Goal: Task Accomplishment & Management: Use online tool/utility

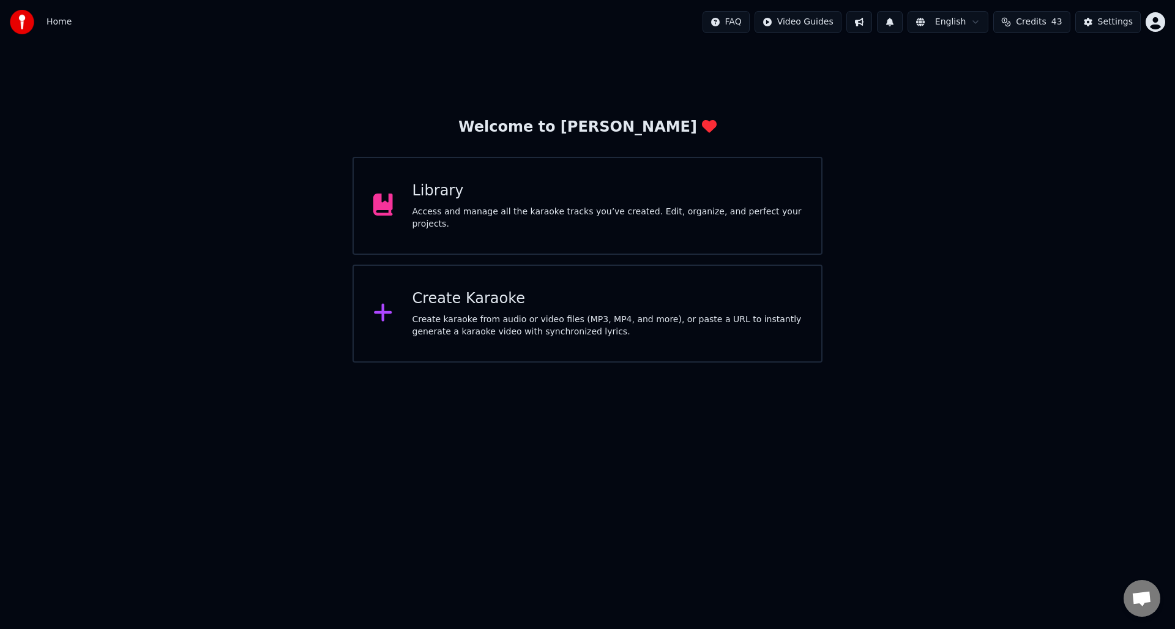
click at [541, 212] on div "Access and manage all the karaoke tracks you’ve created. Edit, organize, and pe…" at bounding box center [608, 218] width 390 height 24
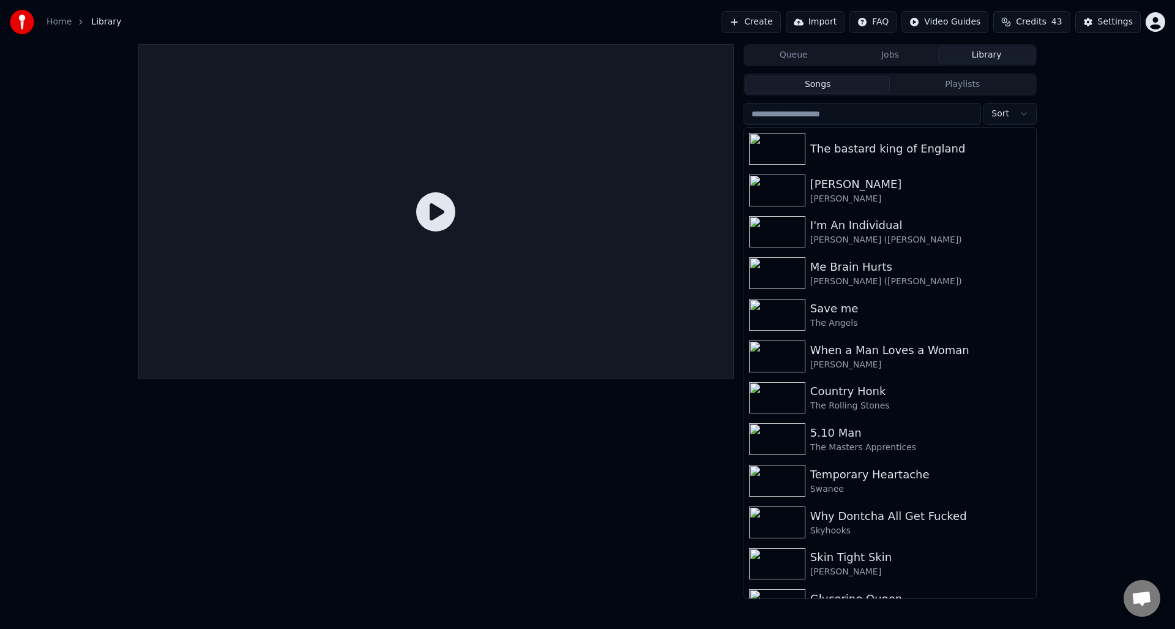
click at [761, 20] on button "Create" at bounding box center [751, 22] width 59 height 22
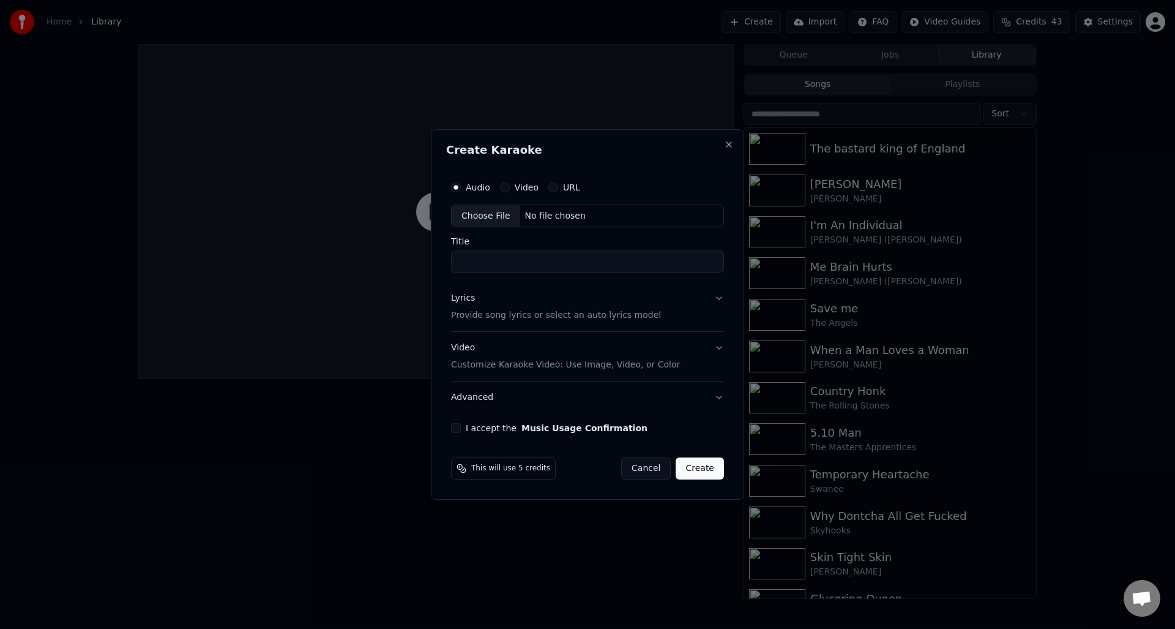
click at [554, 187] on button "URL" at bounding box center [554, 187] width 10 height 10
click at [527, 215] on input "text" at bounding box center [587, 216] width 273 height 24
paste input "**********"
type input "**********"
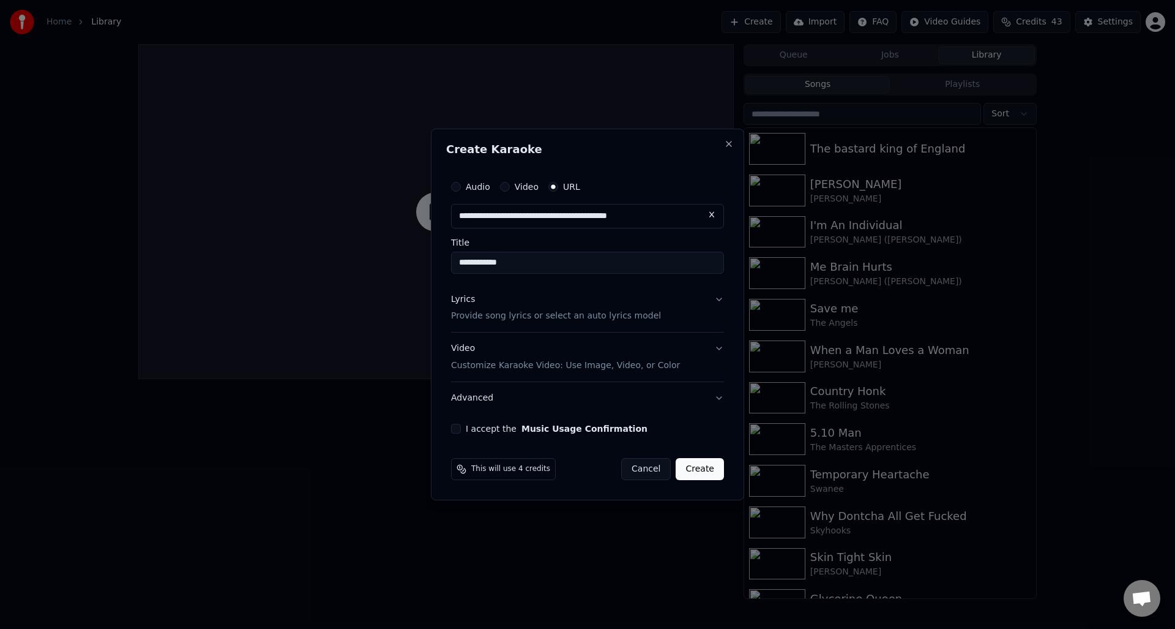
type input "**********"
click at [459, 264] on input "**********" at bounding box center [587, 263] width 273 height 22
type input "**********"
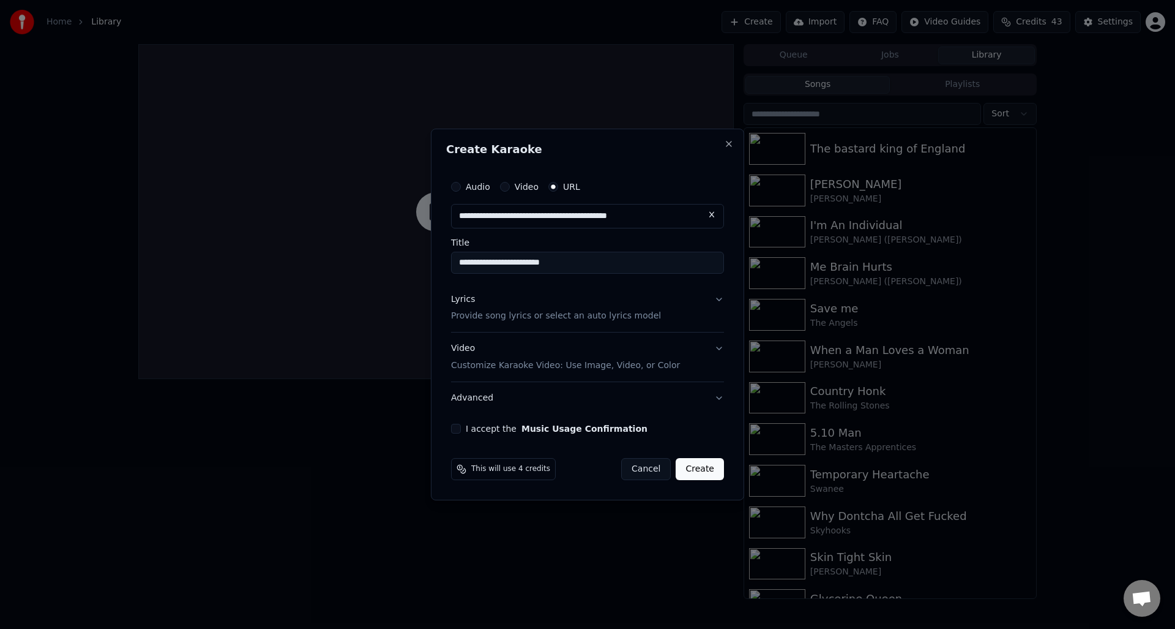
click at [480, 317] on p "Provide song lyrics or select an auto lyrics model" at bounding box center [556, 316] width 210 height 12
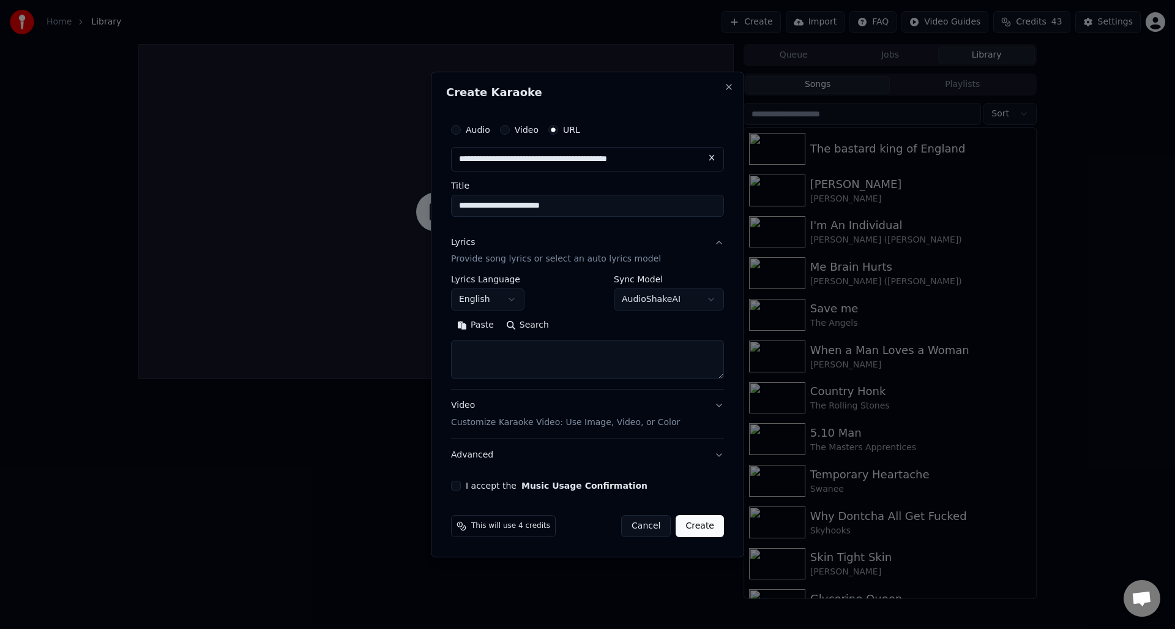
click at [461, 350] on textarea at bounding box center [587, 359] width 273 height 39
paste textarea "**********"
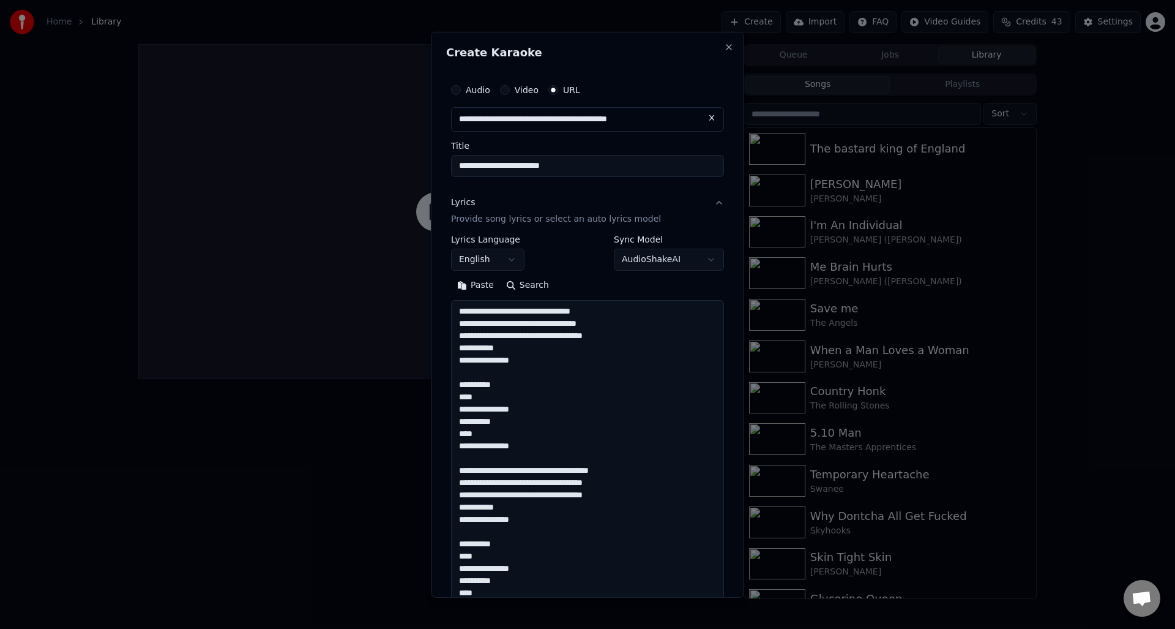
scroll to position [664, 0]
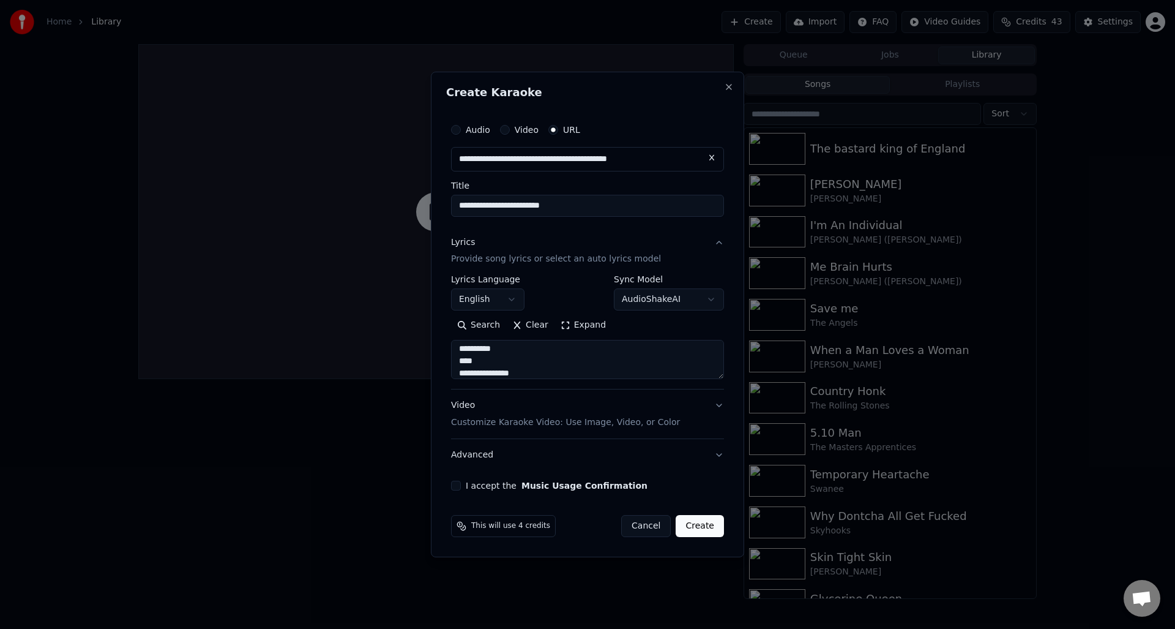
type textarea "**********"
drag, startPoint x: 458, startPoint y: 485, endPoint x: 510, endPoint y: 477, distance: 52.6
click at [458, 485] on button "I accept the Music Usage Confirmation" at bounding box center [456, 486] width 10 height 10
click at [701, 523] on button "Create" at bounding box center [700, 526] width 48 height 22
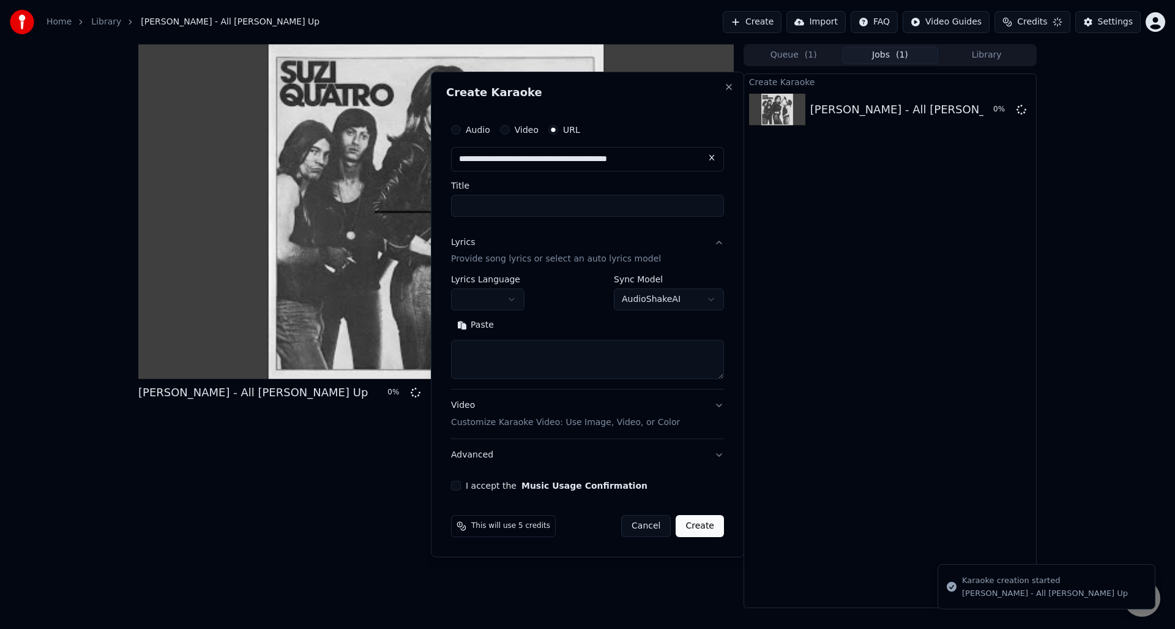
scroll to position [0, 0]
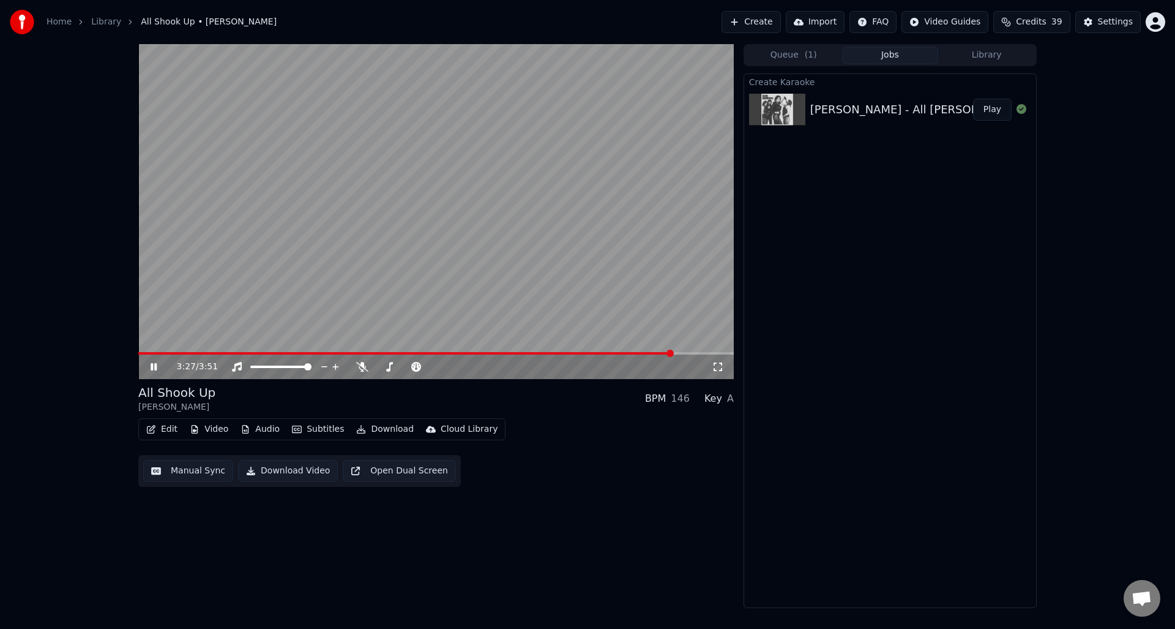
click at [154, 365] on icon at bounding box center [162, 367] width 29 height 10
click at [192, 470] on button "Manual Sync" at bounding box center [188, 471] width 90 height 22
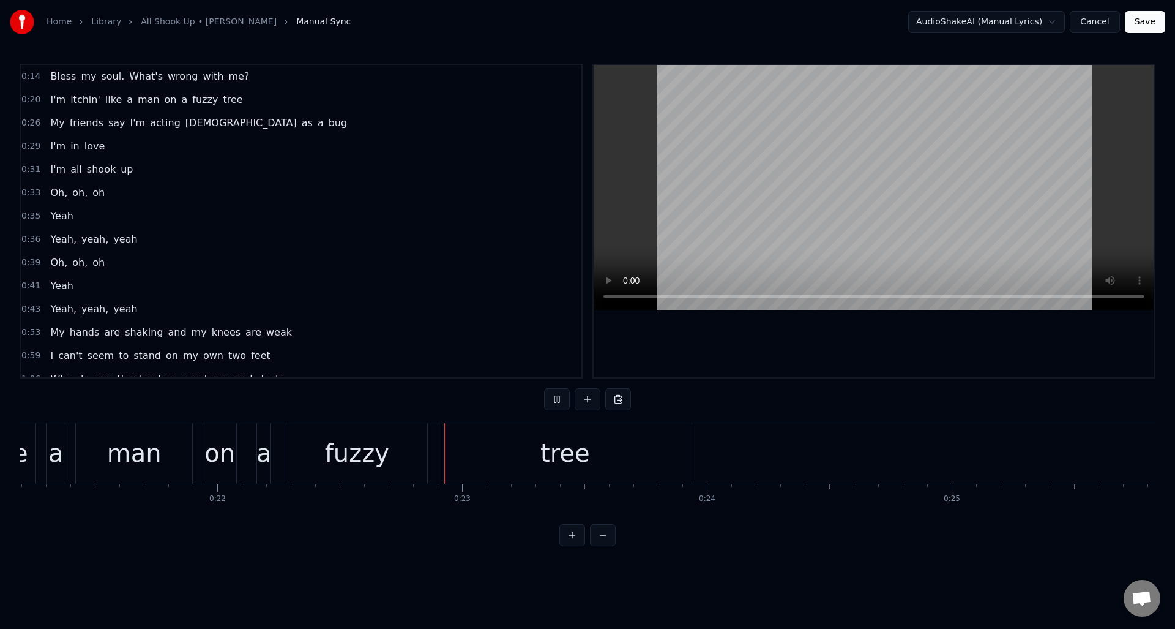
scroll to position [0, 5413]
click at [387, 436] on div "tree" at bounding box center [342, 453] width 253 height 61
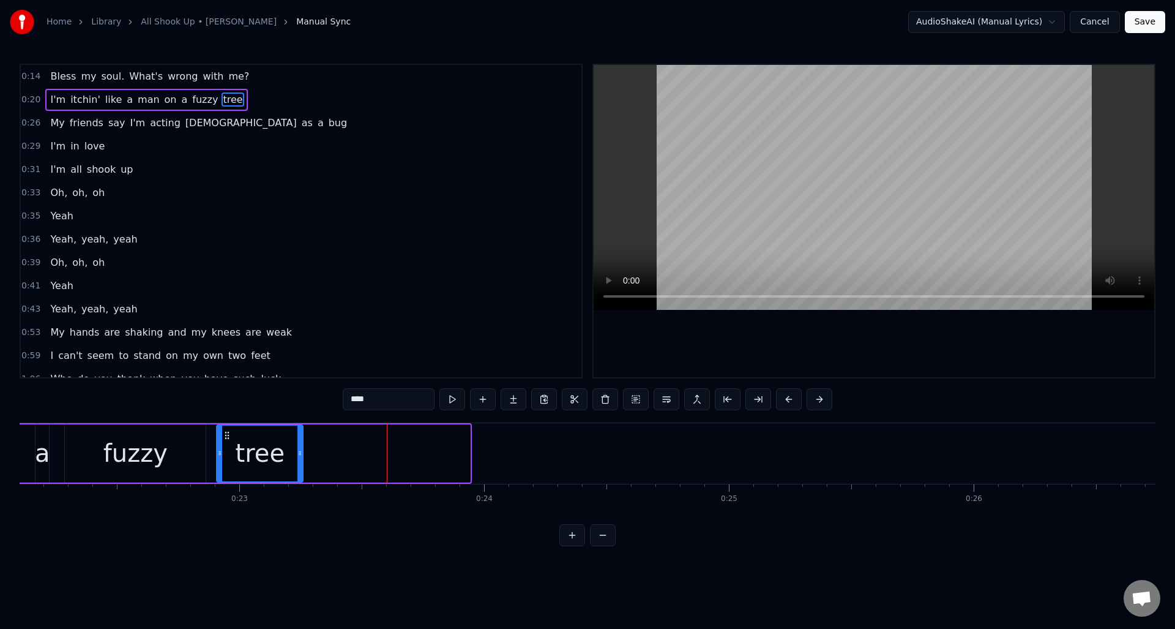
drag, startPoint x: 469, startPoint y: 445, endPoint x: 302, endPoint y: 446, distance: 167.1
click at [302, 446] on div at bounding box center [300, 454] width 5 height 56
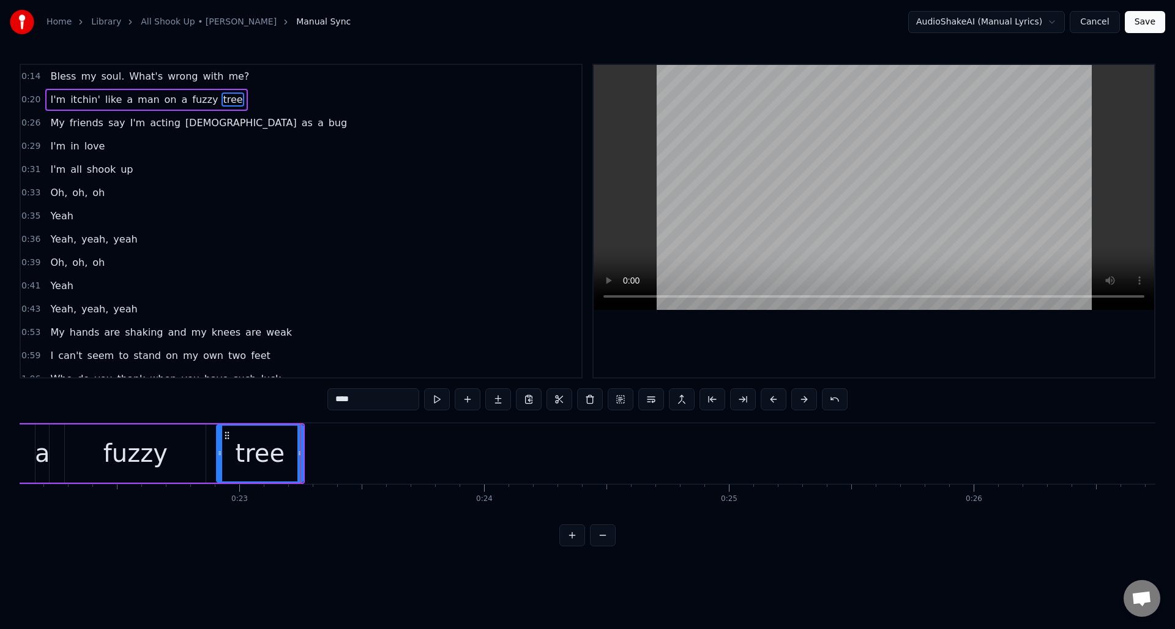
click at [162, 438] on div "fuzzy" at bounding box center [135, 453] width 64 height 37
type input "*****"
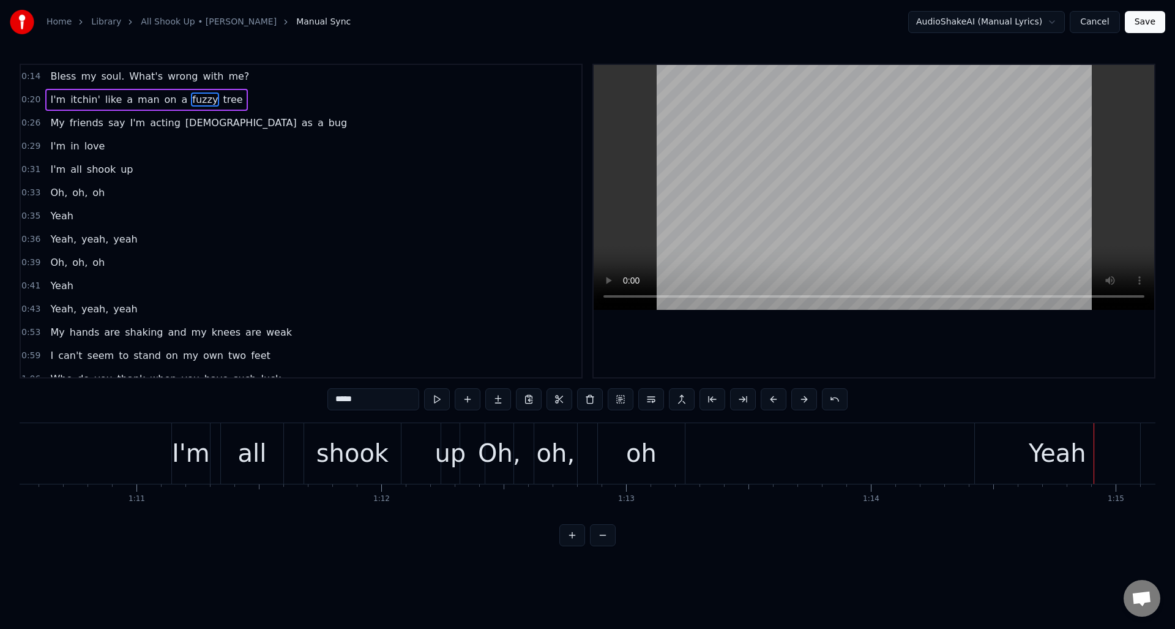
scroll to position [0, 17179]
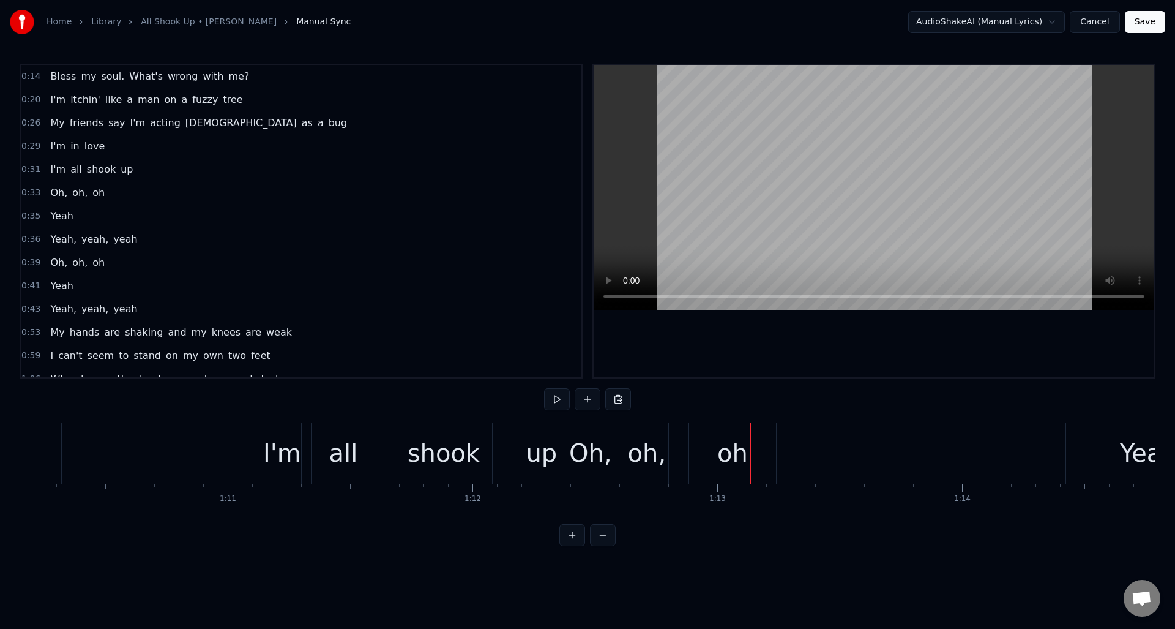
click at [722, 459] on div "oh" at bounding box center [733, 453] width 31 height 37
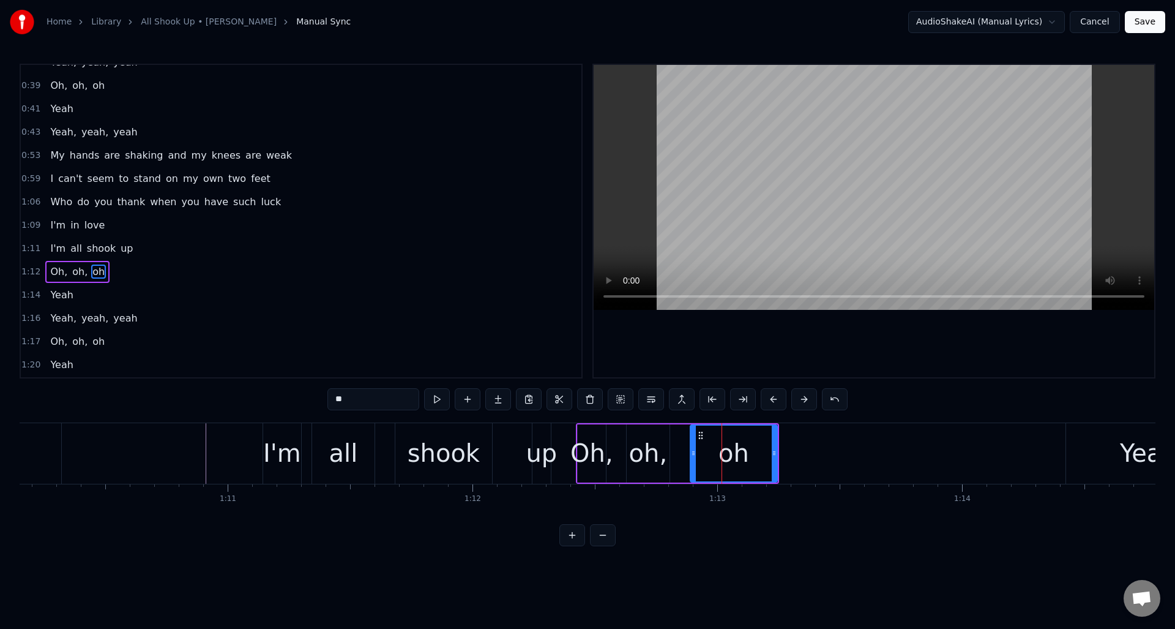
scroll to position [228, 0]
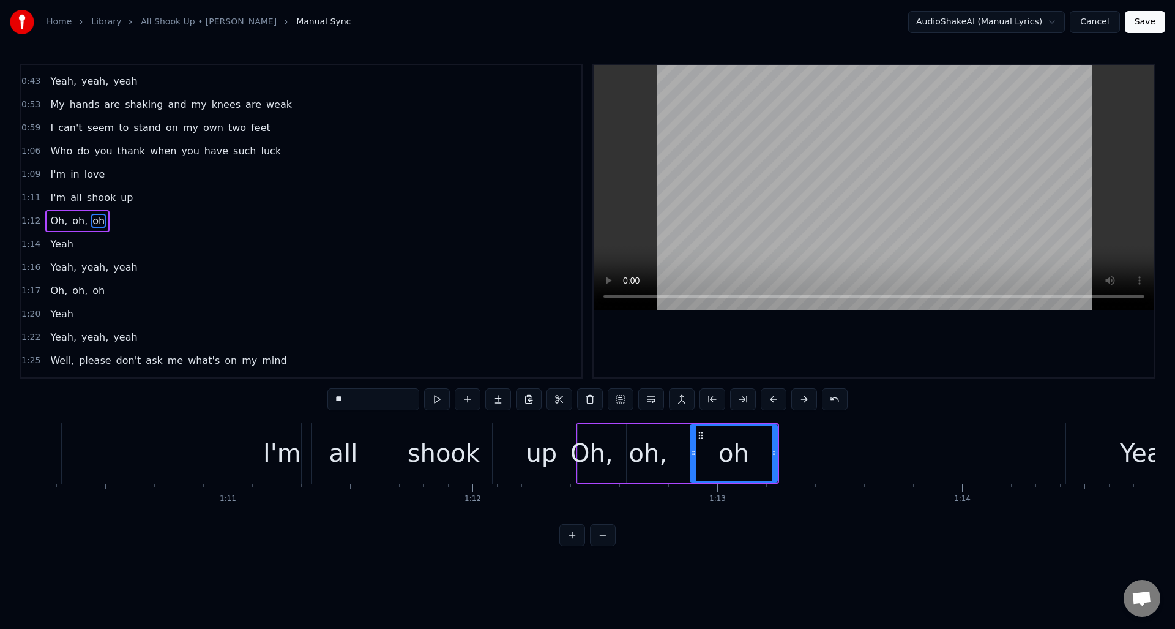
click at [378, 402] on input "**" at bounding box center [374, 399] width 92 height 22
type input "***"
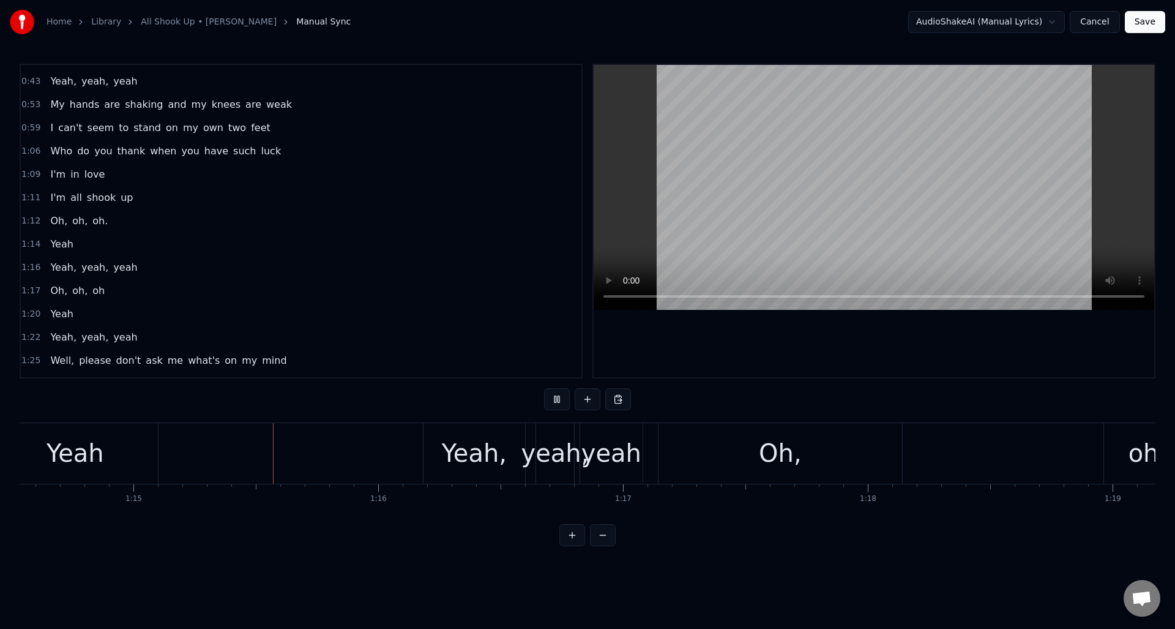
scroll to position [0, 18258]
click at [607, 440] on div "yeah" at bounding box center [607, 453] width 60 height 37
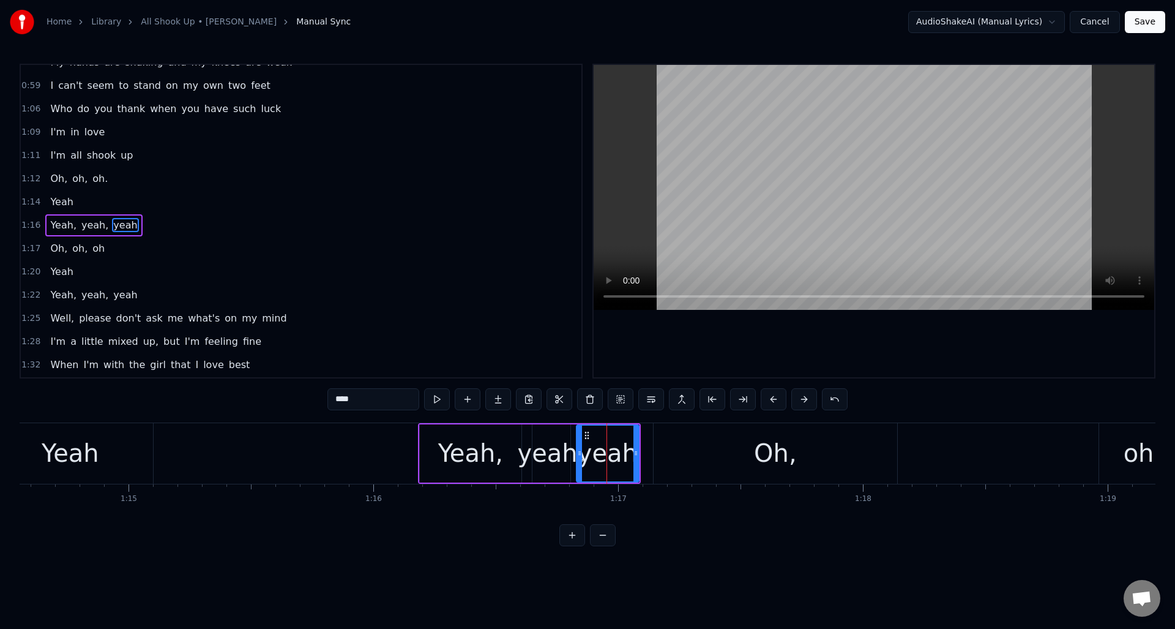
scroll to position [274, 0]
click at [721, 436] on div "Oh," at bounding box center [776, 453] width 244 height 61
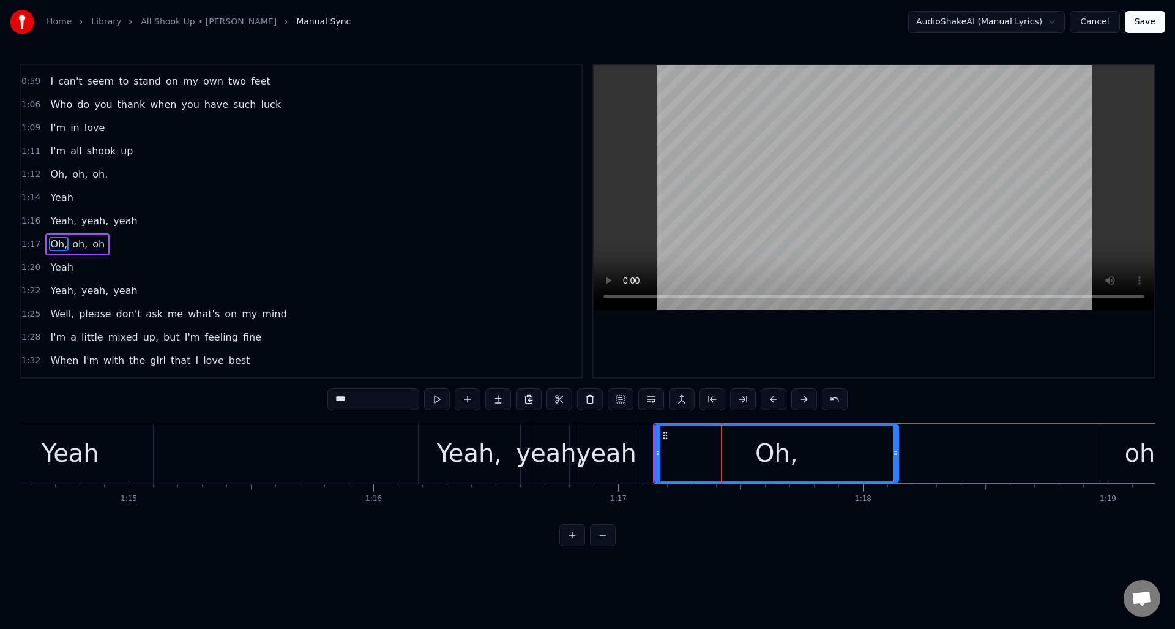
scroll to position [298, 0]
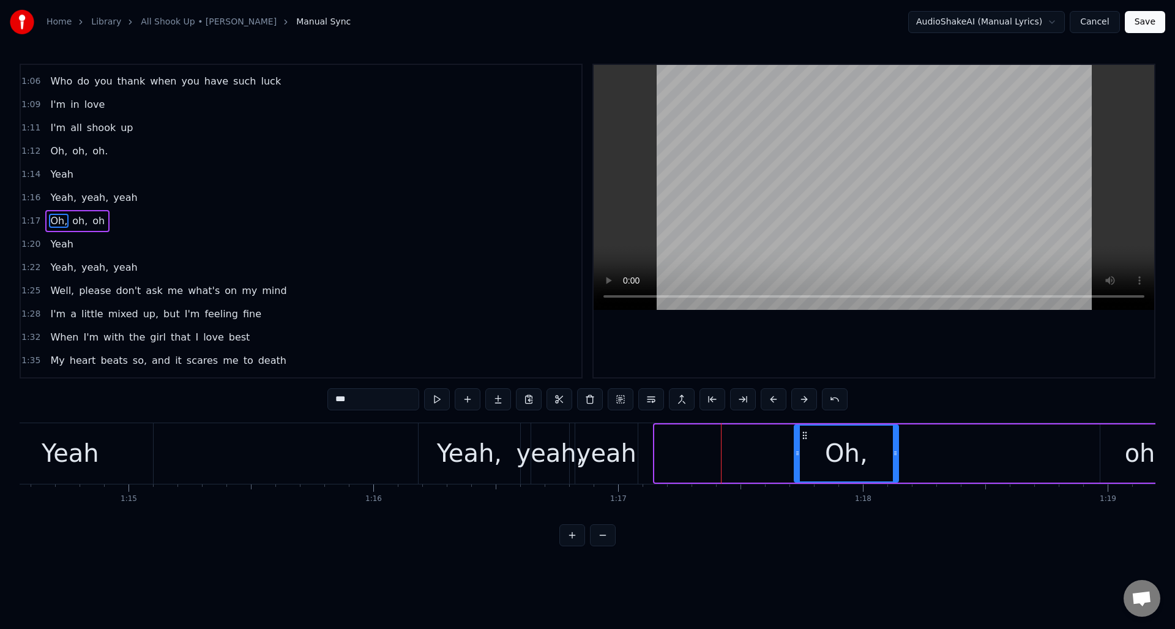
drag, startPoint x: 659, startPoint y: 452, endPoint x: 798, endPoint y: 444, distance: 139.8
click at [798, 444] on div at bounding box center [797, 454] width 5 height 56
click at [438, 398] on button at bounding box center [437, 399] width 26 height 22
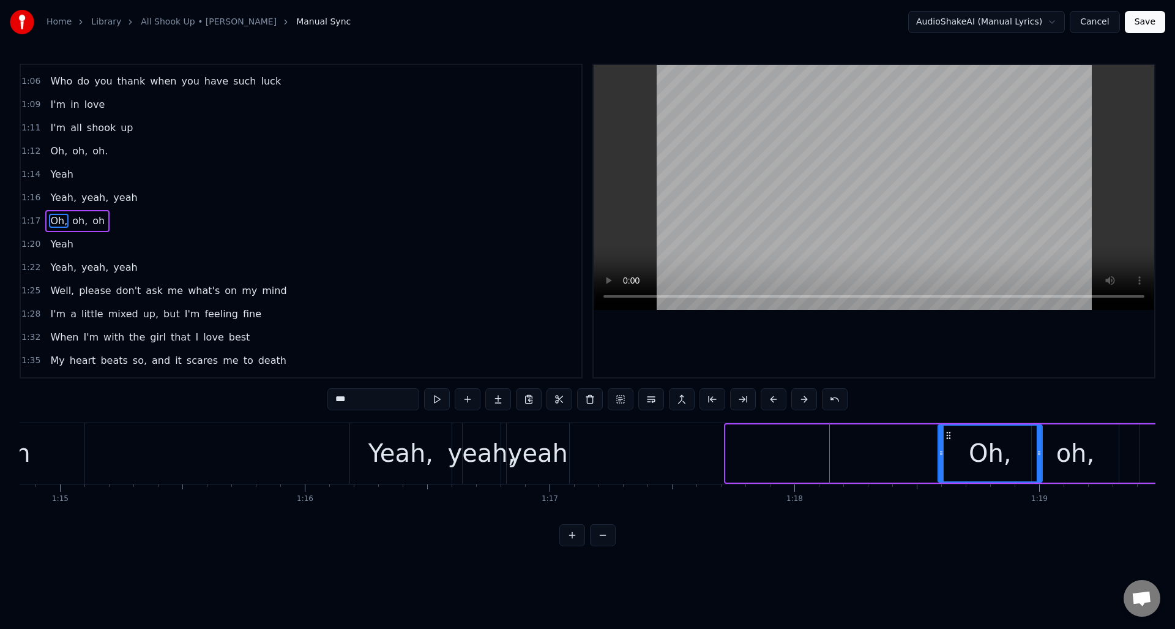
scroll to position [0, 18331]
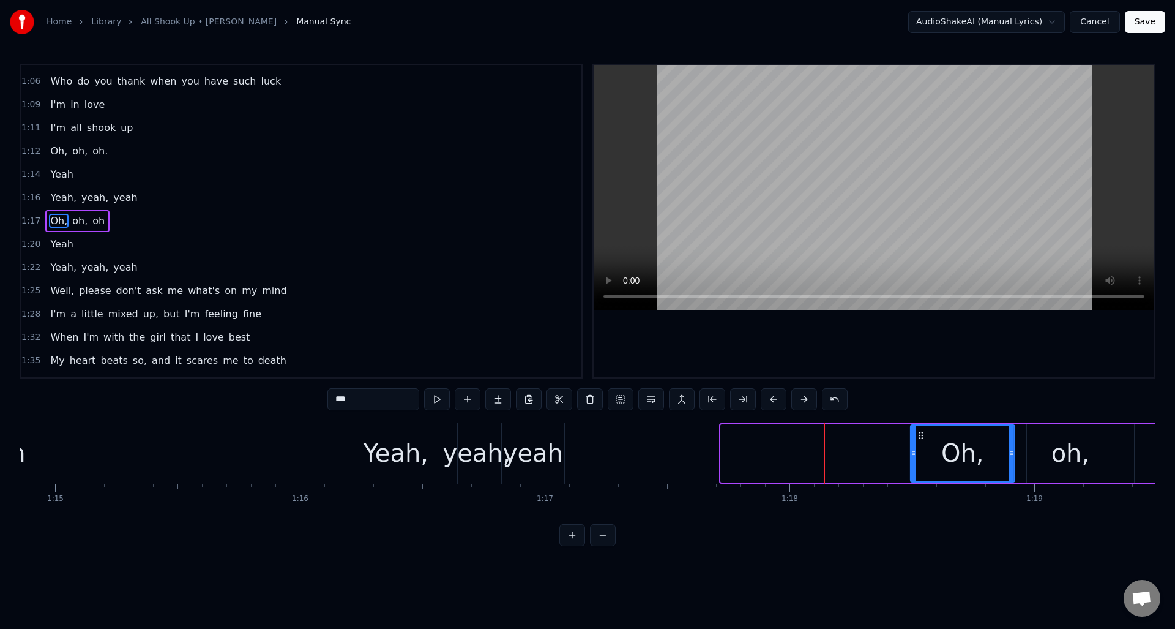
drag, startPoint x: 806, startPoint y: 435, endPoint x: 922, endPoint y: 439, distance: 116.4
click at [922, 440] on icon at bounding box center [922, 435] width 10 height 10
click at [534, 435] on div "yeah" at bounding box center [533, 453] width 60 height 37
type input "****"
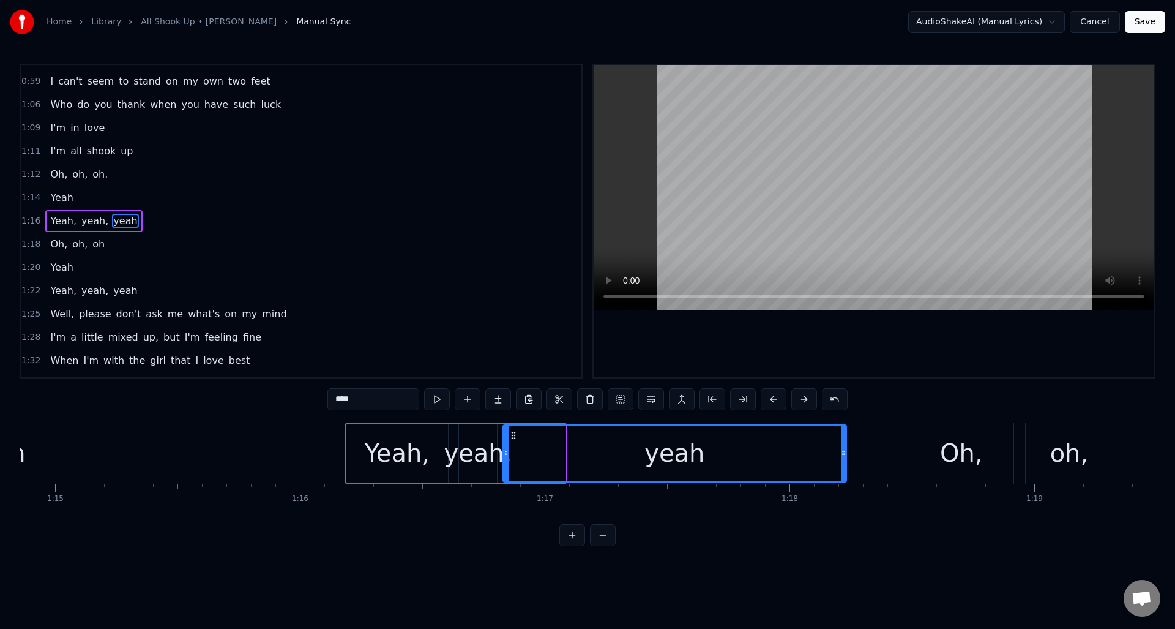
drag, startPoint x: 561, startPoint y: 446, endPoint x: 842, endPoint y: 449, distance: 281.0
click at [842, 449] on div at bounding box center [843, 454] width 5 height 56
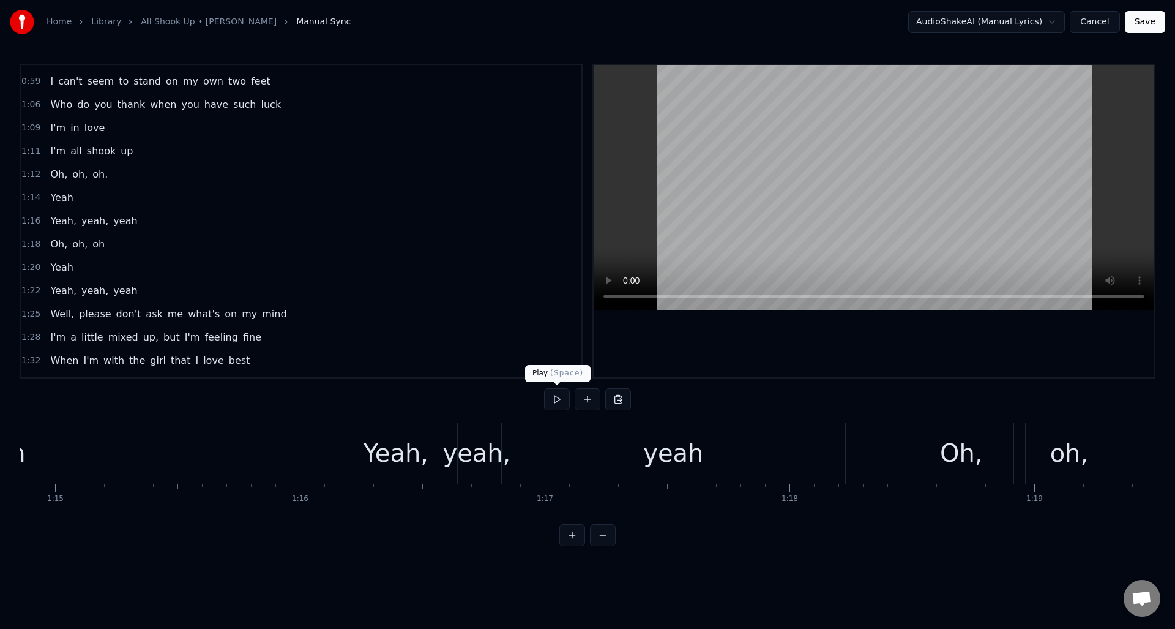
click at [557, 395] on button at bounding box center [557, 399] width 26 height 22
click at [539, 450] on div "yeah" at bounding box center [673, 453] width 343 height 61
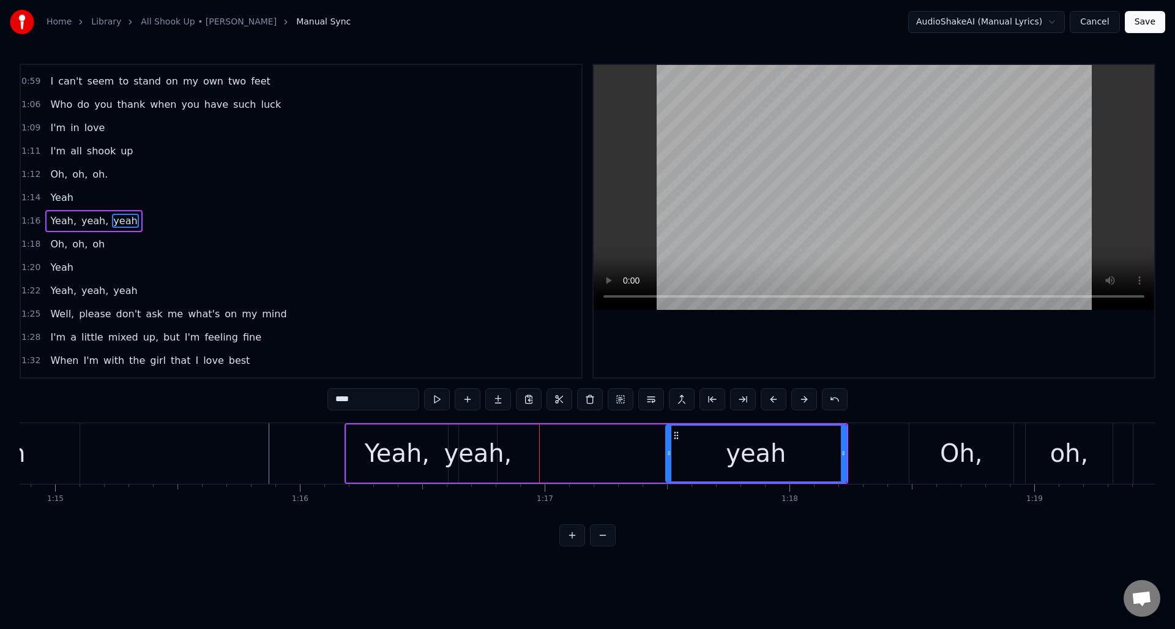
drag, startPoint x: 505, startPoint y: 465, endPoint x: 668, endPoint y: 460, distance: 162.9
click at [668, 460] on div at bounding box center [669, 454] width 5 height 56
click at [485, 437] on div "yeah," at bounding box center [478, 453] width 68 height 37
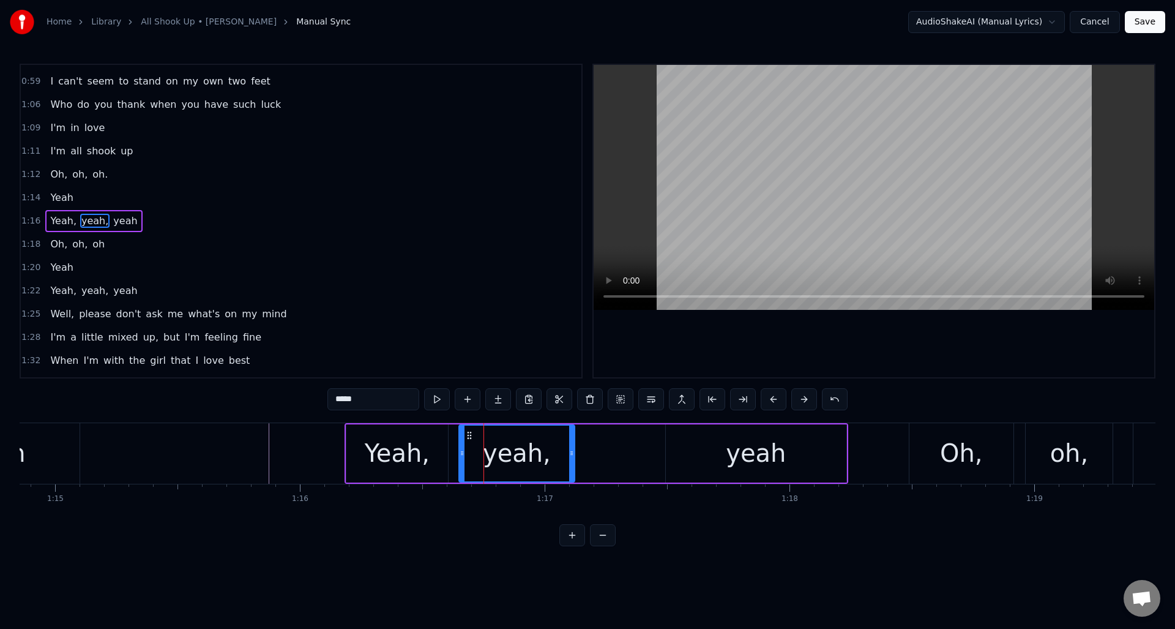
drag, startPoint x: 494, startPoint y: 442, endPoint x: 591, endPoint y: 444, distance: 96.8
click at [572, 446] on div at bounding box center [571, 454] width 5 height 56
click at [674, 443] on div "yeah" at bounding box center [756, 453] width 181 height 58
type input "****"
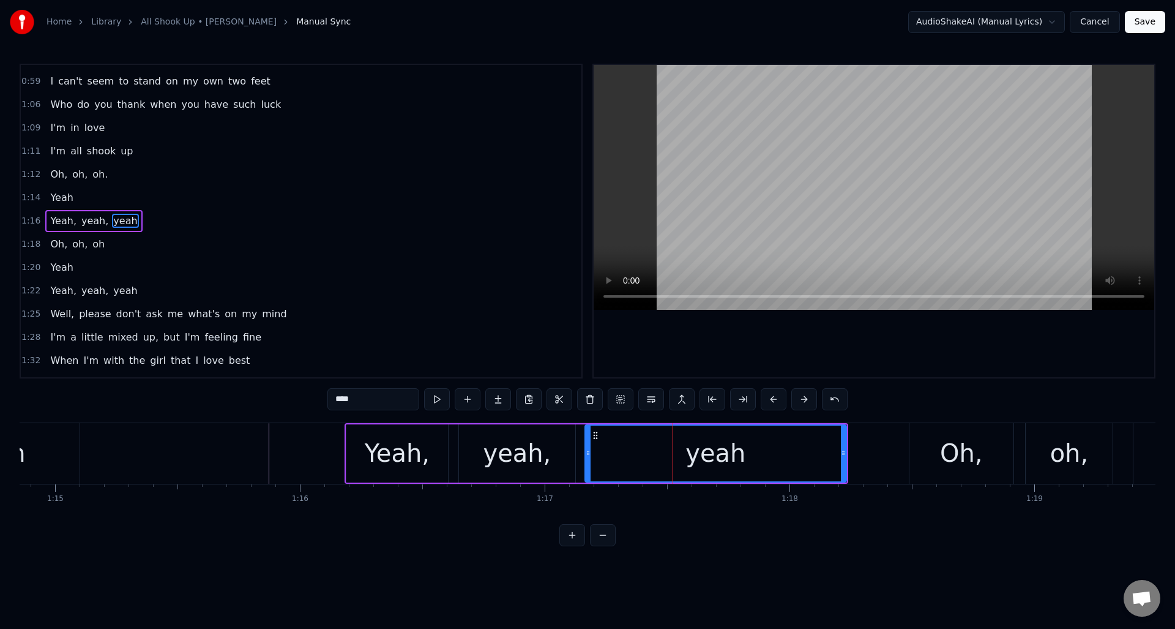
drag, startPoint x: 665, startPoint y: 446, endPoint x: 607, endPoint y: 442, distance: 58.9
click at [586, 445] on div at bounding box center [588, 454] width 5 height 56
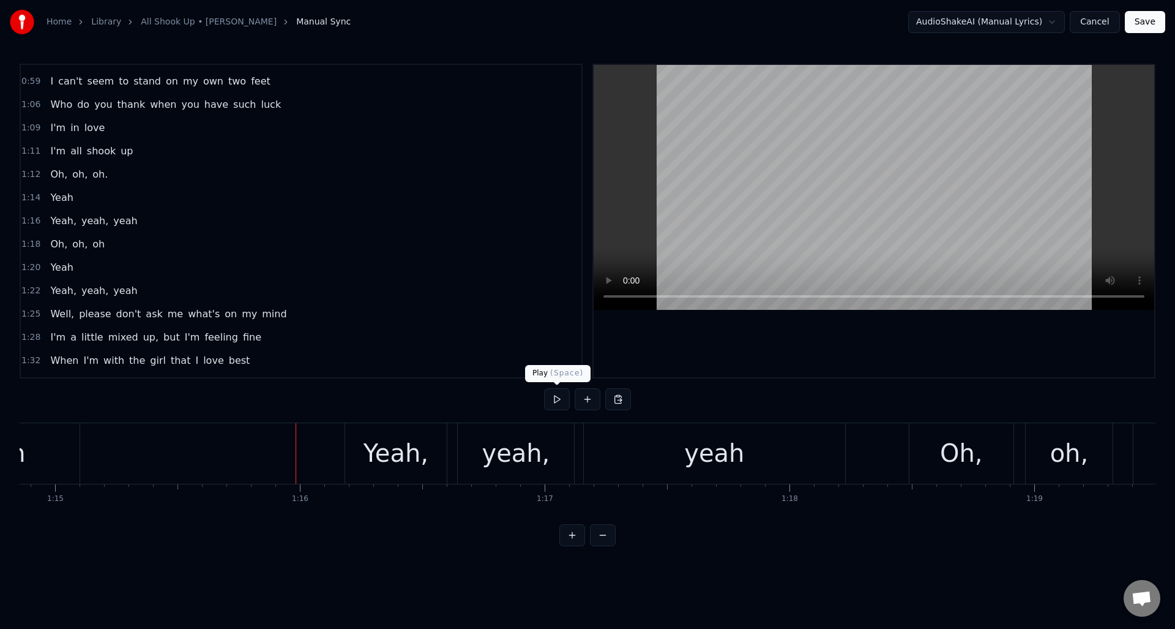
click at [557, 400] on button at bounding box center [557, 399] width 26 height 22
click at [600, 448] on div "yeah" at bounding box center [714, 453] width 261 height 61
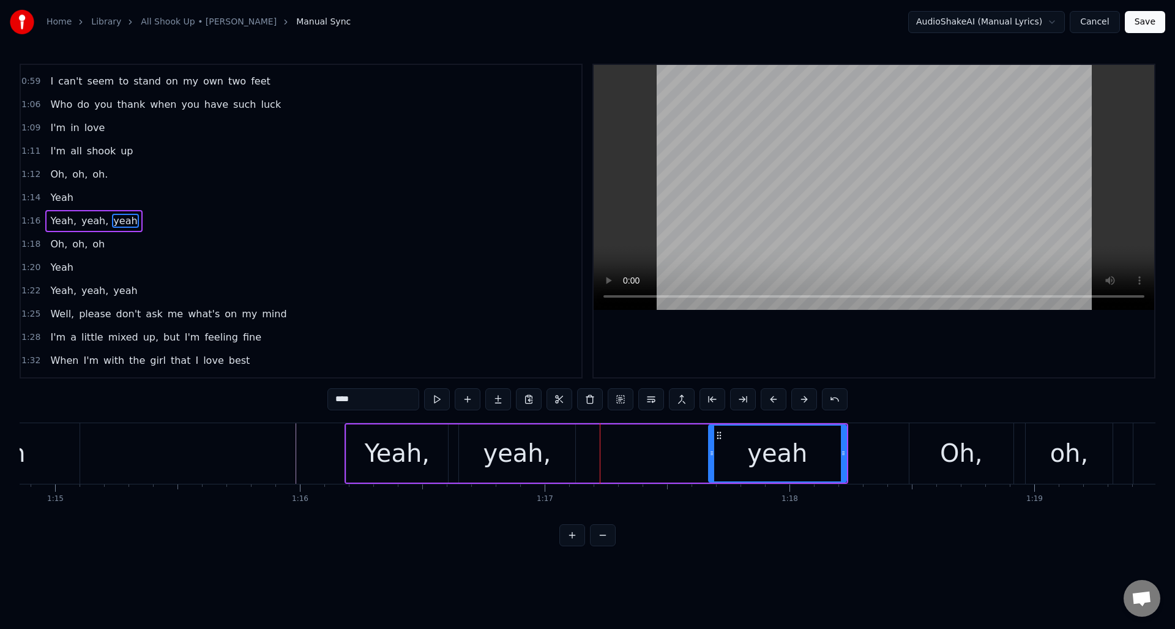
drag, startPoint x: 587, startPoint y: 456, endPoint x: 709, endPoint y: 454, distance: 122.5
click at [710, 455] on icon at bounding box center [712, 453] width 5 height 10
click at [551, 437] on div "yeah," at bounding box center [517, 453] width 116 height 58
type input "*****"
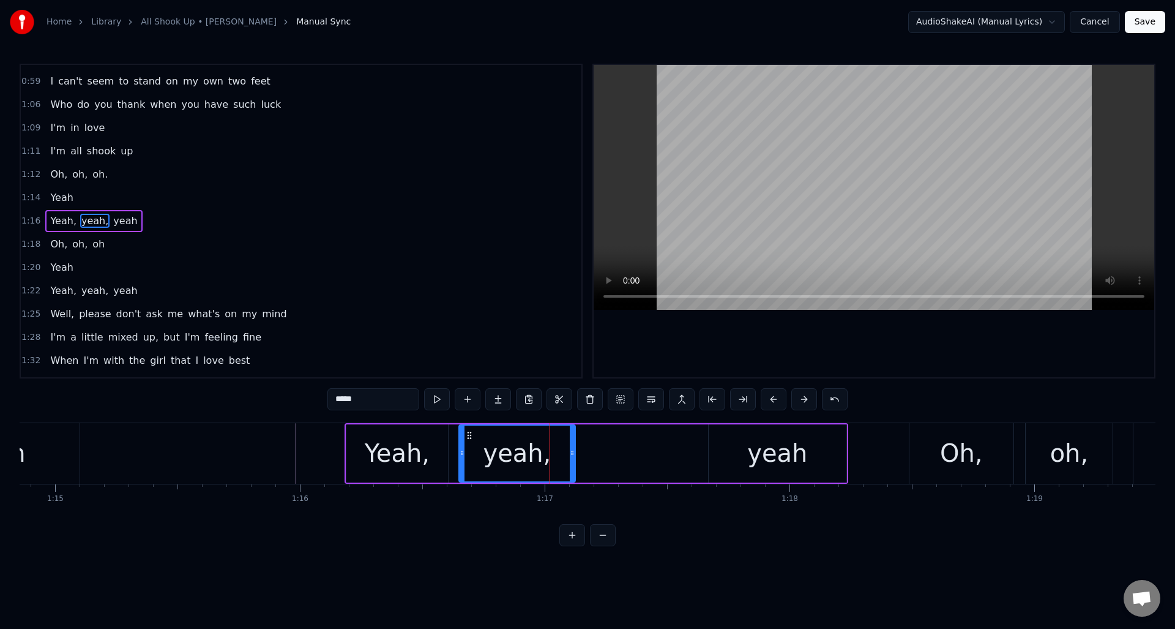
click at [575, 445] on div "yeah," at bounding box center [518, 453] width 118 height 58
drag, startPoint x: 572, startPoint y: 444, endPoint x: 672, endPoint y: 444, distance: 99.8
click at [695, 443] on div at bounding box center [696, 454] width 5 height 56
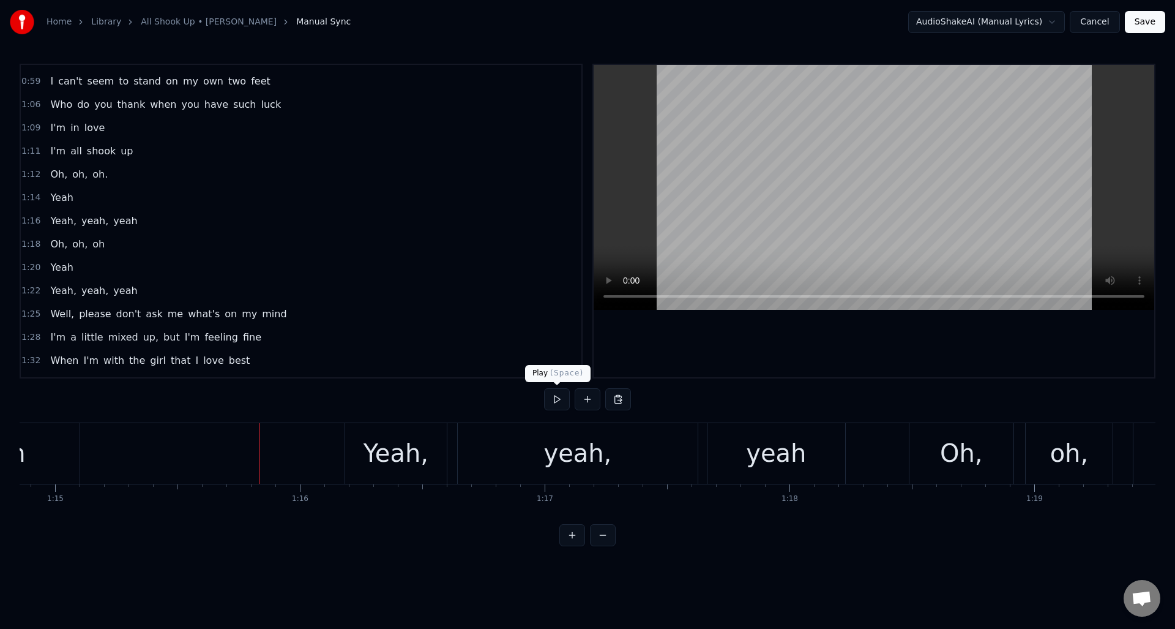
click at [556, 399] on button at bounding box center [557, 399] width 26 height 22
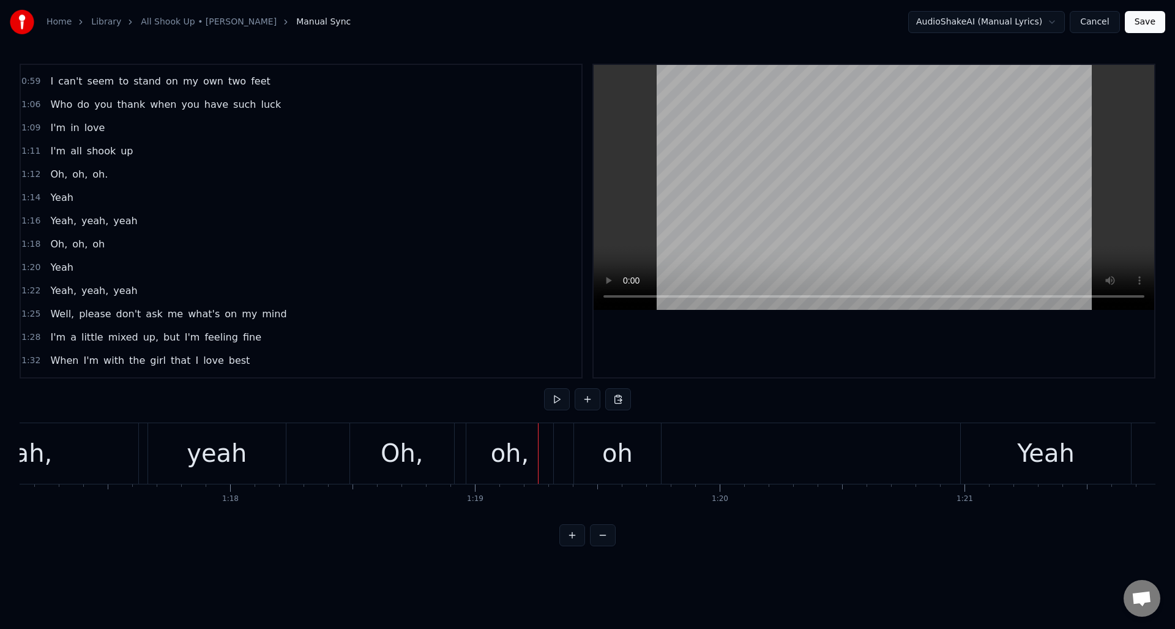
scroll to position [0, 18830]
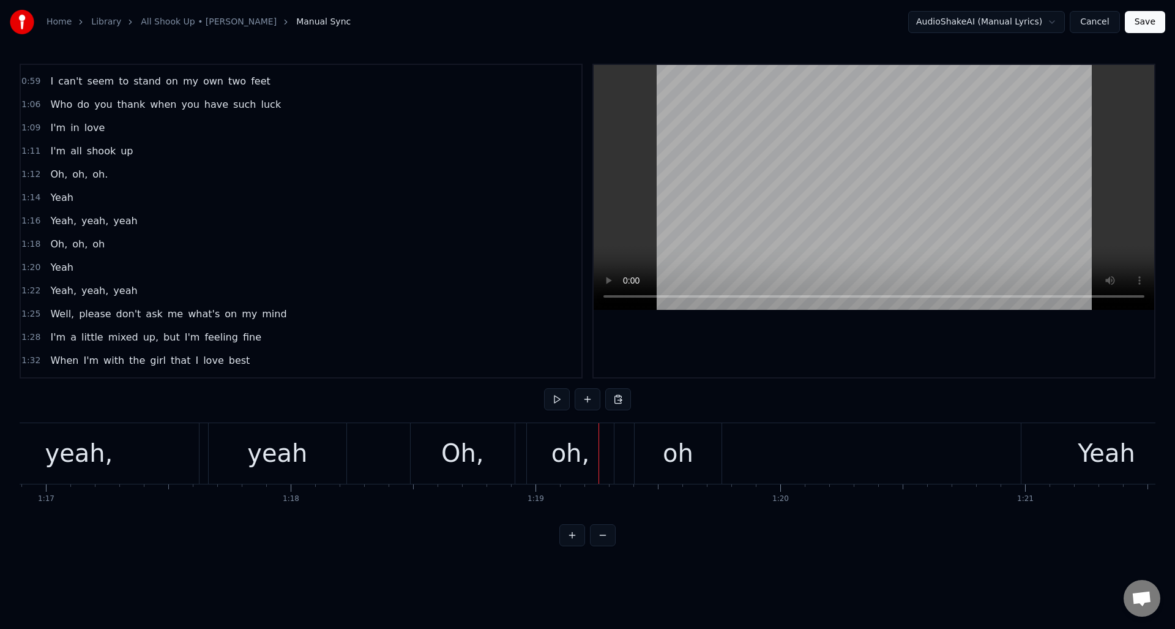
click at [669, 448] on div "oh" at bounding box center [678, 453] width 31 height 37
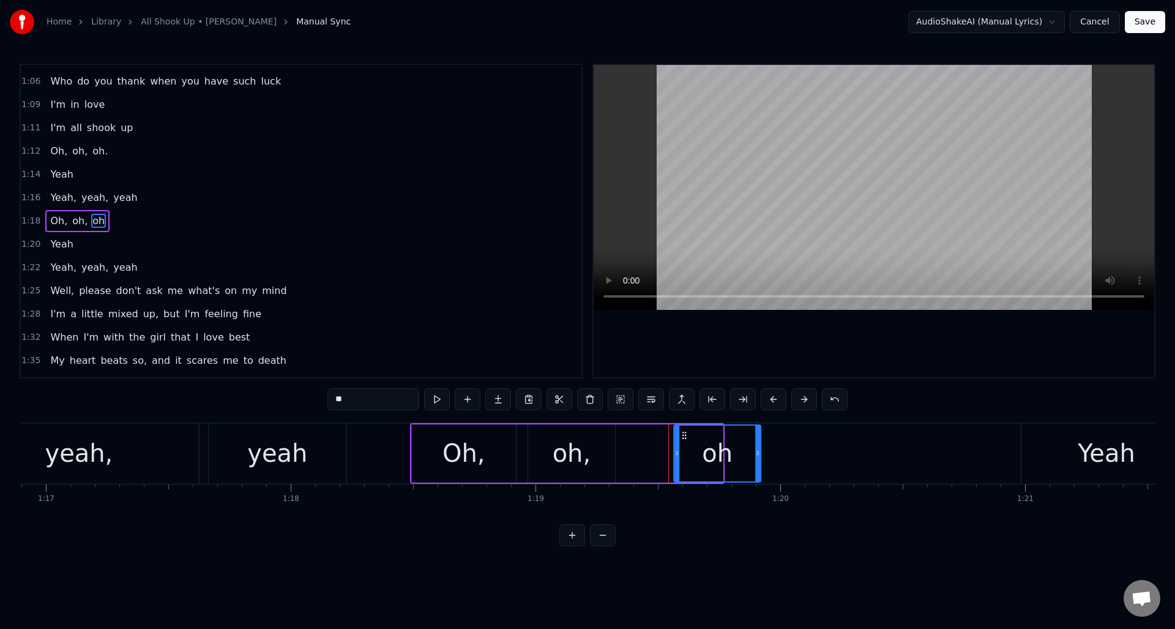
drag, startPoint x: 646, startPoint y: 435, endPoint x: 684, endPoint y: 437, distance: 38.0
click at [684, 438] on icon at bounding box center [685, 435] width 10 height 10
click at [594, 438] on div "oh," at bounding box center [571, 453] width 87 height 58
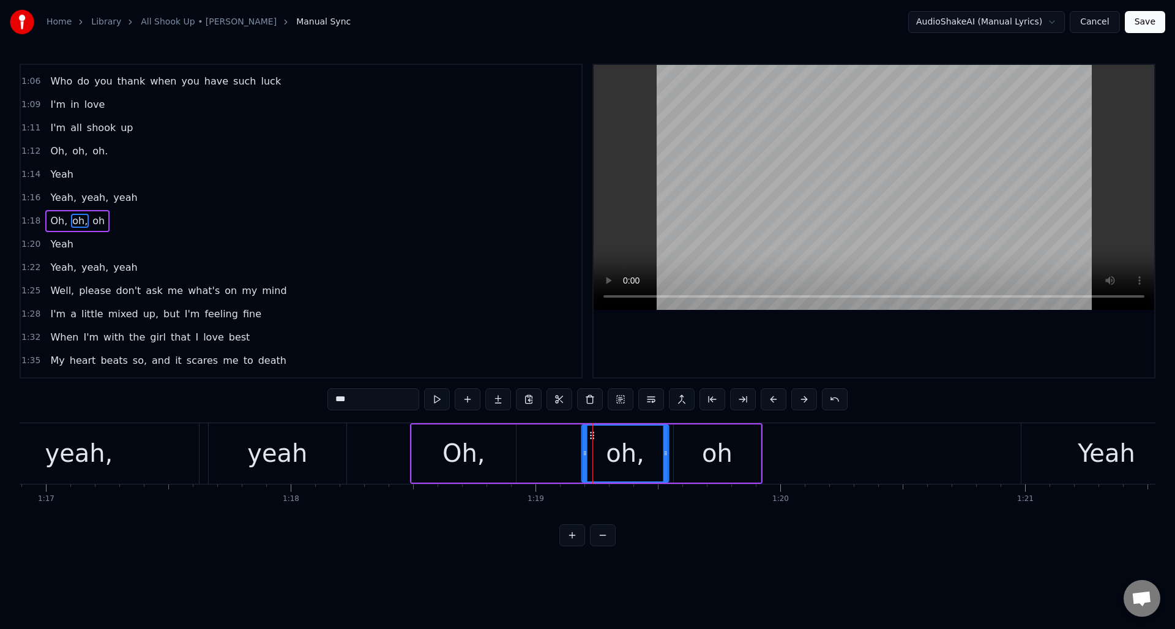
drag, startPoint x: 538, startPoint y: 434, endPoint x: 592, endPoint y: 438, distance: 54.0
drag, startPoint x: 585, startPoint y: 451, endPoint x: 614, endPoint y: 451, distance: 29.4
click at [614, 451] on circle at bounding box center [613, 451] width 1 height 1
click at [495, 441] on div "Oh," at bounding box center [464, 453] width 104 height 58
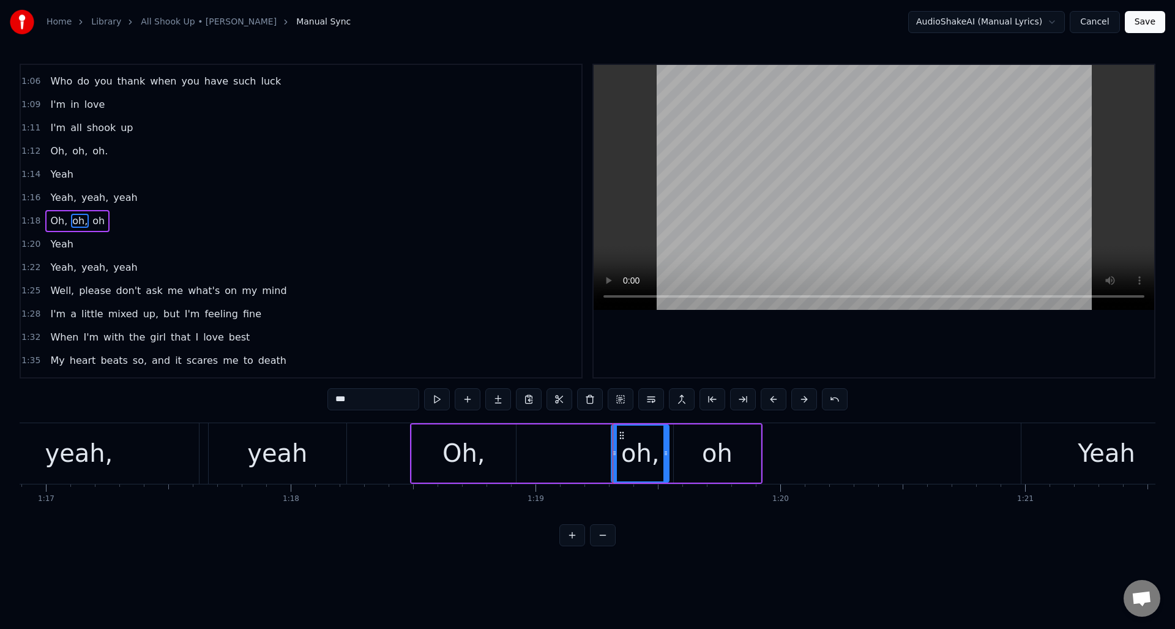
type input "***"
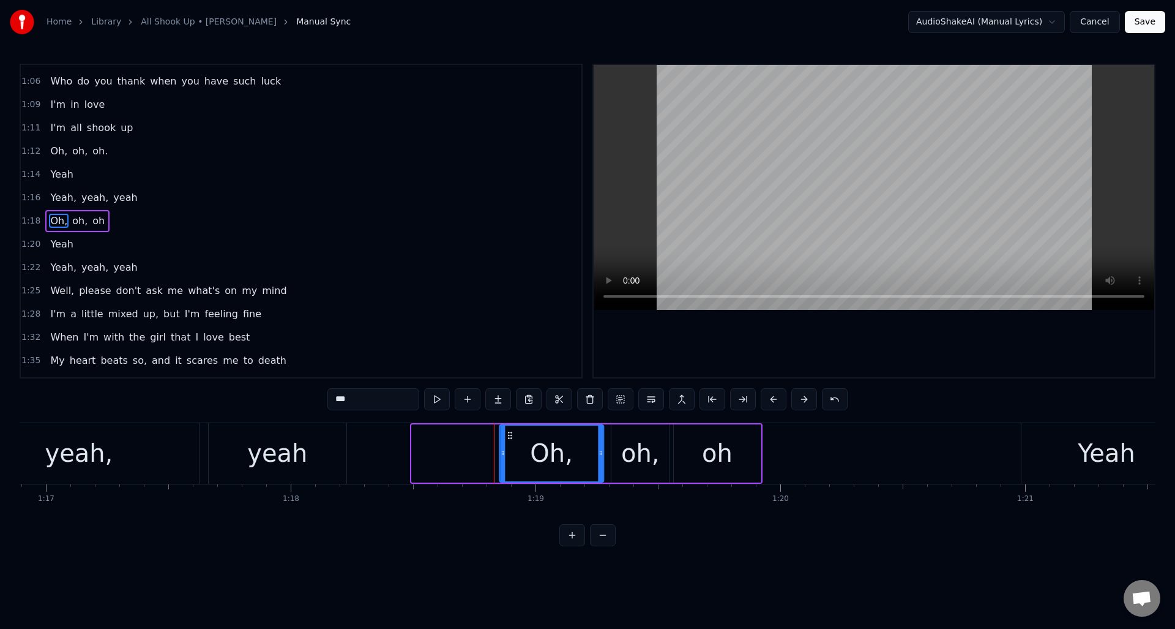
drag, startPoint x: 420, startPoint y: 435, endPoint x: 508, endPoint y: 445, distance: 88.1
click at [508, 445] on div "Oh," at bounding box center [551, 454] width 103 height 56
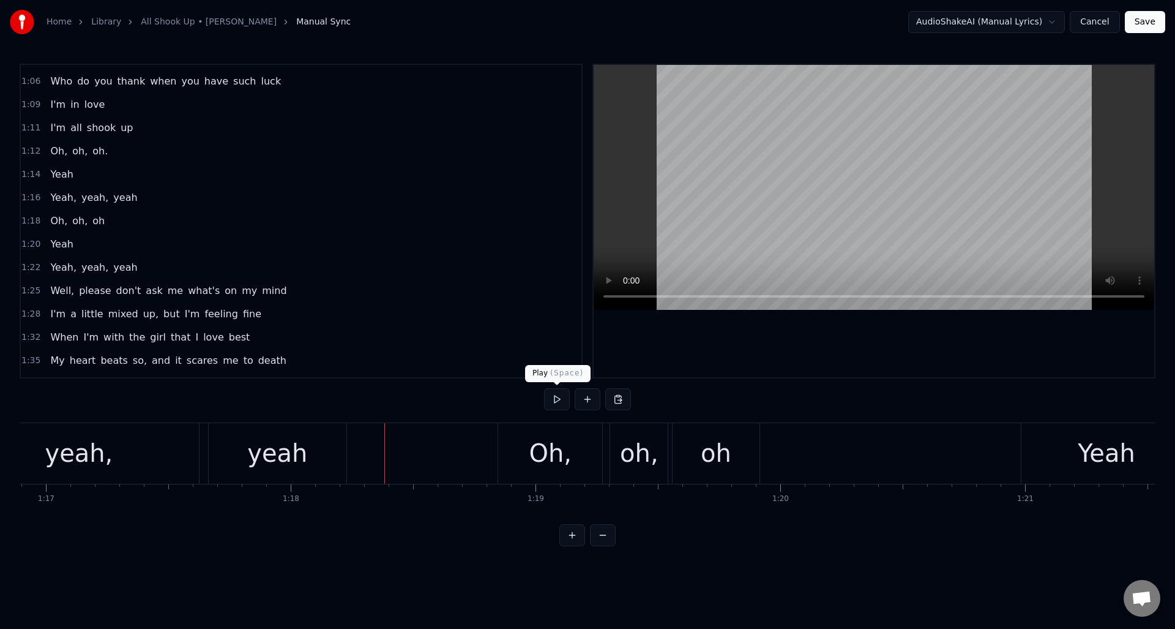
click at [557, 402] on button at bounding box center [557, 399] width 26 height 22
drag, startPoint x: 557, startPoint y: 402, endPoint x: 611, endPoint y: 422, distance: 58.1
click at [557, 402] on button at bounding box center [557, 399] width 26 height 22
click at [618, 432] on div "oh," at bounding box center [639, 453] width 58 height 61
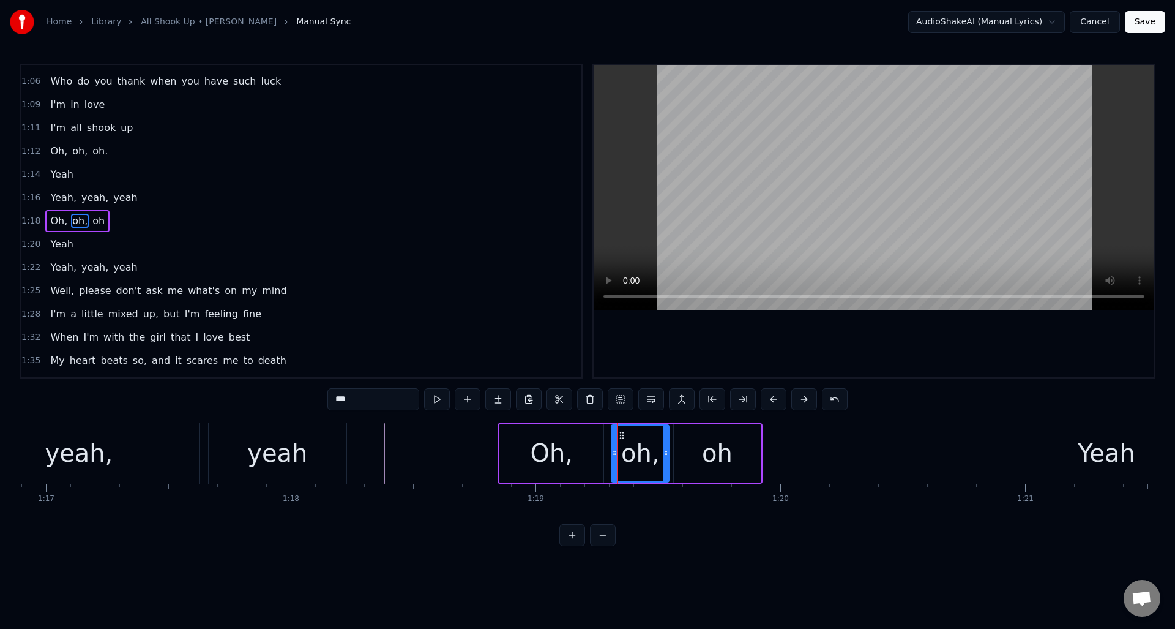
click at [593, 432] on div "Oh," at bounding box center [552, 453] width 104 height 58
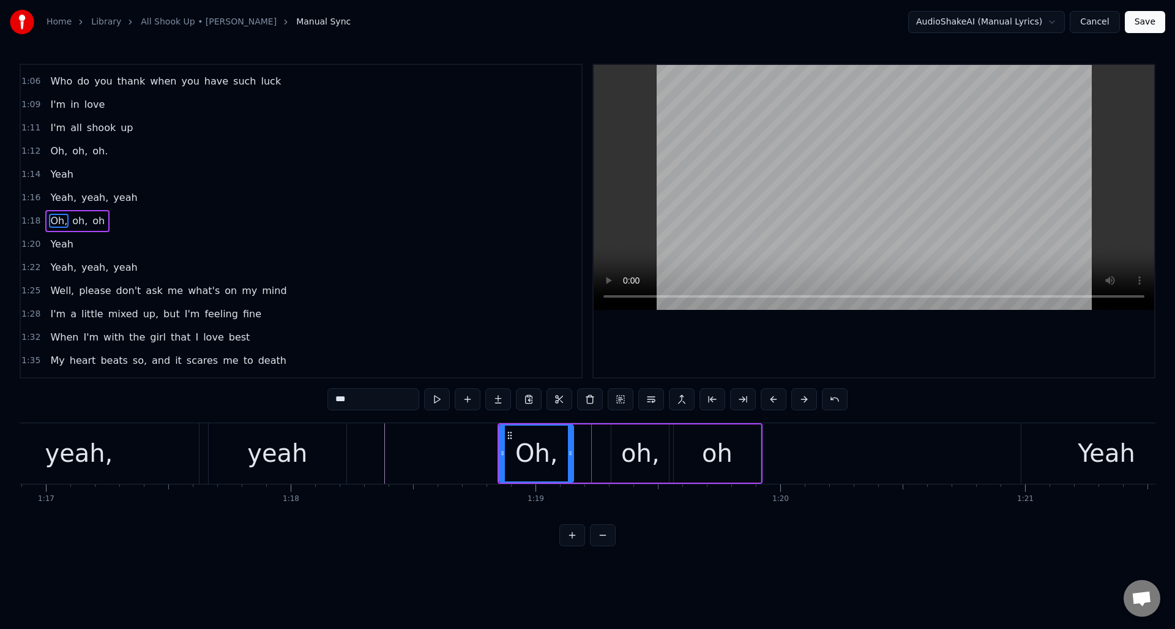
drag, startPoint x: 600, startPoint y: 437, endPoint x: 572, endPoint y: 438, distance: 27.6
click at [571, 438] on div at bounding box center [570, 454] width 5 height 56
click at [620, 437] on div "oh," at bounding box center [641, 453] width 58 height 58
drag, startPoint x: 621, startPoint y: 433, endPoint x: 589, endPoint y: 436, distance: 31.9
click at [589, 436] on icon at bounding box center [590, 435] width 10 height 10
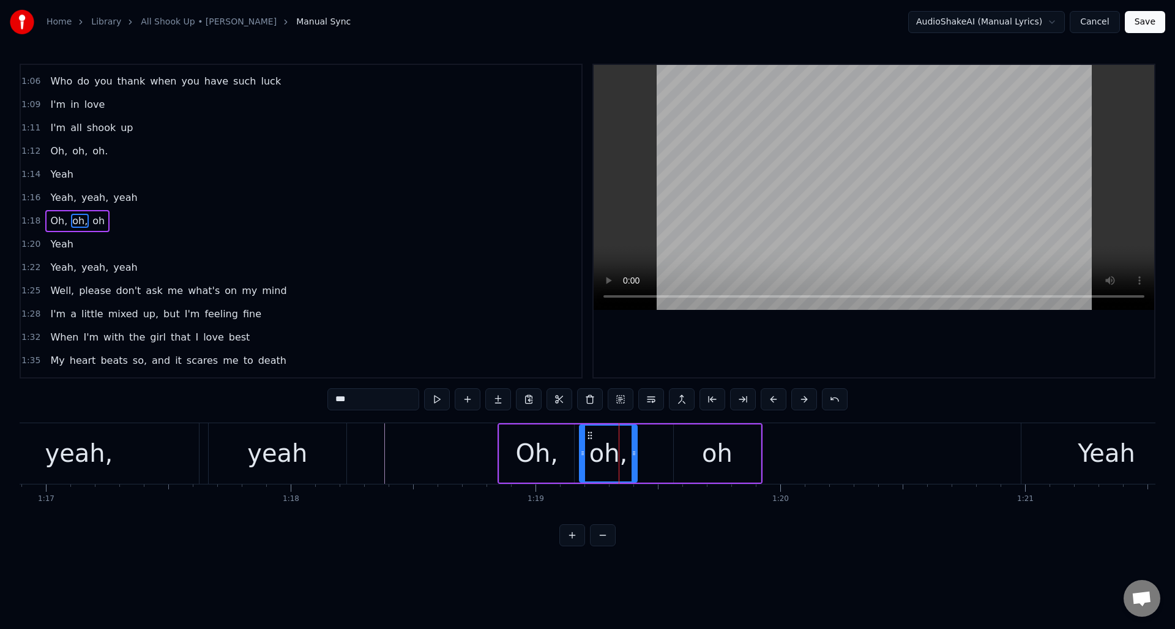
click at [703, 438] on div "oh" at bounding box center [717, 453] width 87 height 58
type input "**"
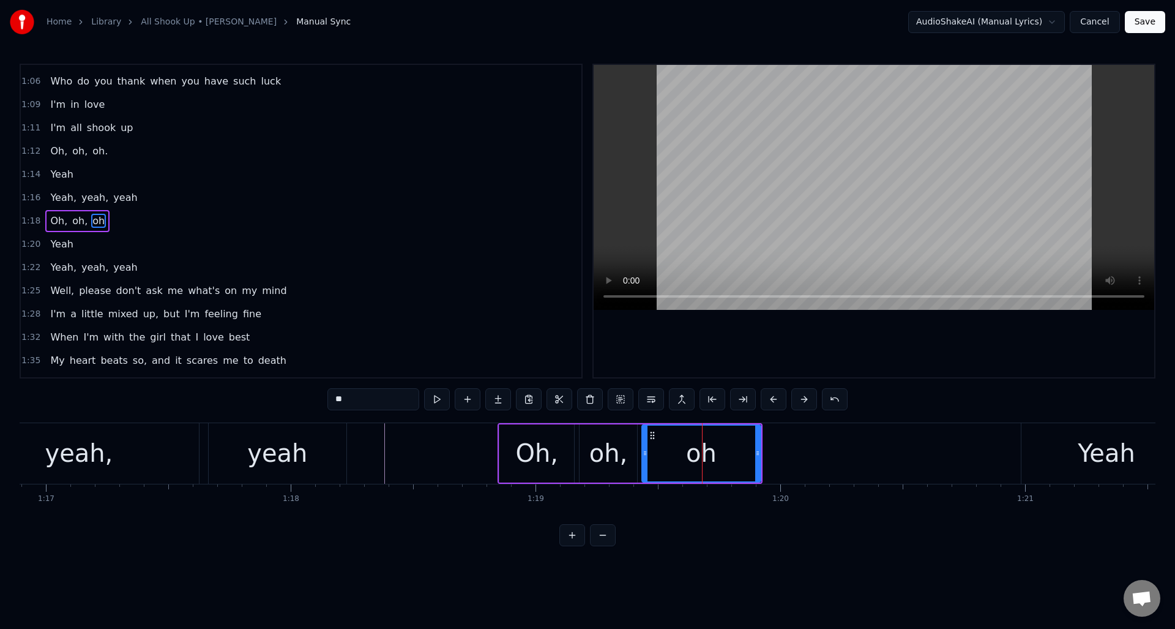
drag, startPoint x: 678, startPoint y: 434, endPoint x: 647, endPoint y: 437, distance: 31.4
click at [647, 437] on div at bounding box center [645, 454] width 5 height 56
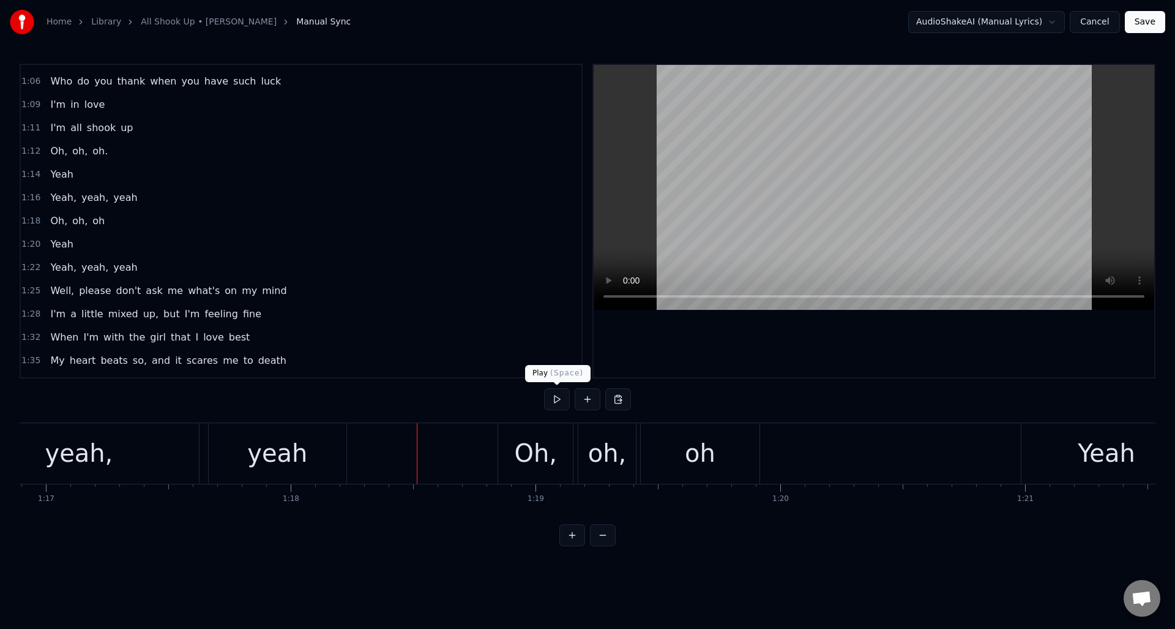
click at [555, 401] on button at bounding box center [557, 399] width 26 height 22
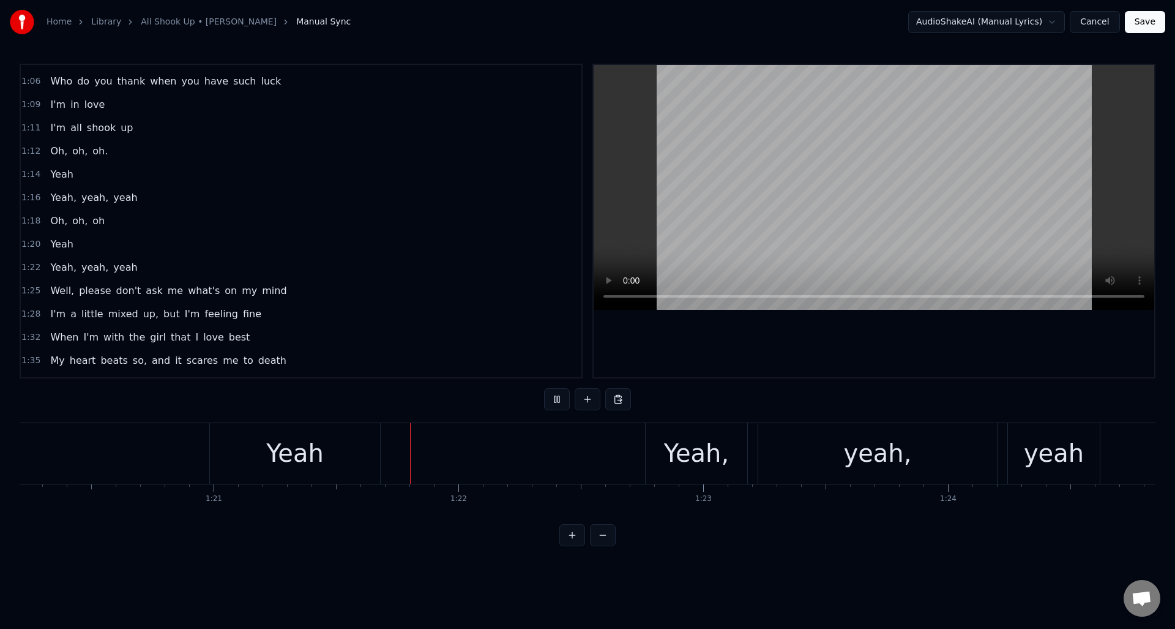
scroll to position [0, 19856]
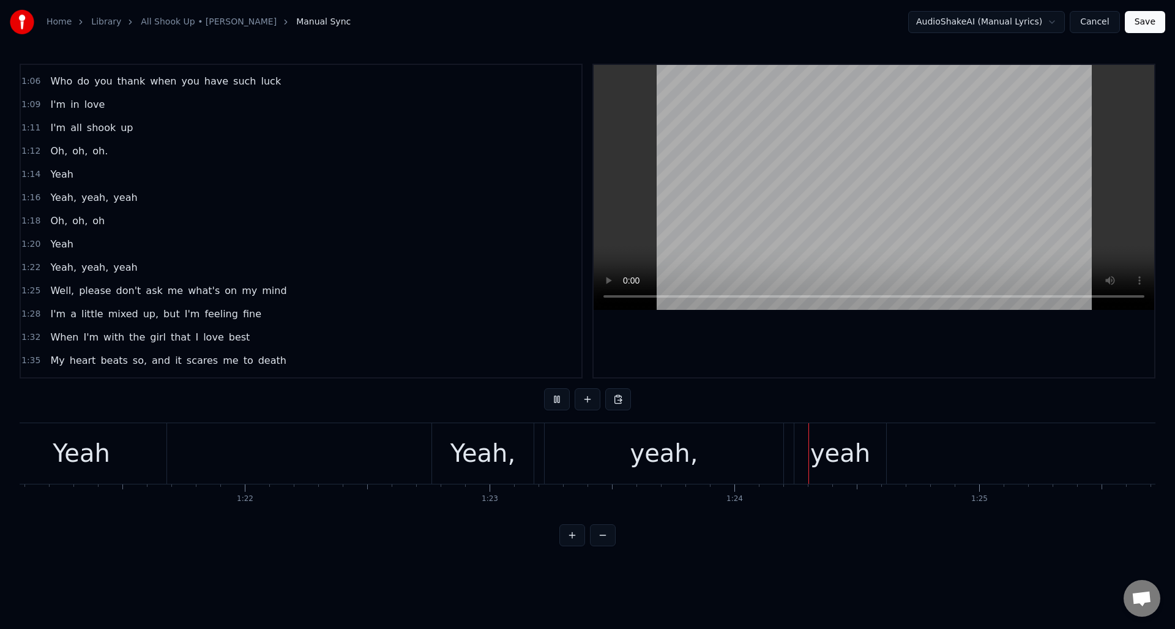
click at [555, 401] on button at bounding box center [557, 399] width 26 height 22
click at [833, 459] on div "yeah" at bounding box center [841, 453] width 60 height 37
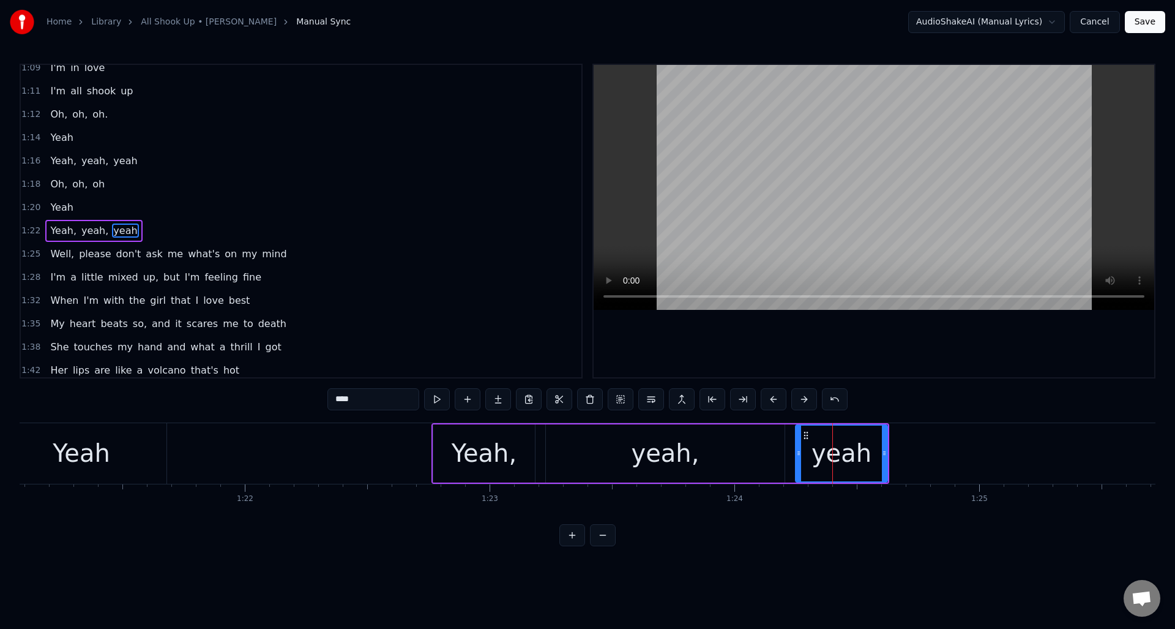
scroll to position [344, 0]
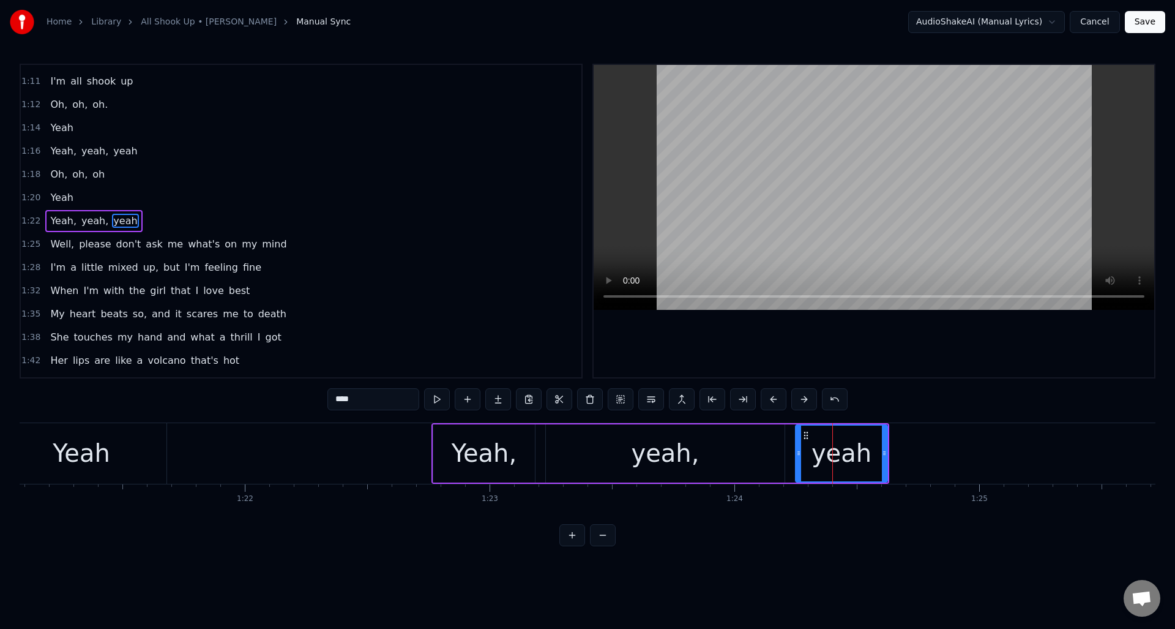
click at [366, 401] on input "****" at bounding box center [374, 399] width 92 height 22
type input "*****"
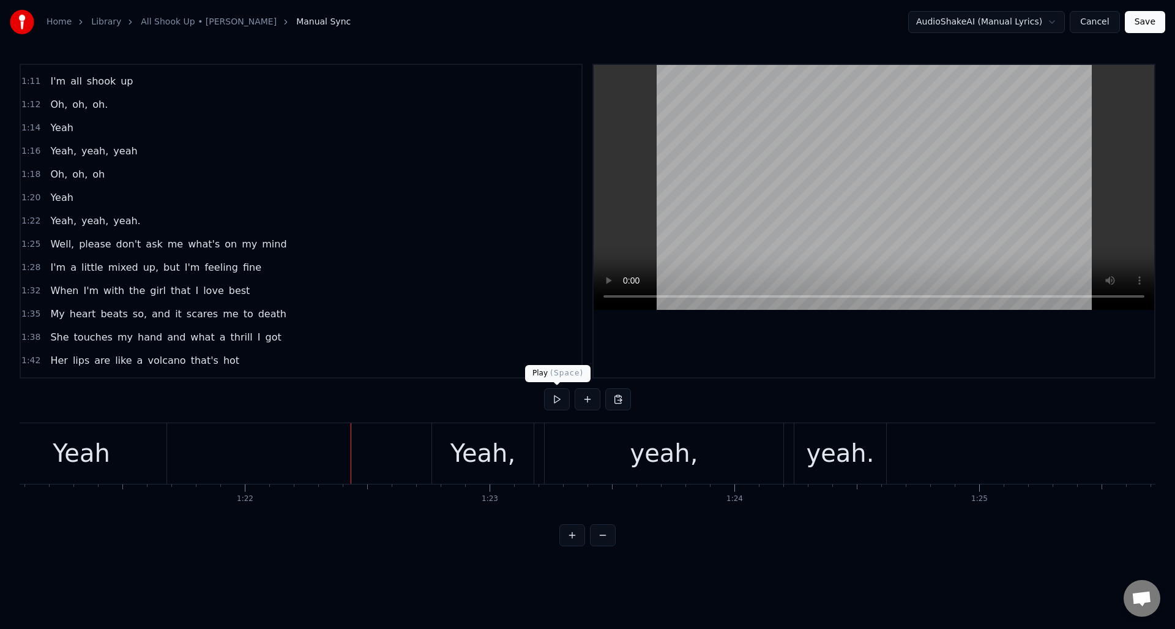
click at [558, 398] on button at bounding box center [557, 399] width 26 height 22
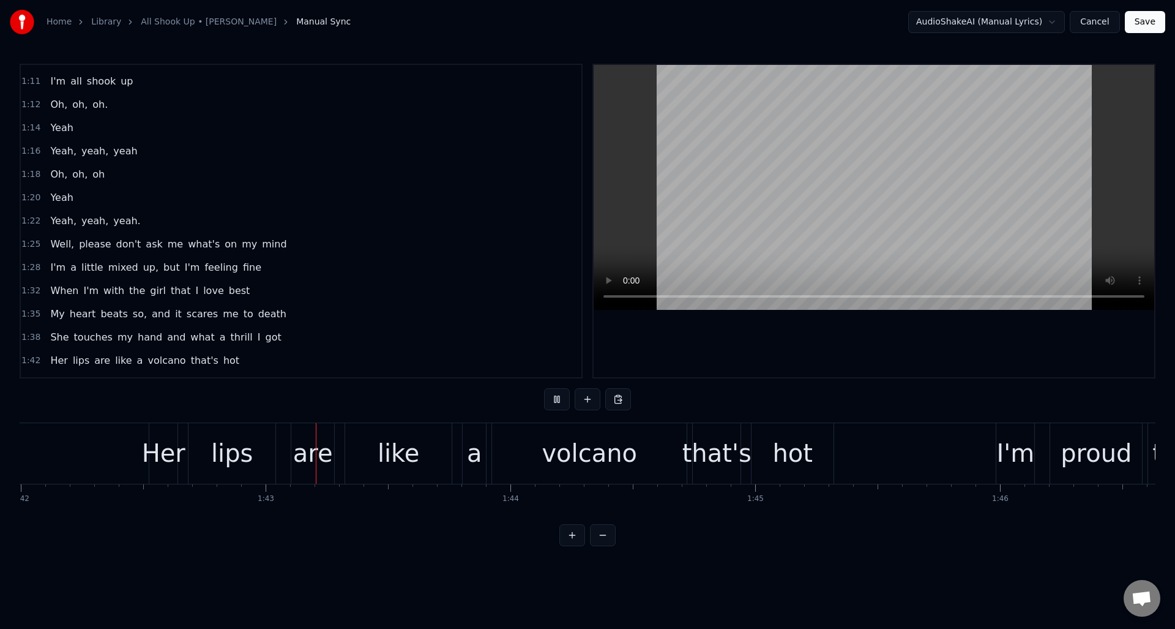
scroll to position [0, 25043]
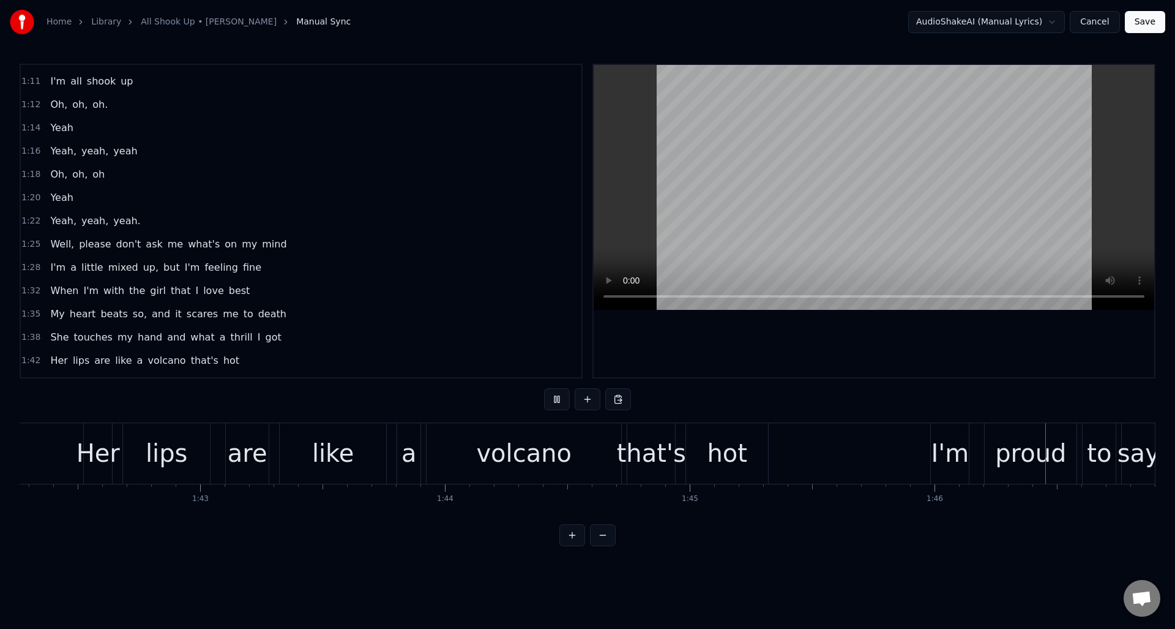
click at [558, 398] on button at bounding box center [557, 399] width 26 height 22
click at [553, 437] on div "volcano" at bounding box center [524, 453] width 96 height 37
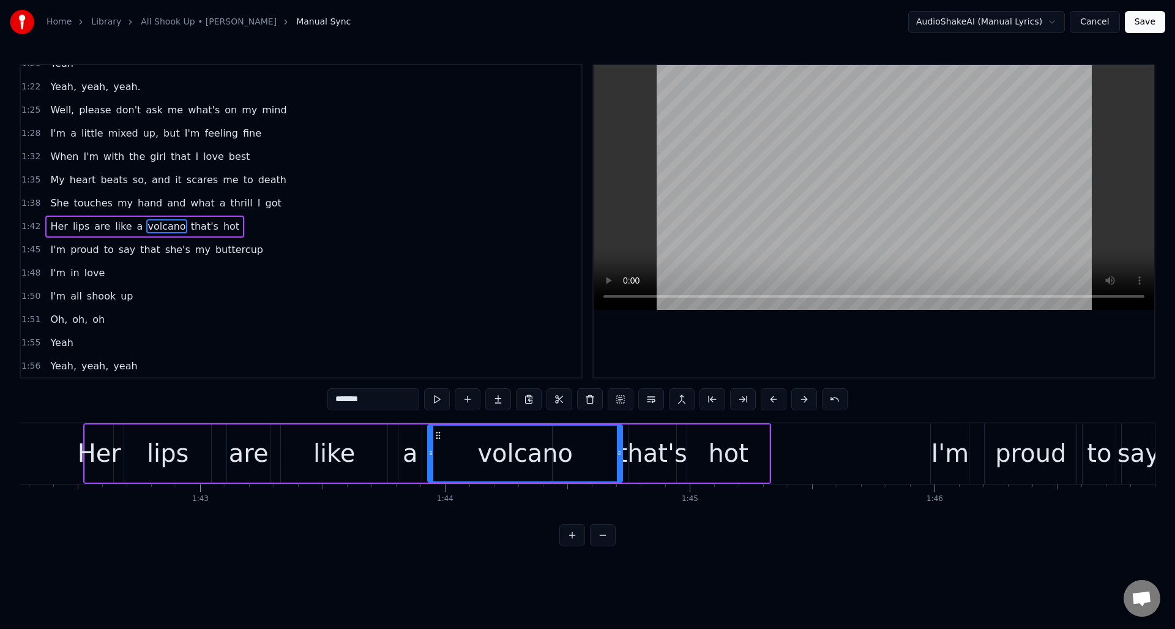
scroll to position [484, 0]
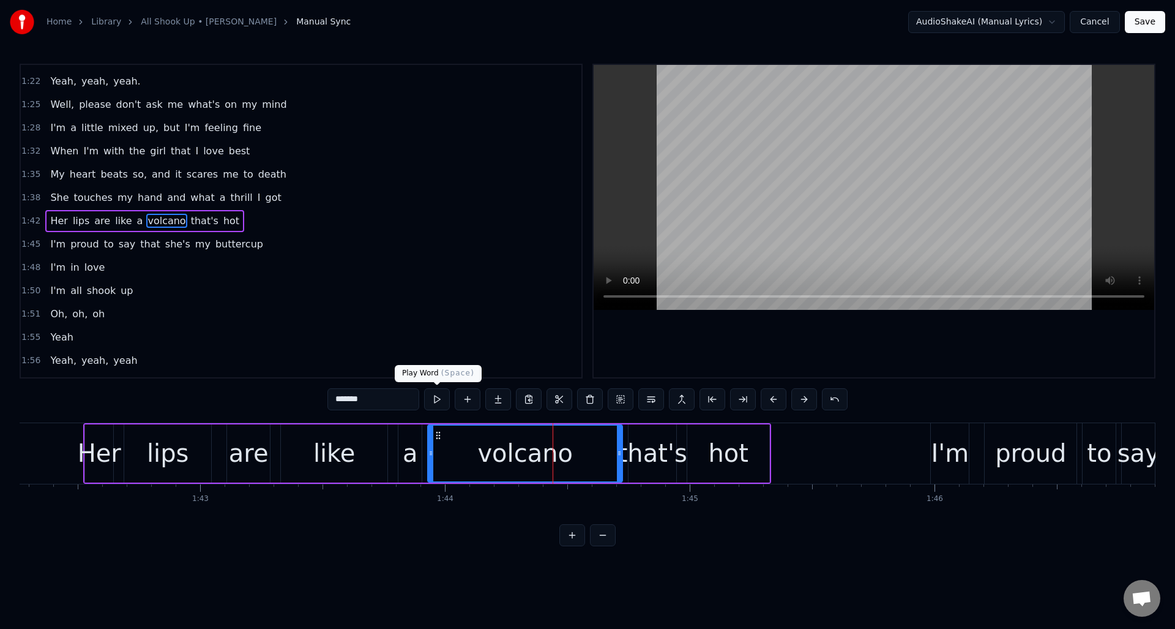
click at [438, 399] on button at bounding box center [437, 399] width 26 height 22
drag, startPoint x: 619, startPoint y: 442, endPoint x: 601, endPoint y: 438, distance: 18.7
click at [581, 442] on div at bounding box center [581, 454] width 5 height 56
click at [642, 437] on div "that's" at bounding box center [652, 453] width 69 height 37
type input "******"
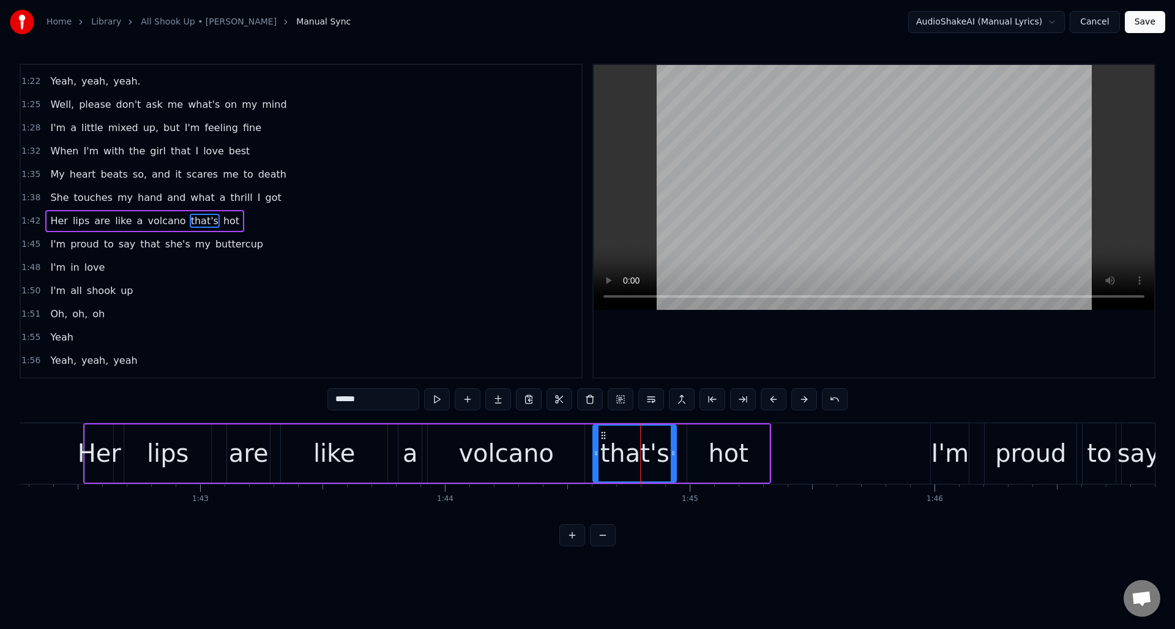
drag, startPoint x: 629, startPoint y: 438, endPoint x: 594, endPoint y: 443, distance: 35.8
click at [594, 443] on div at bounding box center [596, 454] width 5 height 56
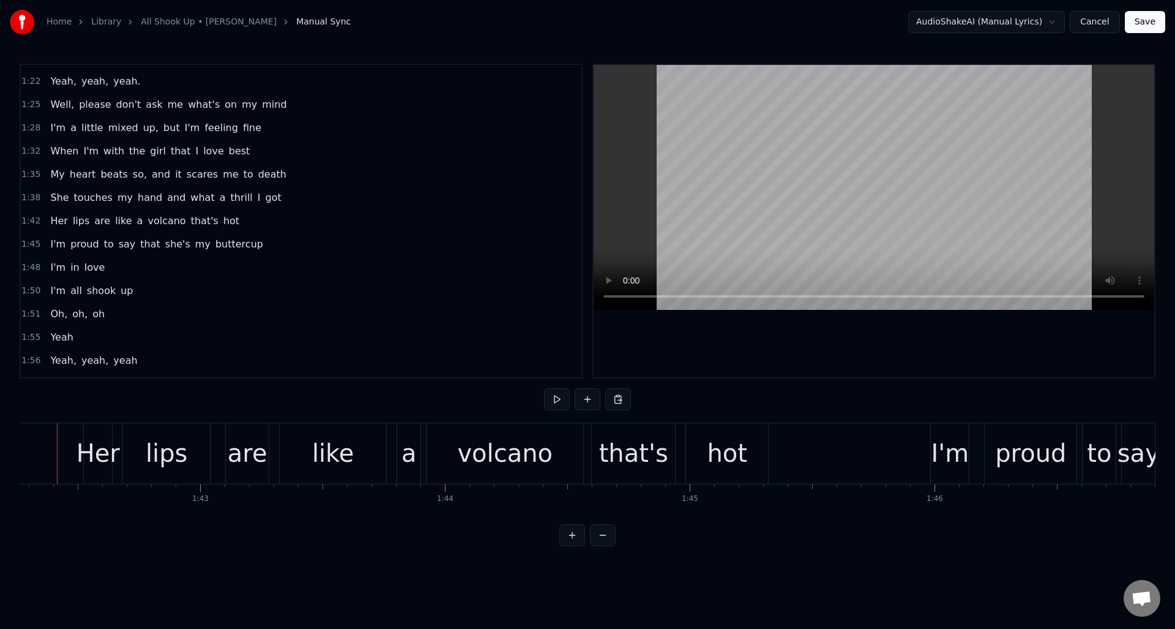
scroll to position [0, 25020]
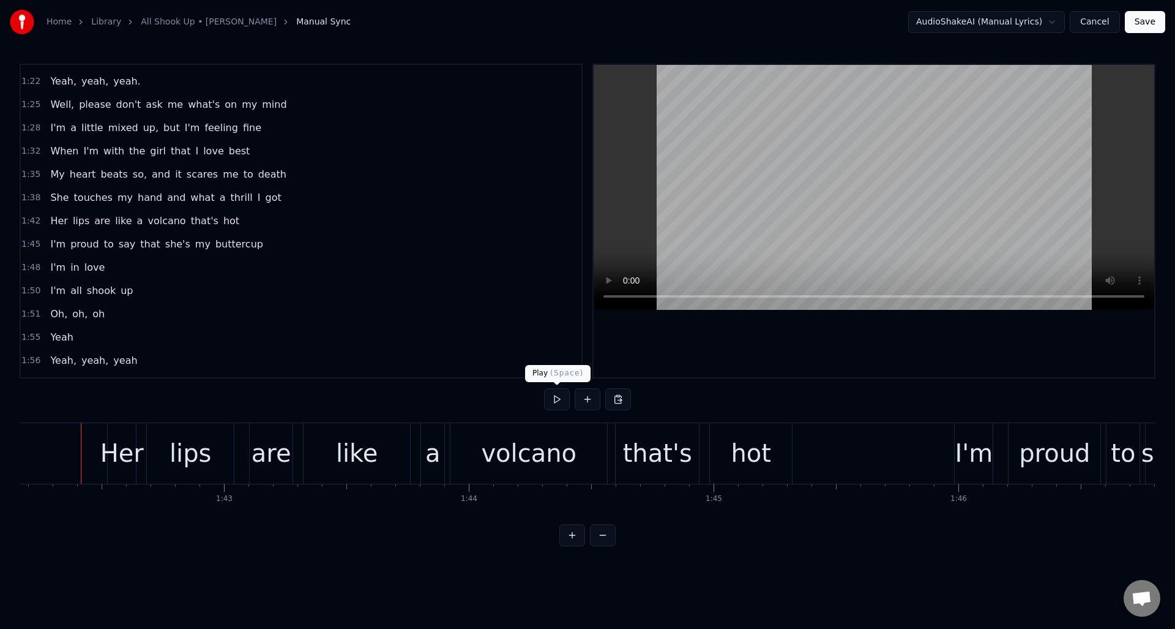
click at [553, 400] on button at bounding box center [557, 399] width 26 height 22
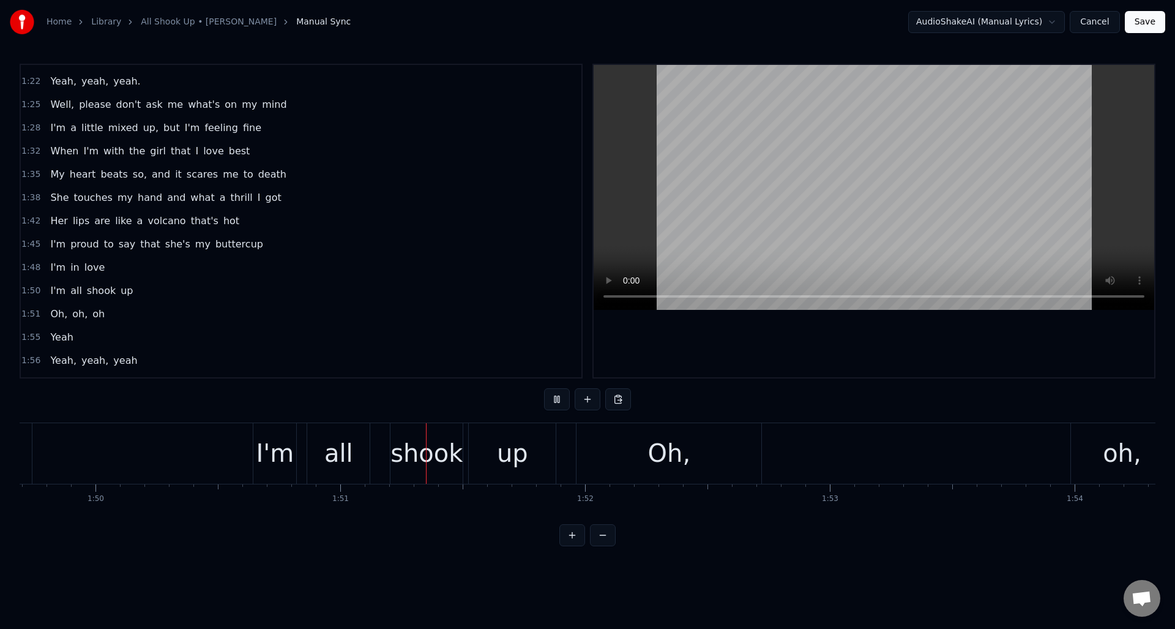
scroll to position [0, 27086]
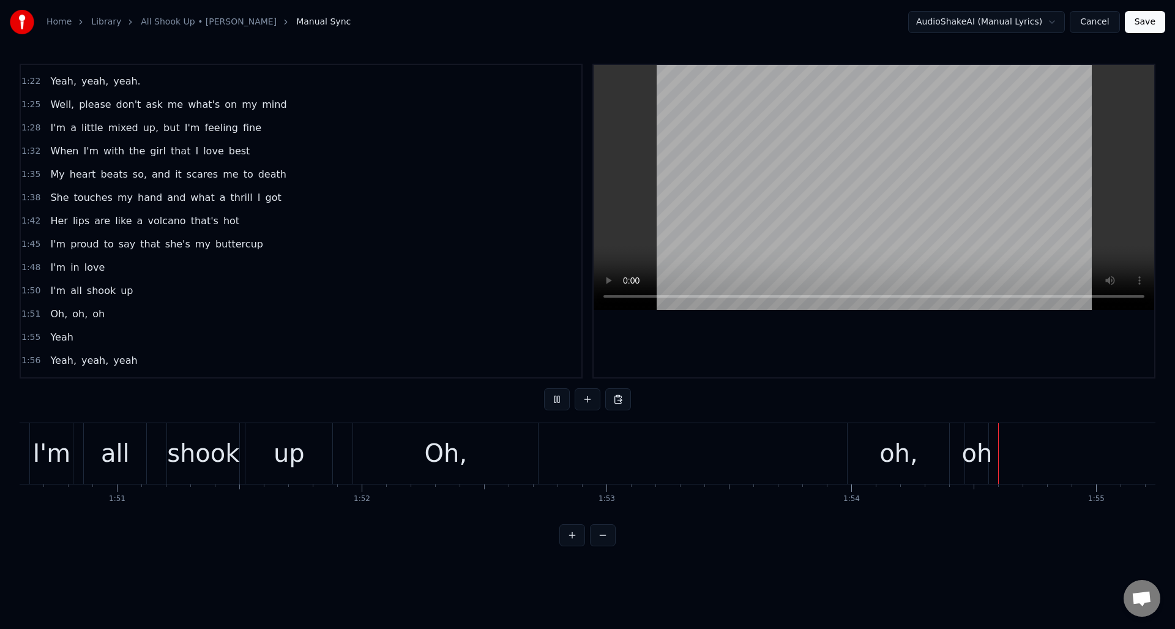
drag, startPoint x: 553, startPoint y: 400, endPoint x: 577, endPoint y: 401, distance: 23.9
click at [553, 400] on button at bounding box center [557, 399] width 26 height 22
click at [771, 438] on div "Oh, oh, [GEOGRAPHIC_DATA]" at bounding box center [672, 453] width 639 height 61
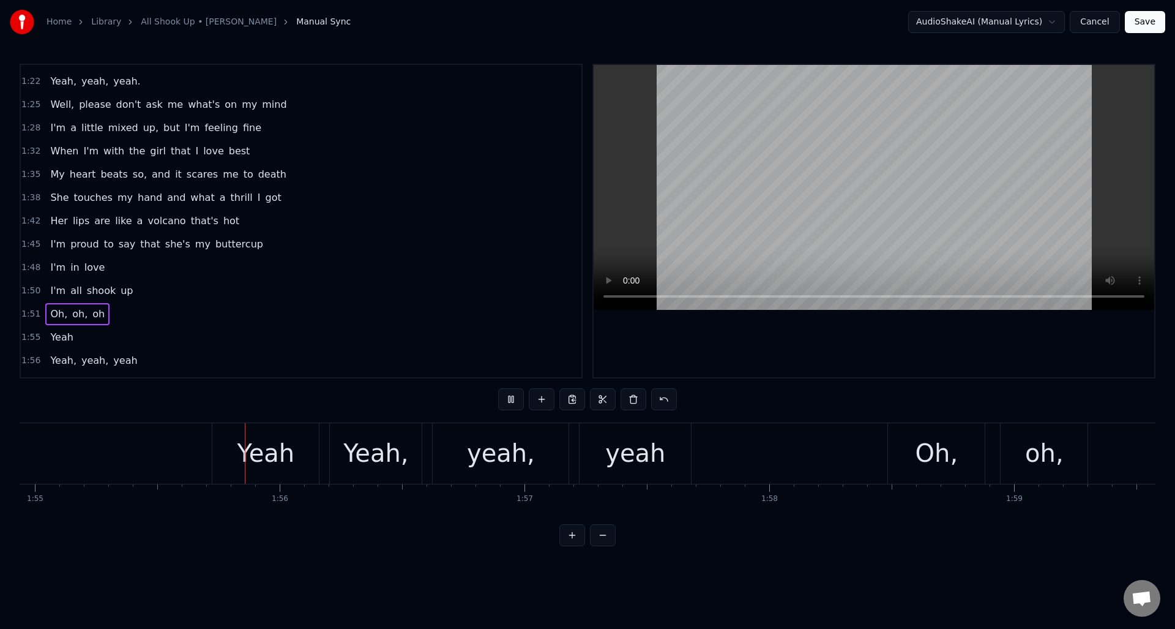
scroll to position [0, 28151]
click at [510, 399] on button at bounding box center [511, 399] width 26 height 22
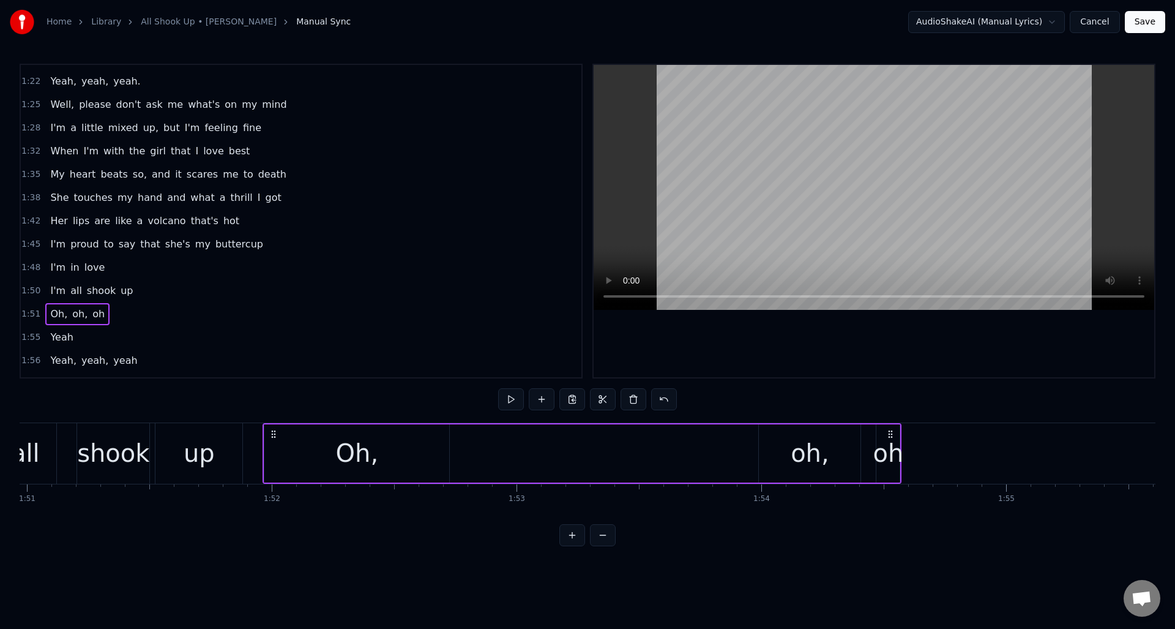
scroll to position [0, 27206]
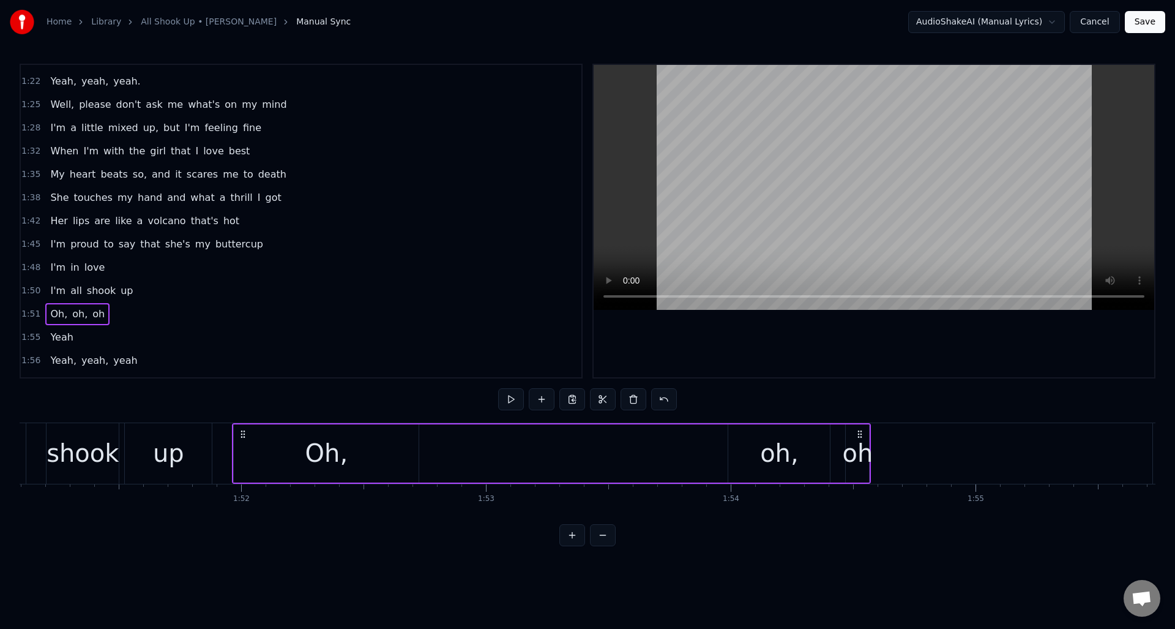
click at [859, 448] on div "oh" at bounding box center [858, 453] width 31 height 37
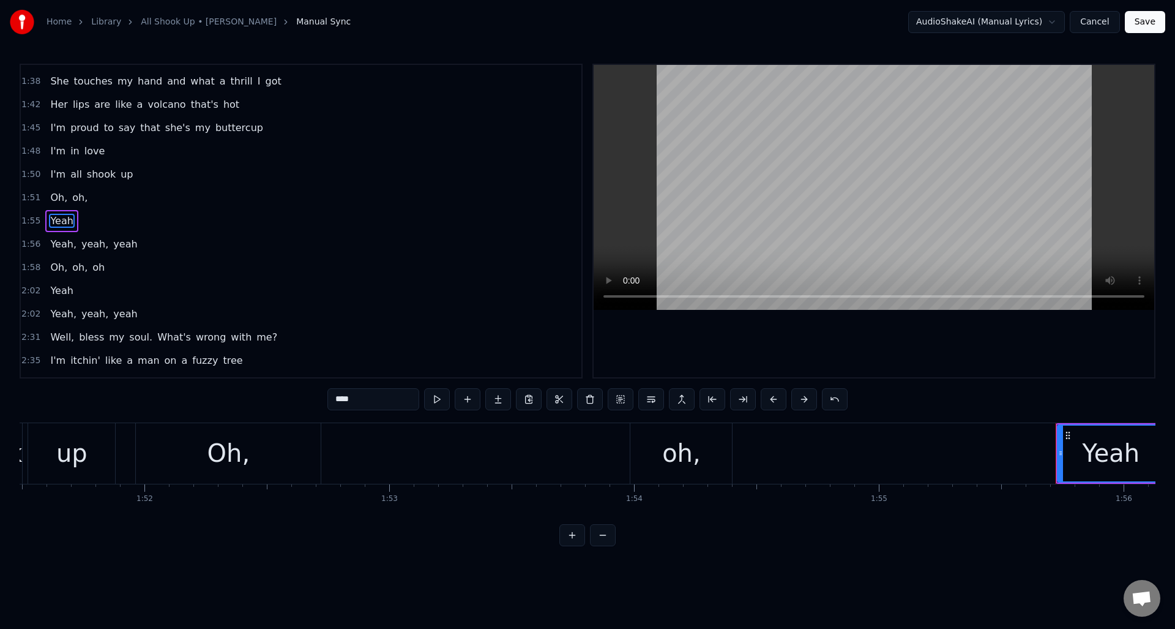
scroll to position [0, 27364]
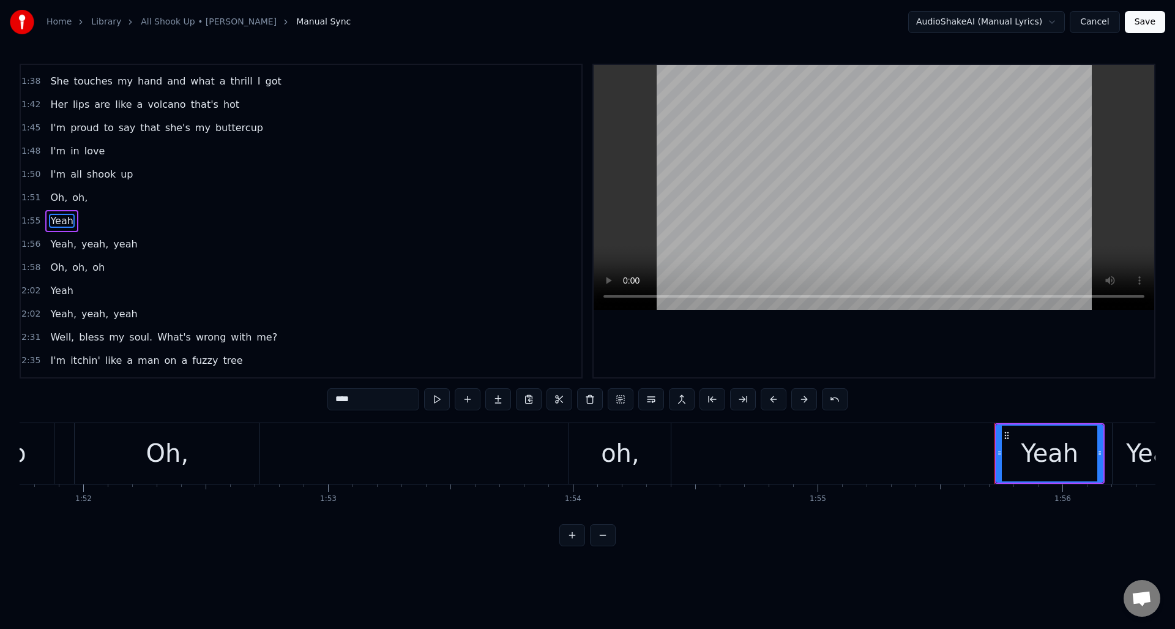
click at [647, 453] on div "oh," at bounding box center [620, 453] width 102 height 61
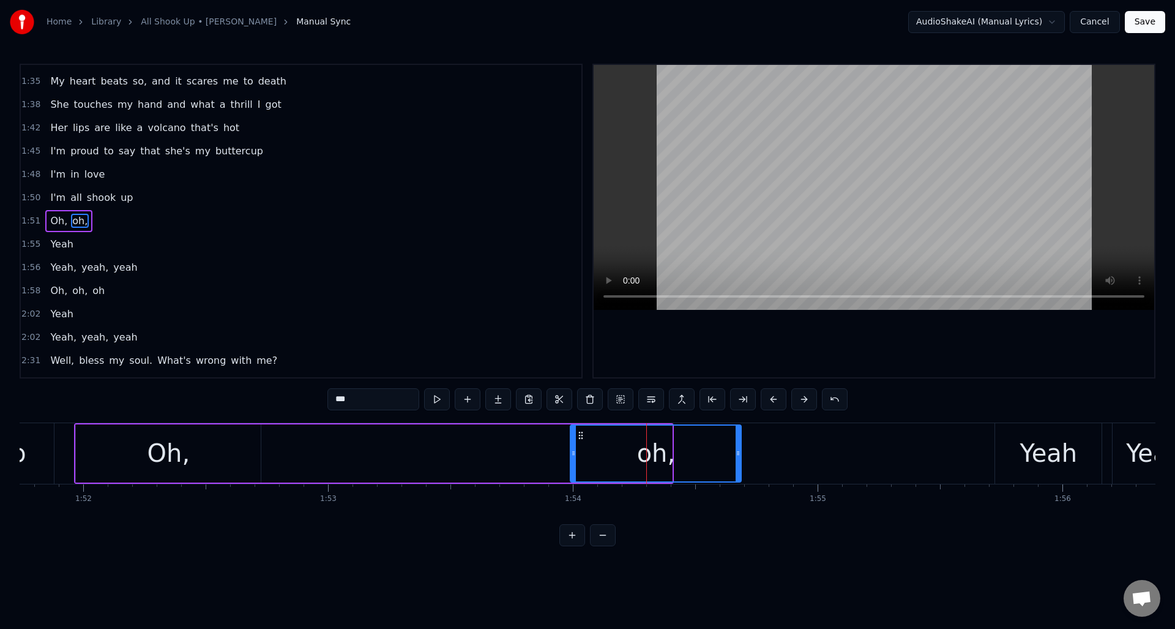
drag, startPoint x: 669, startPoint y: 445, endPoint x: 738, endPoint y: 442, distance: 69.3
click at [738, 442] on div at bounding box center [738, 454] width 5 height 56
drag, startPoint x: 354, startPoint y: 400, endPoint x: 332, endPoint y: 399, distance: 21.5
click at [332, 399] on input "***" at bounding box center [374, 399] width 92 height 22
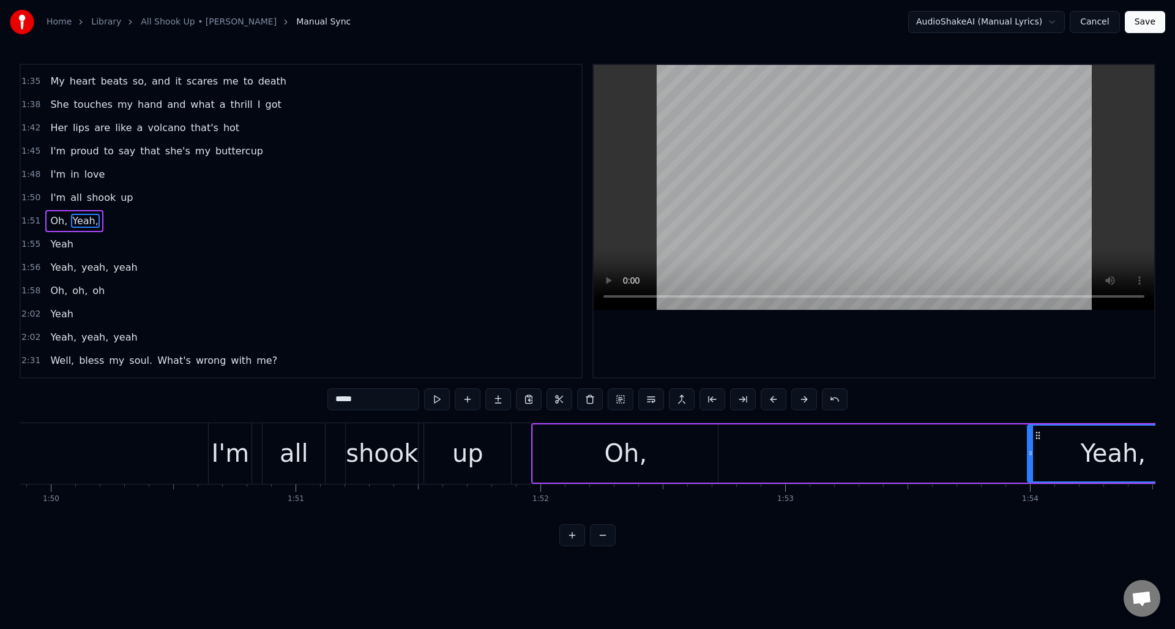
scroll to position [0, 26938]
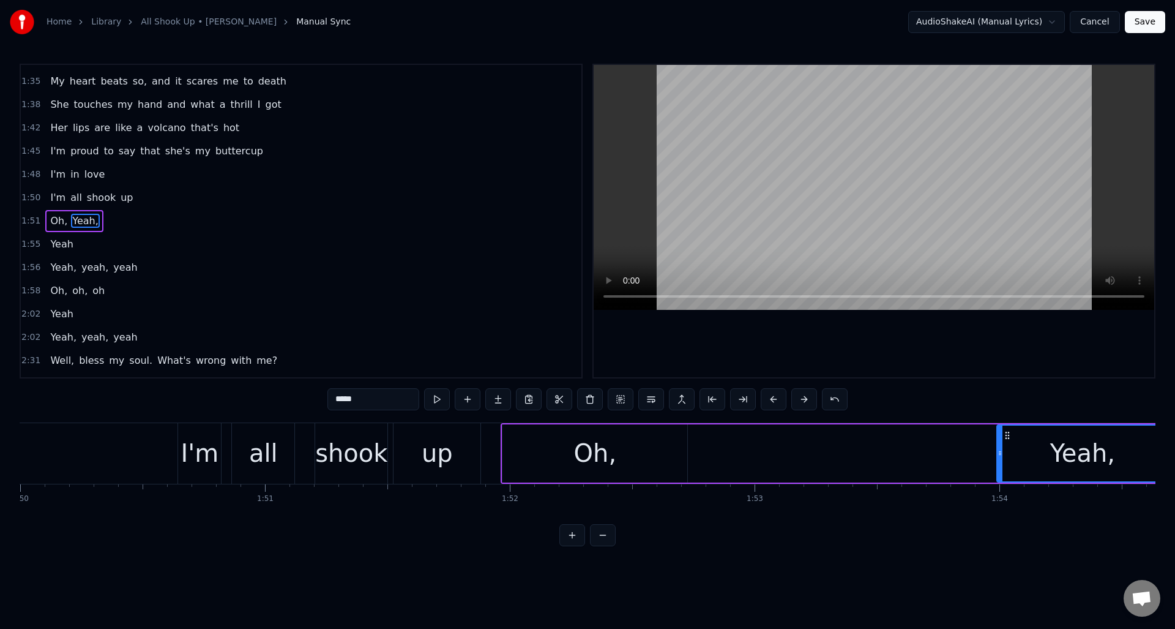
type input "*****"
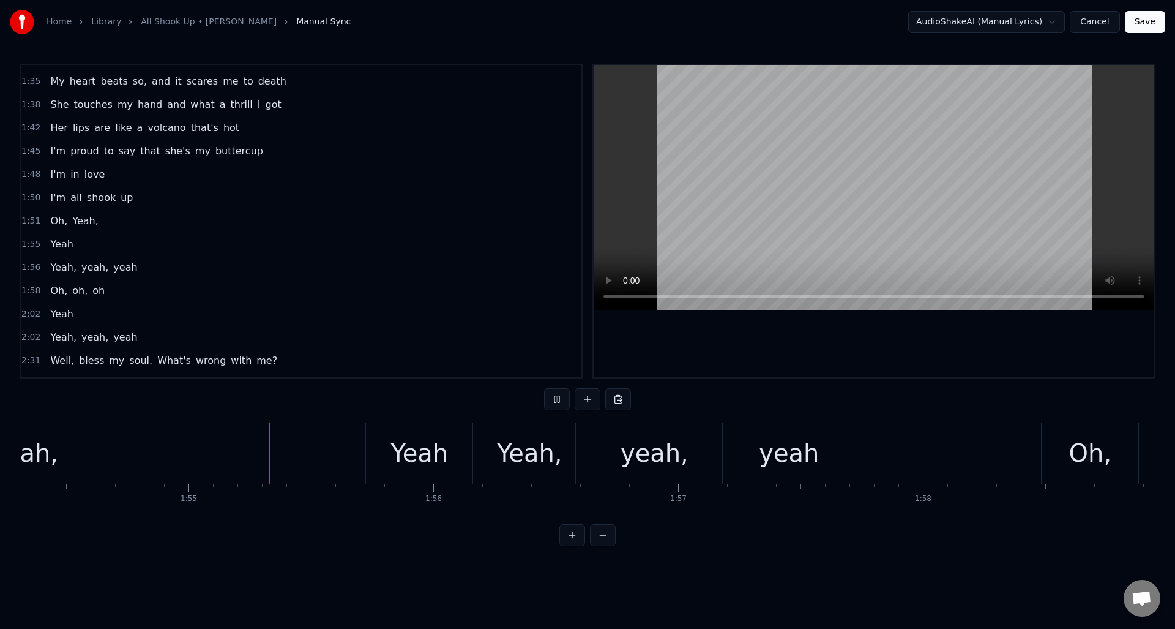
scroll to position [0, 27997]
click at [646, 440] on div "yeah," at bounding box center [652, 453] width 68 height 37
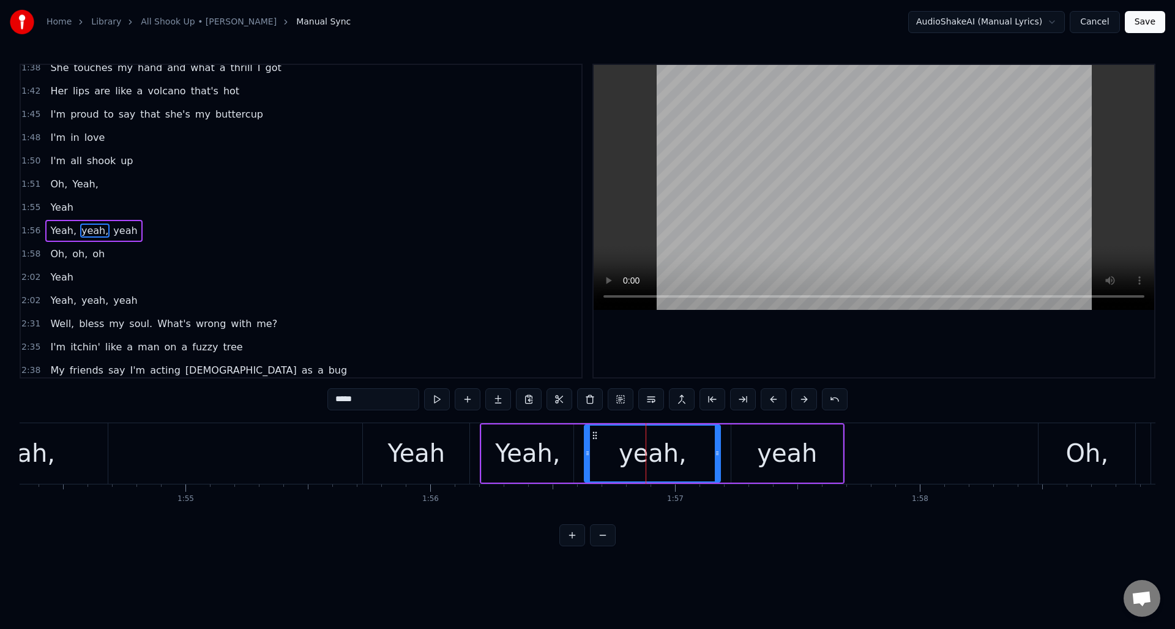
scroll to position [623, 0]
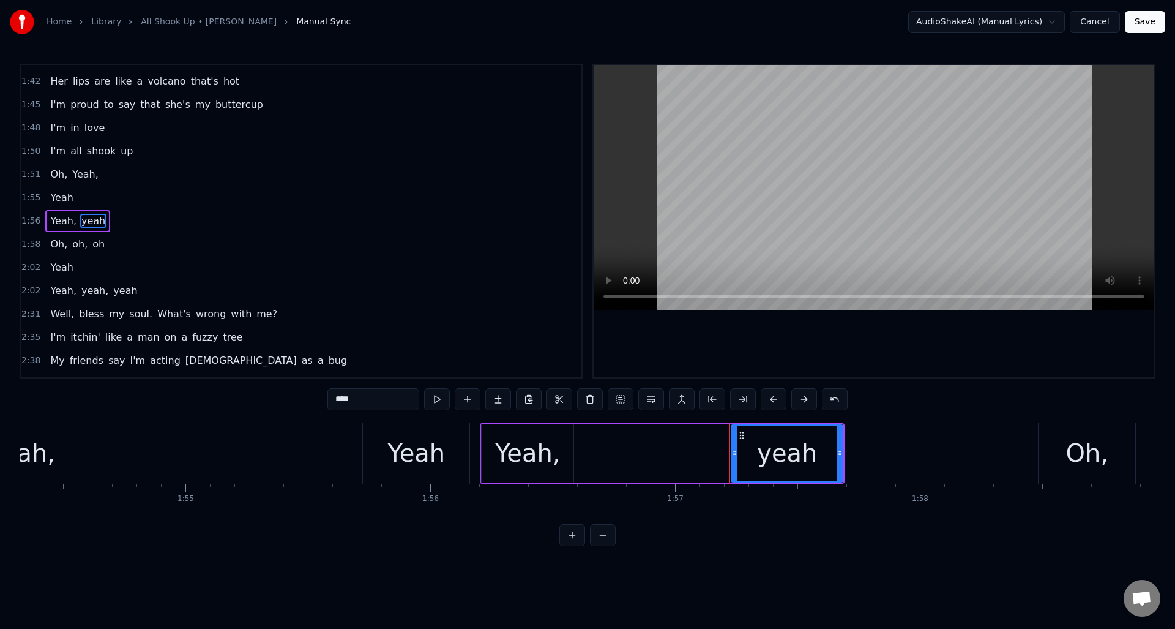
click at [539, 446] on div "Yeah," at bounding box center [527, 453] width 65 height 37
type input "*****"
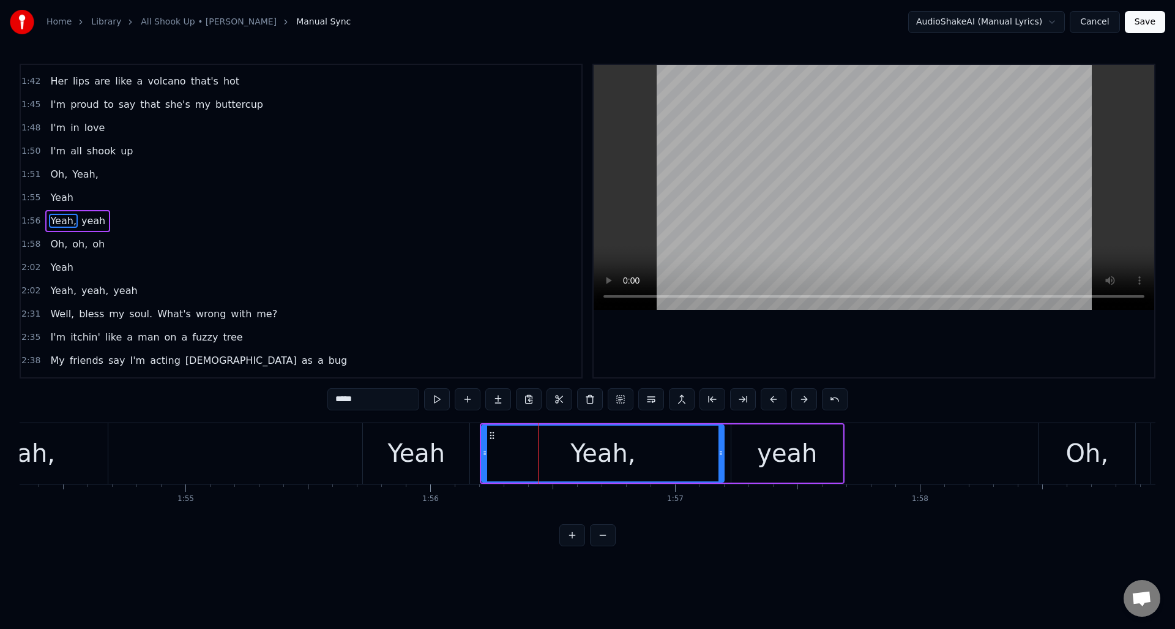
drag, startPoint x: 570, startPoint y: 444, endPoint x: 694, endPoint y: 438, distance: 124.4
click at [721, 438] on div at bounding box center [721, 454] width 5 height 56
click at [719, 445] on div at bounding box center [719, 453] width 1 height 61
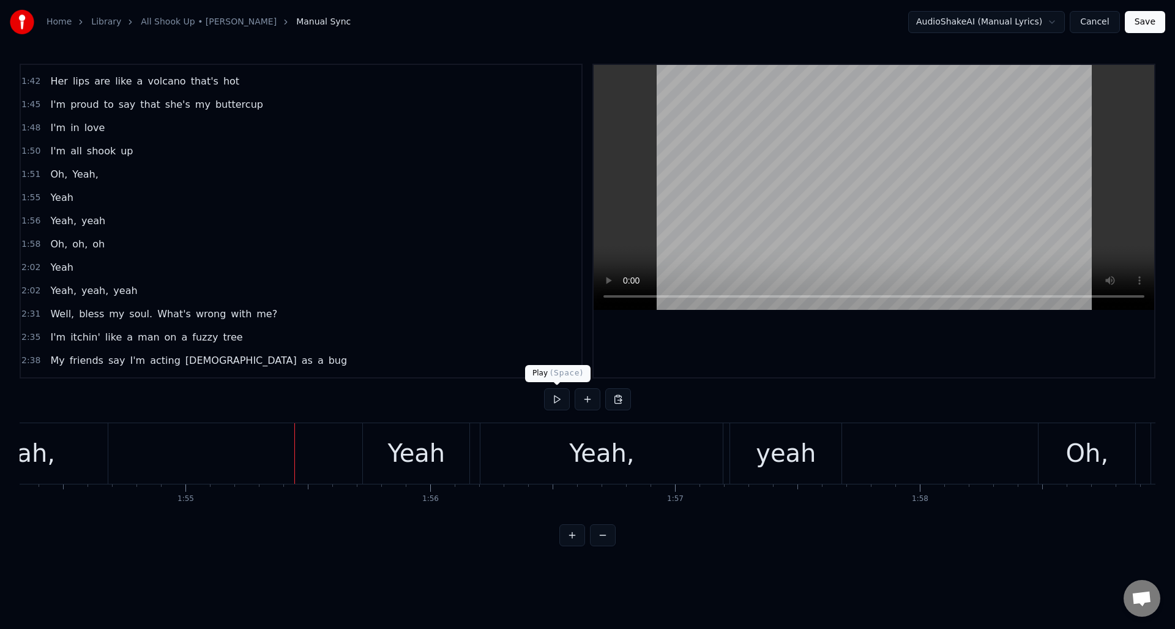
click at [557, 402] on button at bounding box center [557, 399] width 26 height 22
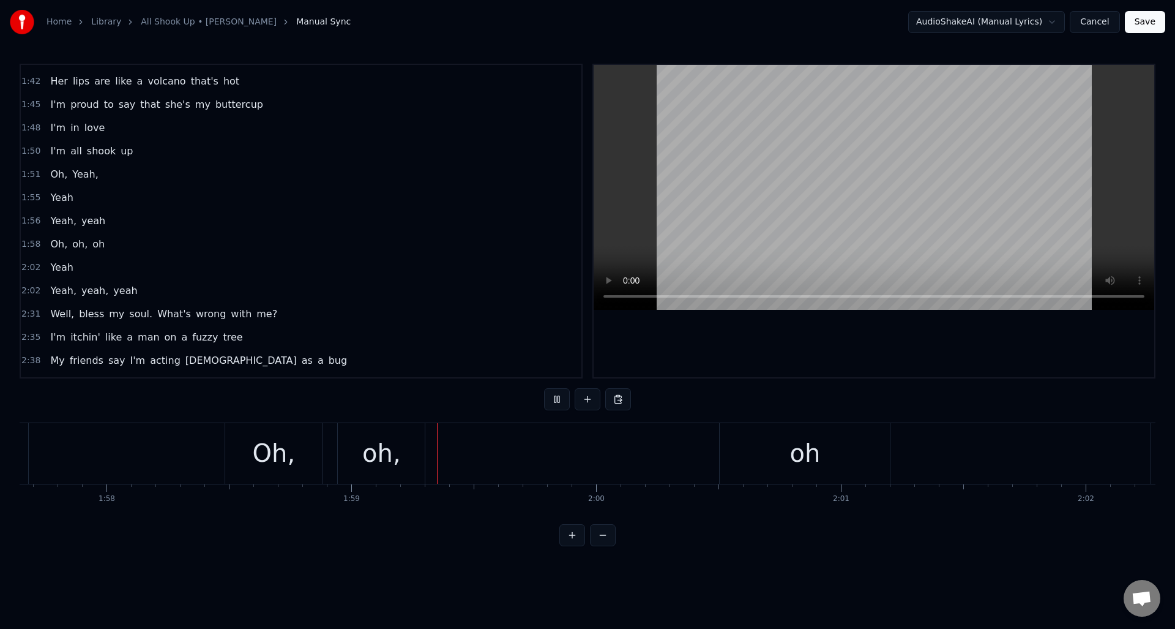
scroll to position [0, 29027]
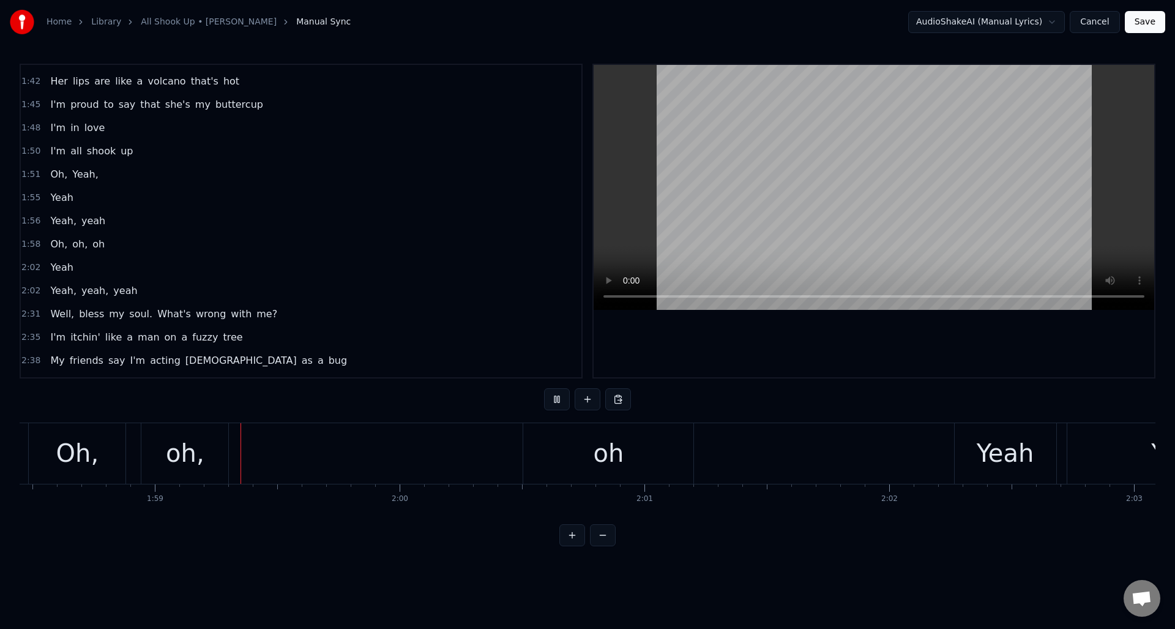
click at [557, 402] on button at bounding box center [557, 399] width 26 height 22
click at [549, 439] on div "oh" at bounding box center [588, 453] width 170 height 61
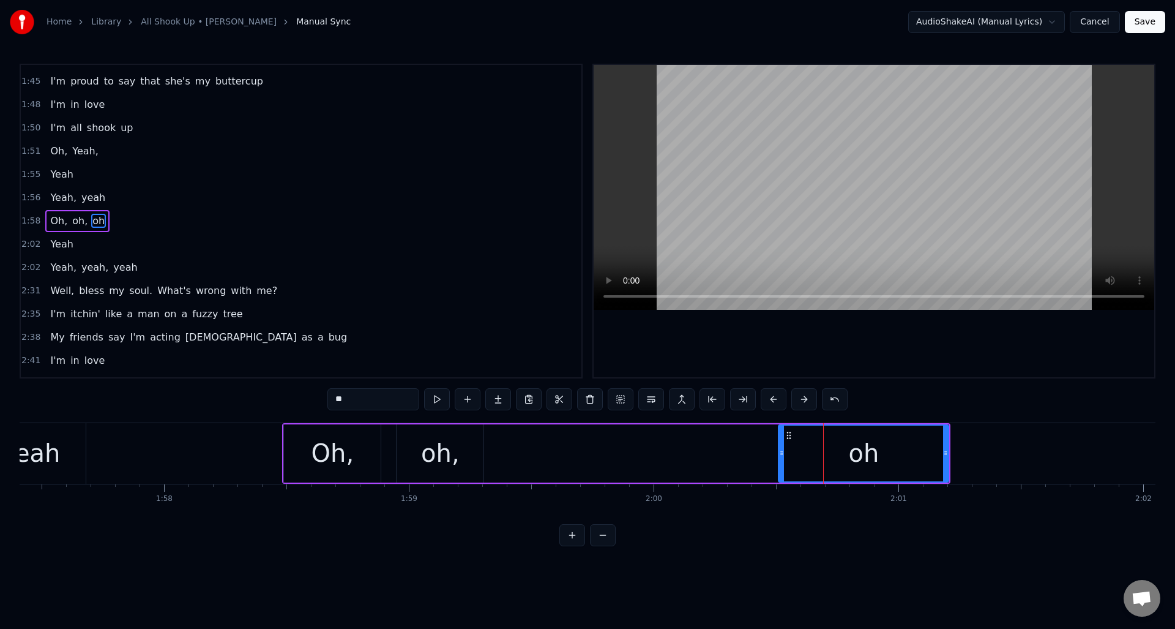
scroll to position [0, 28600]
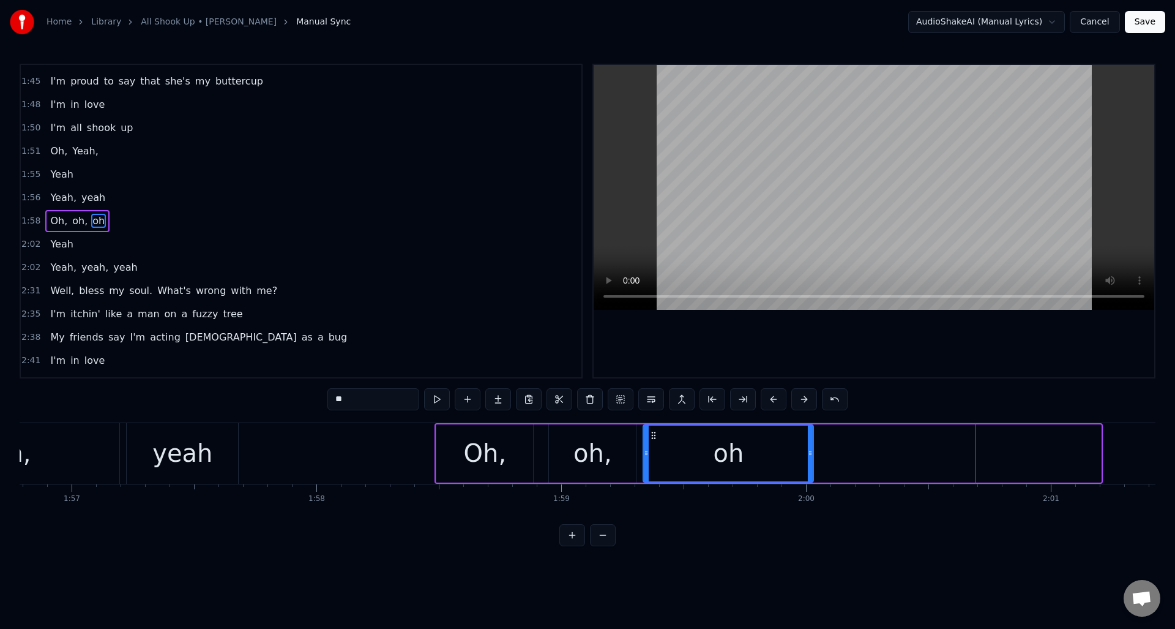
drag, startPoint x: 941, startPoint y: 435, endPoint x: 653, endPoint y: 456, distance: 288.5
click at [653, 457] on div "oh" at bounding box center [728, 454] width 169 height 56
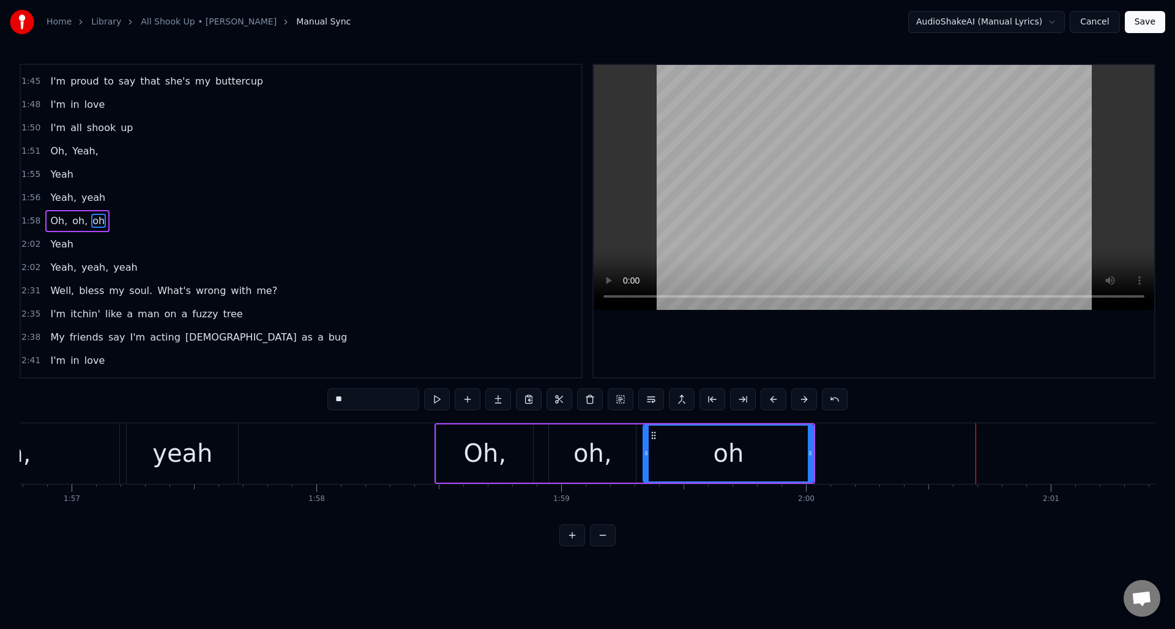
click at [498, 445] on div "Oh," at bounding box center [485, 453] width 43 height 37
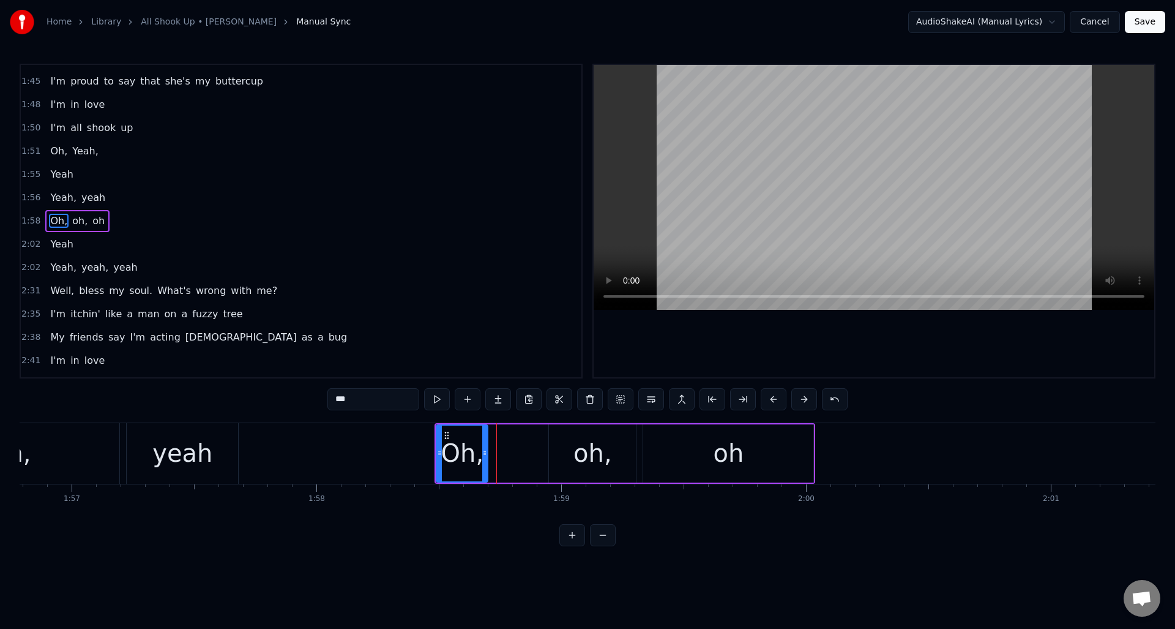
drag, startPoint x: 530, startPoint y: 443, endPoint x: 490, endPoint y: 444, distance: 40.4
click at [485, 446] on div at bounding box center [484, 454] width 5 height 56
click at [569, 439] on div "oh," at bounding box center [592, 453] width 87 height 58
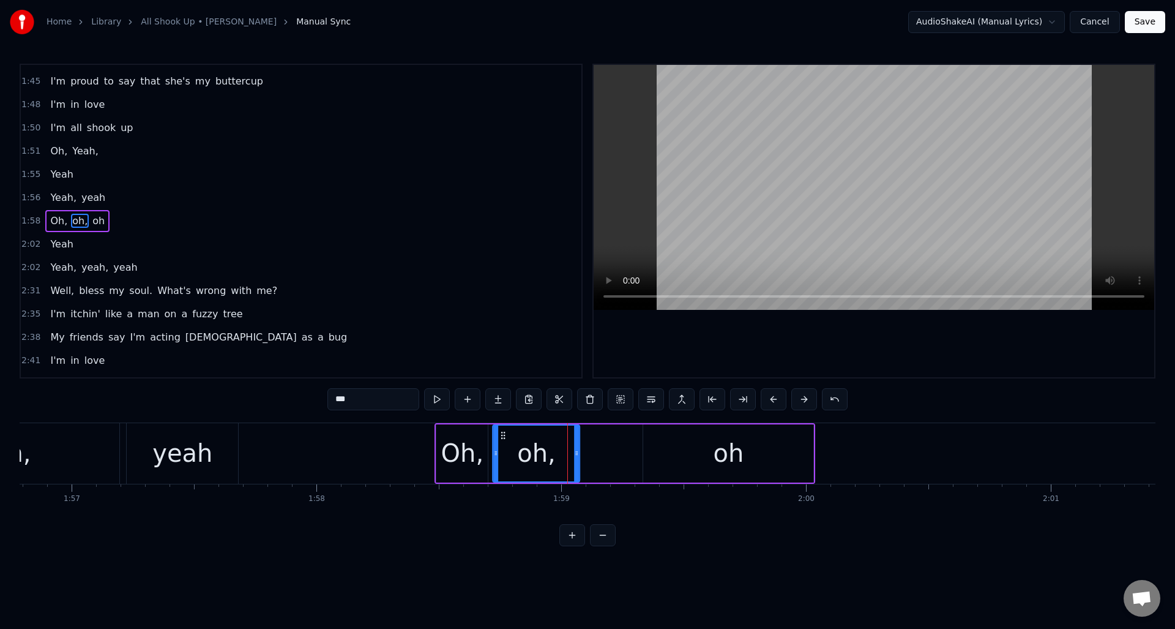
drag, startPoint x: 560, startPoint y: 434, endPoint x: 545, endPoint y: 439, distance: 16.1
click at [504, 435] on icon at bounding box center [504, 435] width 10 height 10
drag, startPoint x: 579, startPoint y: 440, endPoint x: 558, endPoint y: 441, distance: 20.9
click at [551, 442] on div at bounding box center [549, 454] width 5 height 56
click at [661, 442] on div "oh" at bounding box center [728, 453] width 170 height 58
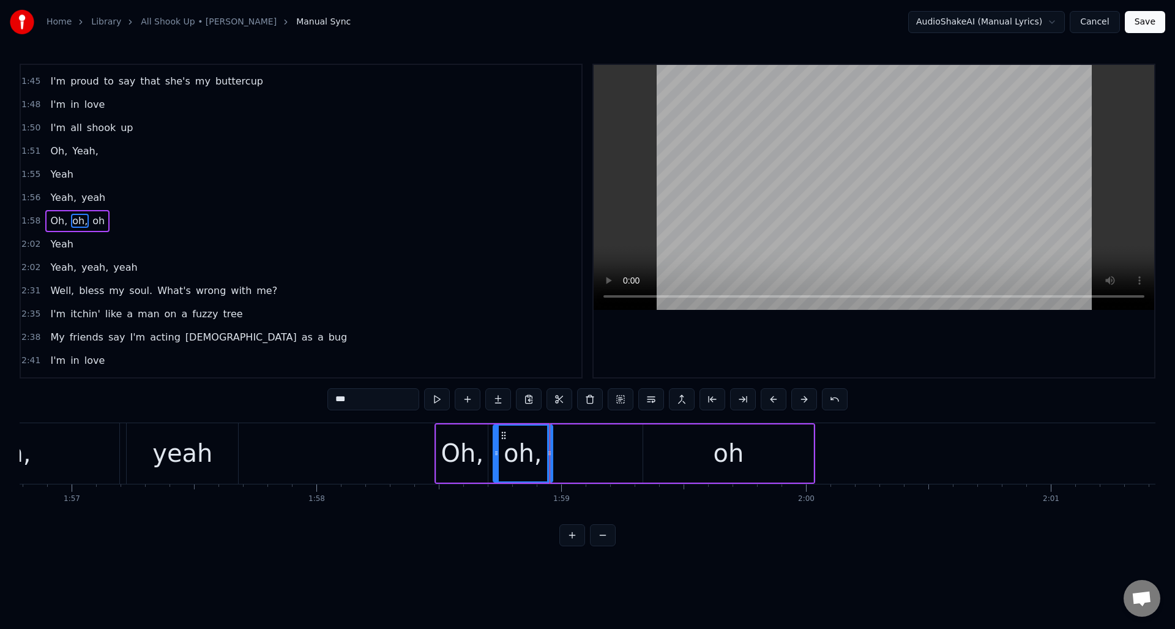
type input "**"
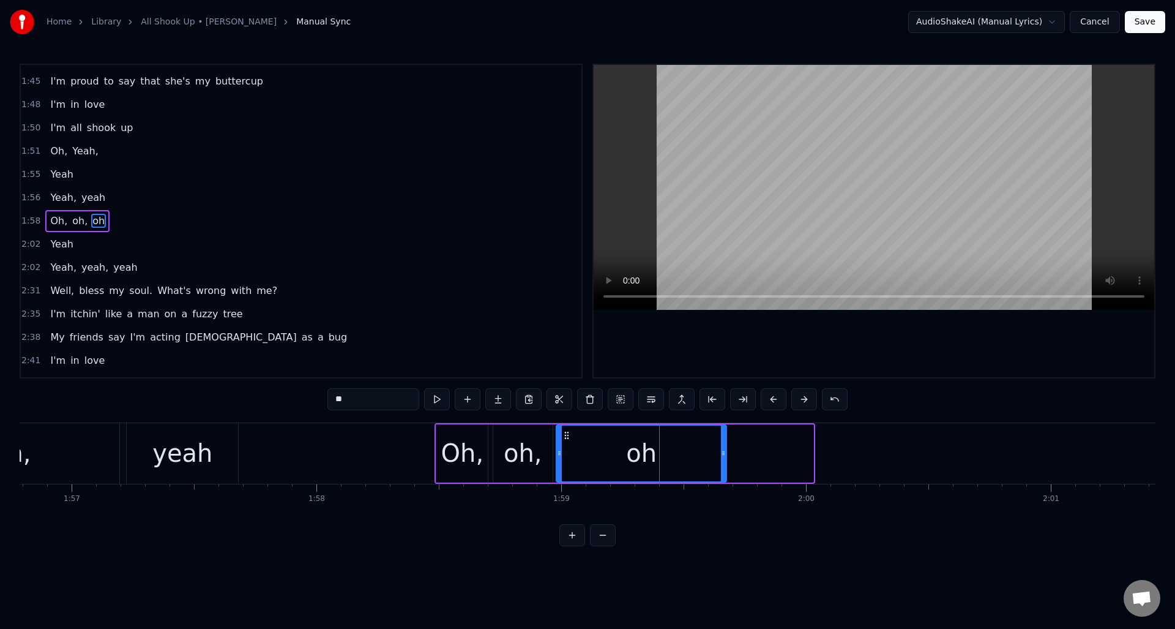
drag, startPoint x: 650, startPoint y: 435, endPoint x: 632, endPoint y: 446, distance: 21.4
click at [566, 440] on div "oh" at bounding box center [641, 454] width 169 height 56
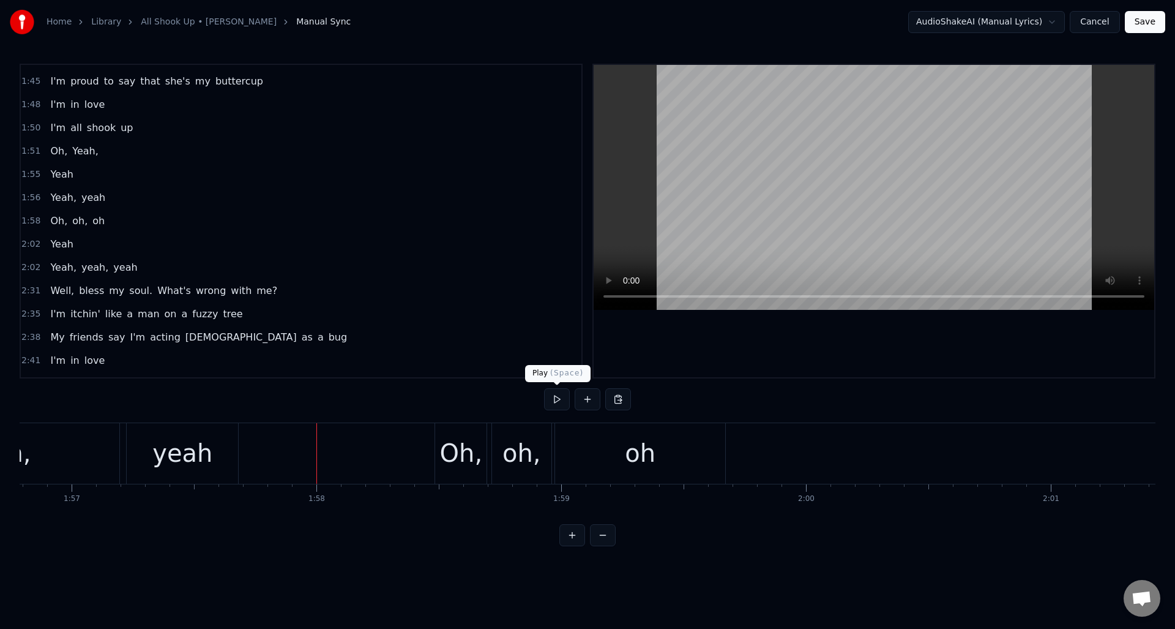
click at [557, 400] on button at bounding box center [557, 399] width 26 height 22
click at [640, 452] on div "oh" at bounding box center [640, 453] width 31 height 37
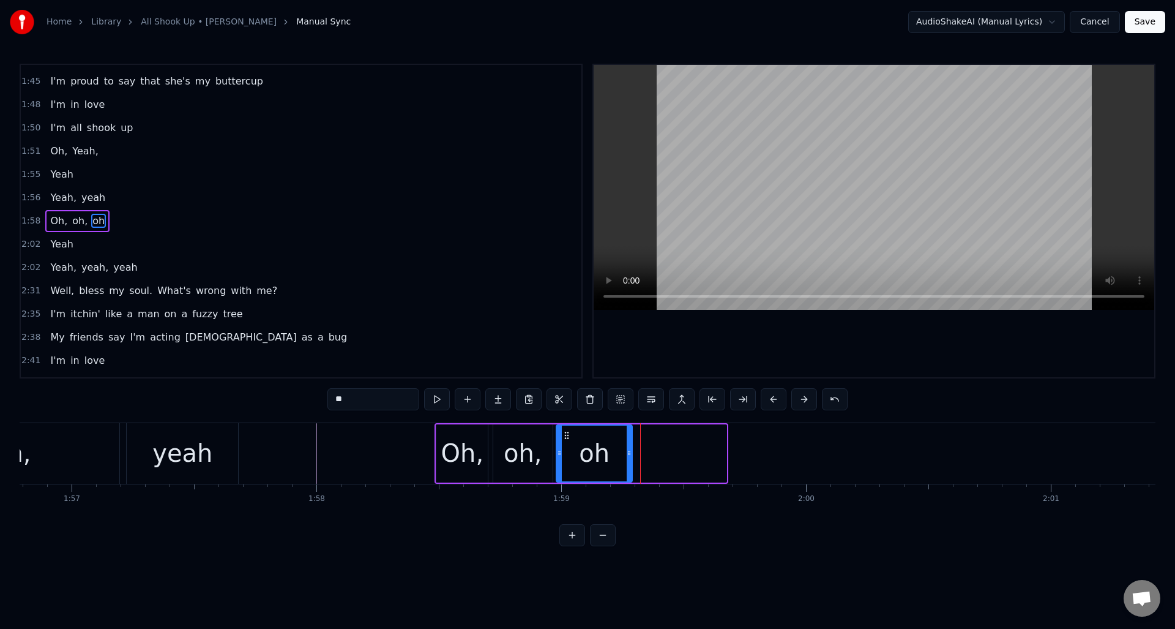
drag, startPoint x: 724, startPoint y: 442, endPoint x: 558, endPoint y: 441, distance: 165.3
click at [630, 441] on div at bounding box center [629, 454] width 5 height 56
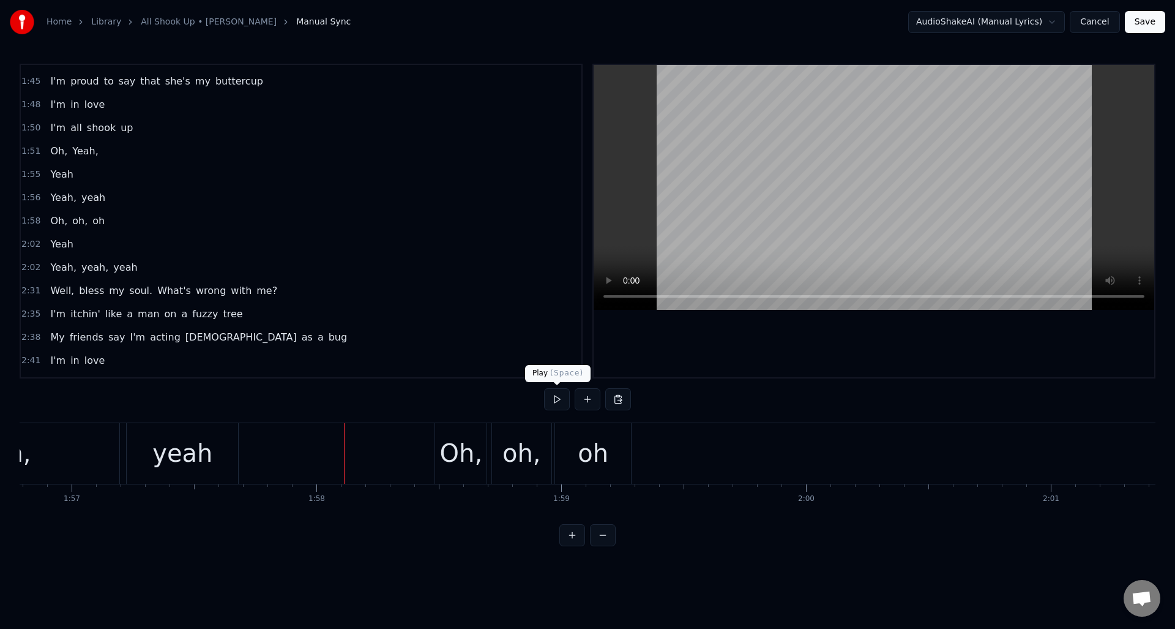
click at [558, 401] on button at bounding box center [557, 399] width 26 height 22
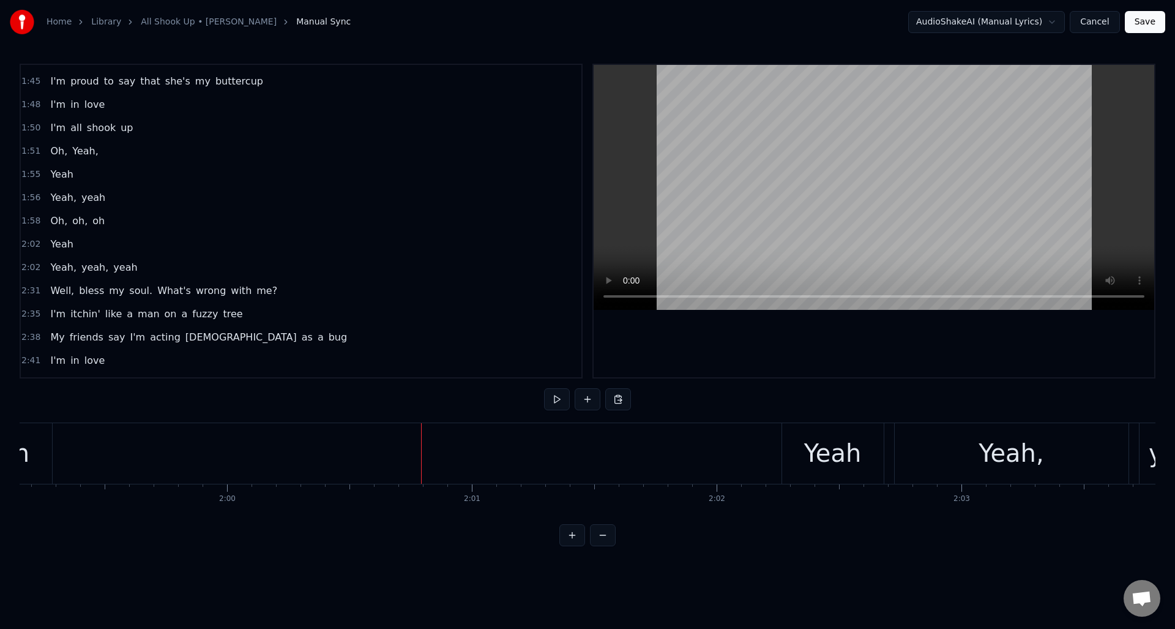
scroll to position [0, 29210]
click at [765, 436] on div "Yeah" at bounding box center [803, 453] width 102 height 61
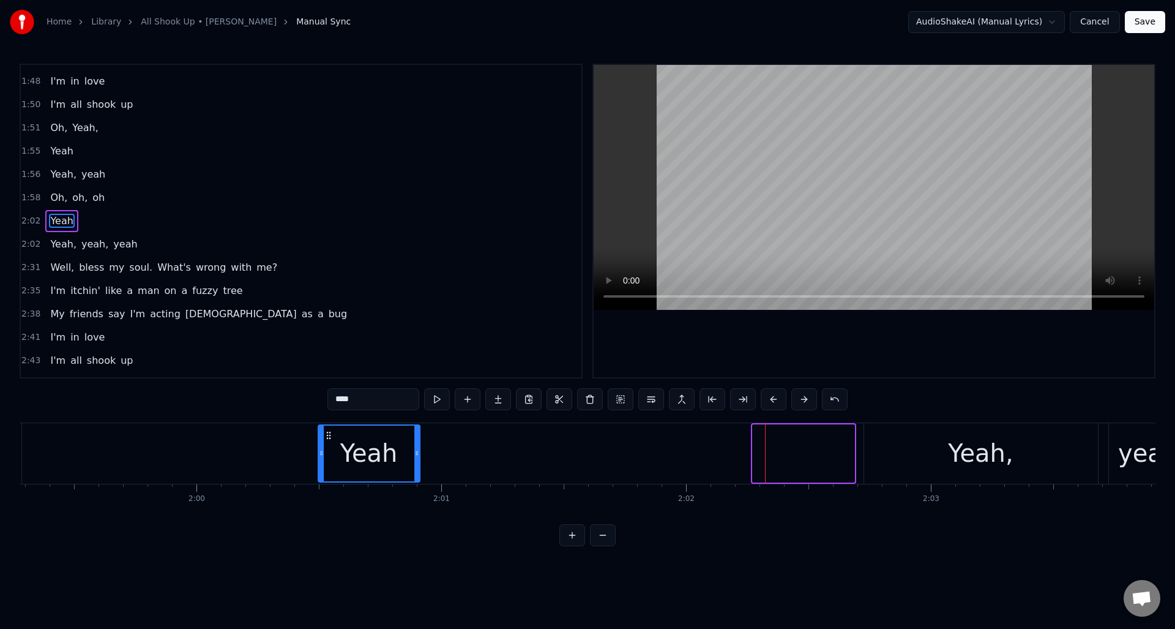
drag, startPoint x: 761, startPoint y: 434, endPoint x: 326, endPoint y: 442, distance: 434.8
click at [326, 442] on div "Yeah" at bounding box center [369, 454] width 100 height 56
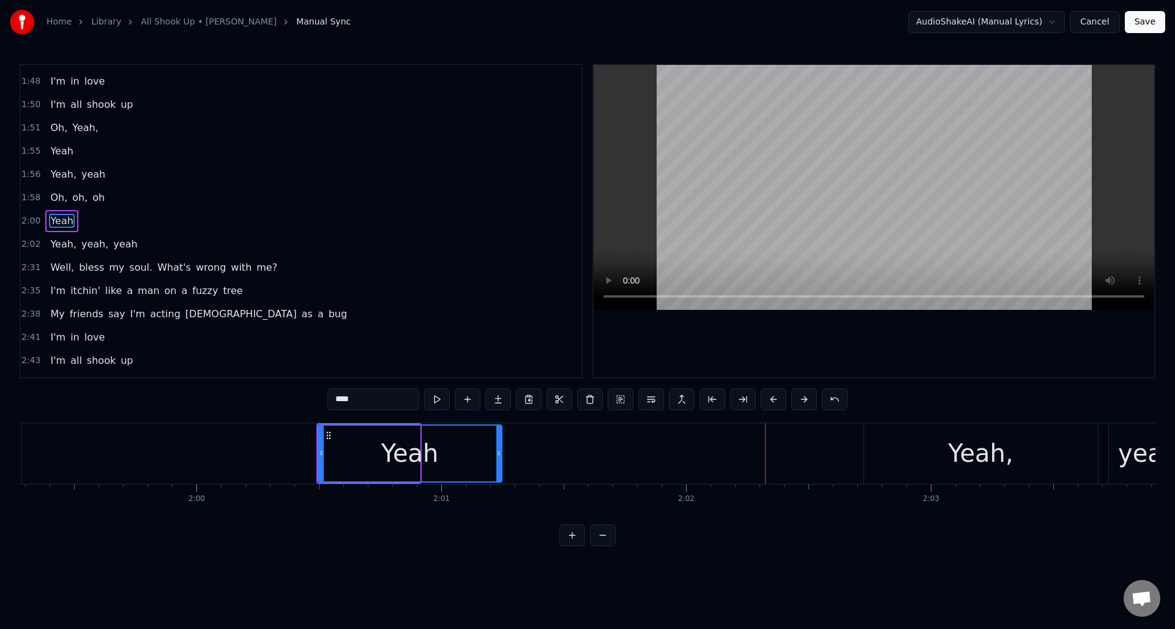
drag, startPoint x: 418, startPoint y: 443, endPoint x: 503, endPoint y: 449, distance: 84.7
click at [500, 450] on div at bounding box center [499, 454] width 5 height 56
click at [437, 398] on button at bounding box center [437, 399] width 26 height 22
click at [904, 438] on div "Yeah," at bounding box center [981, 453] width 234 height 61
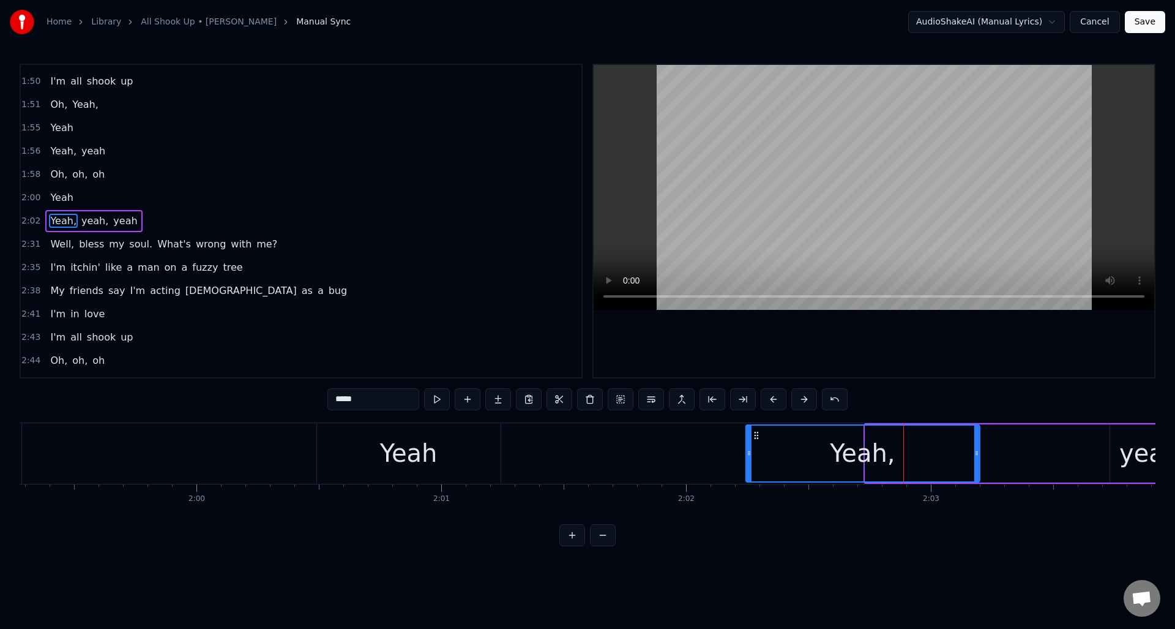
drag, startPoint x: 872, startPoint y: 433, endPoint x: 825, endPoint y: 440, distance: 48.2
click at [753, 438] on icon at bounding box center [756, 435] width 10 height 10
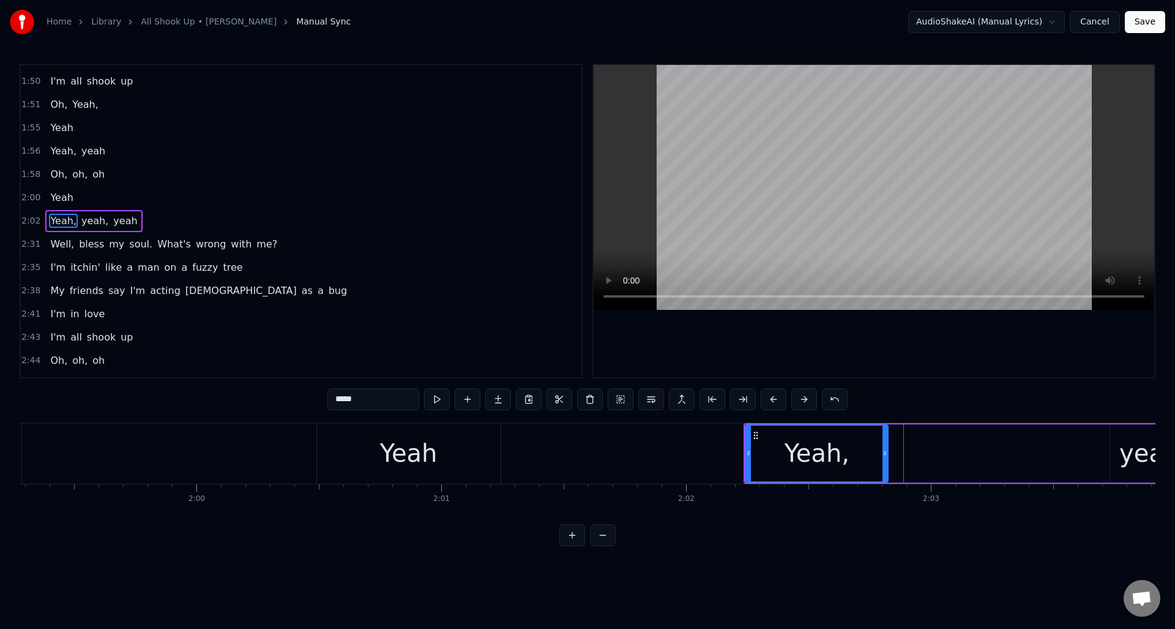
drag, startPoint x: 977, startPoint y: 438, endPoint x: 886, endPoint y: 449, distance: 91.8
click at [886, 449] on div at bounding box center [885, 454] width 5 height 56
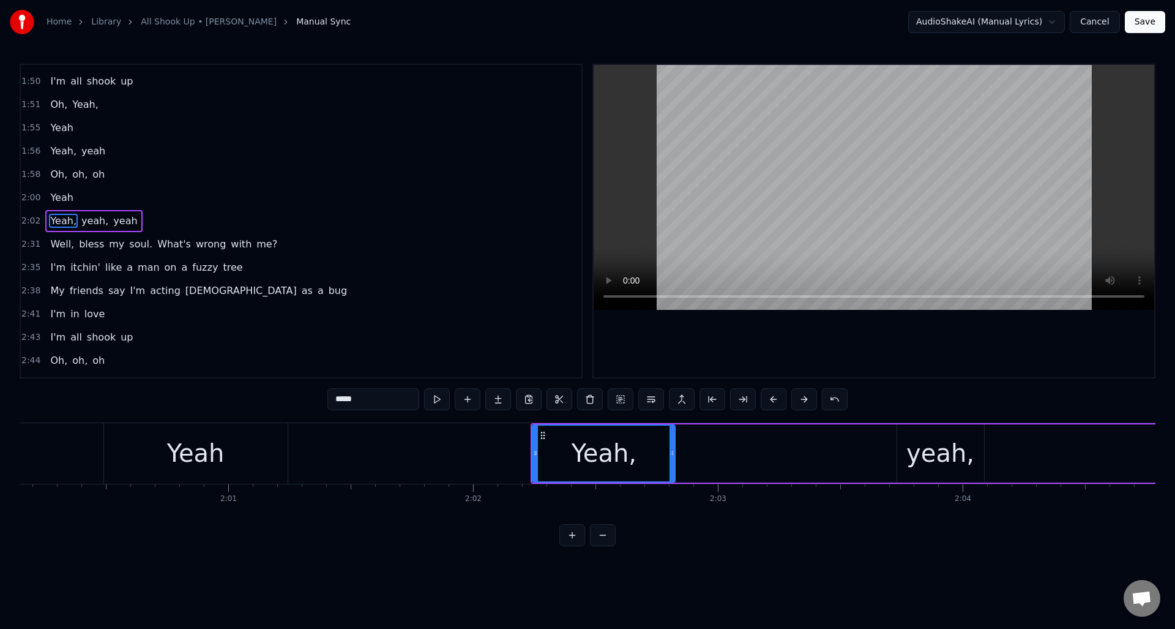
scroll to position [0, 29576]
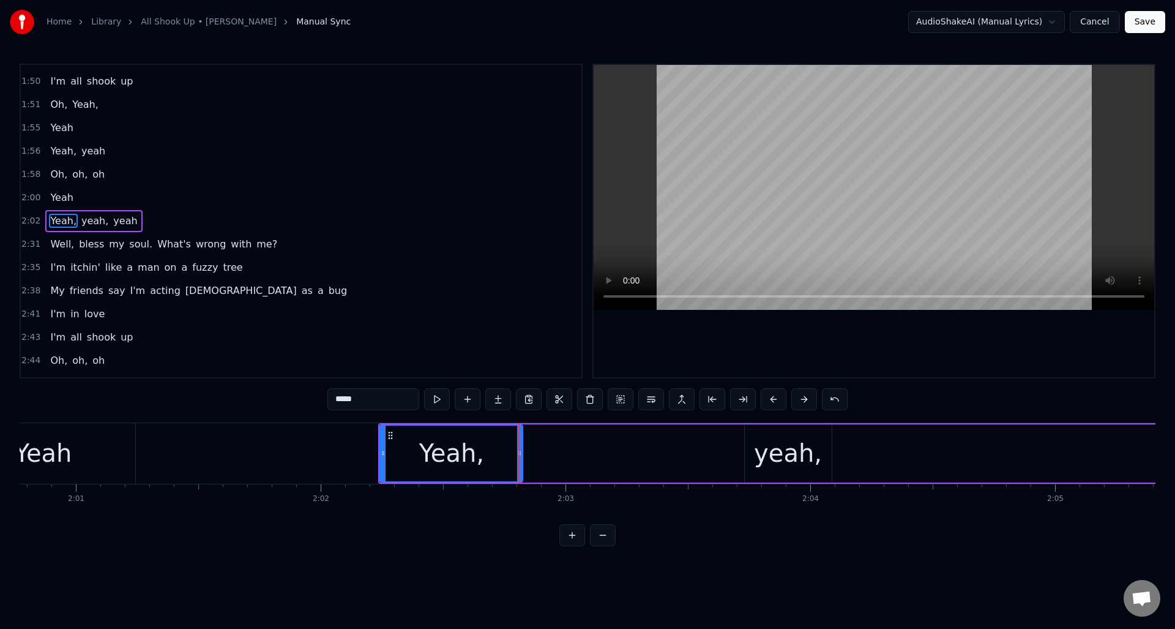
click at [763, 435] on div "yeah," at bounding box center [788, 453] width 68 height 37
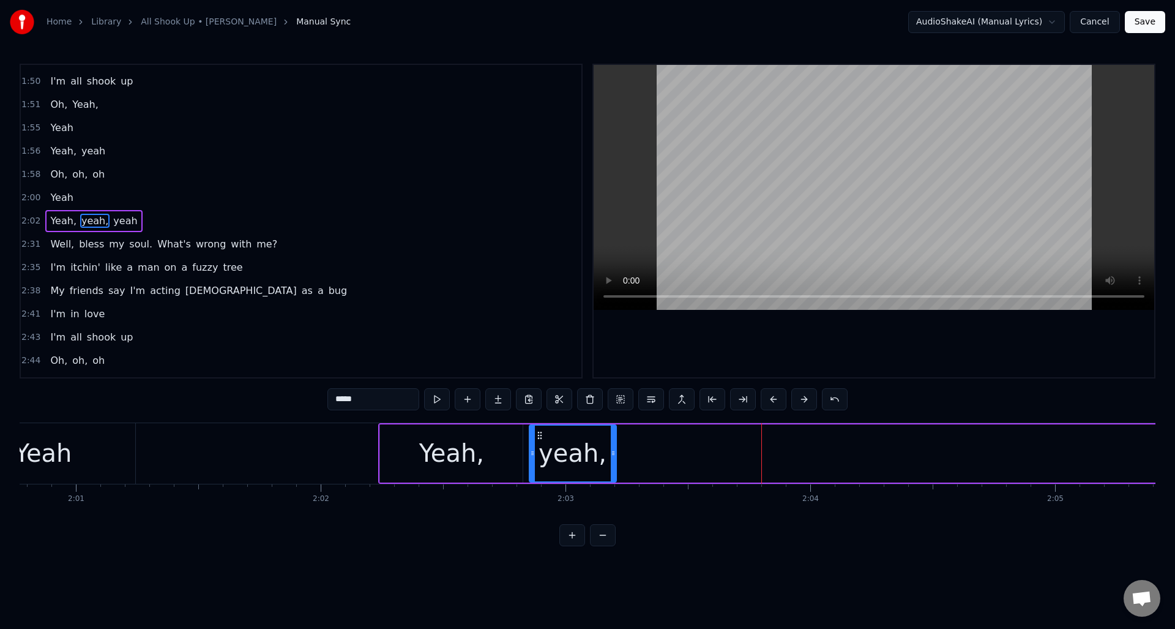
drag, startPoint x: 752, startPoint y: 433, endPoint x: 540, endPoint y: 437, distance: 211.9
click at [537, 438] on icon at bounding box center [540, 435] width 10 height 10
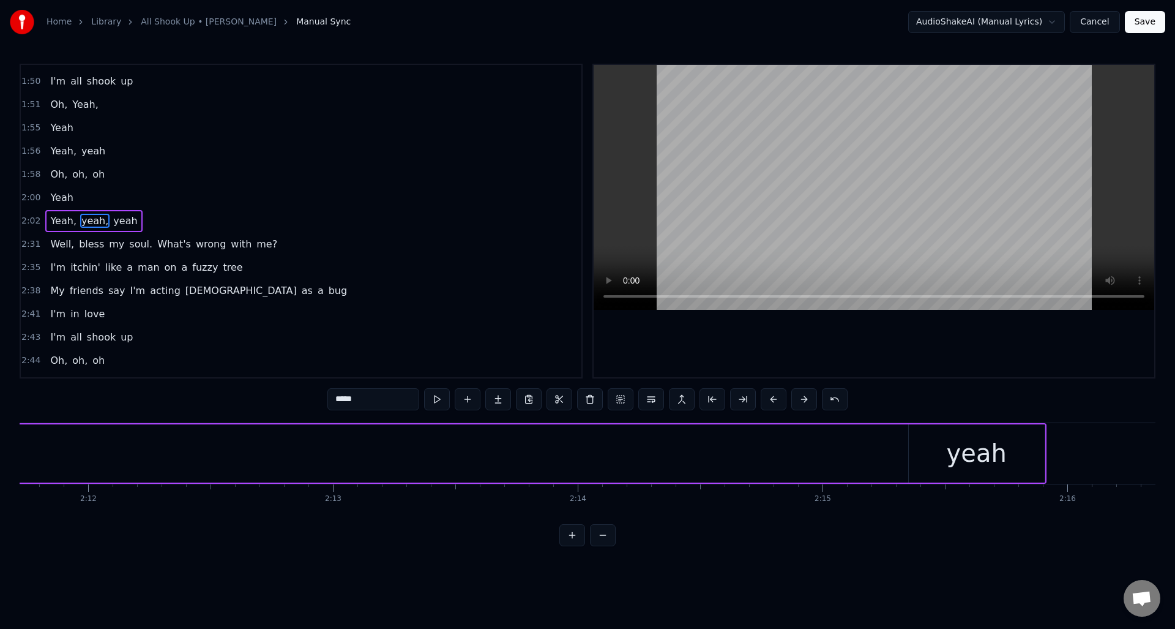
scroll to position [0, 32197]
click at [991, 439] on div "yeah" at bounding box center [1038, 453] width 136 height 58
type input "****"
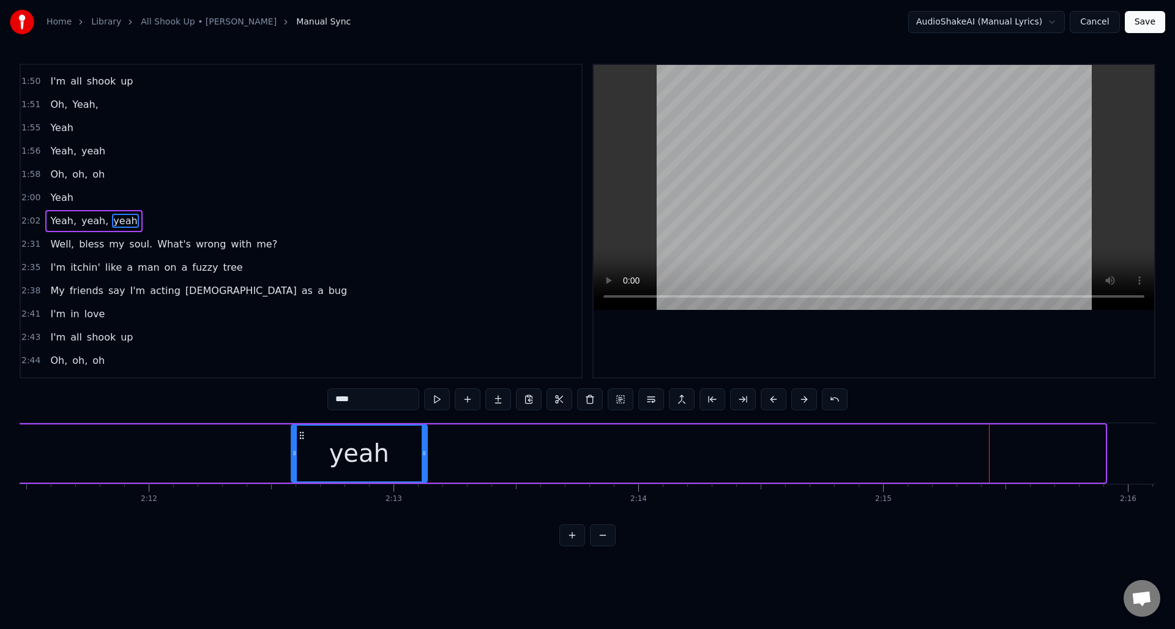
drag, startPoint x: 980, startPoint y: 434, endPoint x: 323, endPoint y: 438, distance: 656.3
click at [301, 433] on icon at bounding box center [302, 435] width 10 height 10
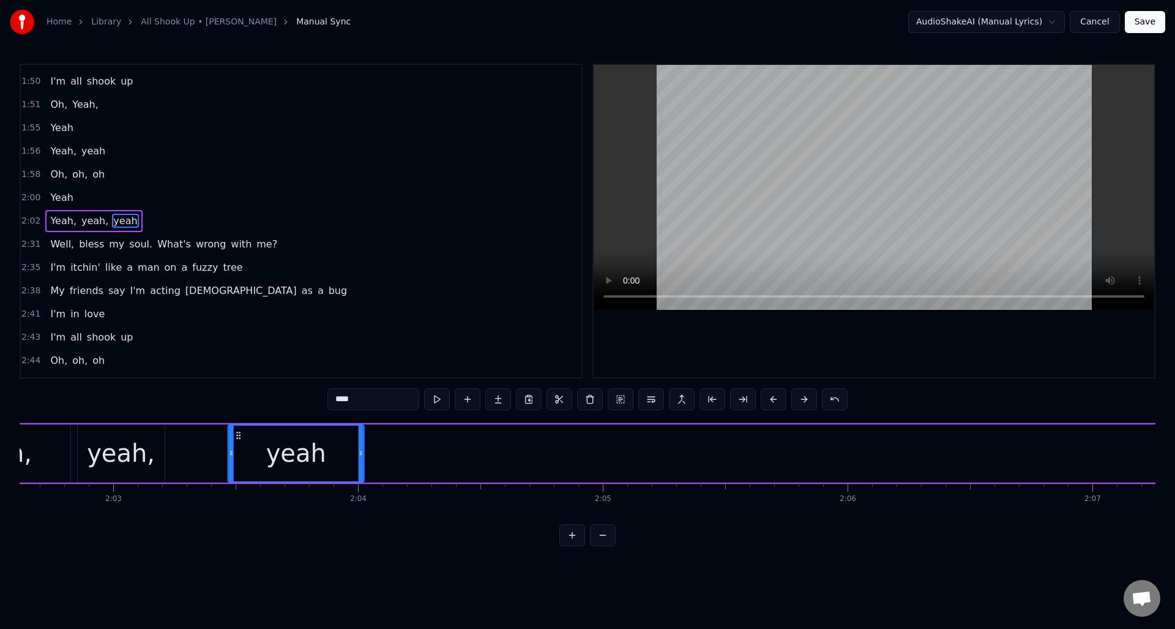
scroll to position [0, 30021]
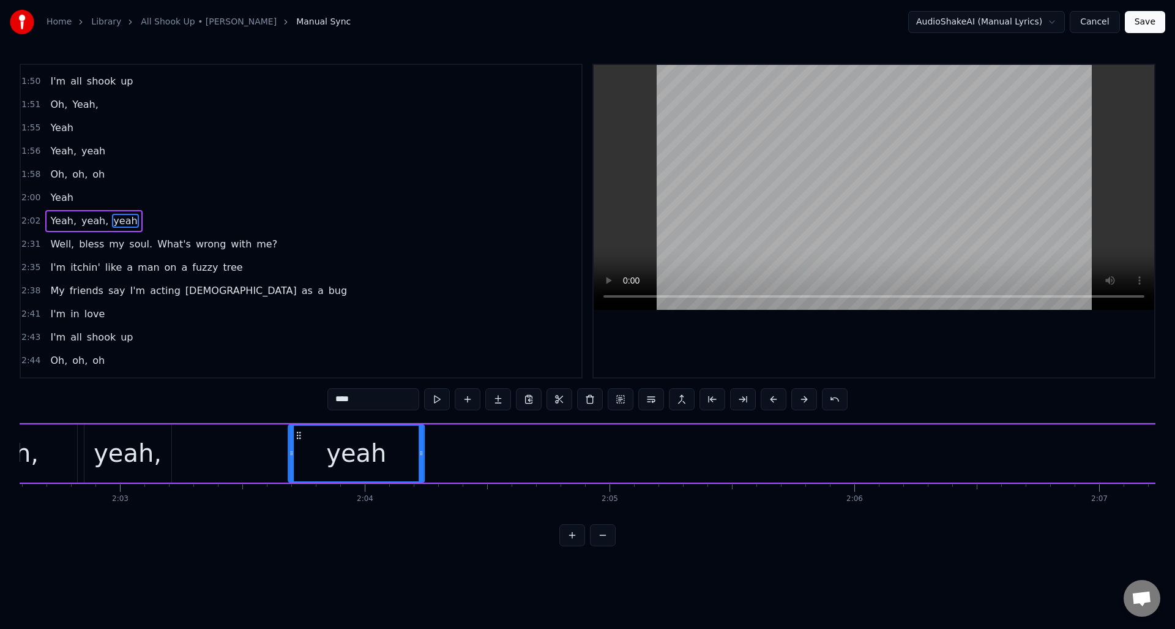
drag, startPoint x: 910, startPoint y: 435, endPoint x: 337, endPoint y: 495, distance: 576.8
click at [299, 479] on div "yeah" at bounding box center [356, 454] width 135 height 56
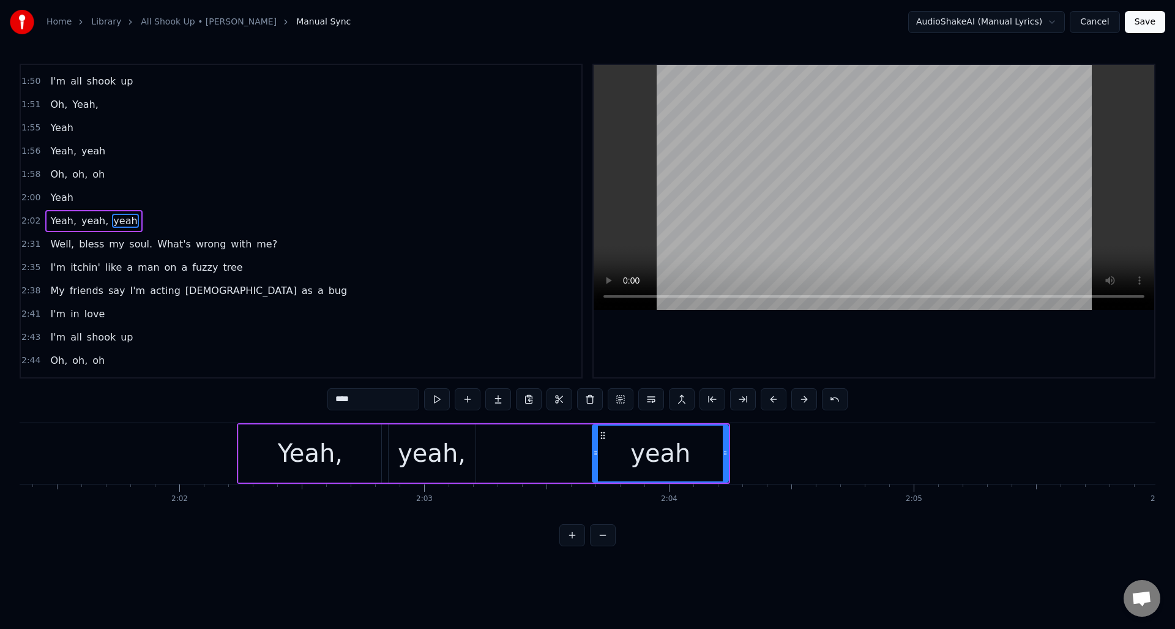
scroll to position [0, 29656]
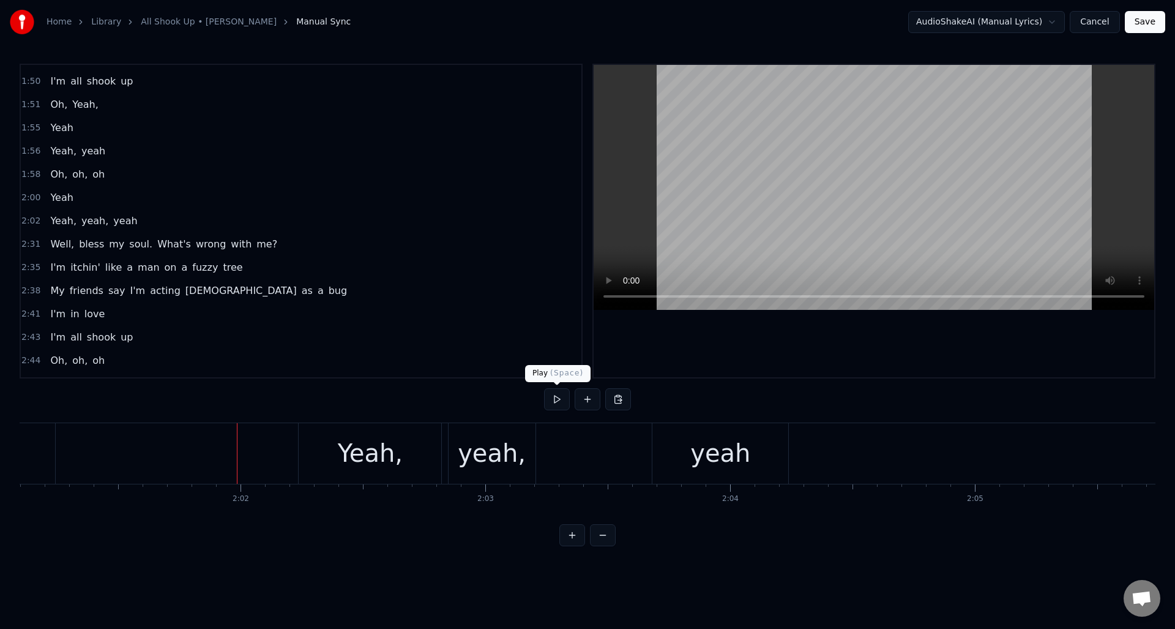
click at [557, 399] on button at bounding box center [557, 399] width 26 height 22
drag, startPoint x: 557, startPoint y: 399, endPoint x: 576, endPoint y: 414, distance: 24.4
click at [558, 399] on button at bounding box center [557, 399] width 26 height 22
click at [511, 440] on div "yeah," at bounding box center [492, 453] width 68 height 37
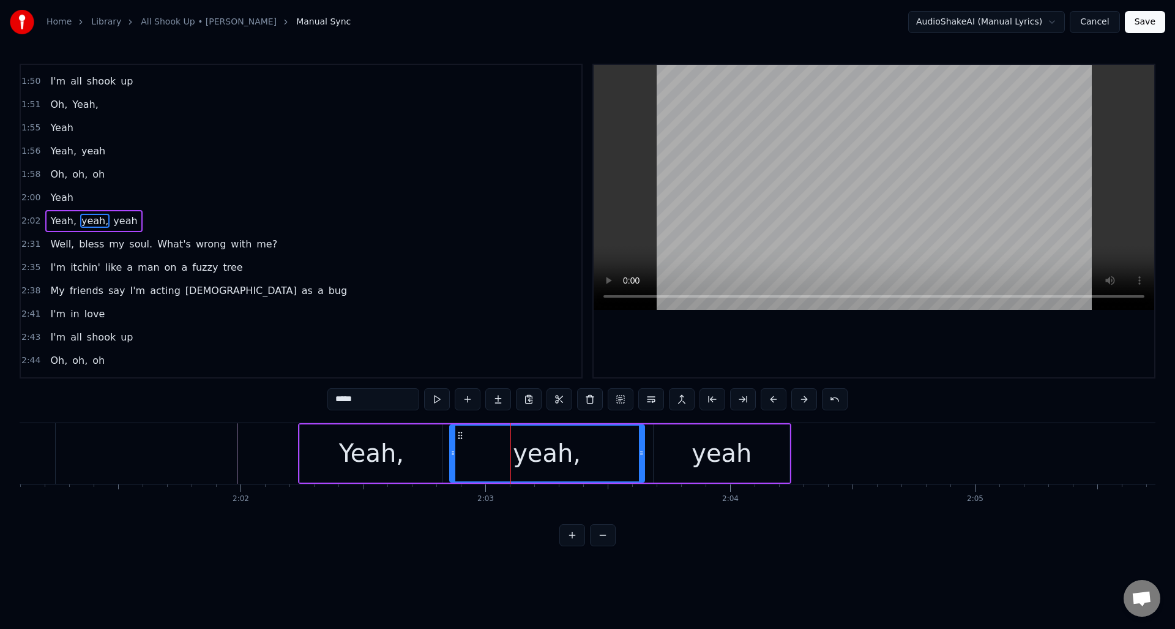
drag, startPoint x: 533, startPoint y: 448, endPoint x: 640, endPoint y: 448, distance: 107.8
click at [640, 448] on icon at bounding box center [641, 453] width 5 height 10
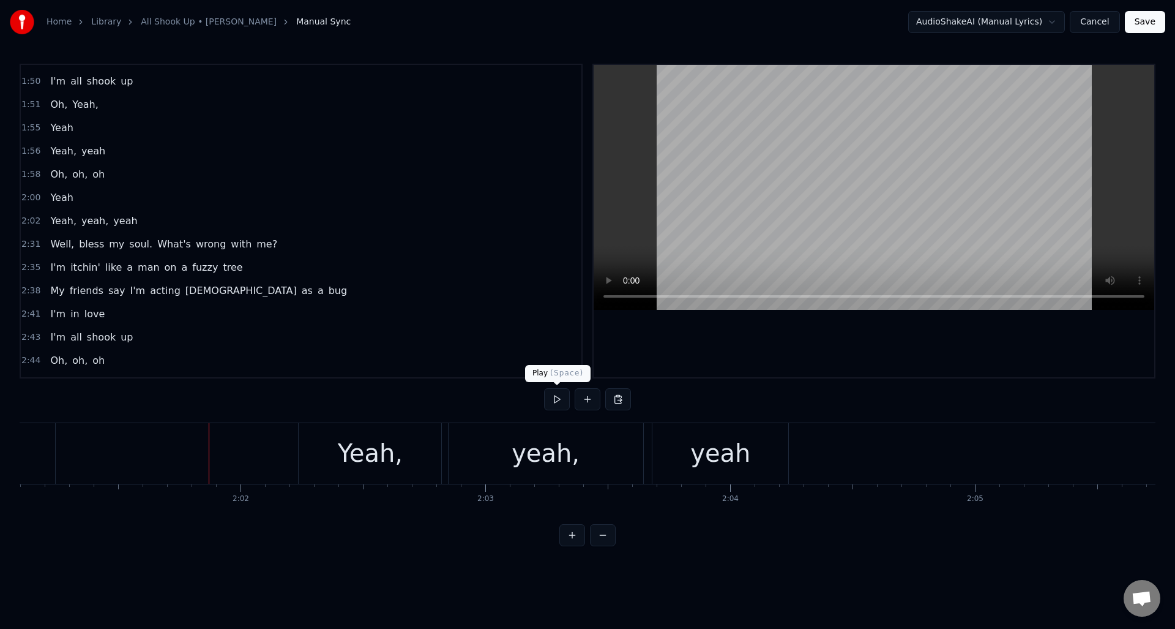
click at [557, 400] on button at bounding box center [557, 399] width 26 height 22
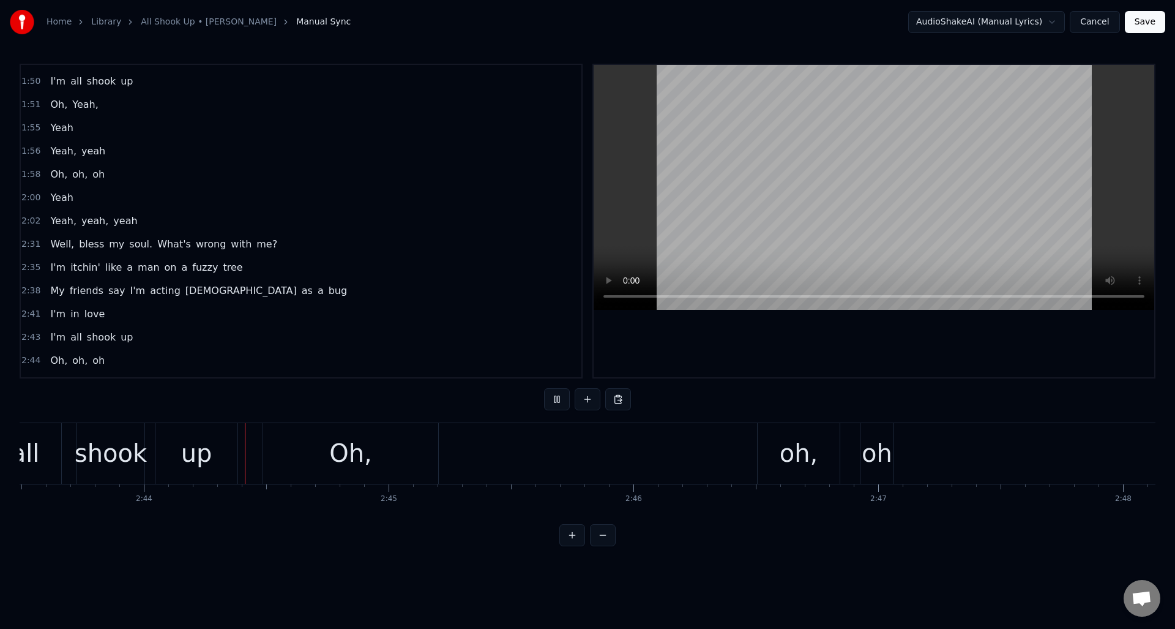
scroll to position [0, 40044]
click at [557, 399] on button at bounding box center [557, 399] width 26 height 22
click at [795, 454] on div "oh," at bounding box center [793, 453] width 39 height 37
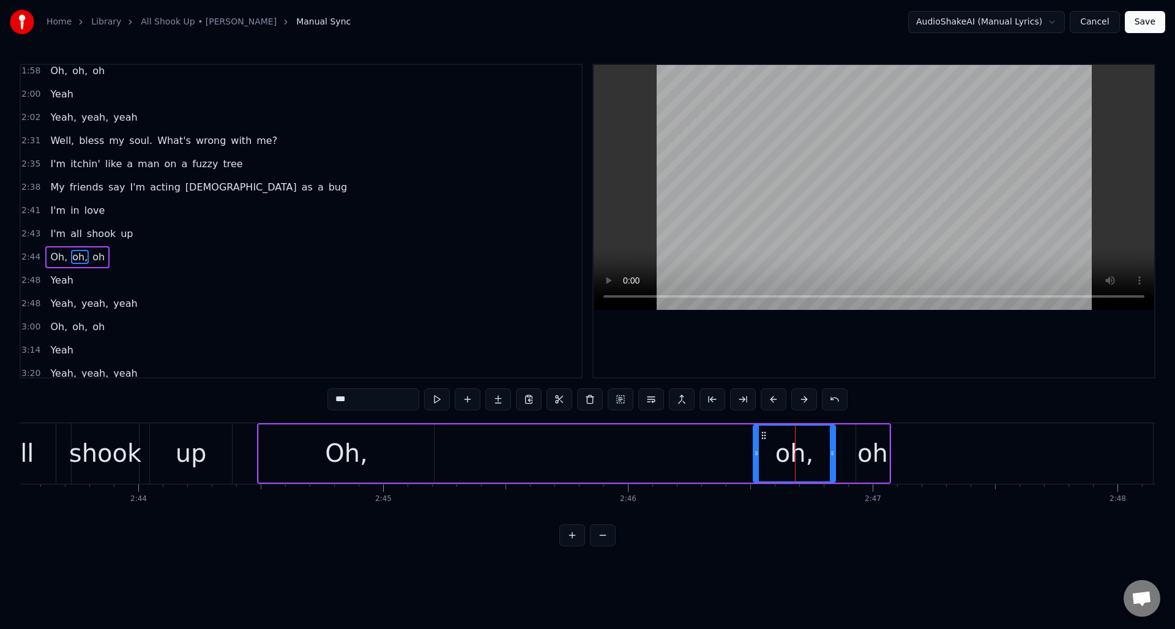
scroll to position [804, 0]
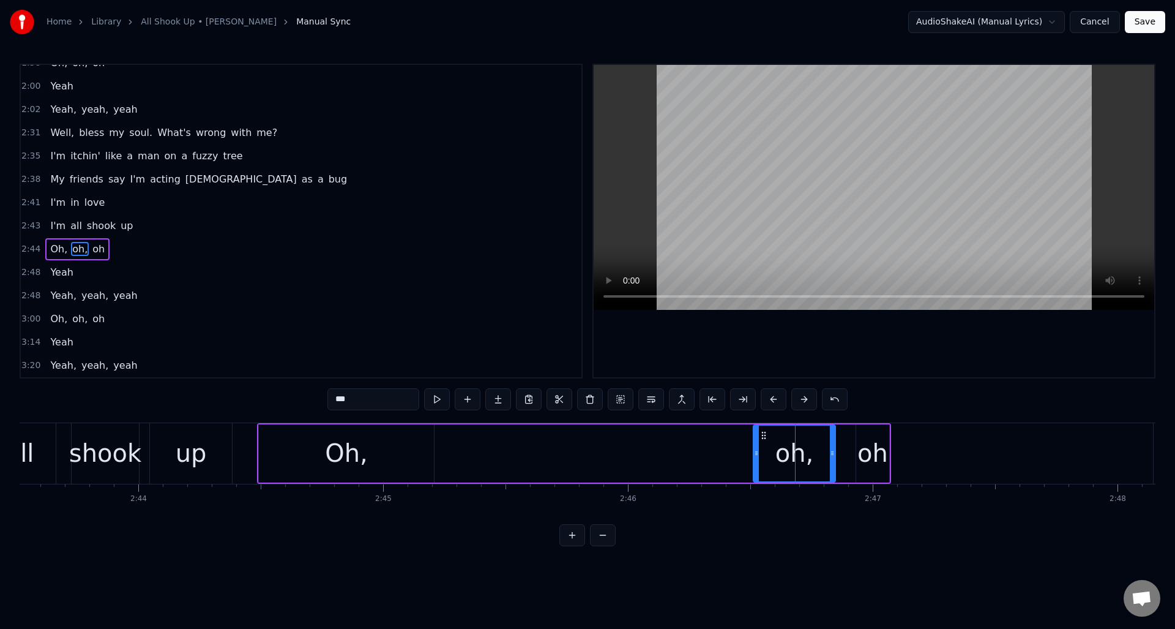
drag, startPoint x: 344, startPoint y: 402, endPoint x: 329, endPoint y: 401, distance: 15.4
click at [329, 401] on input "***" at bounding box center [374, 399] width 92 height 22
click at [863, 451] on div "oh" at bounding box center [873, 453] width 31 height 37
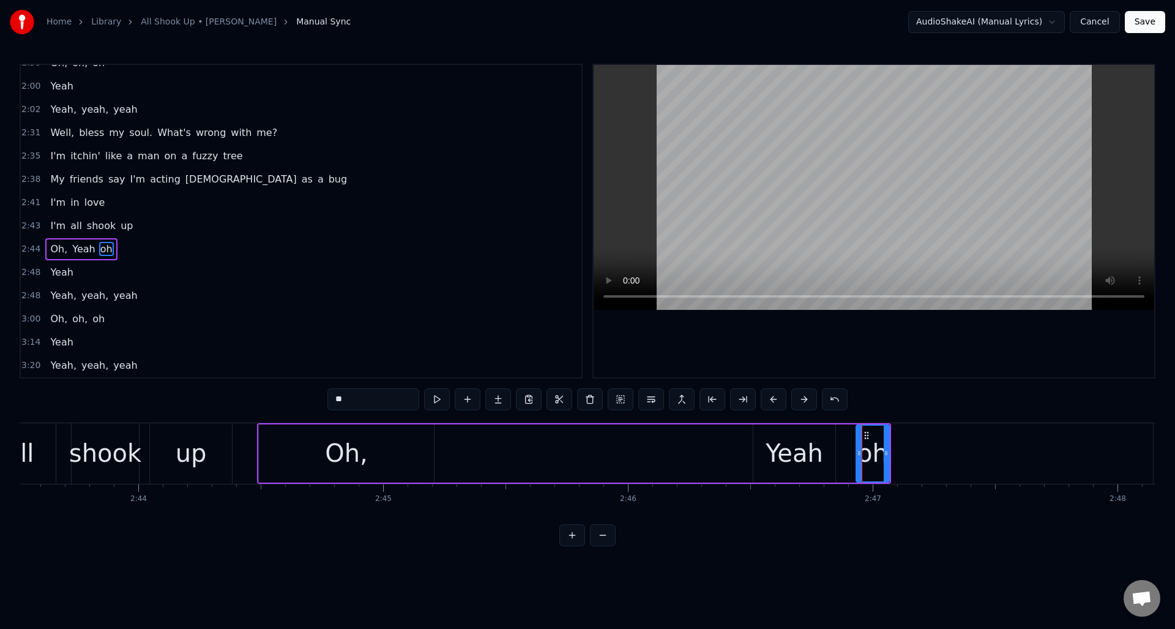
type input "****"
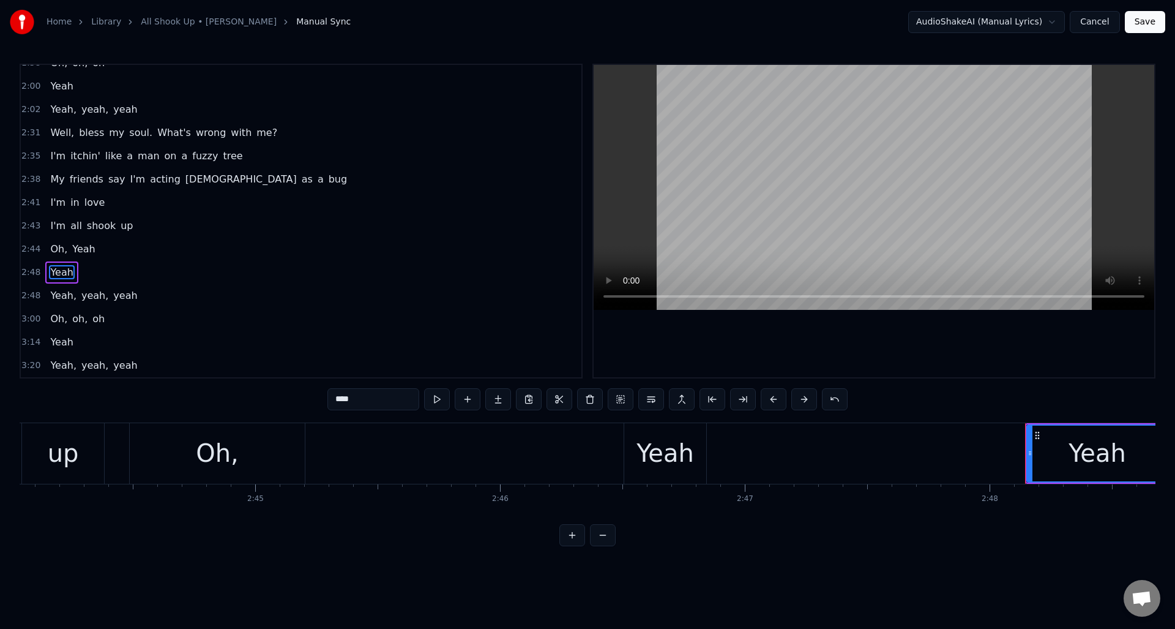
scroll to position [0, 40202]
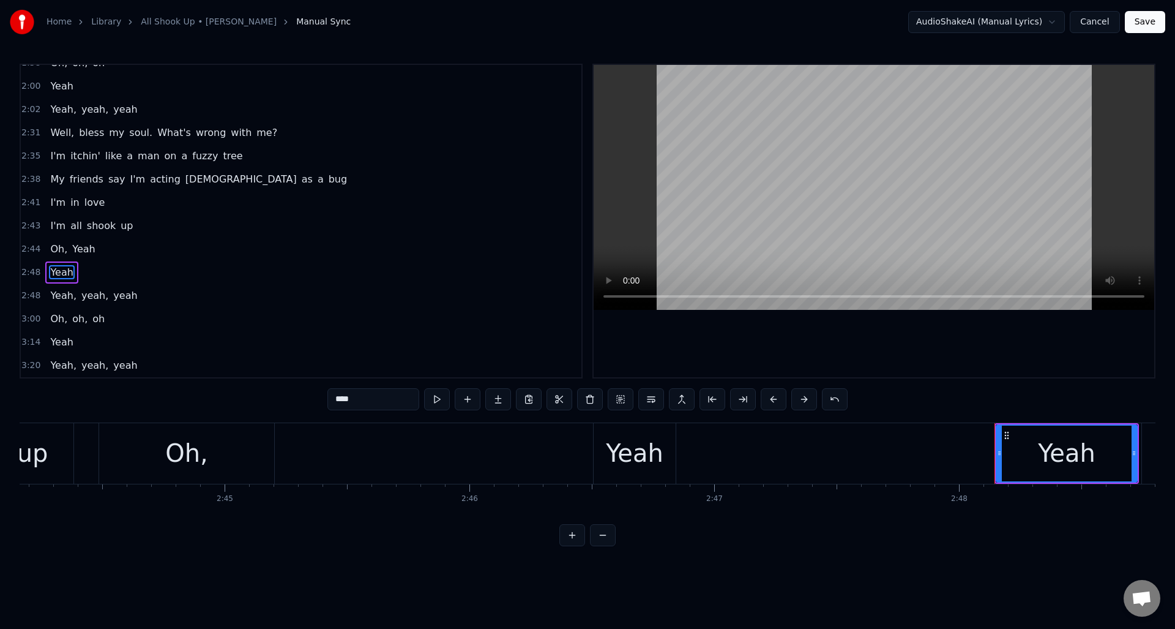
click at [653, 441] on div "Yeah" at bounding box center [635, 453] width 58 height 37
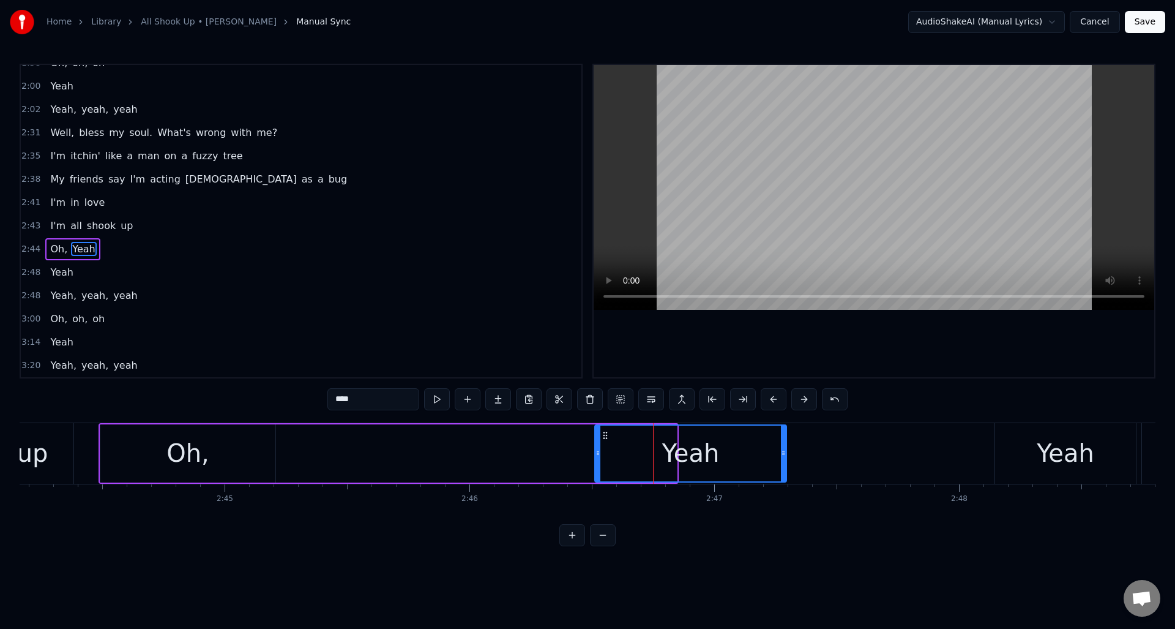
drag, startPoint x: 675, startPoint y: 444, endPoint x: 784, endPoint y: 446, distance: 109.6
click at [784, 446] on div at bounding box center [783, 454] width 5 height 56
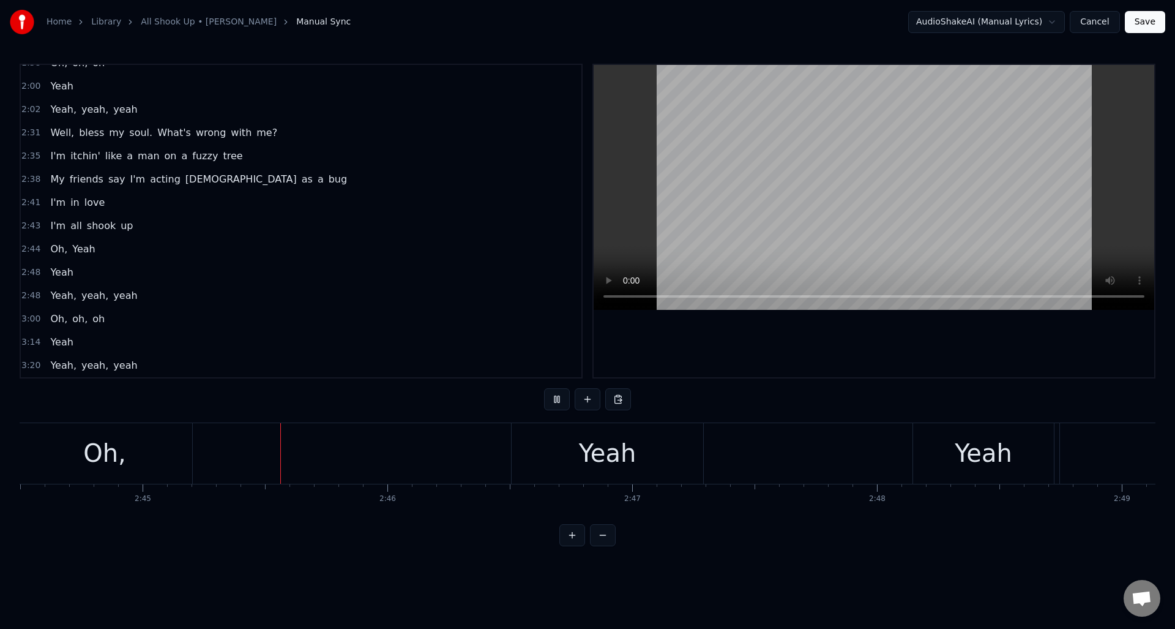
scroll to position [0, 40334]
click at [583, 438] on div "Yeah" at bounding box center [559, 453] width 58 height 37
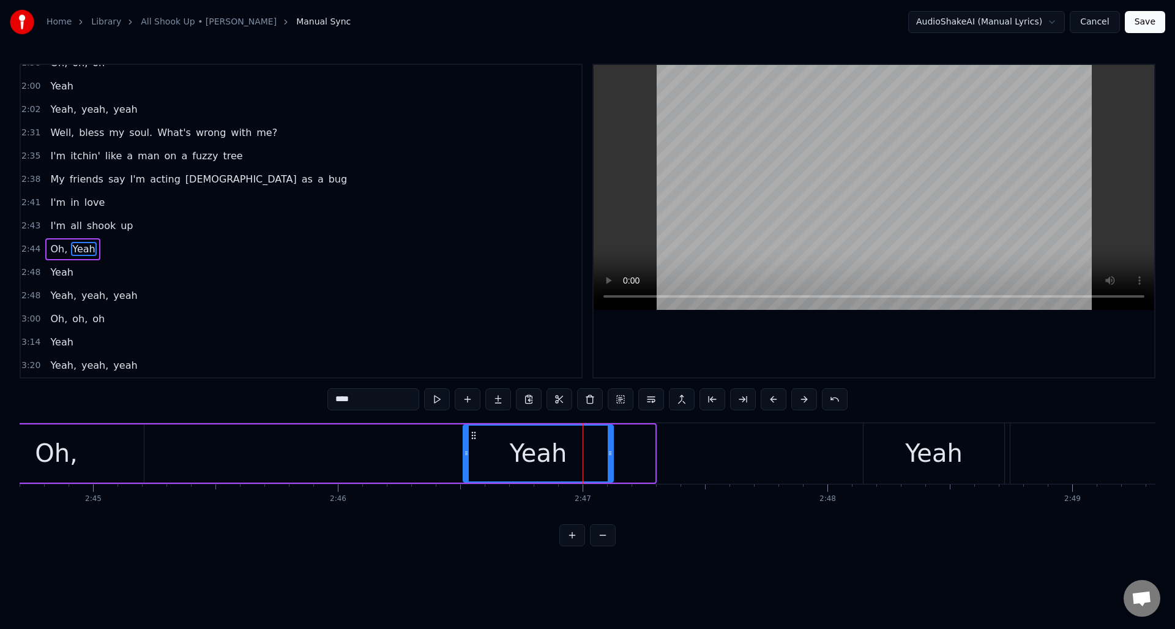
drag, startPoint x: 650, startPoint y: 443, endPoint x: 610, endPoint y: 442, distance: 39.8
click at [610, 442] on div at bounding box center [610, 454] width 5 height 56
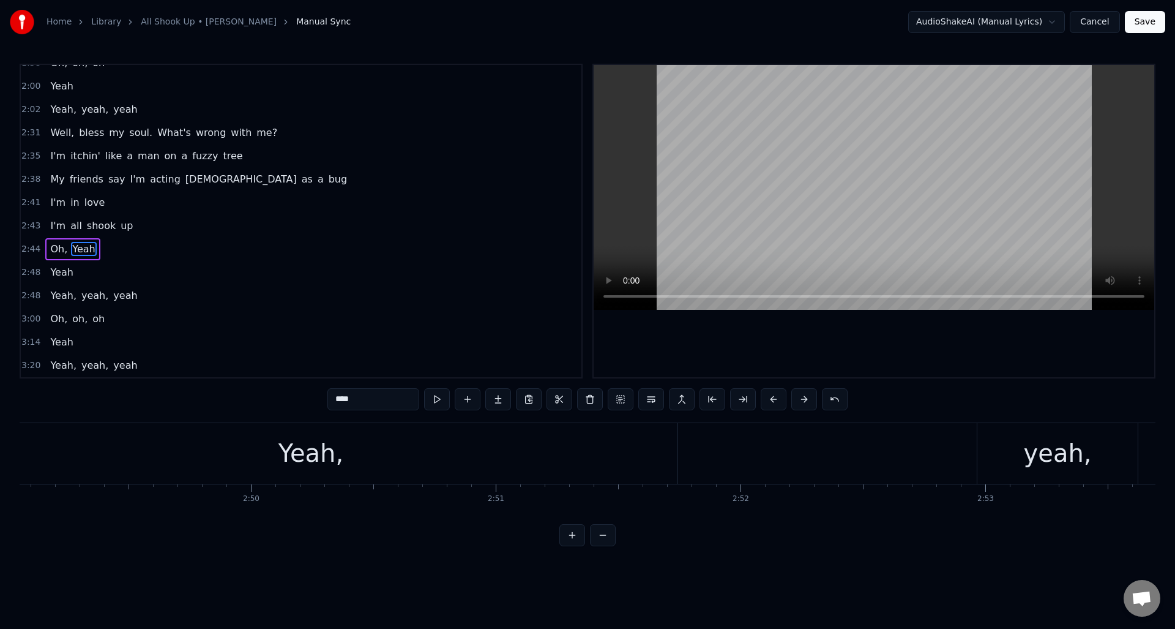
scroll to position [0, 41462]
click at [534, 445] on div "Yeah," at bounding box center [249, 453] width 733 height 61
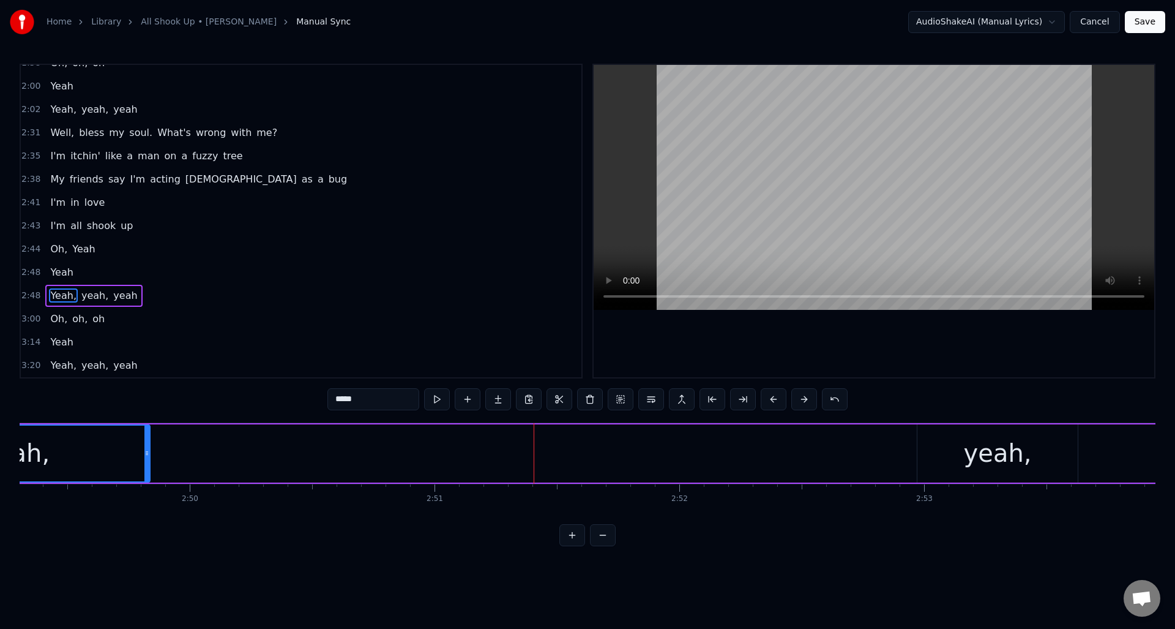
drag, startPoint x: 616, startPoint y: 448, endPoint x: 149, endPoint y: 447, distance: 466.5
click at [148, 447] on div at bounding box center [146, 454] width 5 height 56
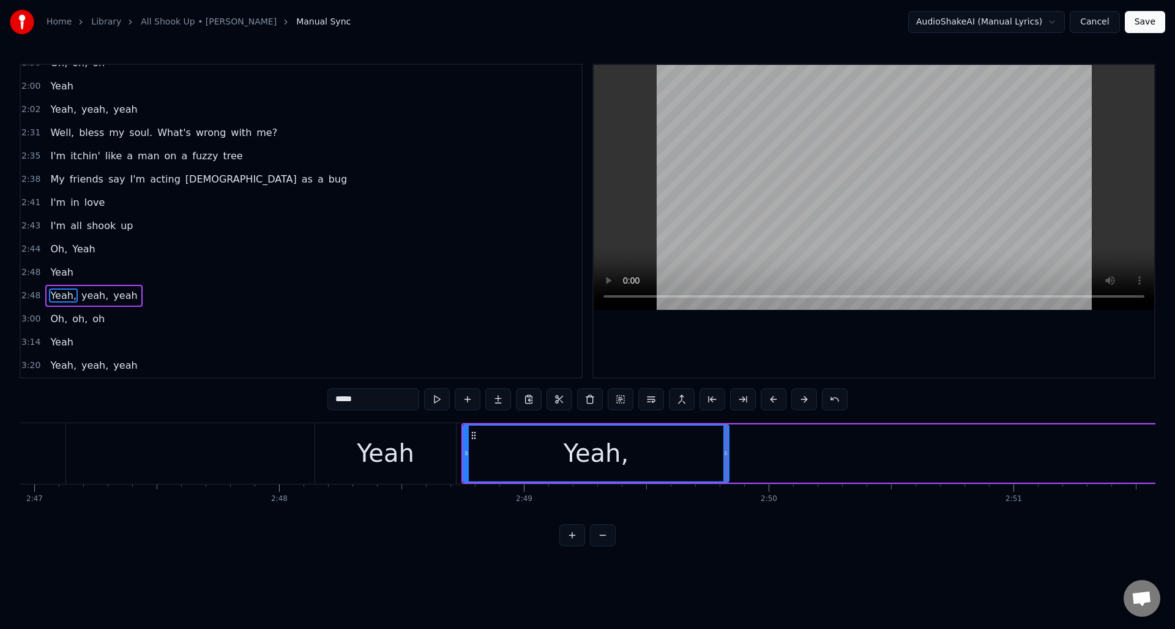
scroll to position [0, 40852]
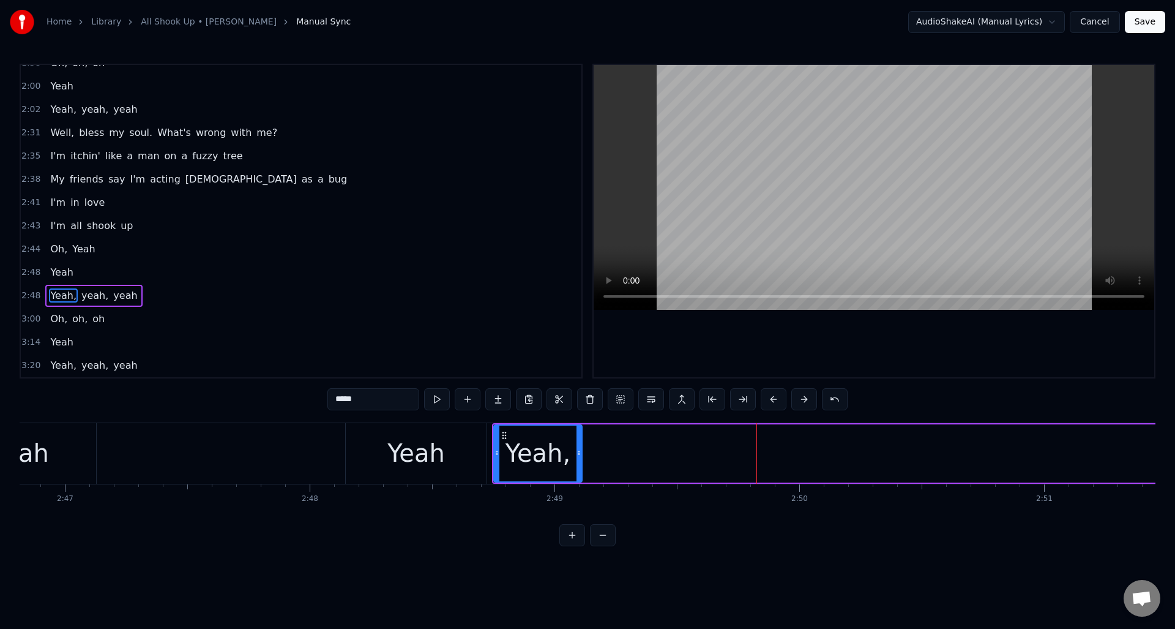
drag, startPoint x: 758, startPoint y: 440, endPoint x: 580, endPoint y: 449, distance: 177.8
click at [580, 449] on div at bounding box center [579, 454] width 5 height 56
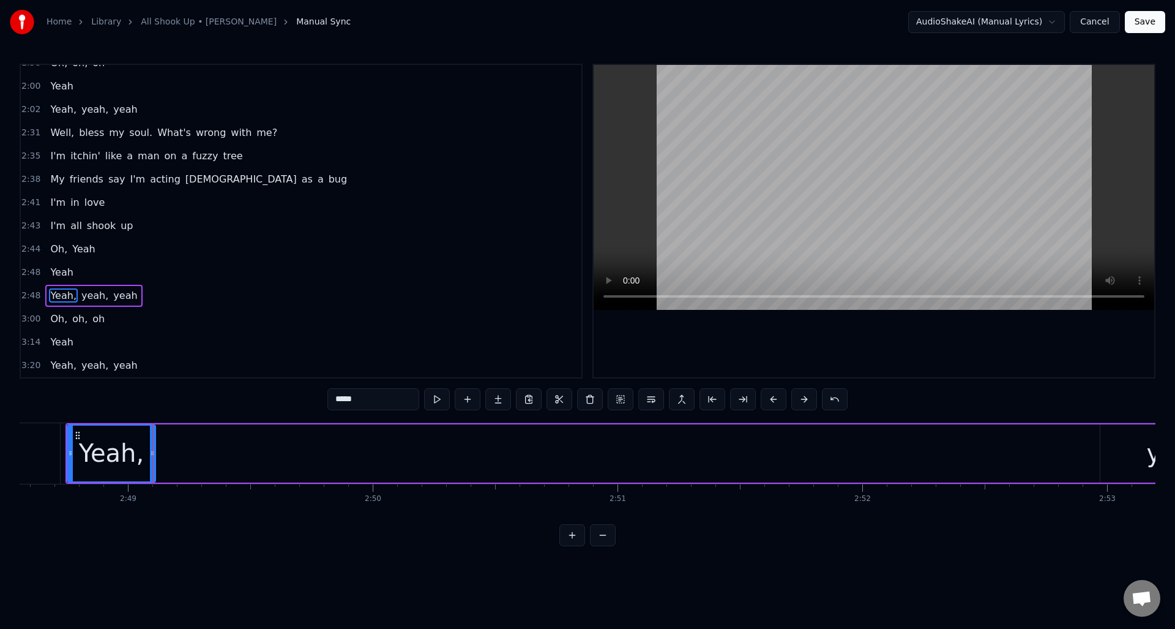
scroll to position [0, 41462]
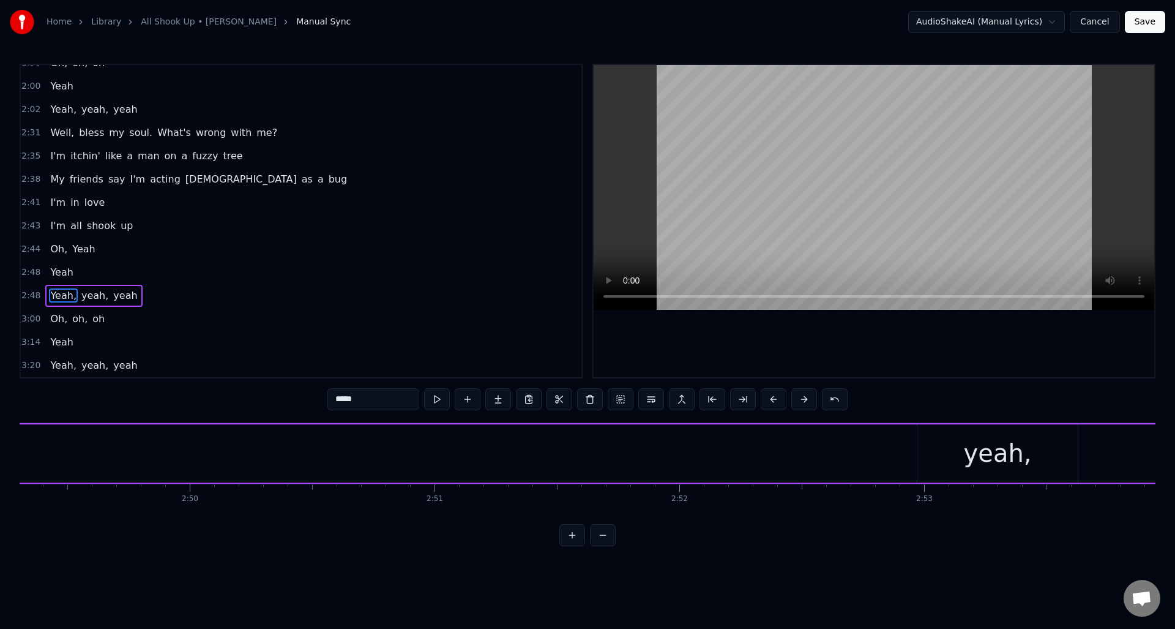
click at [967, 460] on div "yeah," at bounding box center [998, 453] width 160 height 58
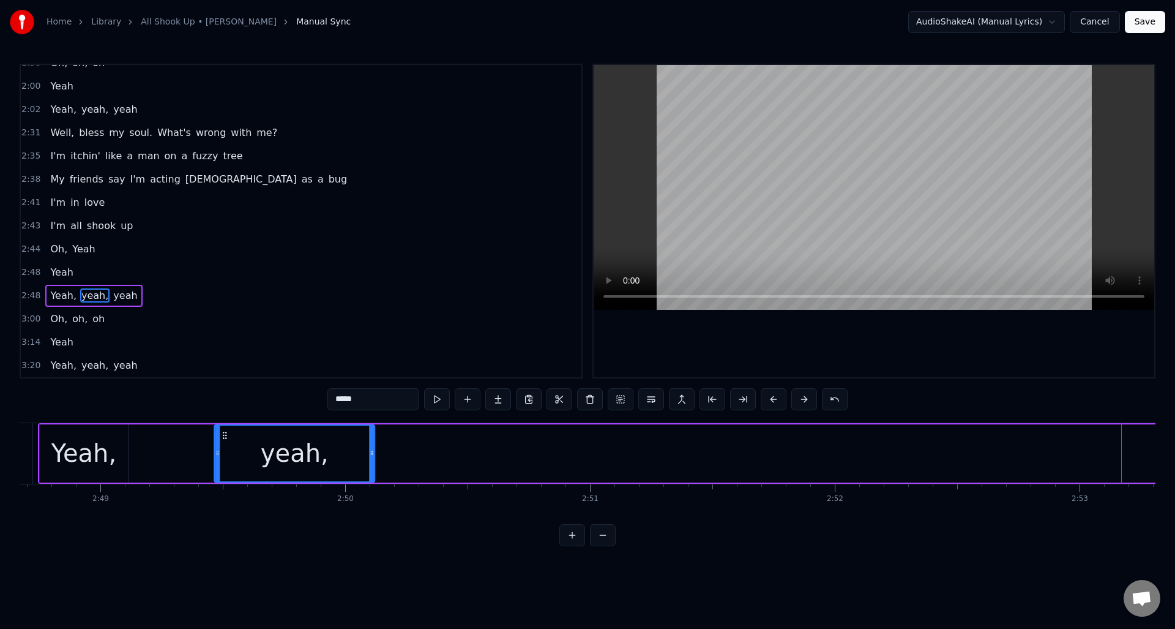
scroll to position [0, 41293]
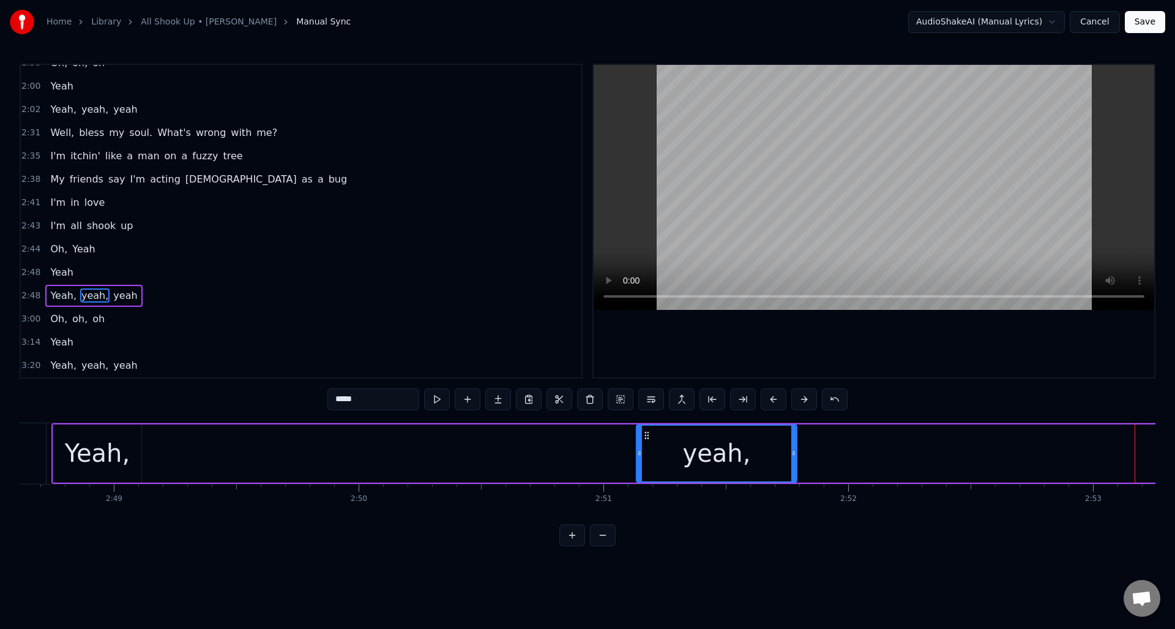
drag, startPoint x: 926, startPoint y: 434, endPoint x: 667, endPoint y: 468, distance: 261.2
click at [645, 460] on div "yeah," at bounding box center [716, 454] width 159 height 56
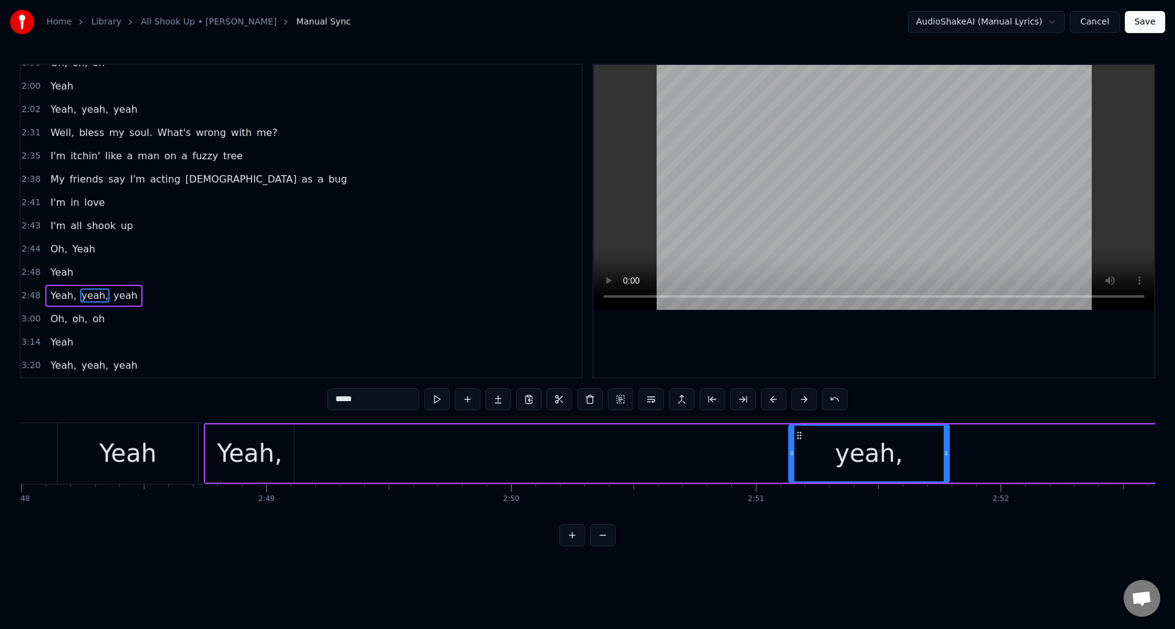
scroll to position [0, 40988]
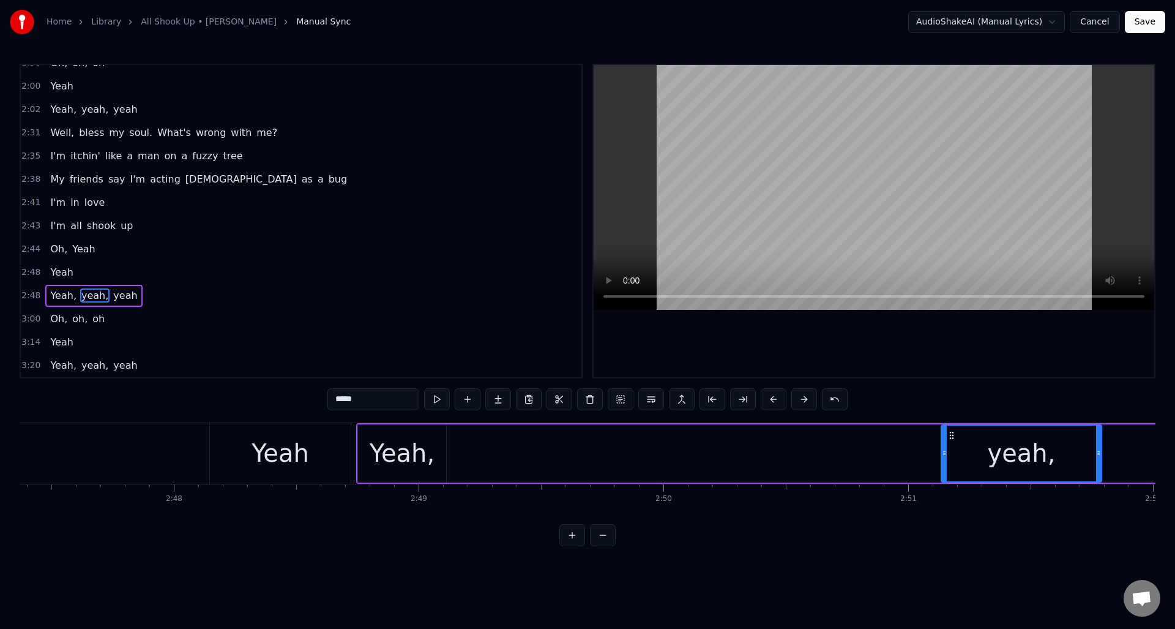
click at [420, 441] on div "Yeah," at bounding box center [402, 453] width 65 height 37
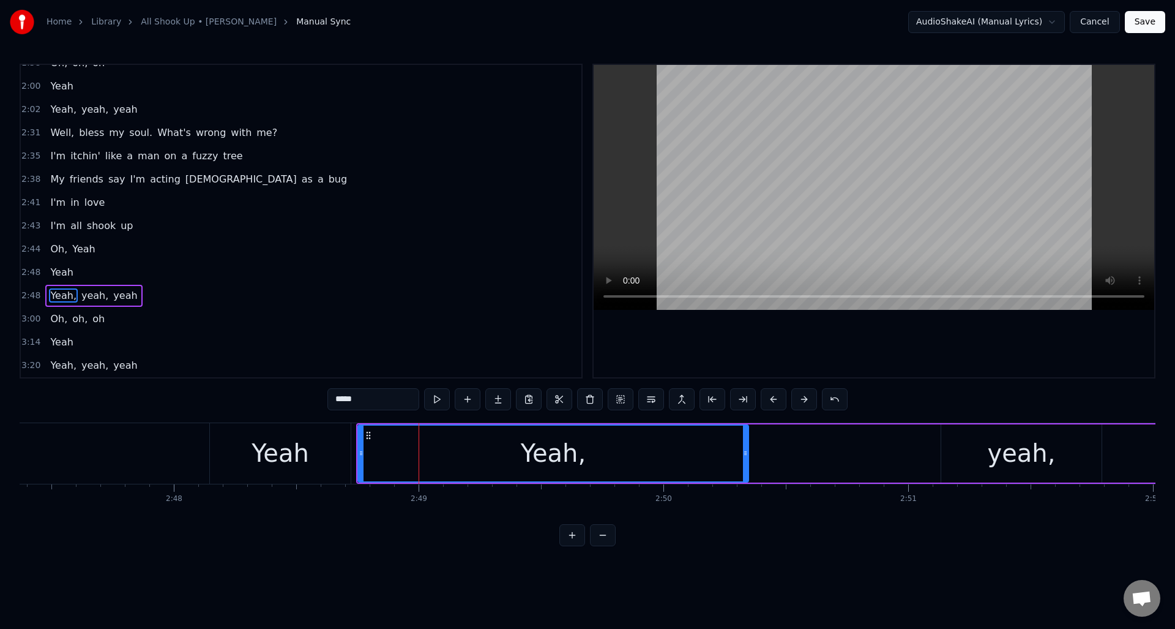
drag, startPoint x: 442, startPoint y: 446, endPoint x: 744, endPoint y: 445, distance: 302.4
click at [744, 445] on div at bounding box center [745, 454] width 5 height 56
click at [435, 400] on button at bounding box center [437, 399] width 26 height 22
click at [435, 399] on button at bounding box center [437, 399] width 26 height 22
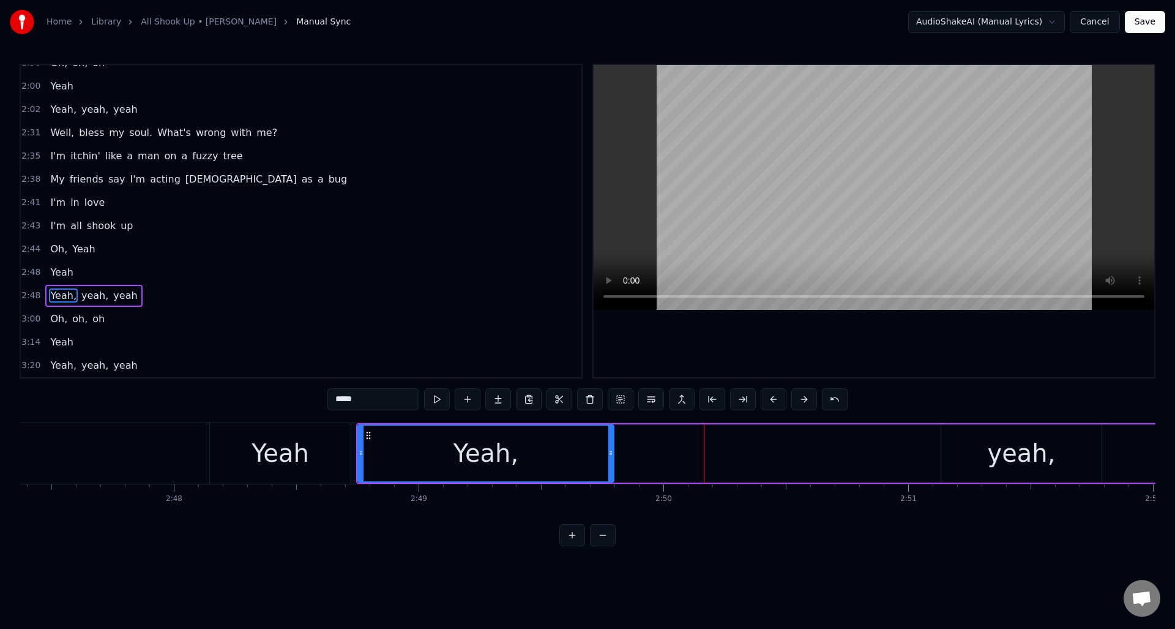
drag, startPoint x: 729, startPoint y: 462, endPoint x: 730, endPoint y: 449, distance: 12.9
click at [610, 465] on div at bounding box center [611, 454] width 5 height 56
click at [961, 438] on div "yeah," at bounding box center [1022, 453] width 160 height 58
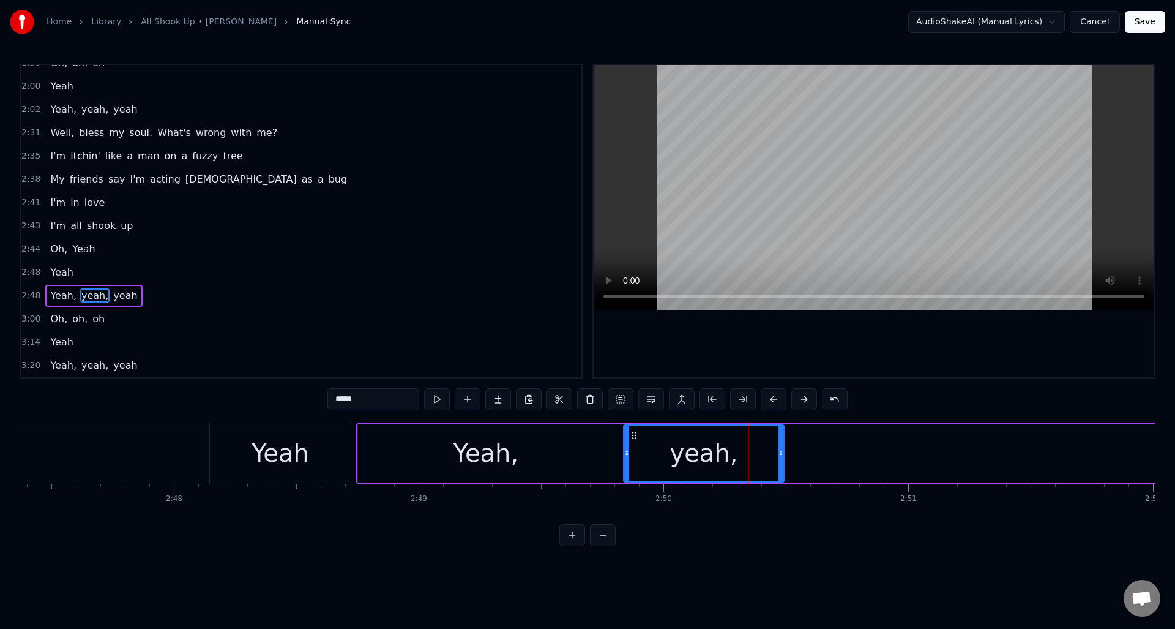
drag, startPoint x: 950, startPoint y: 435, endPoint x: 632, endPoint y: 442, distance: 317.8
click at [632, 442] on div "yeah," at bounding box center [703, 454] width 159 height 56
drag, startPoint x: 781, startPoint y: 447, endPoint x: 733, endPoint y: 449, distance: 47.8
click at [733, 449] on div at bounding box center [732, 454] width 5 height 56
click at [291, 452] on div "Yeah" at bounding box center [281, 453] width 58 height 37
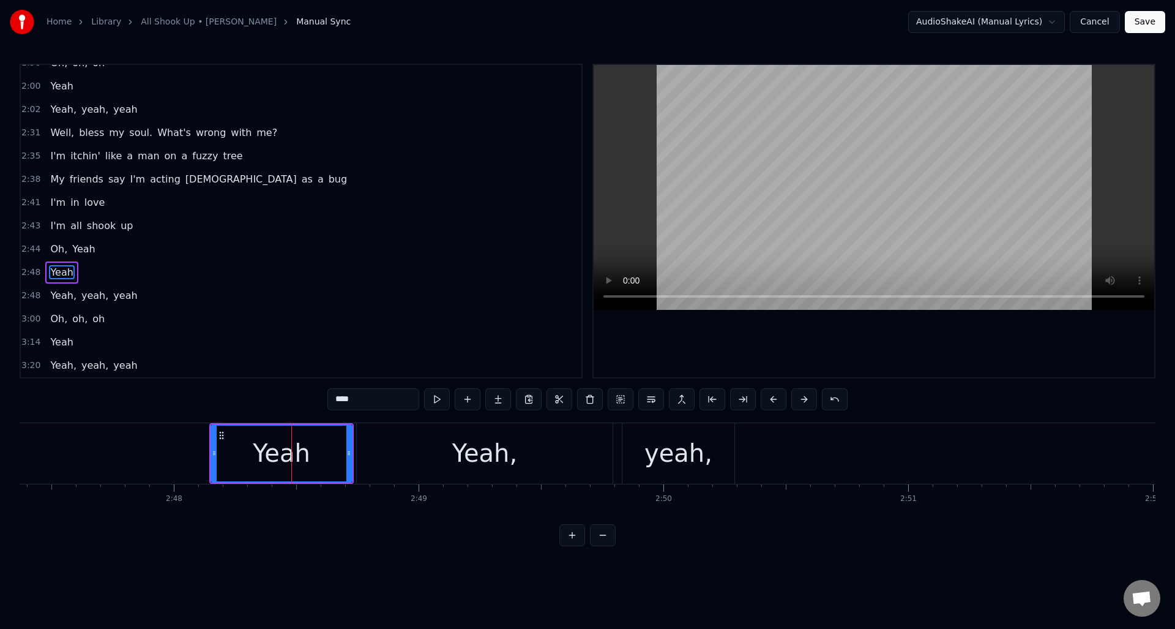
click at [372, 402] on input "****" at bounding box center [374, 399] width 92 height 22
type input "*****"
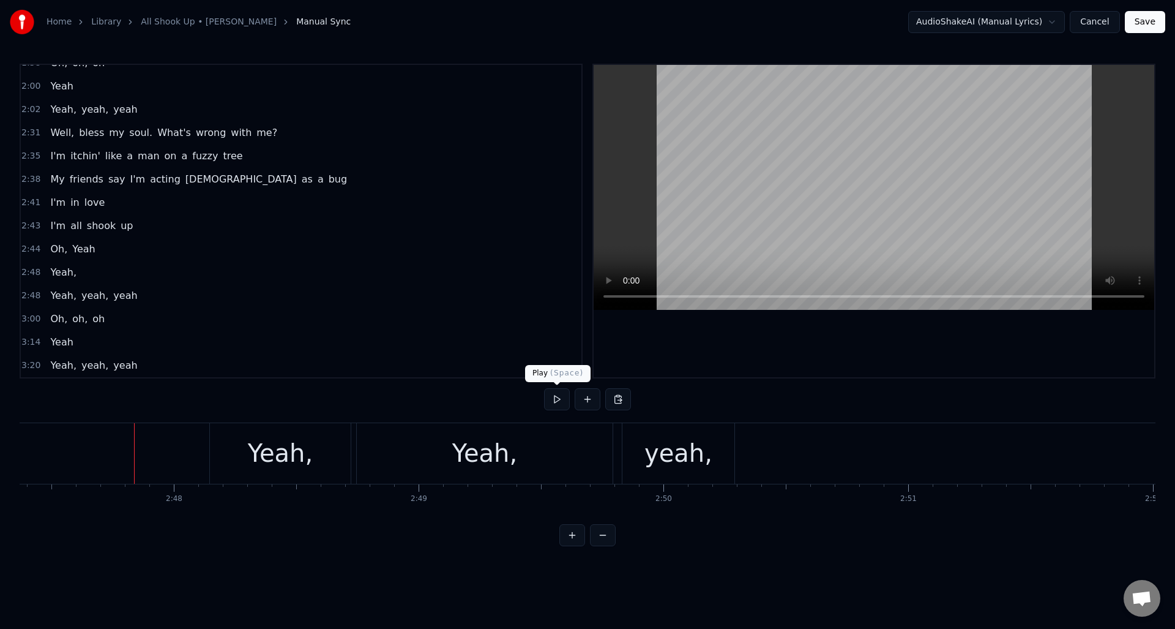
click at [554, 400] on button at bounding box center [557, 399] width 26 height 22
drag, startPoint x: 554, startPoint y: 400, endPoint x: 596, endPoint y: 414, distance: 43.9
click at [554, 400] on button at bounding box center [557, 399] width 26 height 22
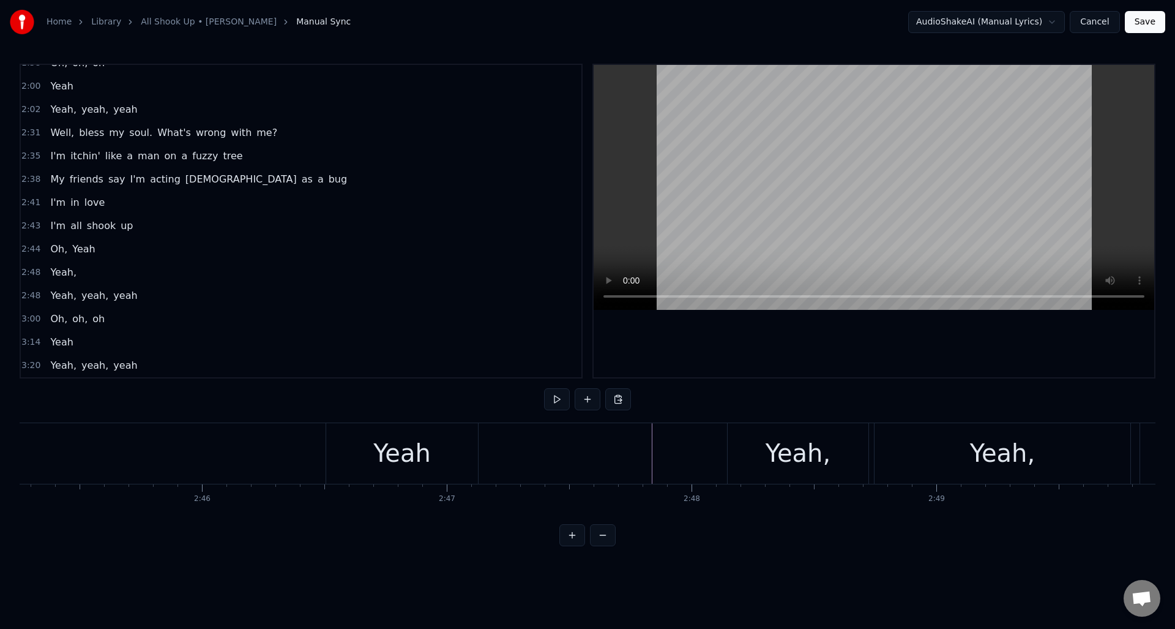
scroll to position [0, 40439]
click at [177, 441] on div "Oh, Yeah" at bounding box center [187, 453] width 650 height 61
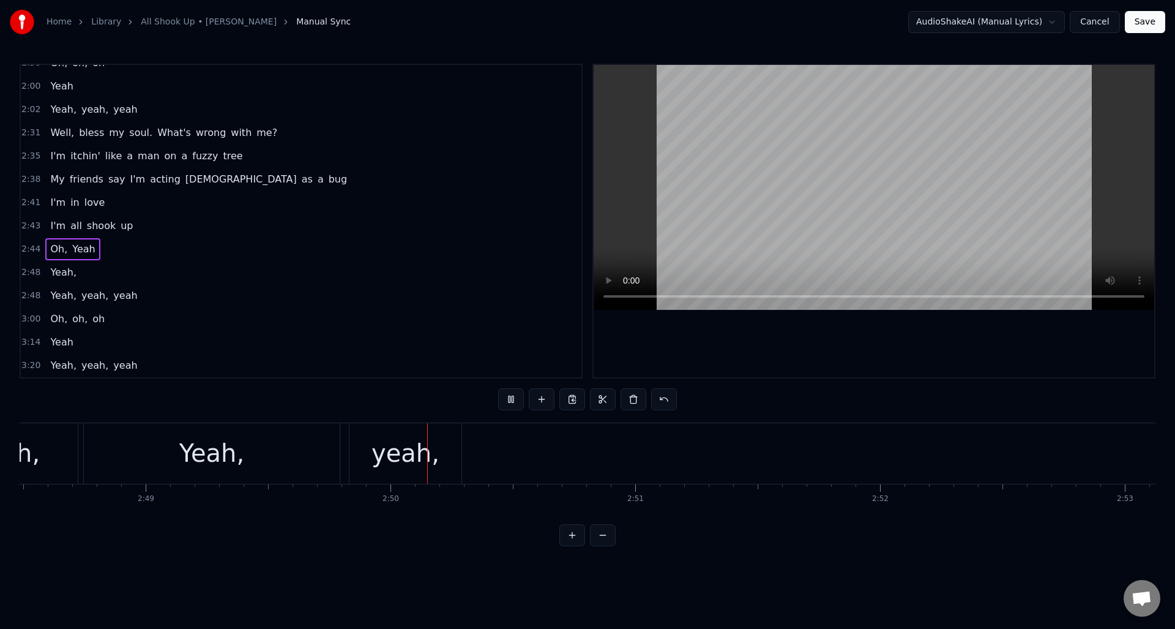
scroll to position [0, 41493]
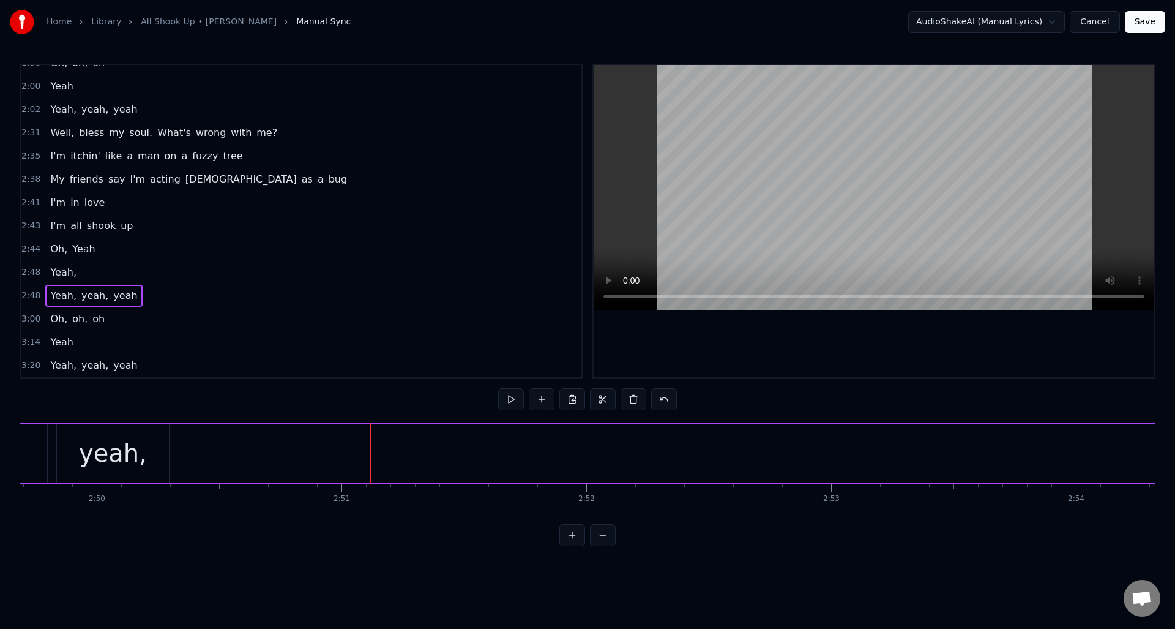
scroll to position [0, 41524]
click at [542, 397] on button at bounding box center [542, 399] width 26 height 22
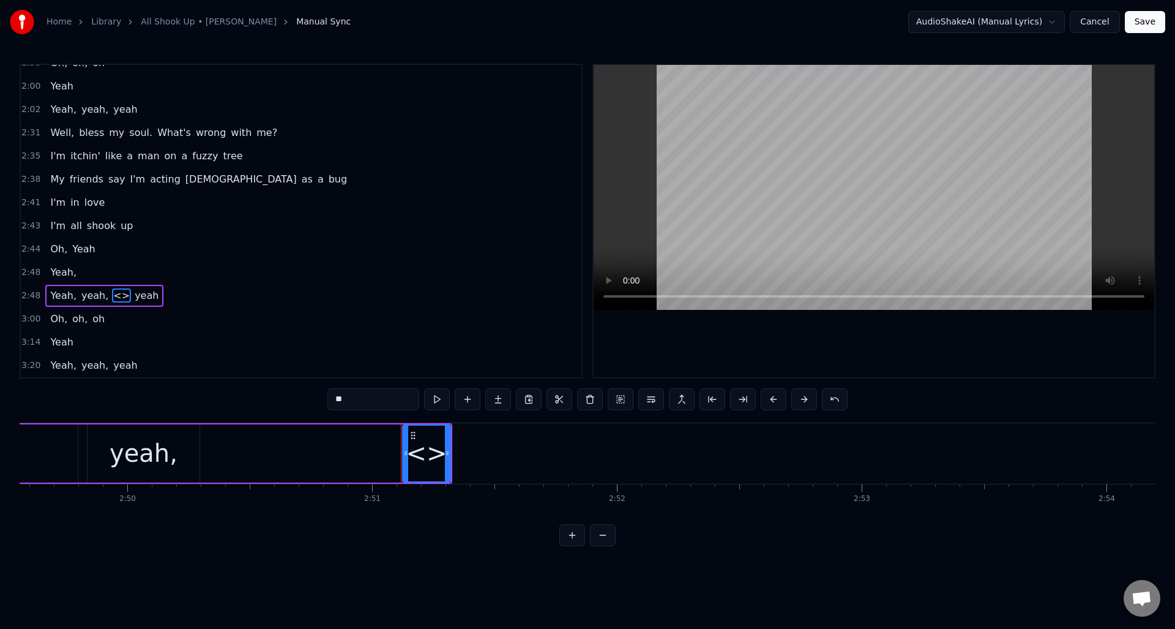
click at [542, 397] on div "**" at bounding box center [588, 399] width 520 height 22
click at [428, 440] on div "<>" at bounding box center [426, 453] width 41 height 37
click at [470, 400] on button at bounding box center [468, 399] width 26 height 22
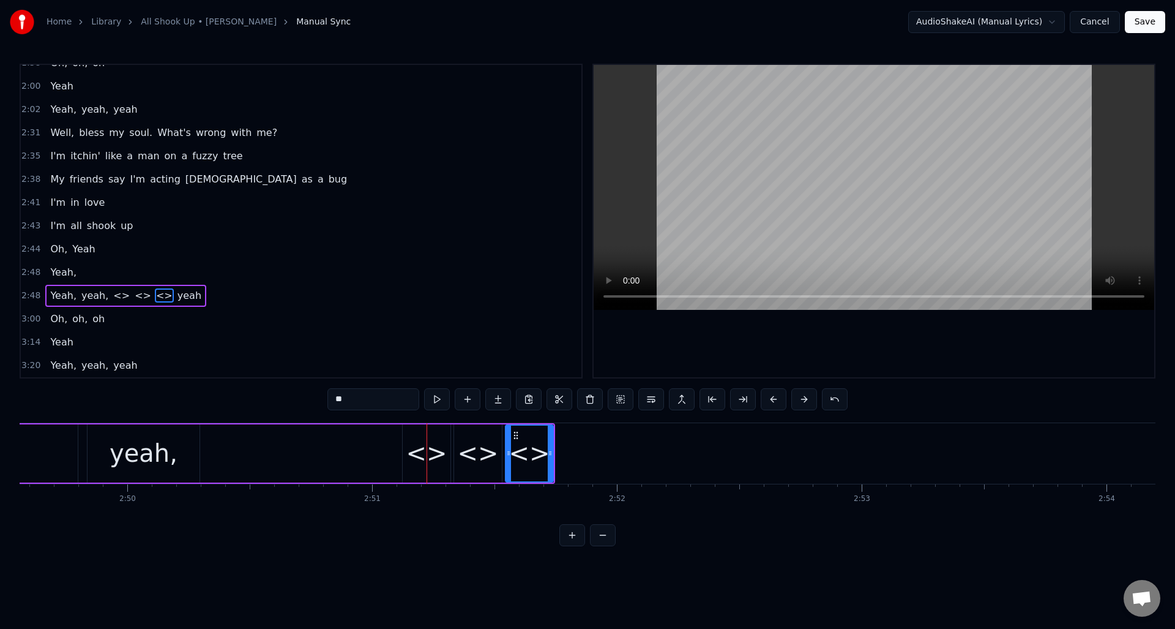
drag, startPoint x: 377, startPoint y: 401, endPoint x: 324, endPoint y: 401, distance: 52.7
click at [324, 401] on div "0:14 Bless my soul. What's wrong with me? 0:20 I'm itchin' like a man on a fuzz…" at bounding box center [588, 305] width 1136 height 482
drag, startPoint x: 342, startPoint y: 400, endPoint x: 315, endPoint y: 394, distance: 26.9
click at [315, 394] on div "0:14 Bless my soul. What's wrong with me? 0:20 I'm itchin' like a man on a fuzz…" at bounding box center [588, 305] width 1136 height 482
click at [426, 446] on div "<>" at bounding box center [426, 453] width 41 height 37
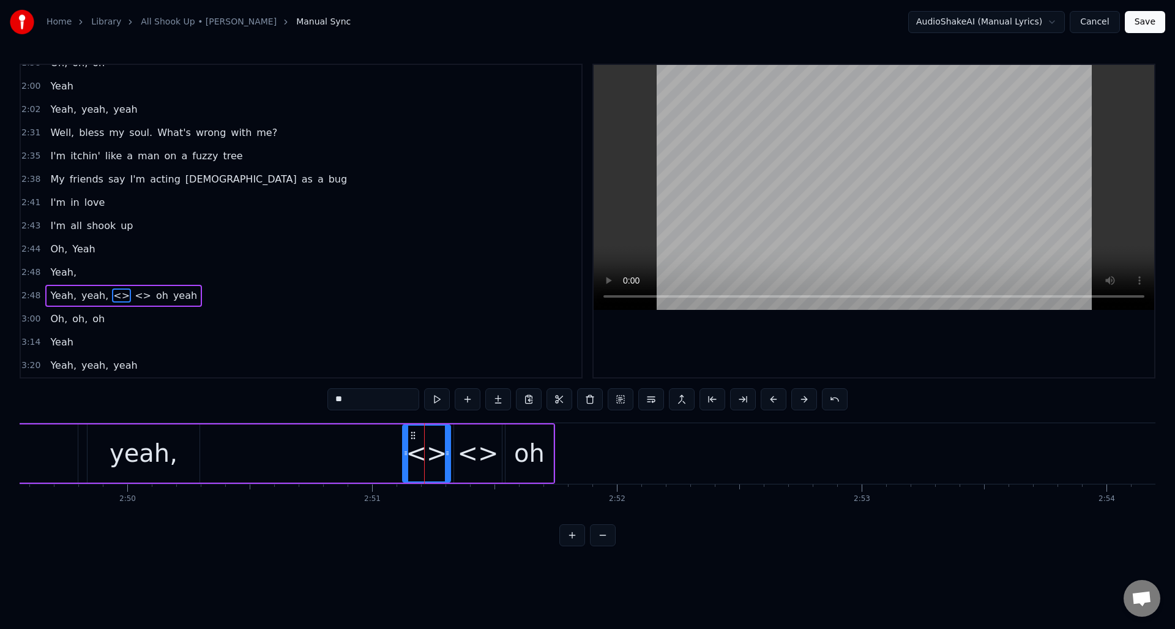
drag, startPoint x: 354, startPoint y: 400, endPoint x: 327, endPoint y: 398, distance: 27.7
click at [328, 398] on input "**" at bounding box center [374, 399] width 92 height 22
click at [484, 451] on div "<>" at bounding box center [477, 453] width 41 height 37
drag, startPoint x: 369, startPoint y: 403, endPoint x: 306, endPoint y: 400, distance: 63.8
click at [306, 400] on div "0:14 Bless my soul. What's wrong with me? 0:20 I'm itchin' like a man on a fuzz…" at bounding box center [588, 305] width 1136 height 482
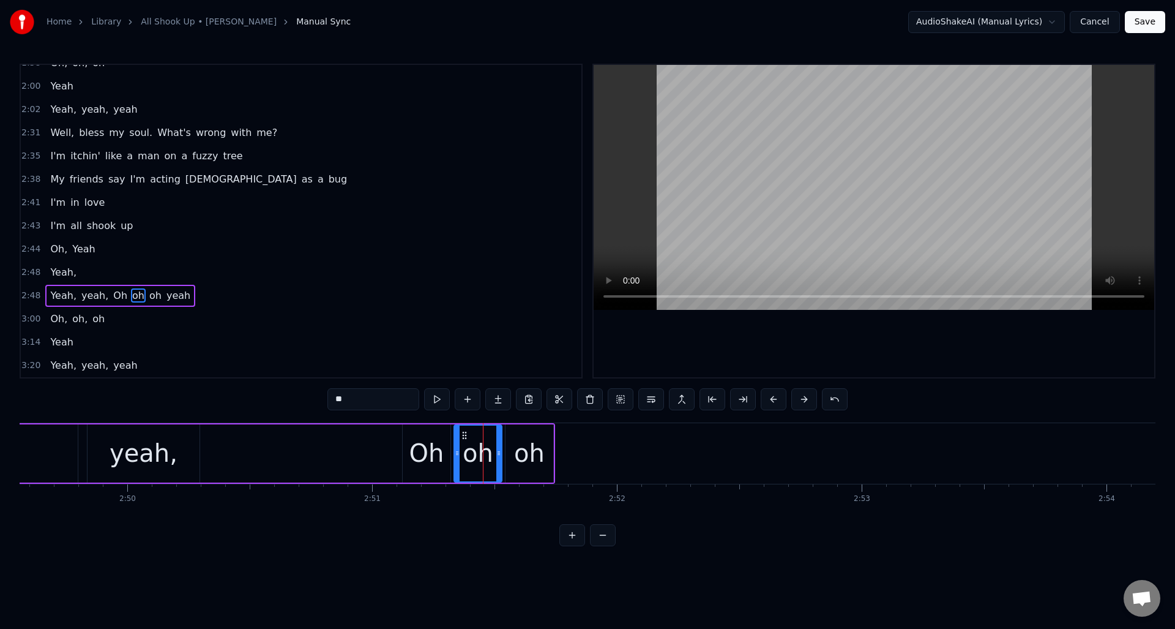
type input "**"
click at [367, 439] on div "Yeah, yeah, Oh oh oh yeah" at bounding box center [187, 453] width 735 height 61
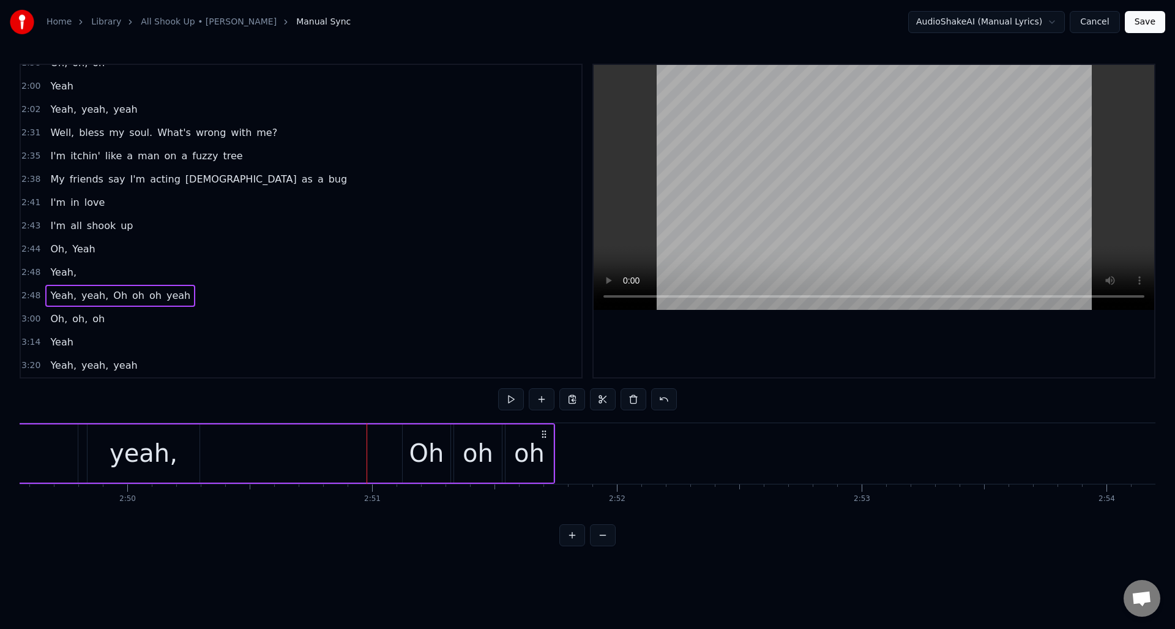
click at [539, 443] on div "oh" at bounding box center [529, 453] width 31 height 37
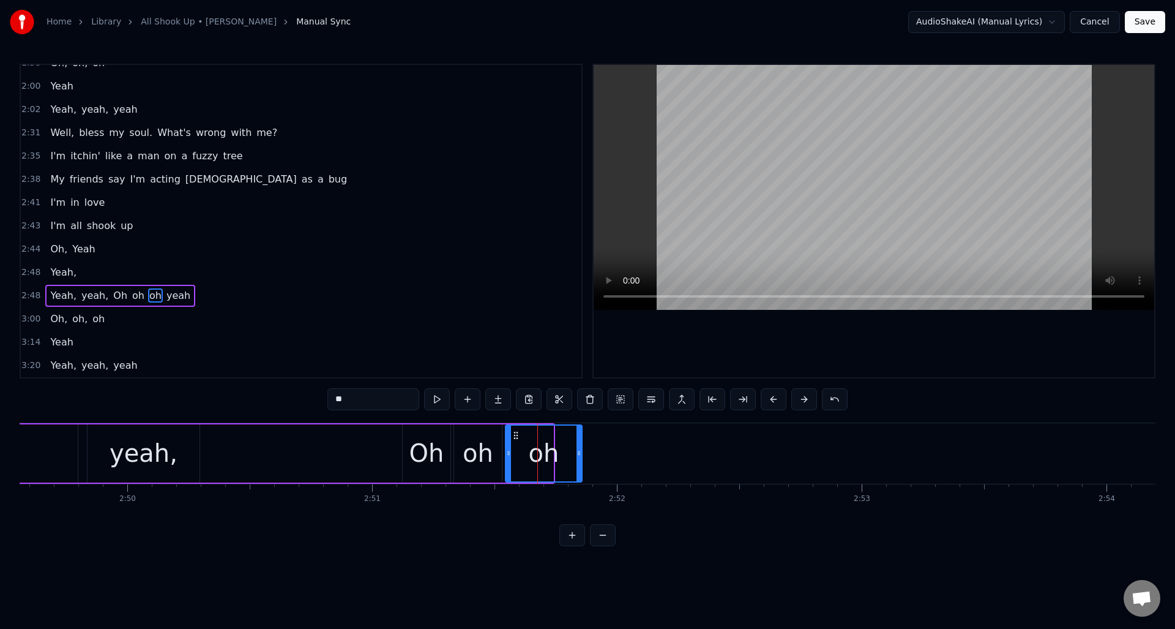
drag, startPoint x: 552, startPoint y: 448, endPoint x: 580, endPoint y: 449, distance: 28.8
click at [580, 449] on icon at bounding box center [579, 453] width 5 height 10
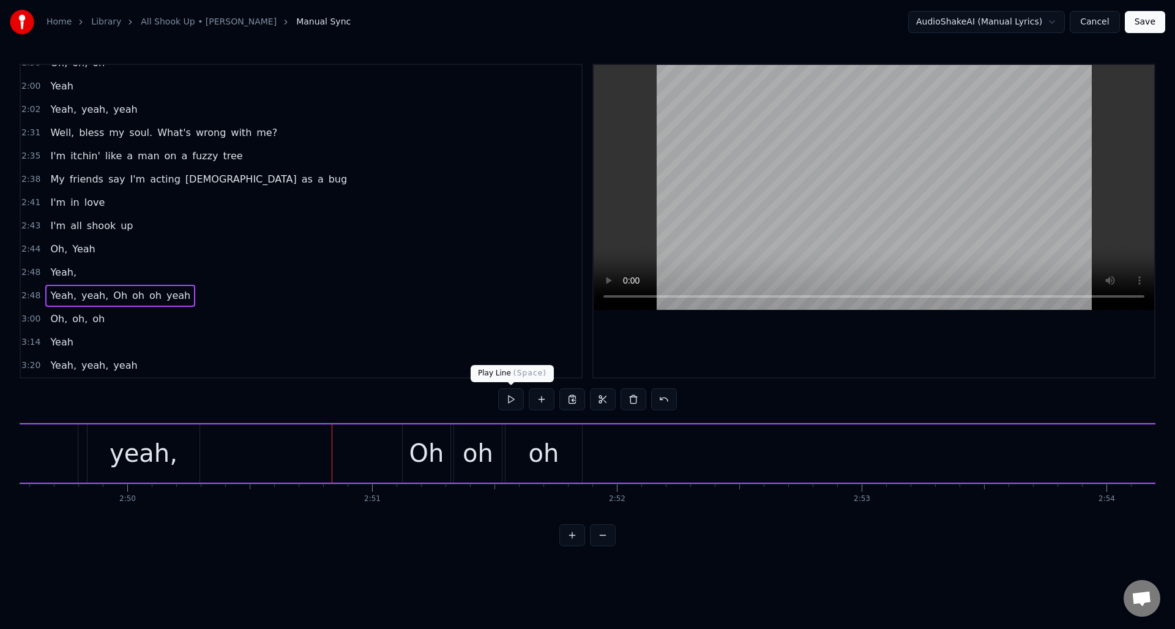
click at [509, 400] on button at bounding box center [511, 399] width 26 height 22
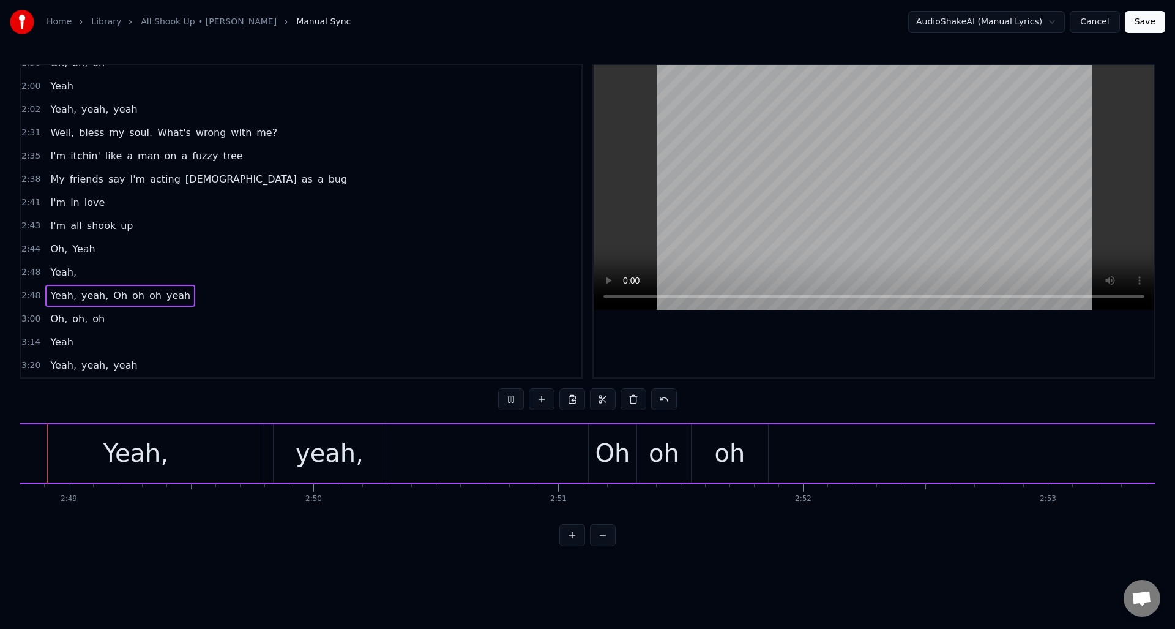
scroll to position [0, 41299]
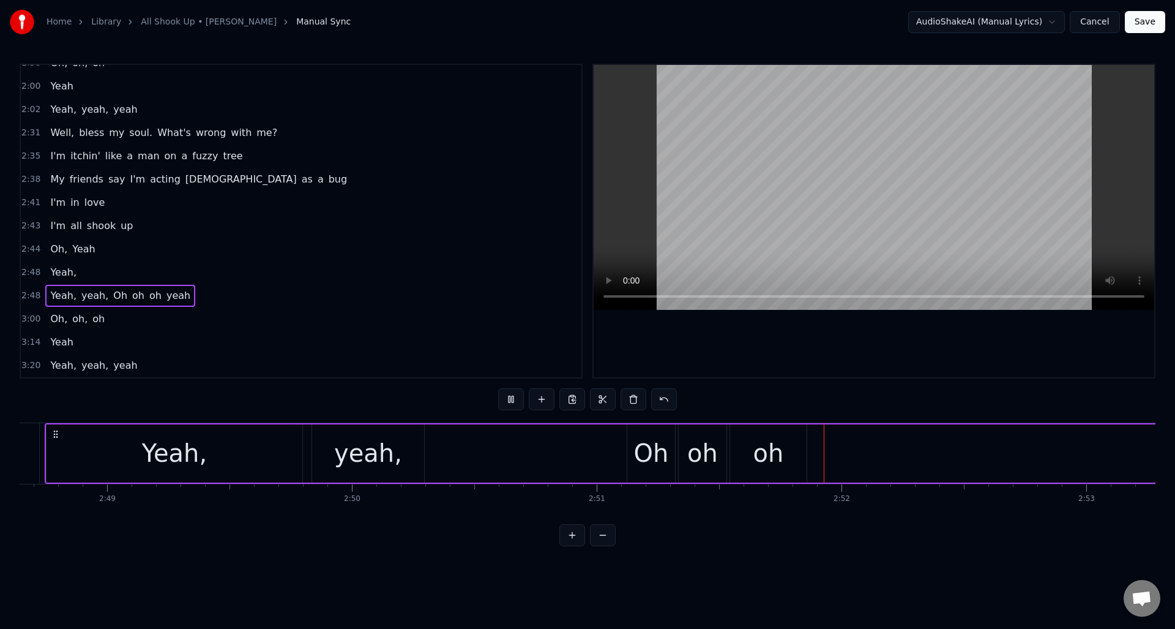
click at [509, 400] on button at bounding box center [511, 399] width 26 height 22
click at [512, 400] on button at bounding box center [511, 399] width 26 height 22
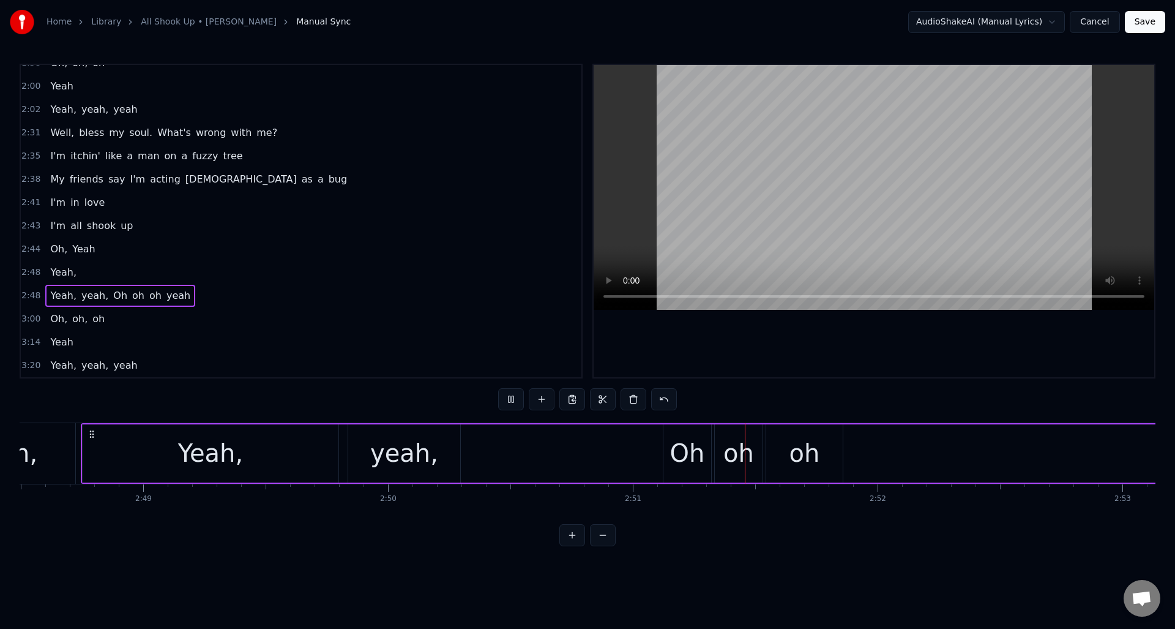
click at [512, 400] on button at bounding box center [511, 399] width 26 height 22
click at [677, 441] on div "Oh" at bounding box center [687, 453] width 35 height 37
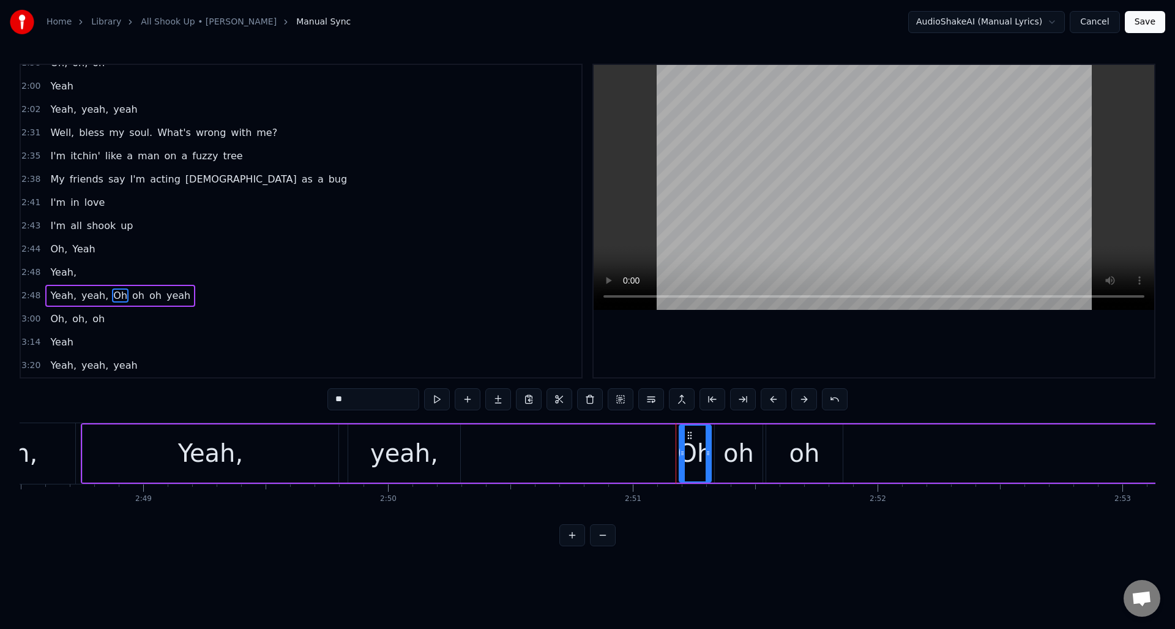
drag, startPoint x: 667, startPoint y: 447, endPoint x: 683, endPoint y: 446, distance: 15.9
click at [683, 446] on div at bounding box center [682, 454] width 5 height 56
click at [725, 444] on div "oh" at bounding box center [739, 453] width 31 height 37
type input "**"
drag, startPoint x: 718, startPoint y: 449, endPoint x: 728, endPoint y: 449, distance: 10.4
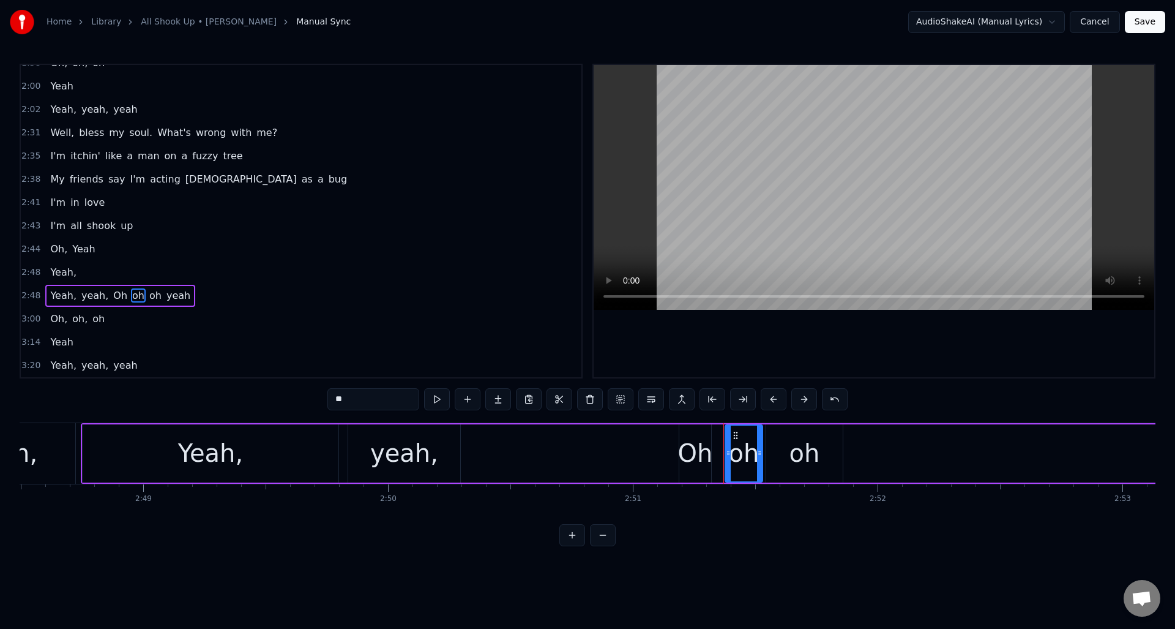
click at [728, 449] on icon at bounding box center [728, 453] width 5 height 10
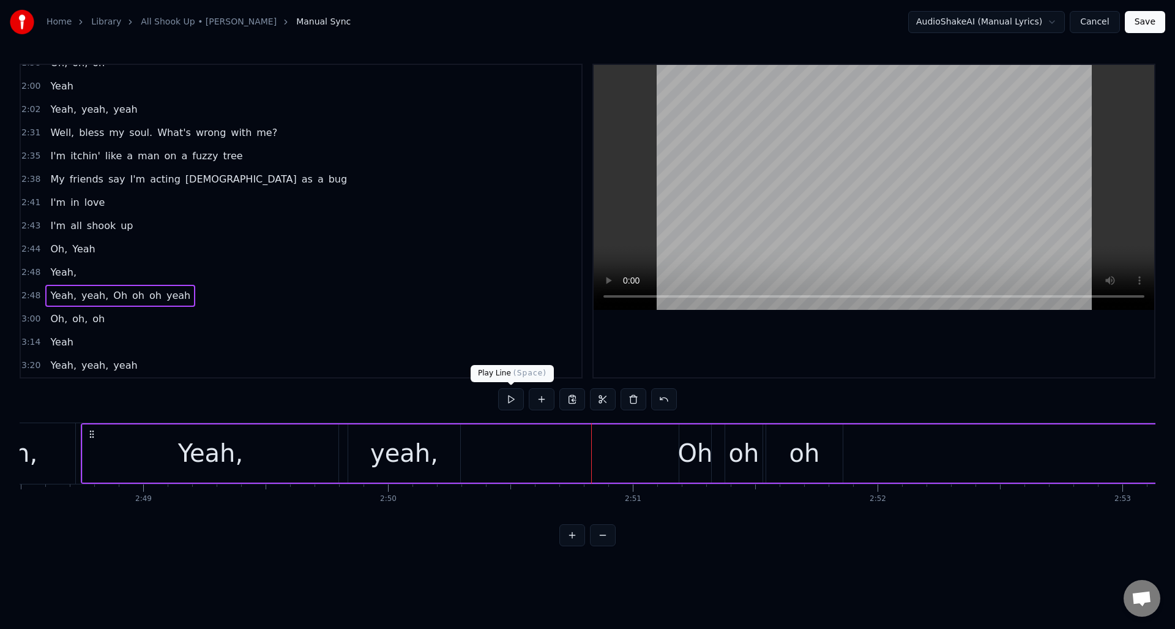
click at [509, 403] on button at bounding box center [511, 399] width 26 height 22
click at [690, 444] on div "Oh" at bounding box center [695, 453] width 35 height 37
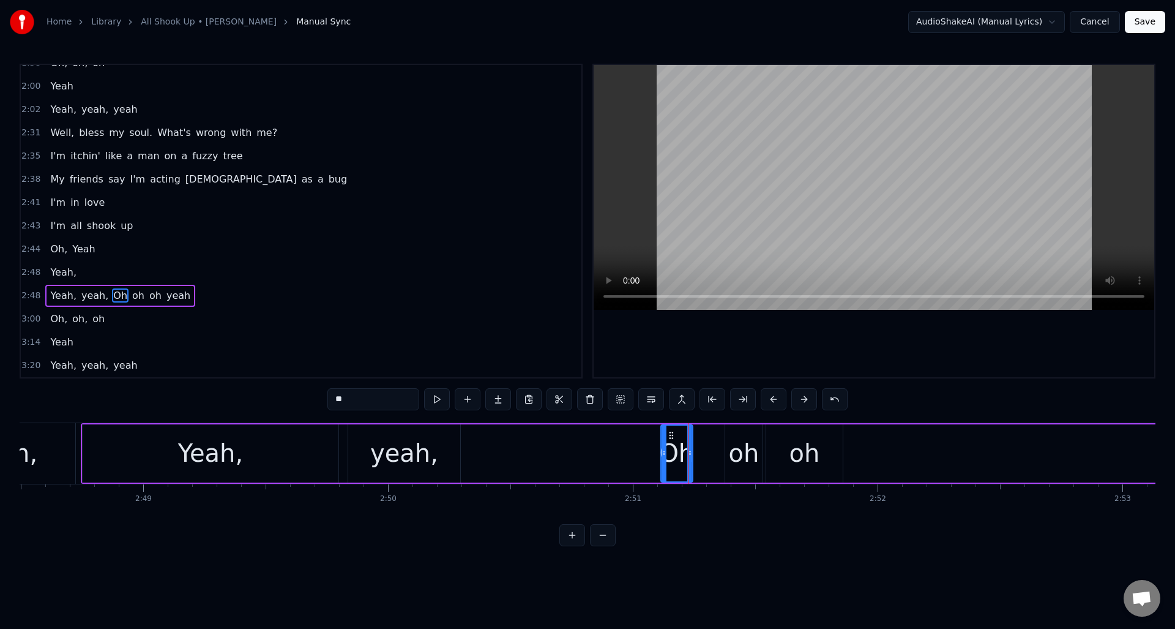
drag, startPoint x: 690, startPoint y: 434, endPoint x: 698, endPoint y: 445, distance: 13.6
click at [672, 437] on icon at bounding box center [672, 435] width 10 height 10
drag, startPoint x: 692, startPoint y: 447, endPoint x: 709, endPoint y: 446, distance: 17.2
click at [709, 446] on div at bounding box center [707, 454] width 5 height 56
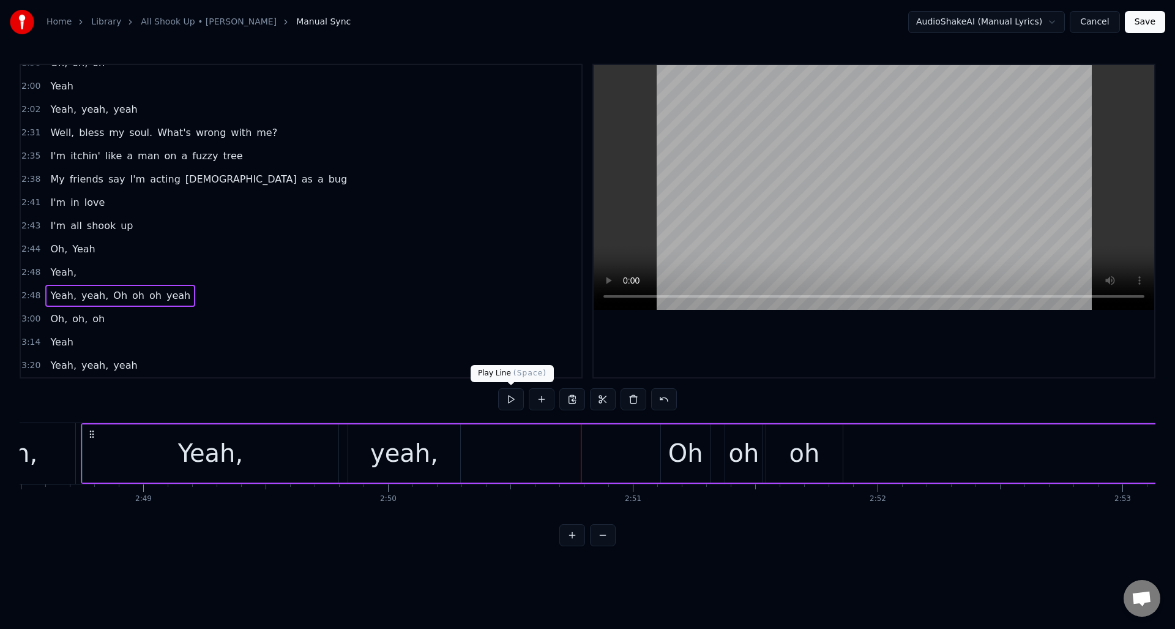
click at [511, 402] on button at bounding box center [511, 399] width 26 height 22
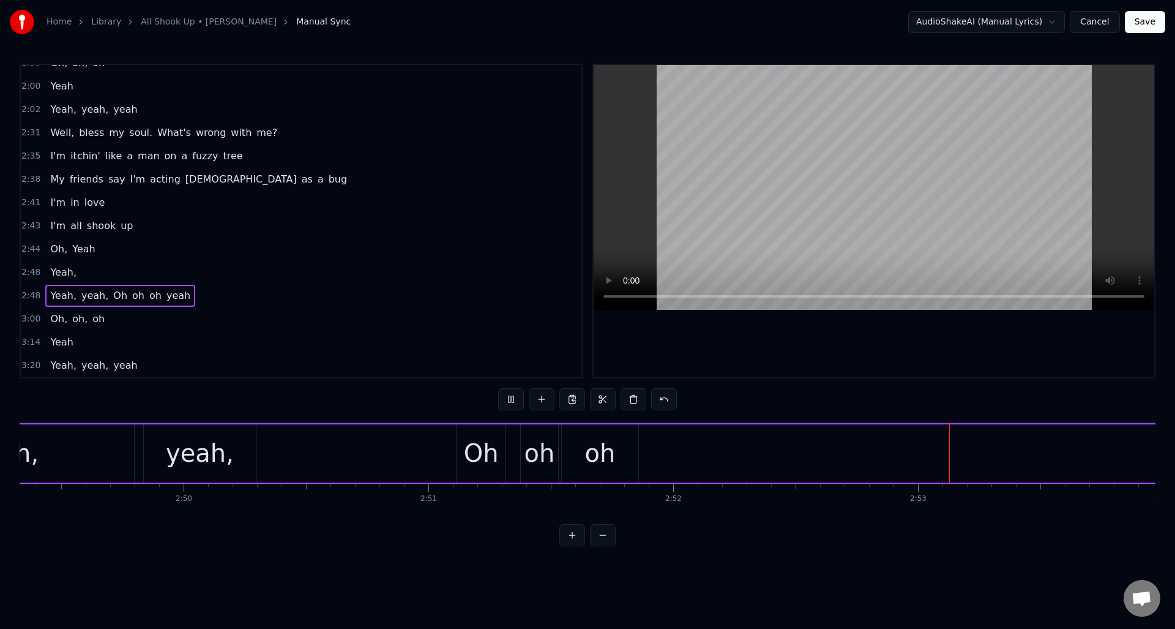
click at [511, 402] on button at bounding box center [511, 399] width 26 height 22
click at [514, 448] on div "yeah" at bounding box center [1106, 453] width 1321 height 58
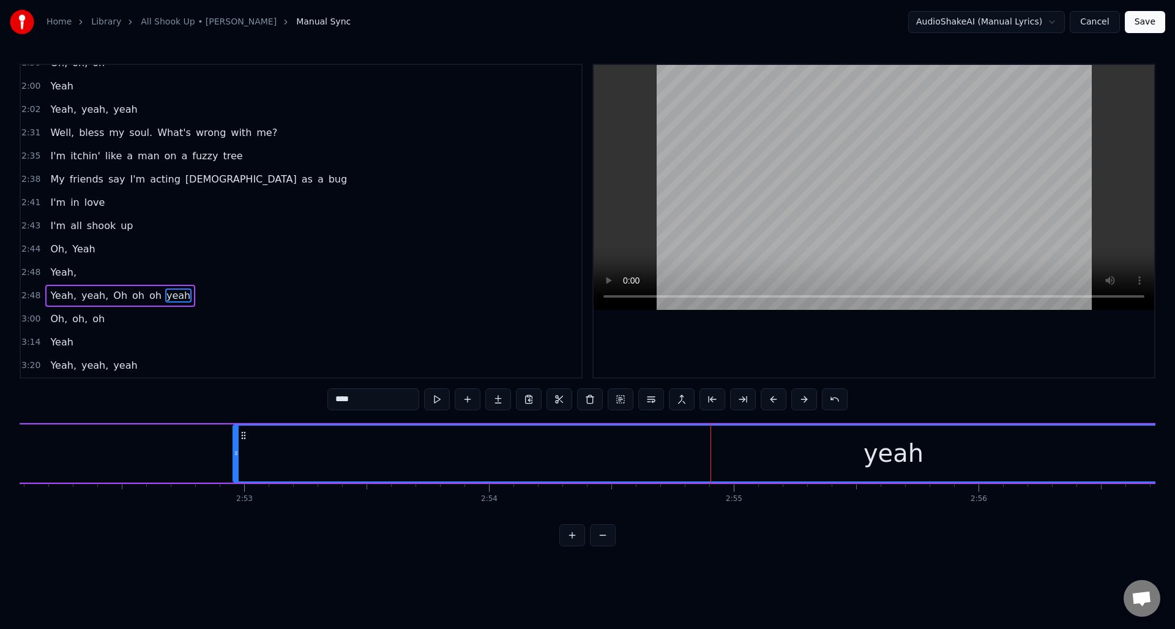
scroll to position [0, 42122]
drag, startPoint x: 456, startPoint y: 435, endPoint x: 296, endPoint y: 462, distance: 162.2
click at [288, 460] on div "yeah" at bounding box center [938, 454] width 1320 height 56
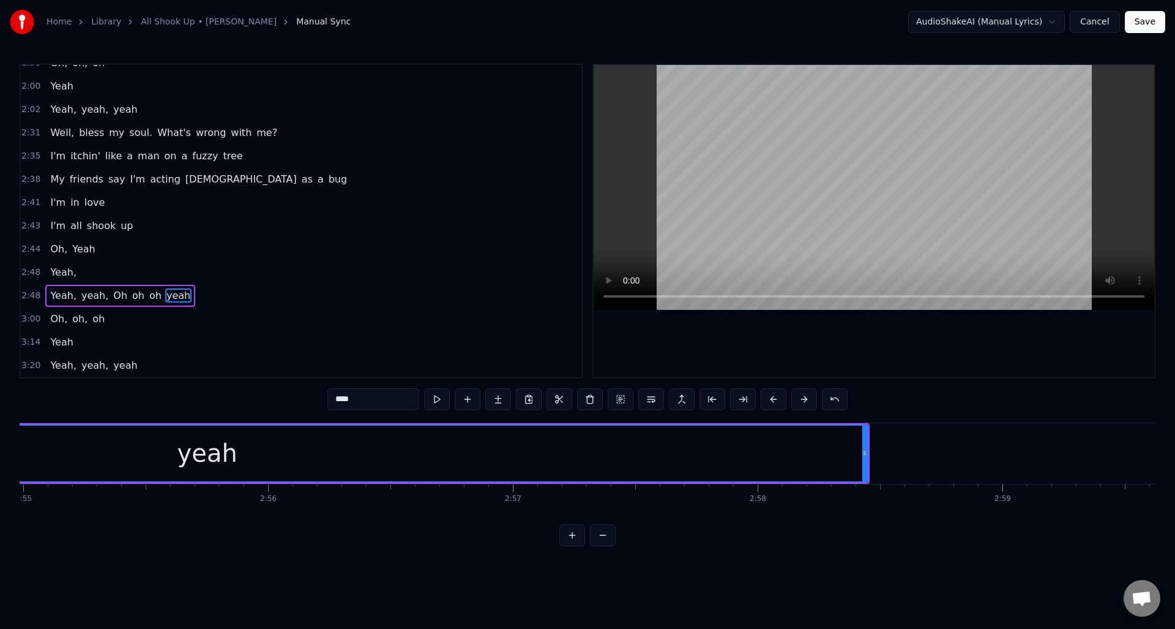
scroll to position [0, 42792]
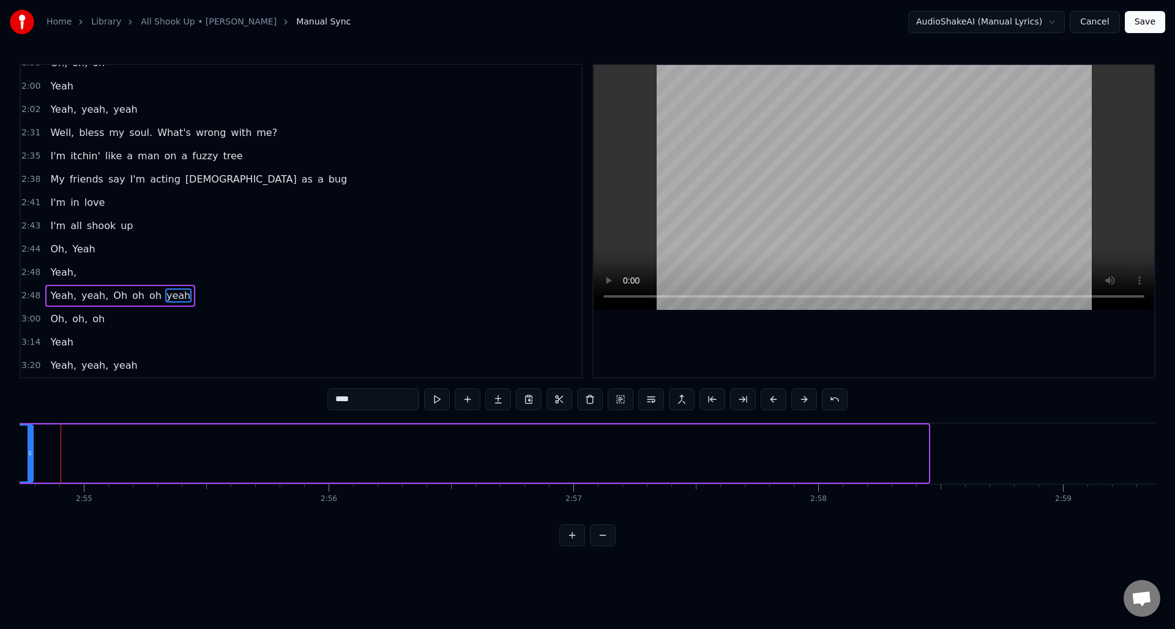
drag, startPoint x: 927, startPoint y: 468, endPoint x: 33, endPoint y: 476, distance: 893.9
click at [32, 476] on div at bounding box center [30, 454] width 5 height 56
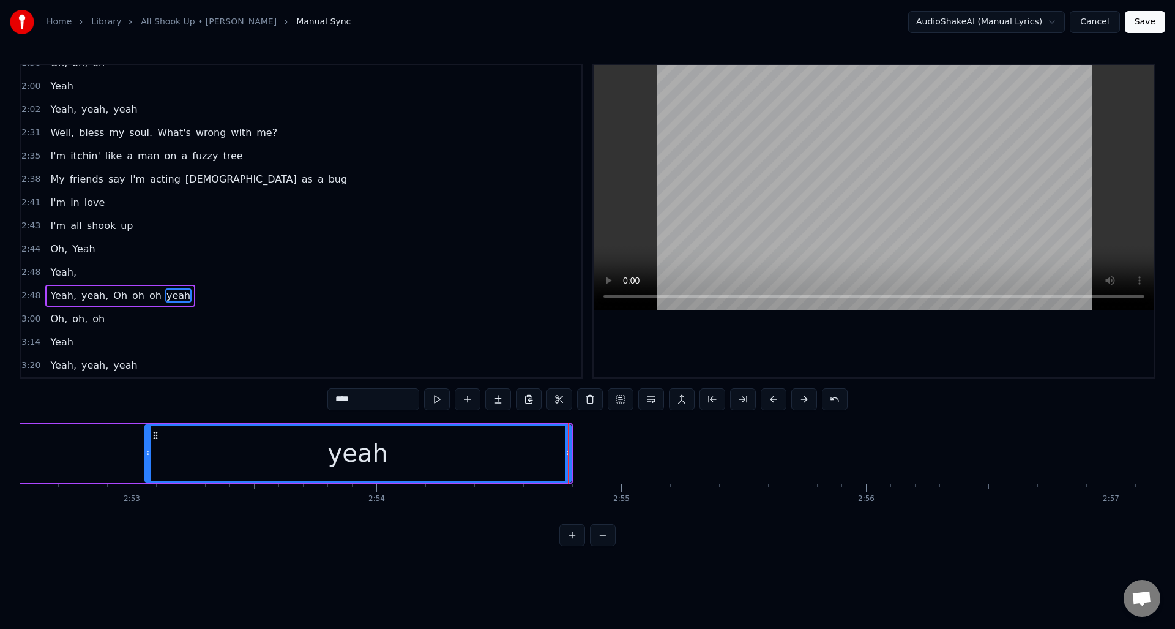
scroll to position [0, 41950]
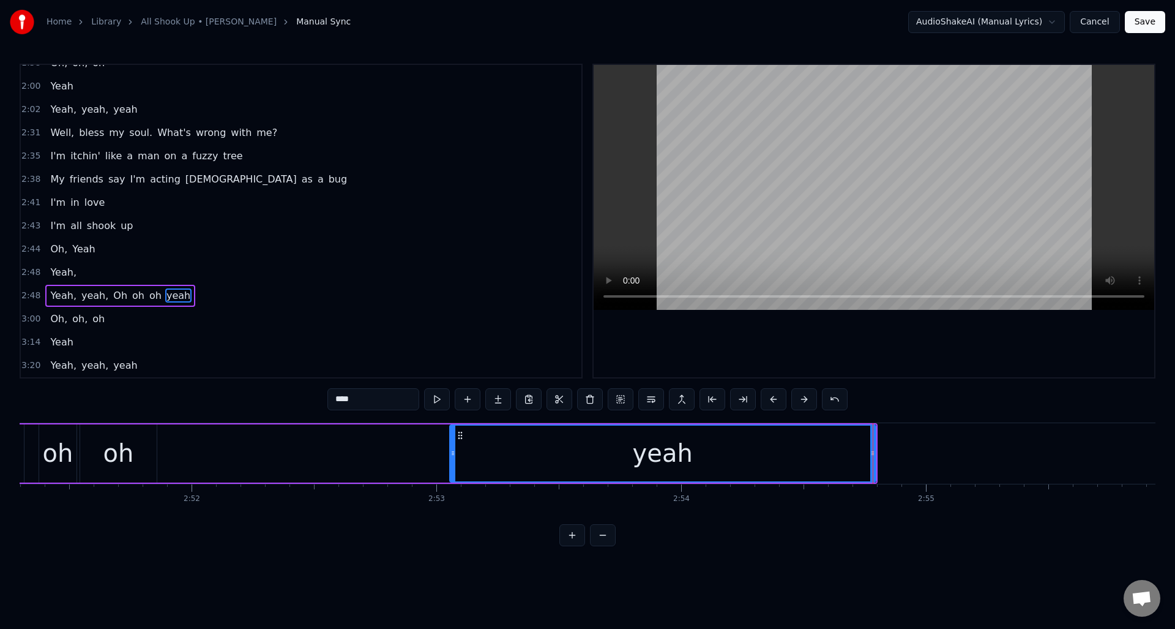
click at [873, 470] on div at bounding box center [873, 453] width 1 height 61
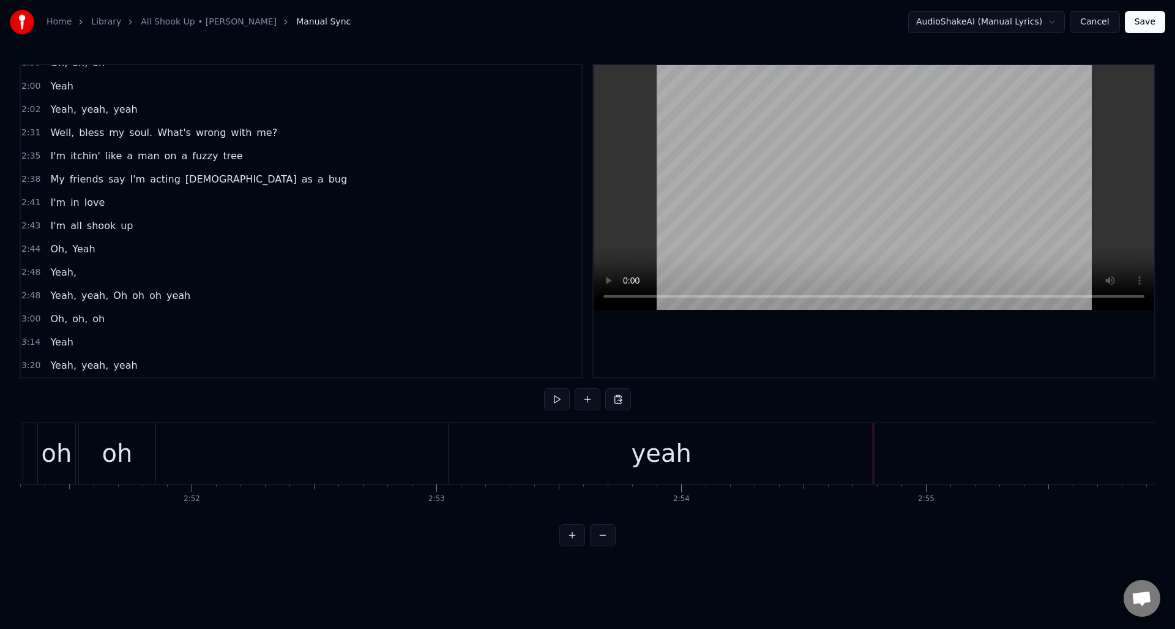
click at [708, 468] on div "yeah" at bounding box center [662, 453] width 426 height 61
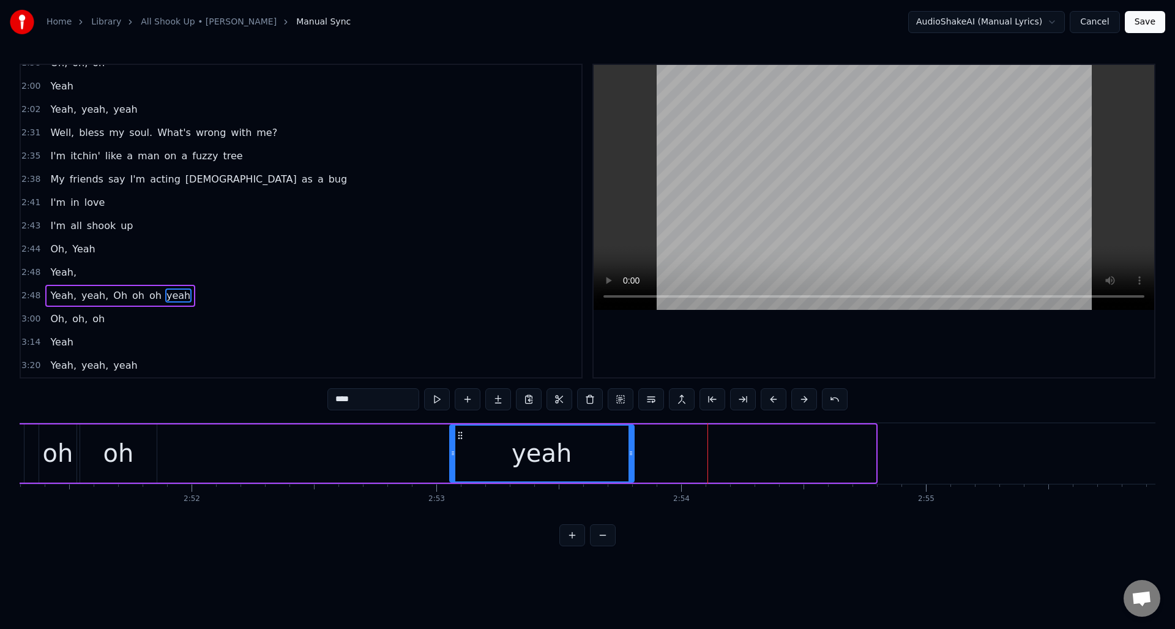
drag, startPoint x: 874, startPoint y: 462, endPoint x: 632, endPoint y: 467, distance: 241.9
click at [632, 467] on div at bounding box center [631, 454] width 5 height 56
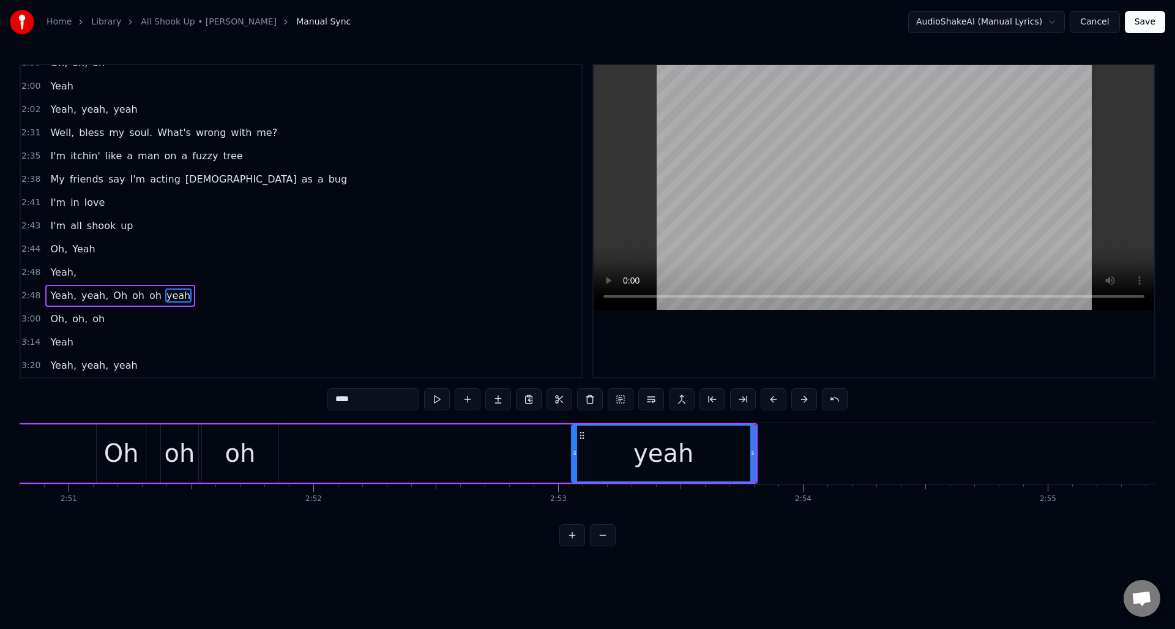
scroll to position [0, 42284]
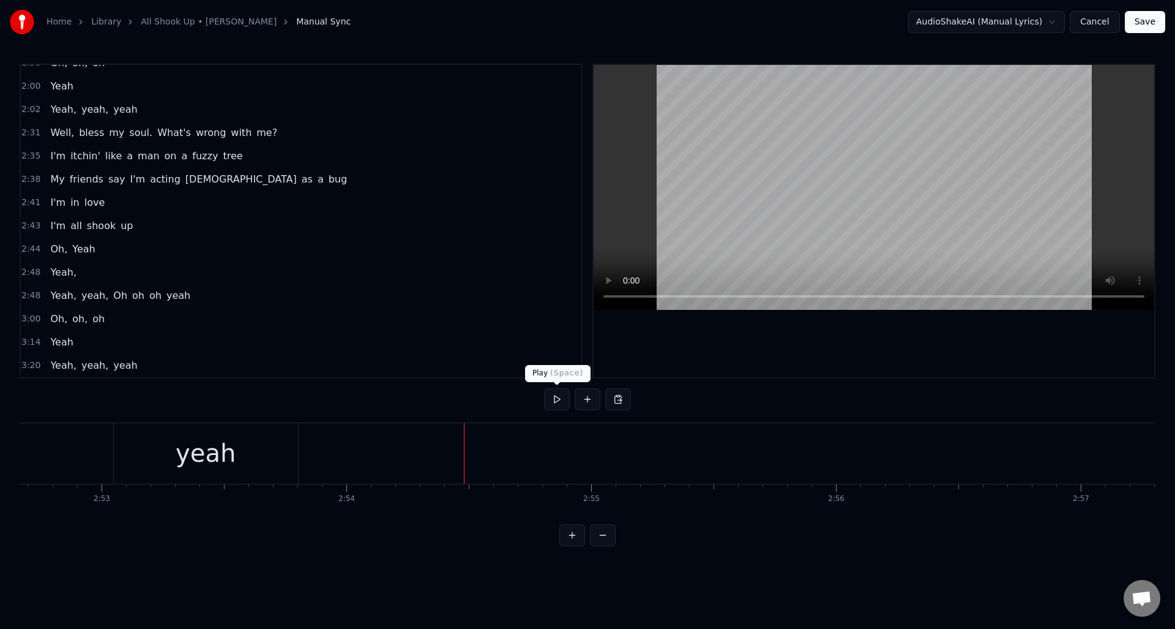
click at [557, 401] on button at bounding box center [557, 399] width 26 height 22
click at [596, 448] on div "Oh," at bounding box center [510, 453] width 538 height 61
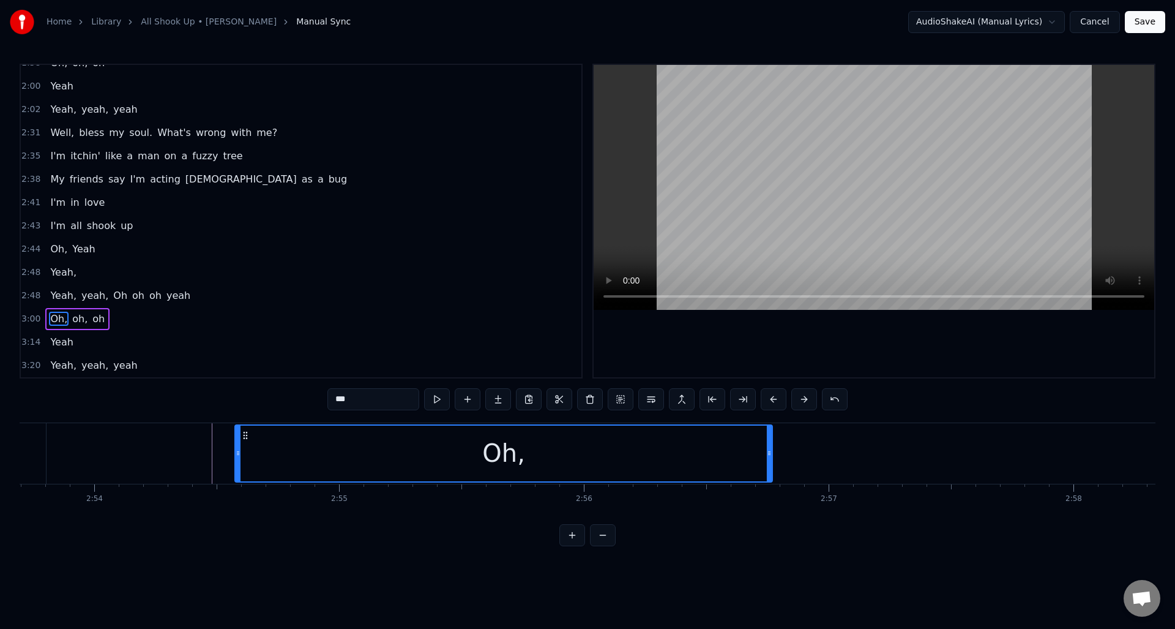
scroll to position [0, 42524]
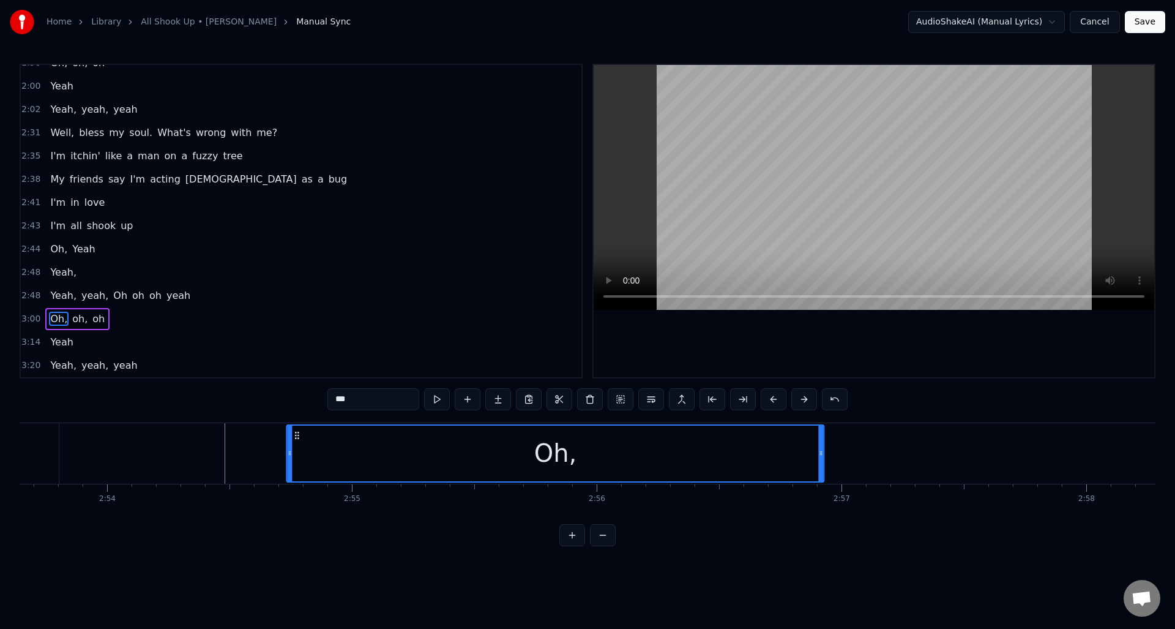
drag, startPoint x: 279, startPoint y: 434, endPoint x: 297, endPoint y: 462, distance: 33.3
click at [297, 462] on div "Oh," at bounding box center [556, 454] width 536 height 56
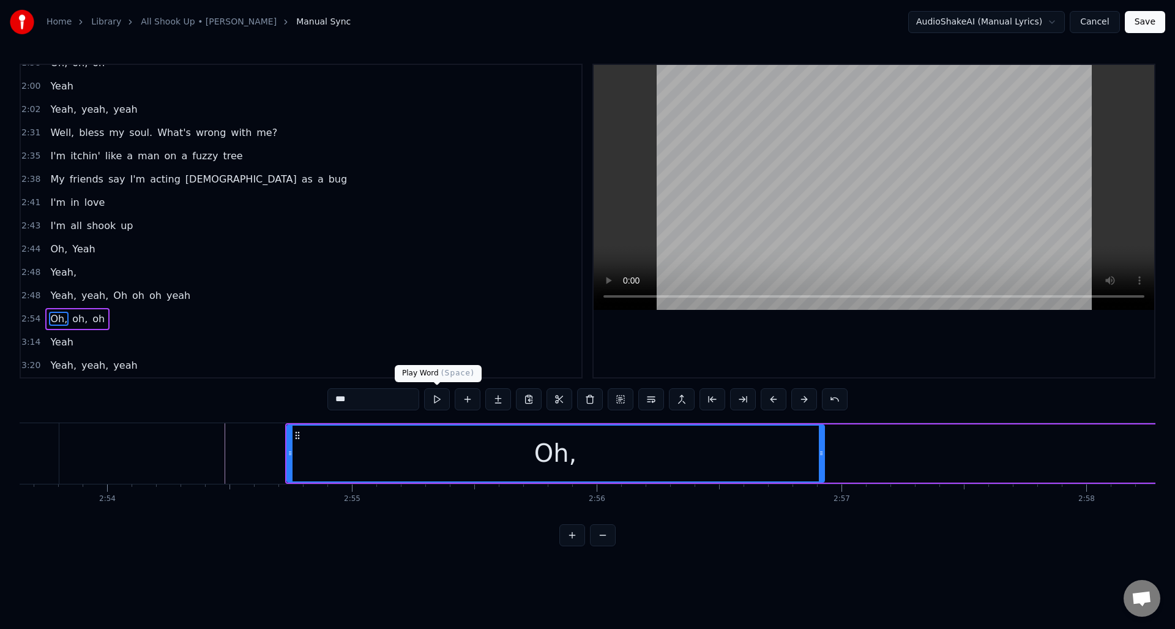
click at [435, 399] on button at bounding box center [437, 399] width 26 height 22
drag, startPoint x: 436, startPoint y: 399, endPoint x: 454, endPoint y: 399, distance: 17.8
click at [436, 399] on button at bounding box center [437, 399] width 26 height 22
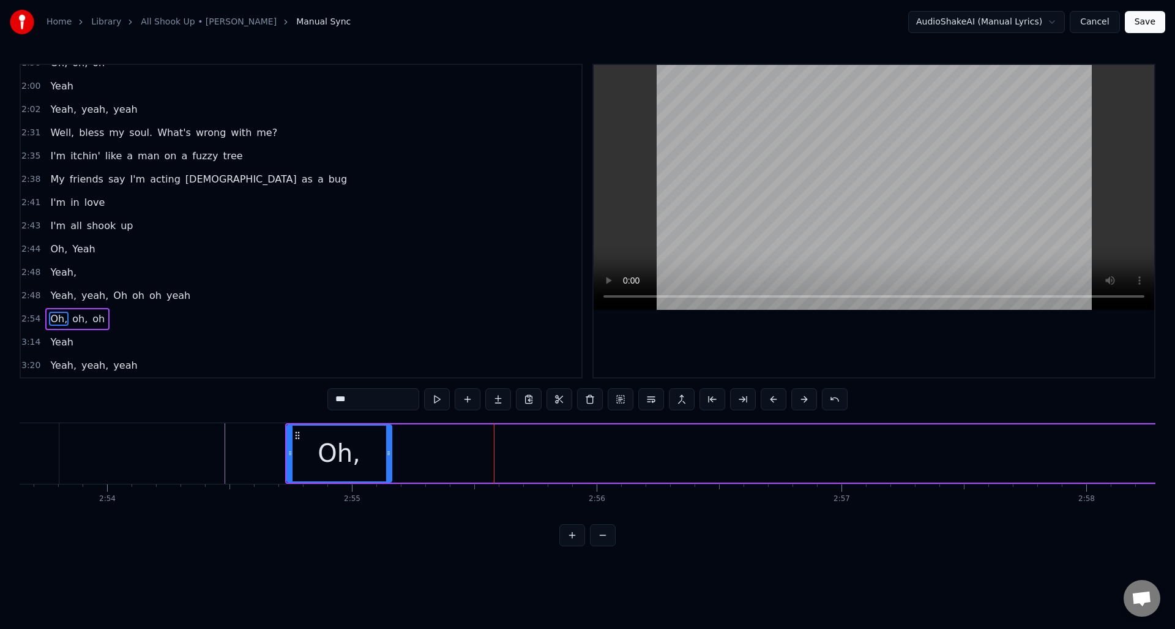
drag, startPoint x: 822, startPoint y: 452, endPoint x: 389, endPoint y: 465, distance: 433.0
click at [389, 467] on div at bounding box center [388, 454] width 5 height 56
drag, startPoint x: 361, startPoint y: 398, endPoint x: 317, endPoint y: 396, distance: 44.1
click at [317, 396] on div "0:14 Bless my soul. What's wrong with me? 0:20 I'm itchin' like a man on a fuzz…" at bounding box center [588, 305] width 1136 height 482
type input "*"
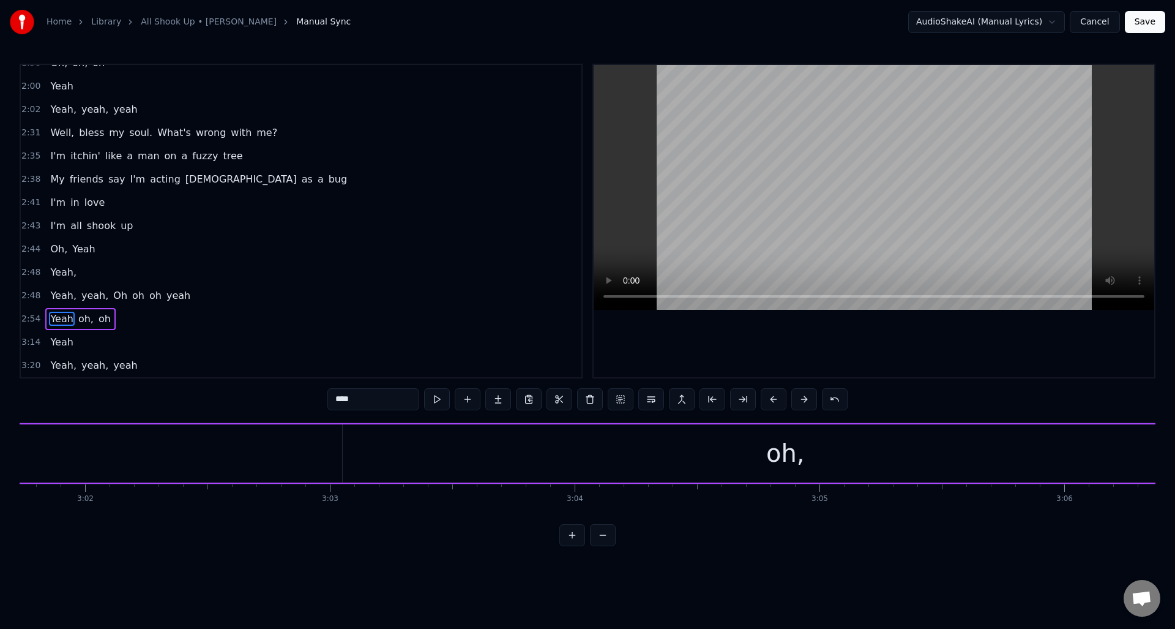
scroll to position [0, 44535]
click at [764, 458] on div "oh," at bounding box center [756, 453] width 39 height 37
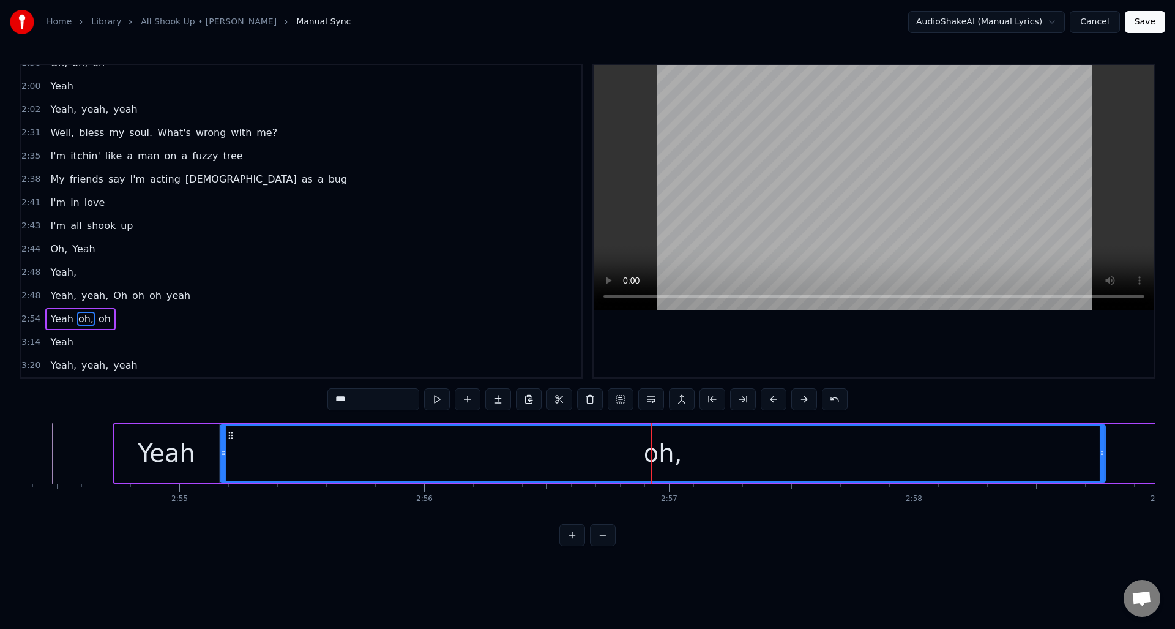
scroll to position [0, 42679]
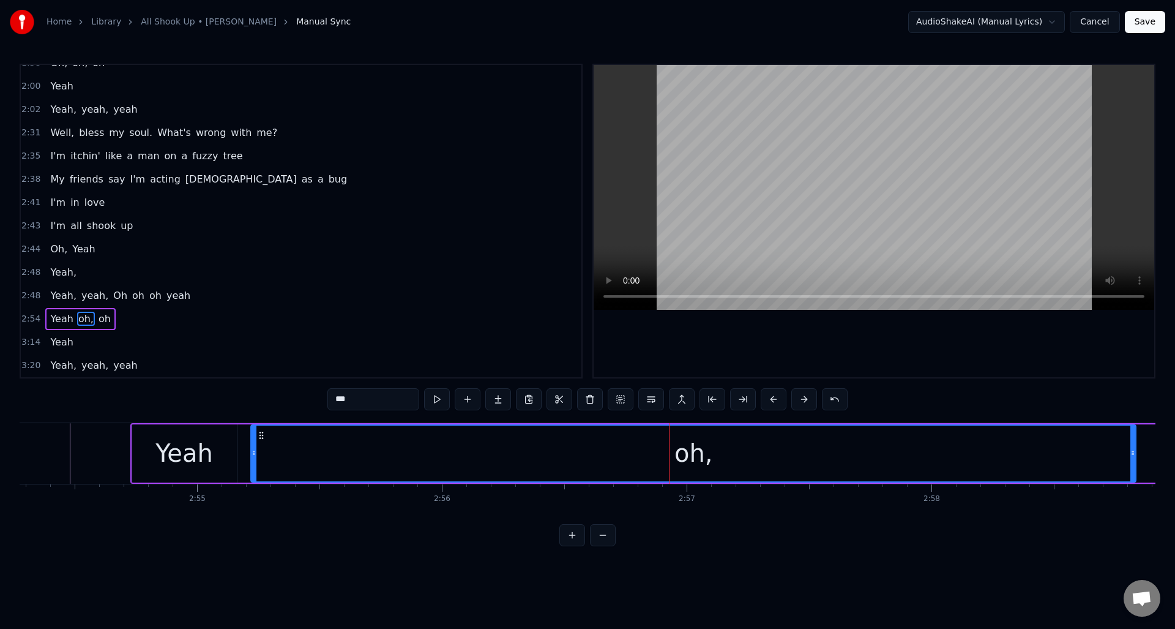
drag, startPoint x: 1014, startPoint y: 435, endPoint x: 321, endPoint y: 465, distance: 694.3
click at [263, 462] on div "oh," at bounding box center [694, 454] width 884 height 56
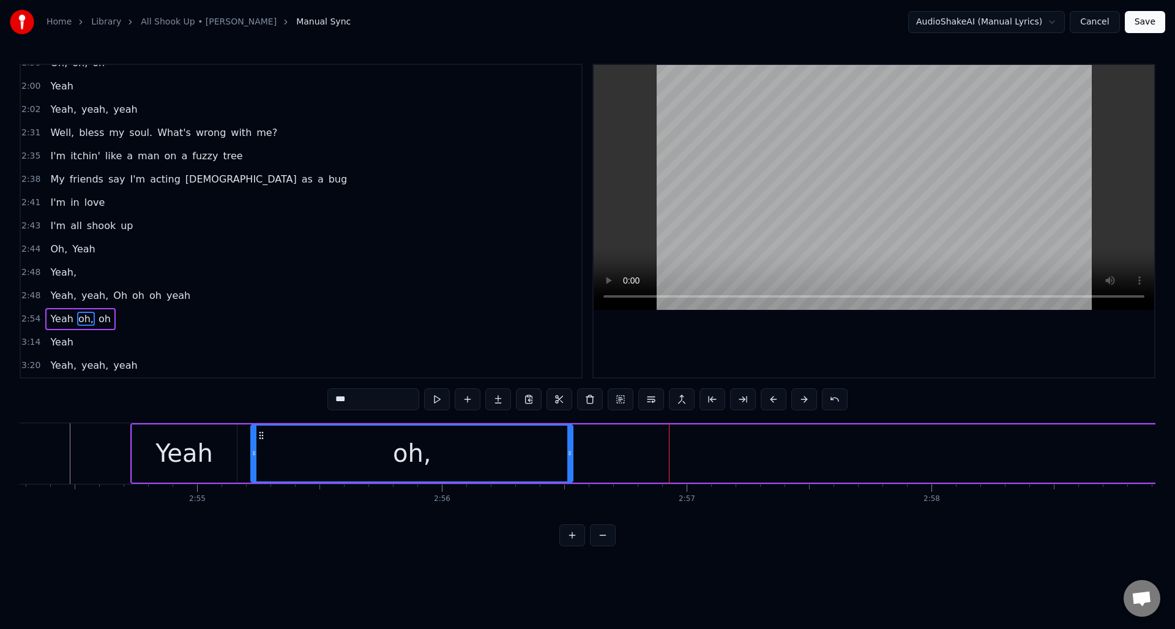
drag, startPoint x: 1135, startPoint y: 463, endPoint x: 557, endPoint y: 459, distance: 578.6
click at [572, 465] on div at bounding box center [570, 454] width 5 height 56
click at [419, 451] on div "oh," at bounding box center [412, 453] width 39 height 37
drag, startPoint x: 340, startPoint y: 402, endPoint x: 317, endPoint y: 402, distance: 23.9
click at [317, 402] on div "0:14 Bless my soul. What's wrong with me? 0:20 I'm itchin' like a man on a fuzz…" at bounding box center [588, 305] width 1136 height 482
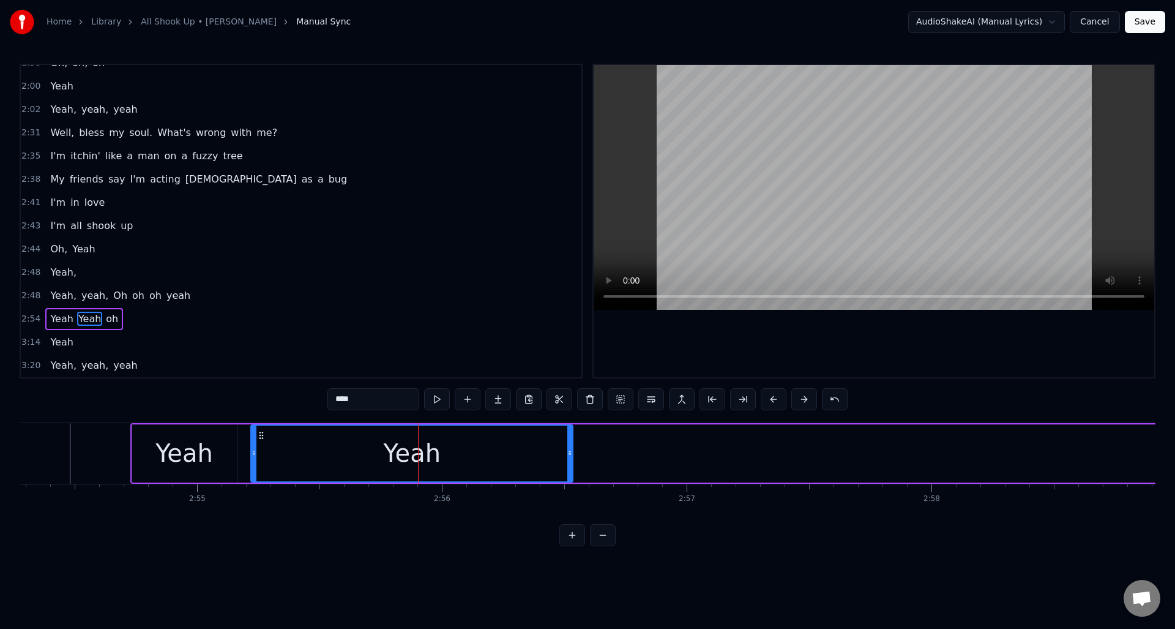
type input "****"
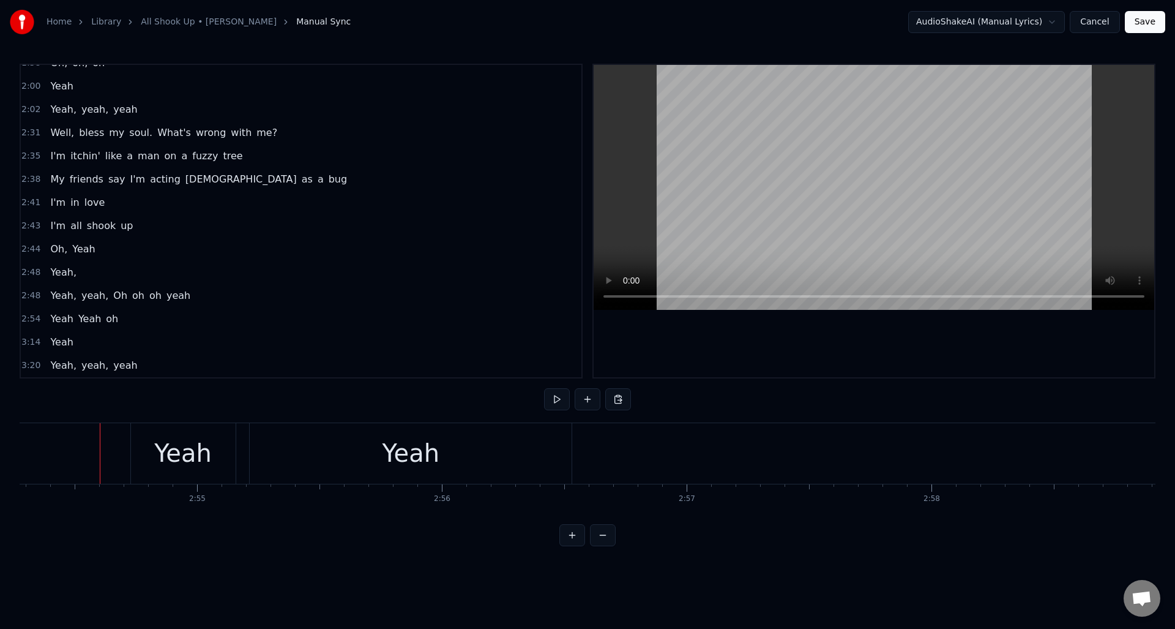
click at [561, 399] on button at bounding box center [557, 399] width 26 height 22
drag, startPoint x: 561, startPoint y: 399, endPoint x: 563, endPoint y: 410, distance: 10.7
click at [561, 399] on button at bounding box center [557, 399] width 26 height 22
click at [511, 454] on div "Yeah" at bounding box center [411, 453] width 322 height 61
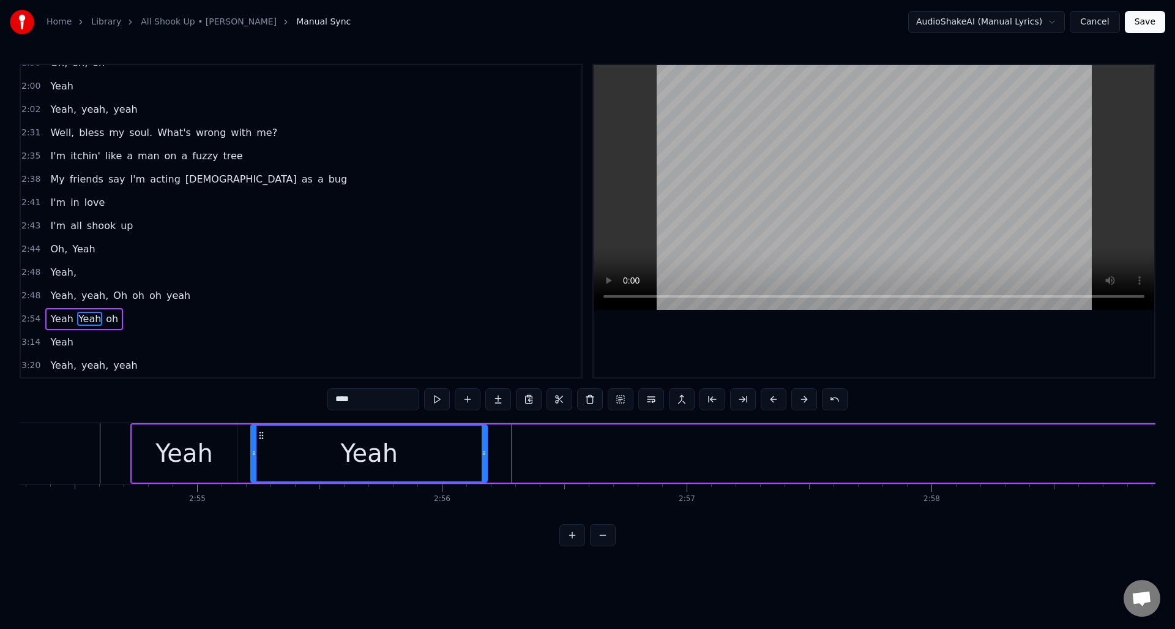
drag, startPoint x: 570, startPoint y: 444, endPoint x: 484, endPoint y: 449, distance: 85.9
click at [484, 449] on div at bounding box center [484, 454] width 5 height 56
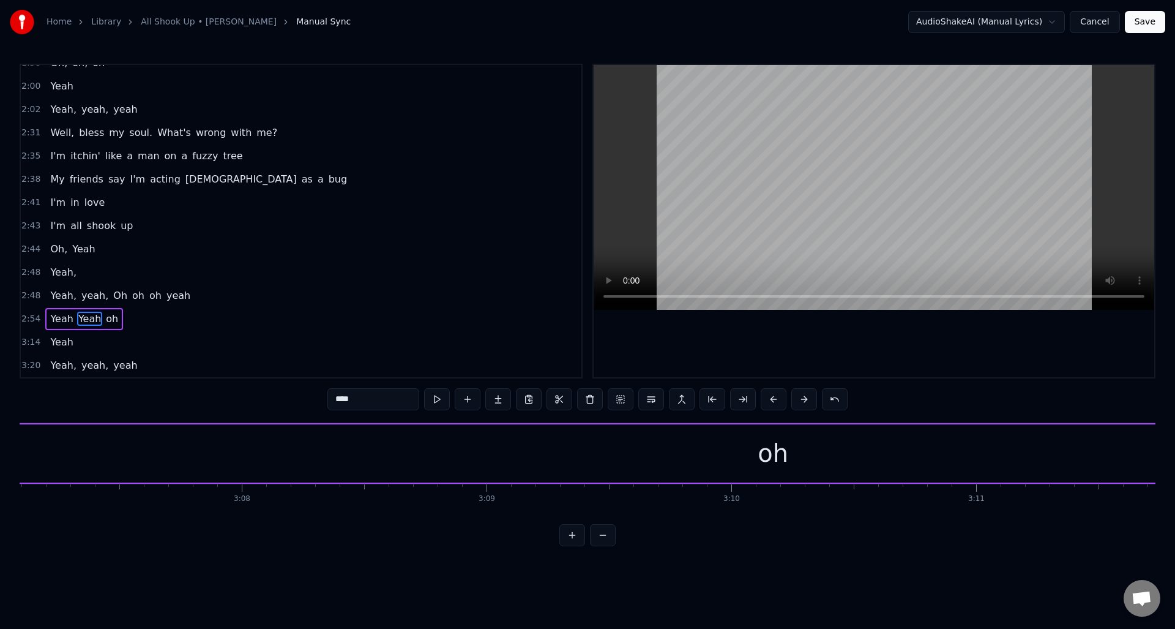
scroll to position [0, 45848]
click at [777, 465] on div "oh" at bounding box center [742, 453] width 1547 height 58
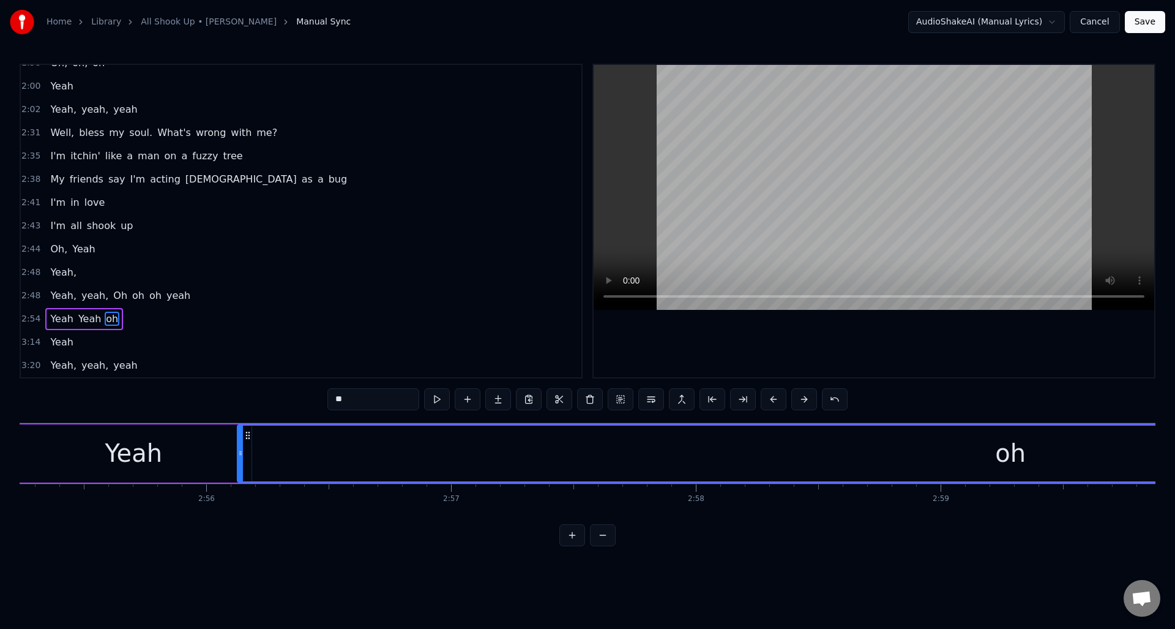
scroll to position [0, 42911]
drag, startPoint x: 857, startPoint y: 435, endPoint x: 326, endPoint y: 470, distance: 531.9
click at [277, 463] on div "oh" at bounding box center [1040, 454] width 1545 height 56
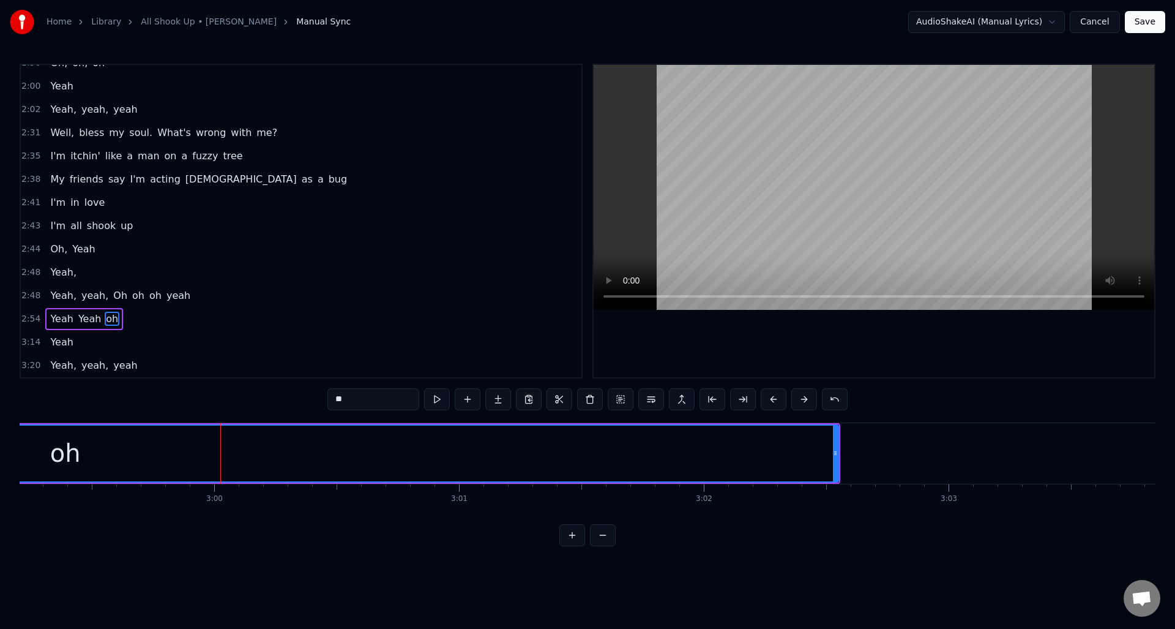
scroll to position [0, 43855]
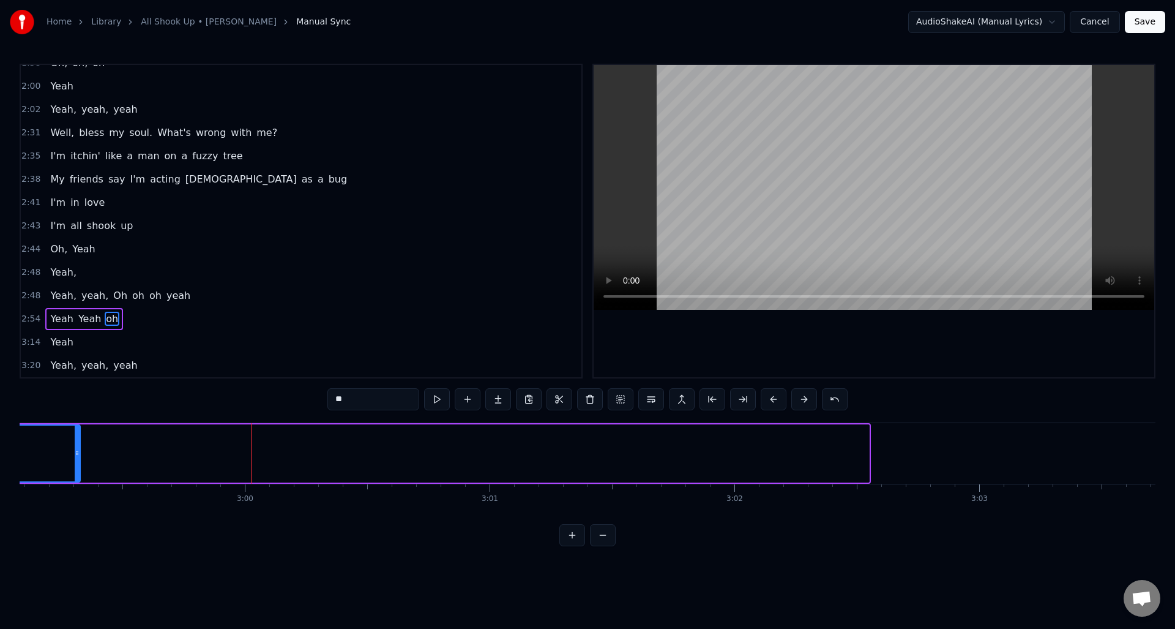
drag, startPoint x: 868, startPoint y: 470, endPoint x: 81, endPoint y: 441, distance: 787.2
click at [79, 439] on div at bounding box center [77, 454] width 5 height 56
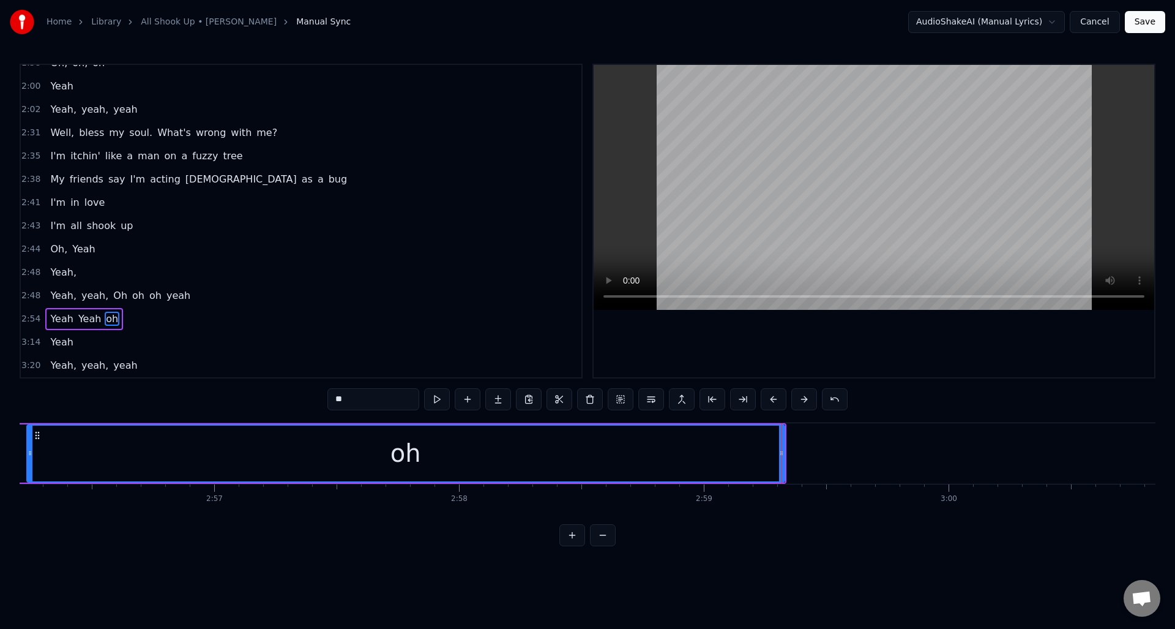
scroll to position [0, 43060]
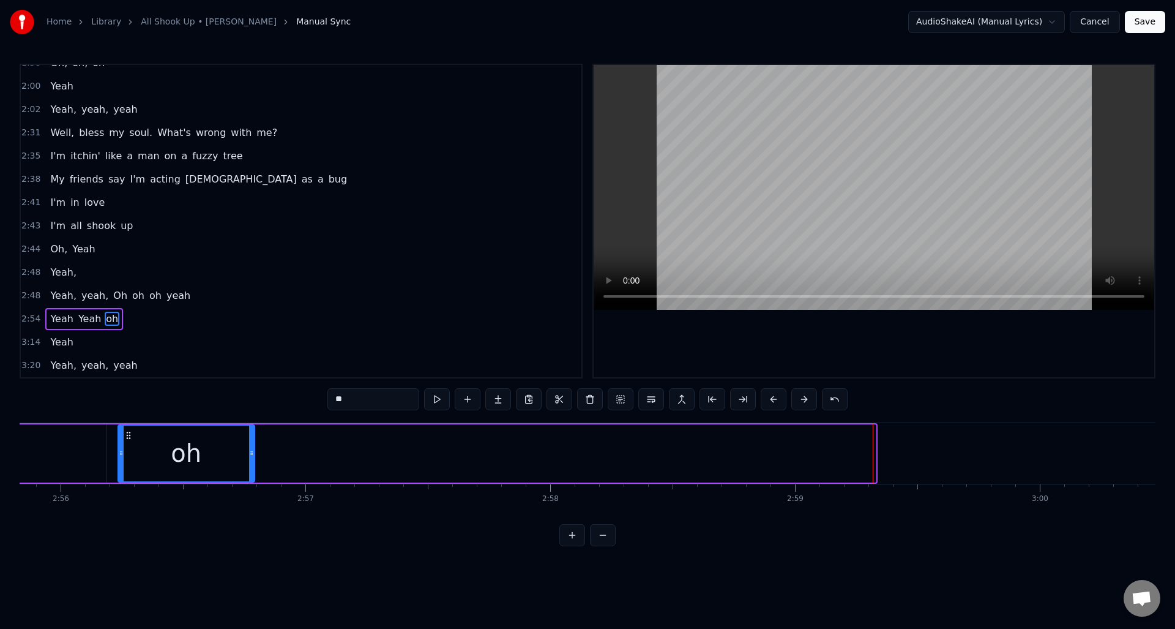
drag, startPoint x: 874, startPoint y: 465, endPoint x: 252, endPoint y: 466, distance: 621.4
click at [252, 466] on div at bounding box center [251, 454] width 5 height 56
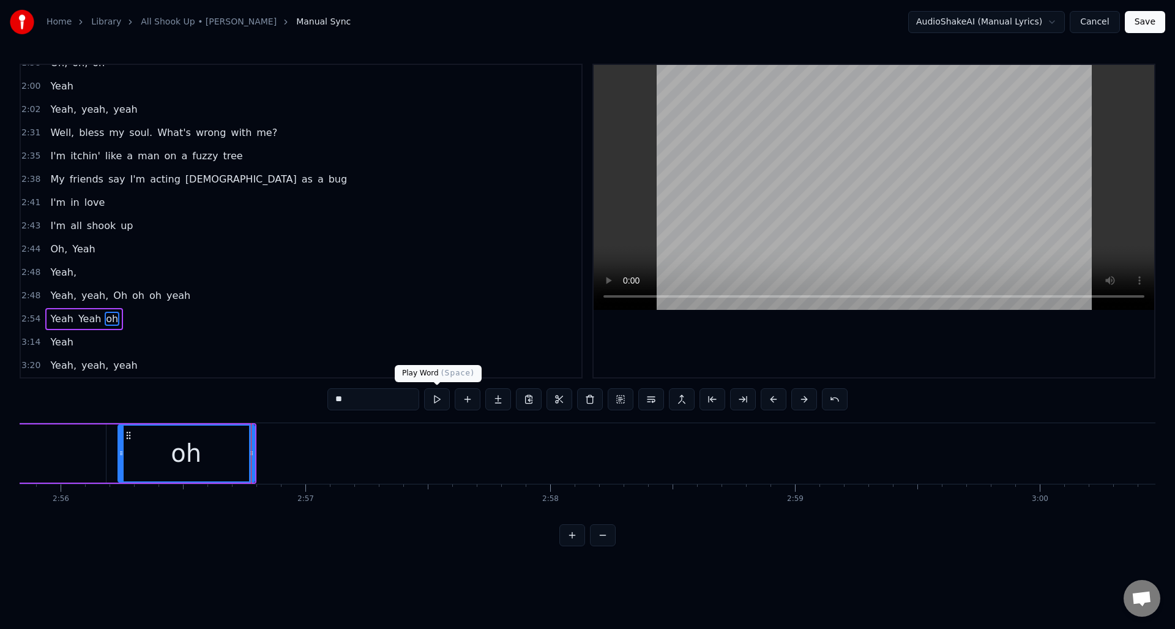
click at [437, 399] on button at bounding box center [437, 399] width 26 height 22
click at [214, 449] on div "oh" at bounding box center [186, 454] width 135 height 56
drag, startPoint x: 358, startPoint y: 403, endPoint x: 323, endPoint y: 402, distance: 34.9
click at [323, 402] on div "0:14 Bless my soul. What's wrong with me? 0:20 I'm itchin' like a man on a fuzz…" at bounding box center [588, 305] width 1136 height 482
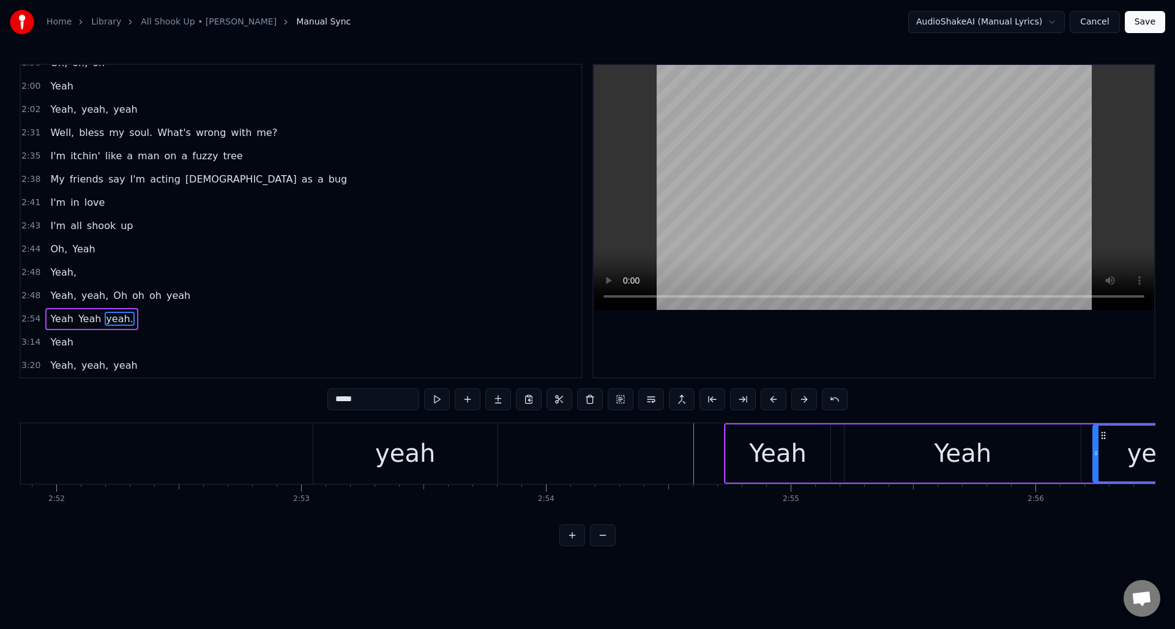
scroll to position [0, 42024]
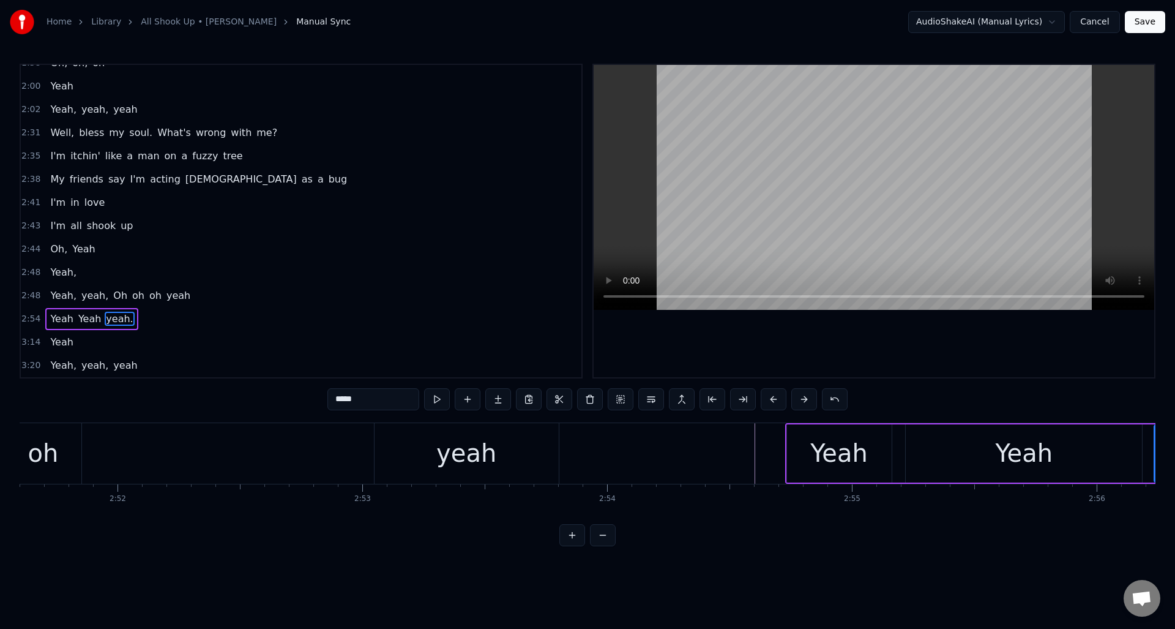
type input "*****"
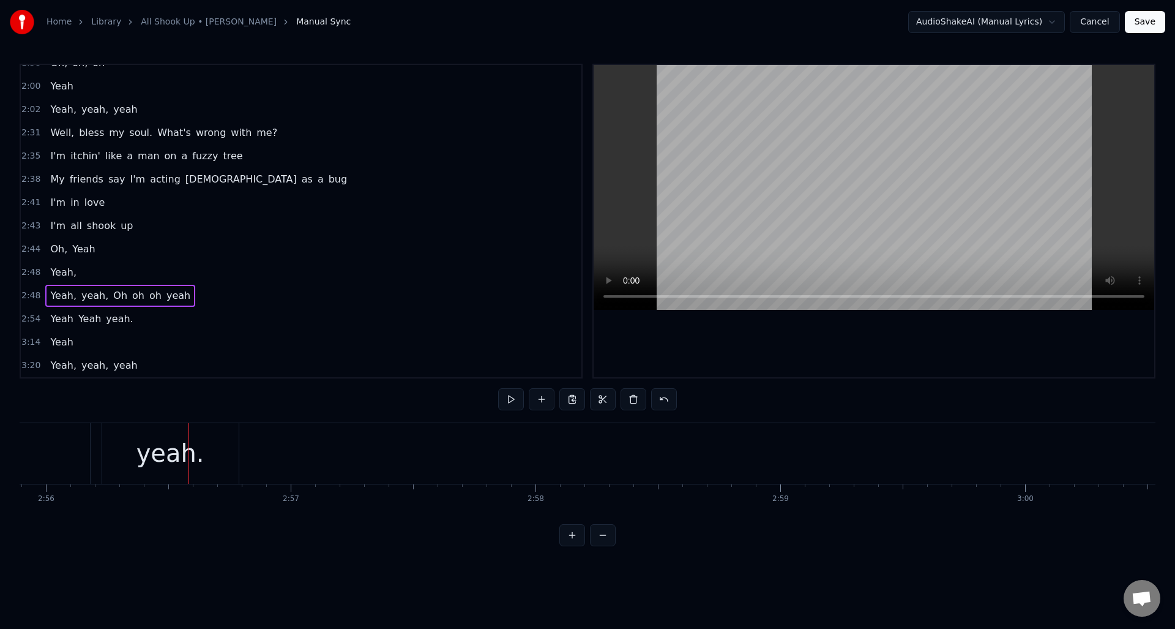
scroll to position [0, 43083]
click at [138, 460] on div "yeah." at bounding box center [163, 453] width 68 height 37
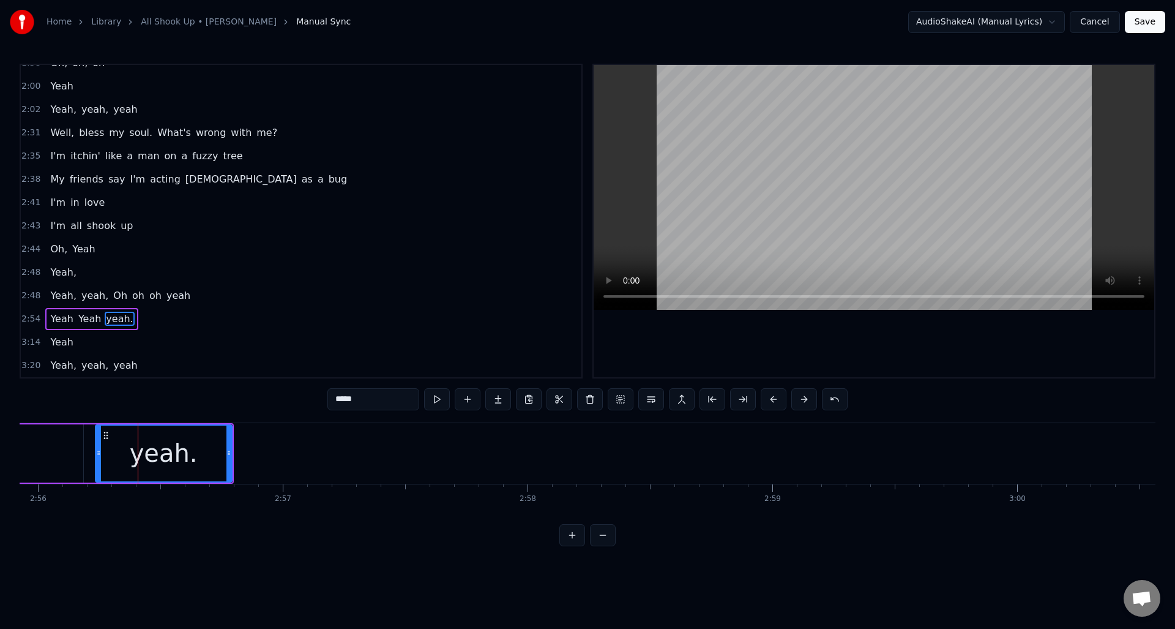
drag, startPoint x: 340, startPoint y: 401, endPoint x: 332, endPoint y: 400, distance: 8.1
click at [332, 400] on input "*****" at bounding box center [374, 399] width 92 height 22
type input "*****"
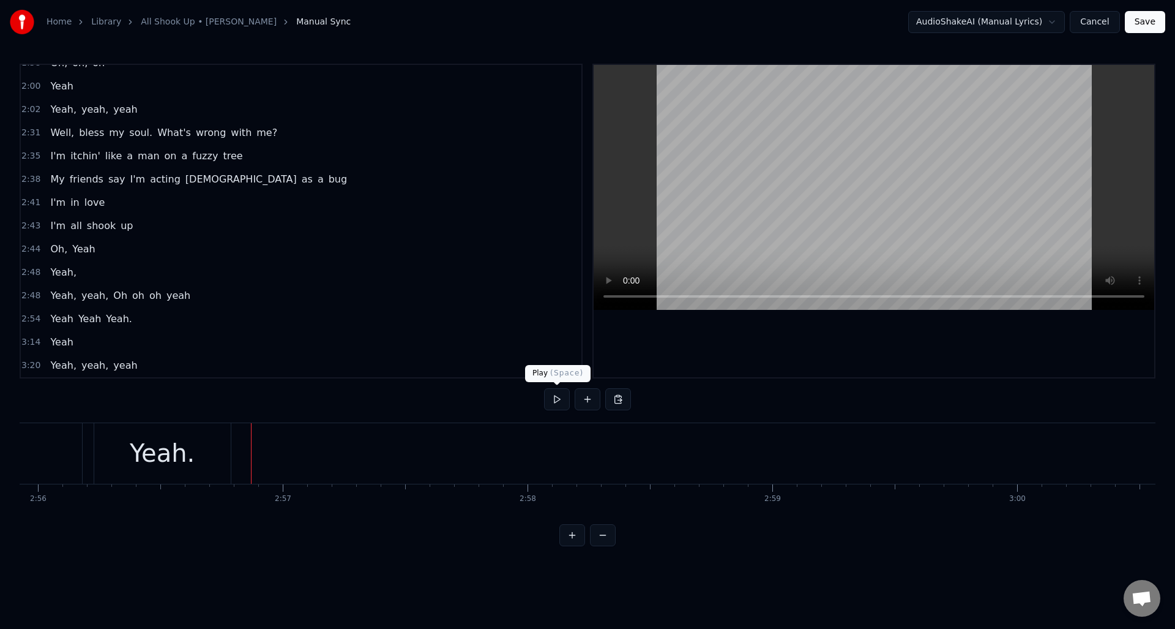
click at [556, 399] on button at bounding box center [557, 399] width 26 height 22
click at [557, 399] on button at bounding box center [557, 399] width 26 height 22
drag, startPoint x: 556, startPoint y: 399, endPoint x: 580, endPoint y: 396, distance: 24.8
click at [557, 399] on button at bounding box center [557, 399] width 26 height 22
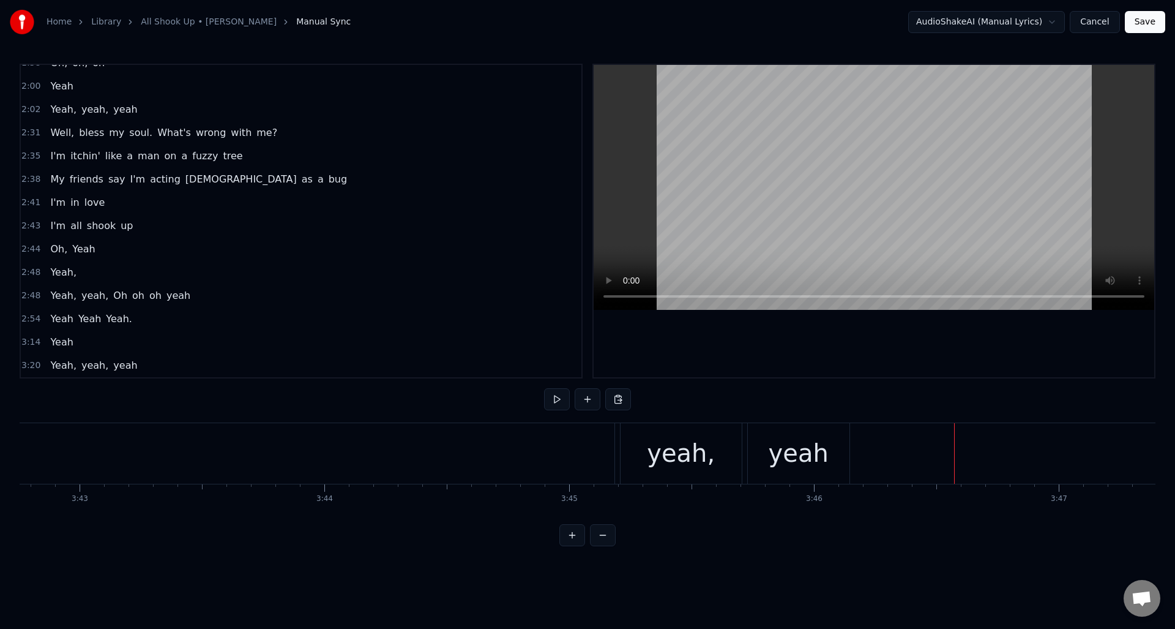
click at [798, 465] on div "yeah" at bounding box center [799, 453] width 60 height 37
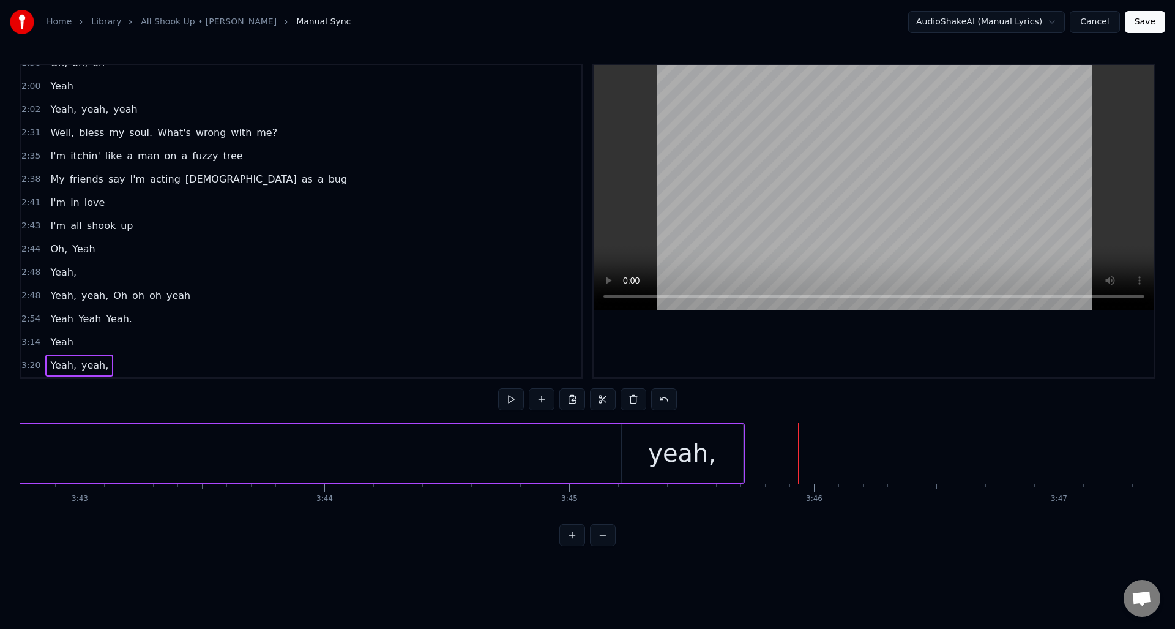
click at [723, 457] on div "yeah," at bounding box center [682, 453] width 121 height 58
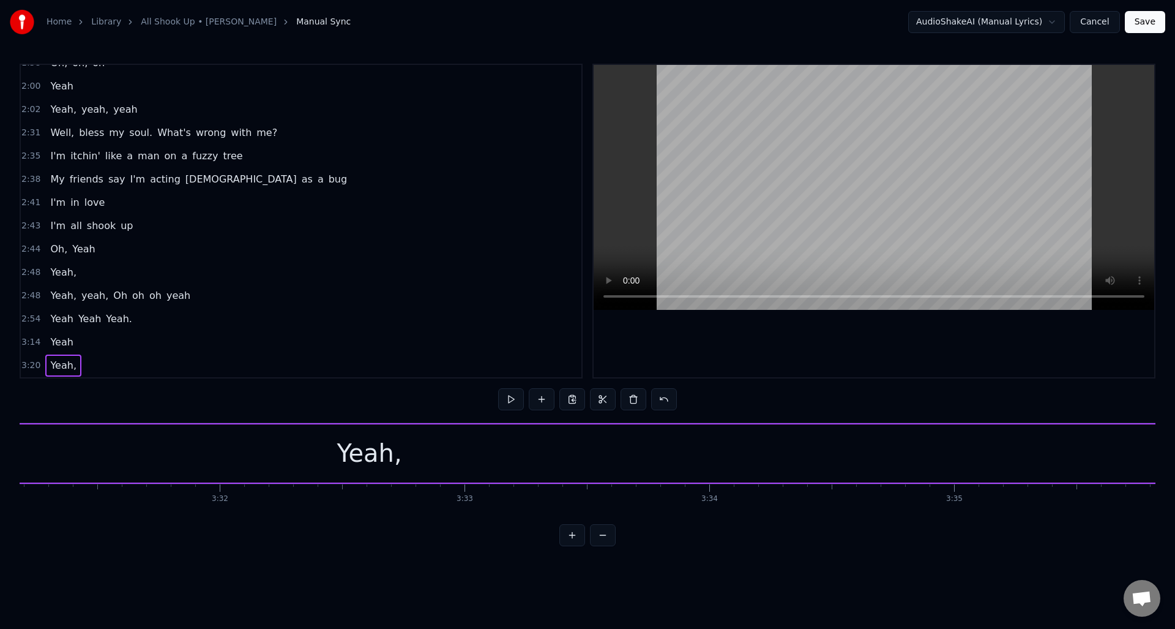
scroll to position [0, 51565]
click at [720, 452] on div "Yeah," at bounding box center [521, 453] width 6160 height 58
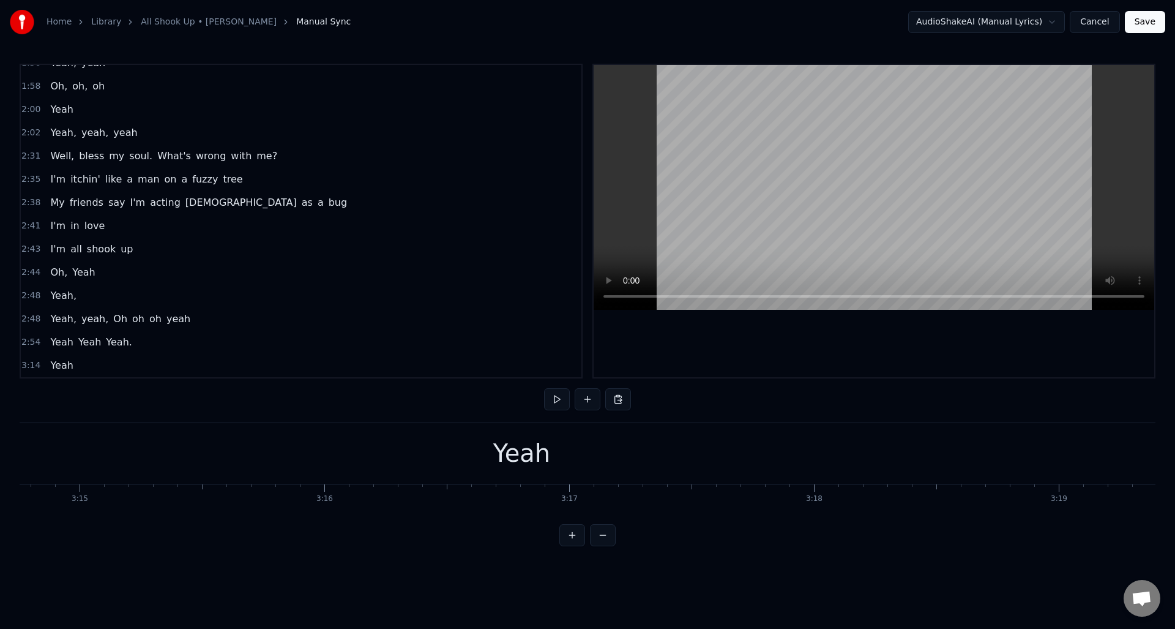
scroll to position [0, 47725]
click at [735, 448] on div "Yeah" at bounding box center [491, 453] width 1341 height 61
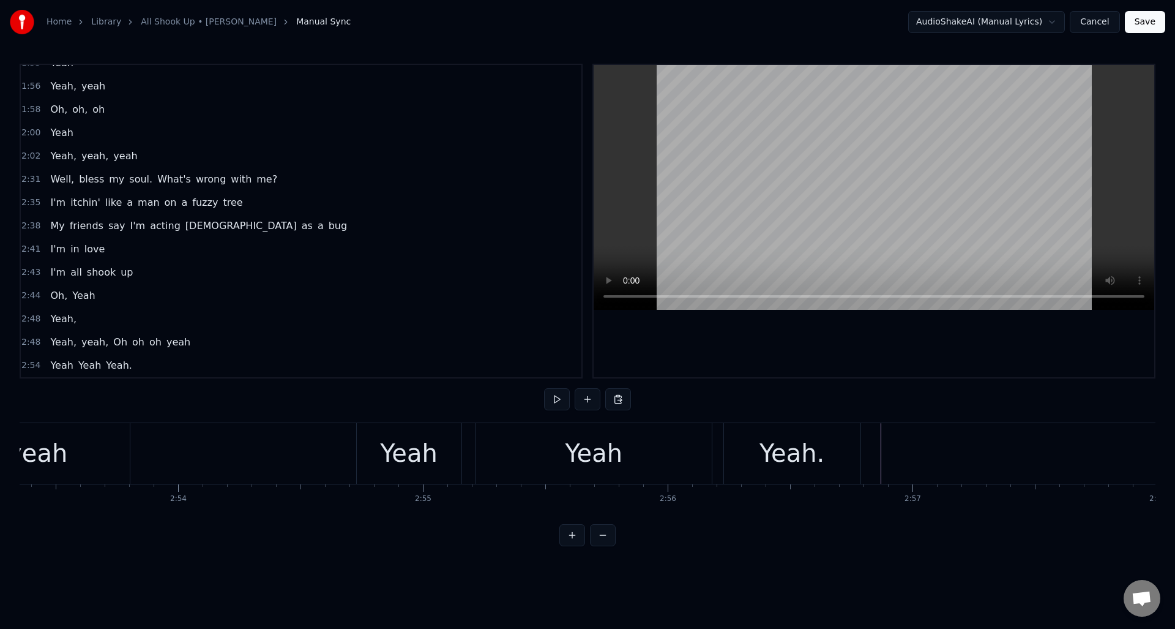
scroll to position [0, 42697]
click at [1144, 14] on button "Save" at bounding box center [1145, 22] width 40 height 22
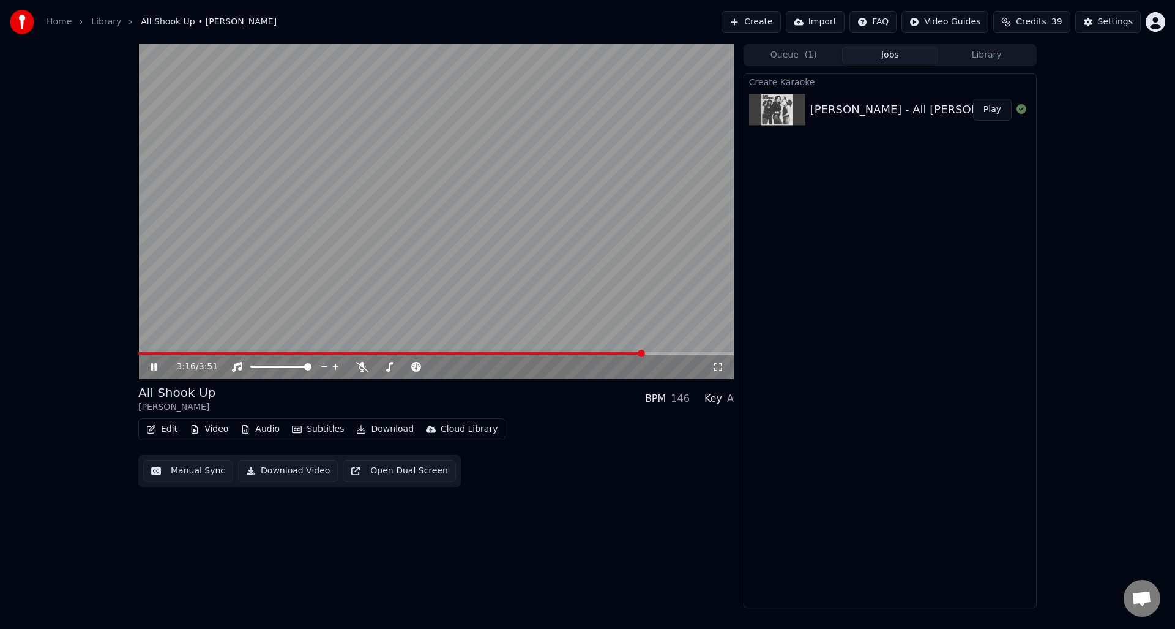
drag, startPoint x: 153, startPoint y: 364, endPoint x: 167, endPoint y: 364, distance: 13.5
click at [153, 364] on icon at bounding box center [162, 367] width 29 height 10
click at [184, 473] on button "Manual Sync" at bounding box center [188, 471] width 90 height 22
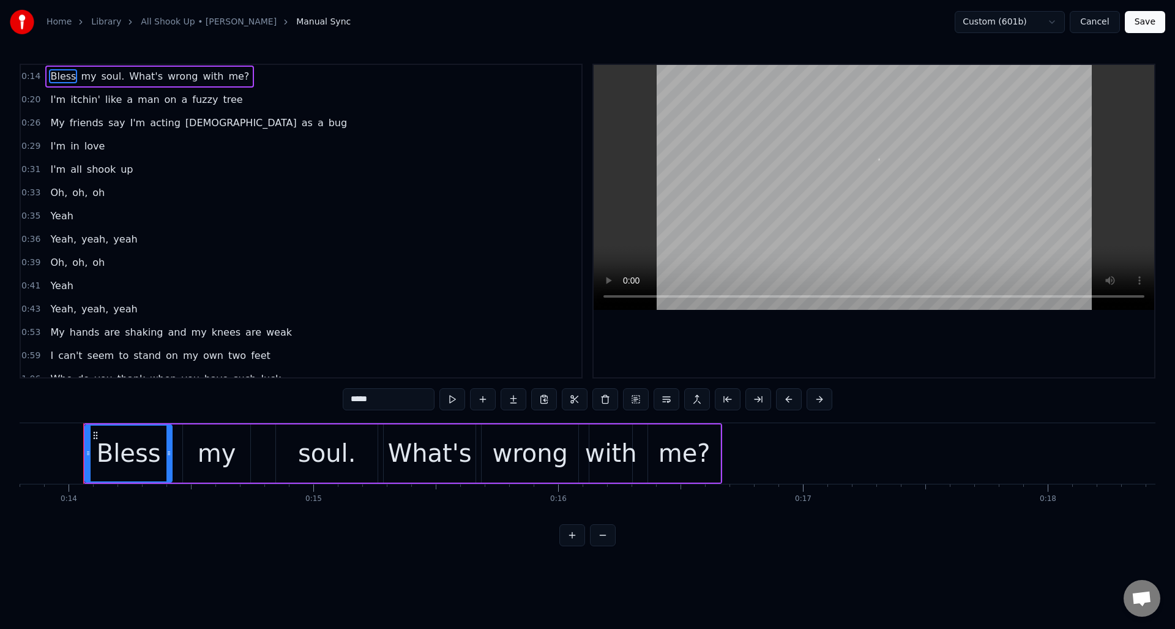
scroll to position [0, 3382]
click at [350, 458] on div "soul." at bounding box center [325, 453] width 102 height 58
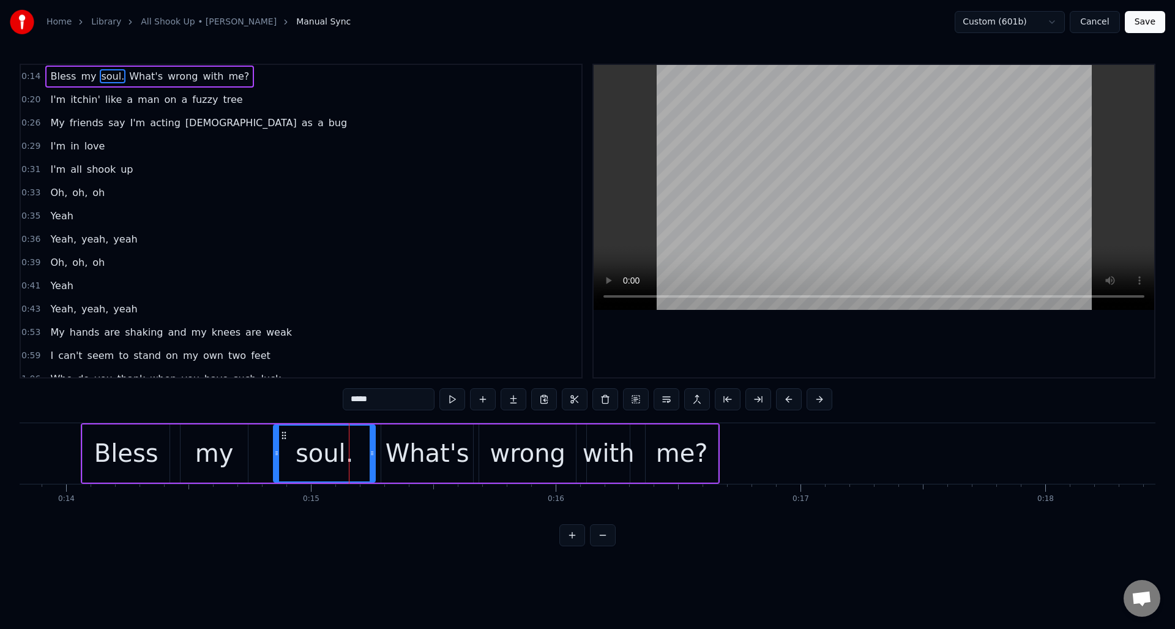
click at [380, 401] on input "*****" at bounding box center [389, 399] width 92 height 22
click at [413, 456] on div "What's" at bounding box center [428, 453] width 84 height 37
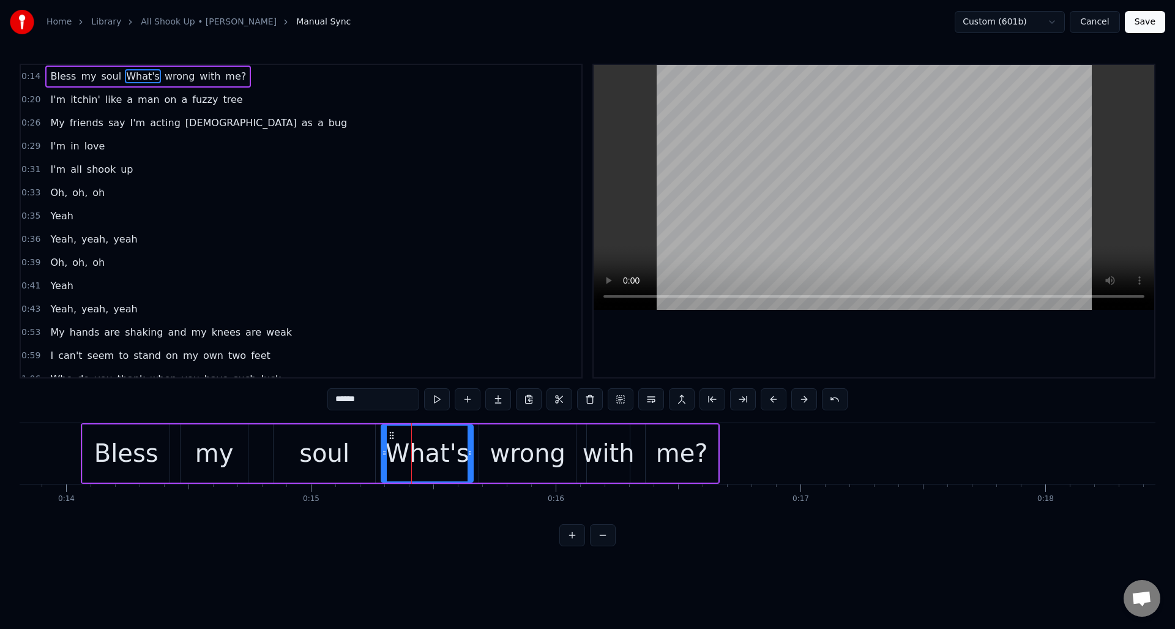
click at [342, 398] on input "******" at bounding box center [374, 399] width 92 height 22
click at [332, 399] on input "*****" at bounding box center [374, 399] width 92 height 22
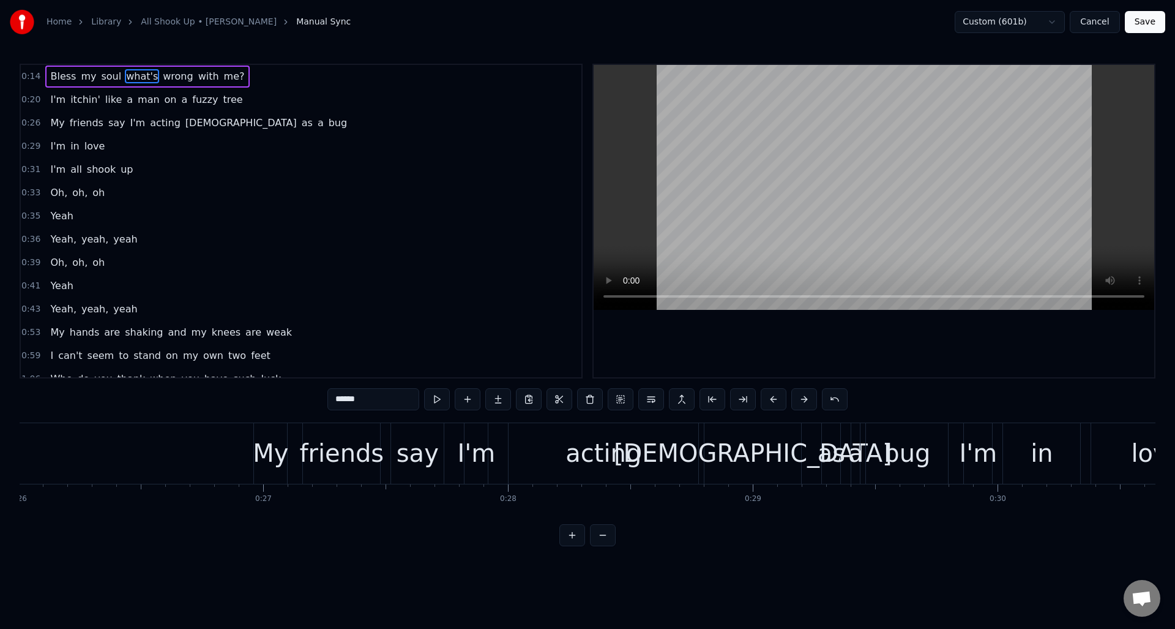
scroll to position [0, 6399]
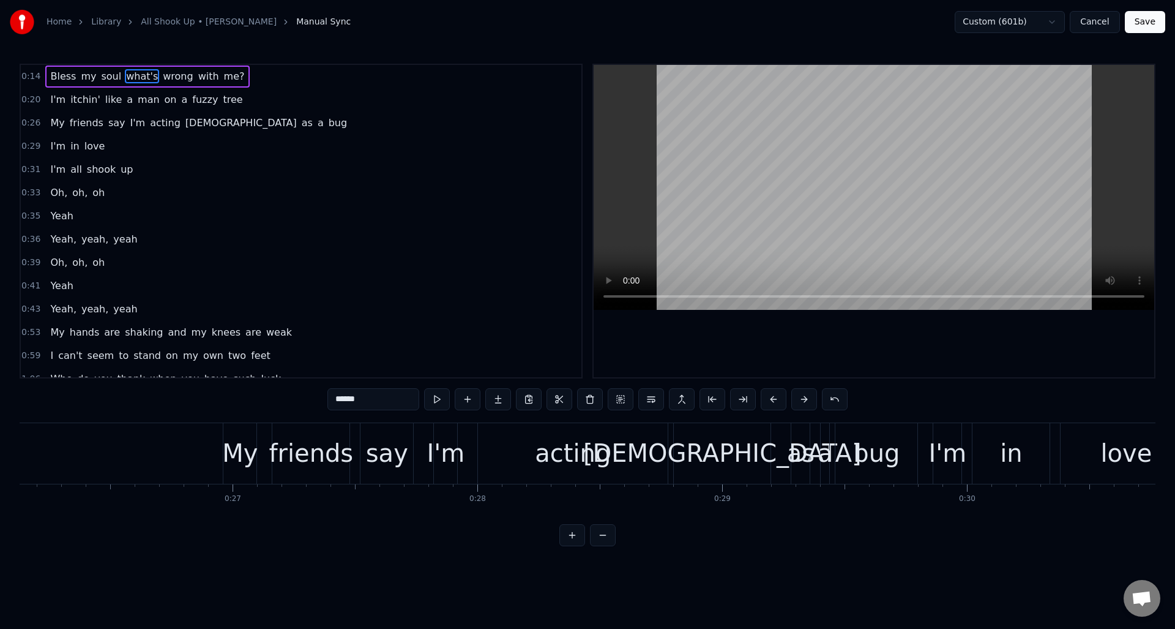
click at [519, 446] on div "acting" at bounding box center [573, 453] width 190 height 61
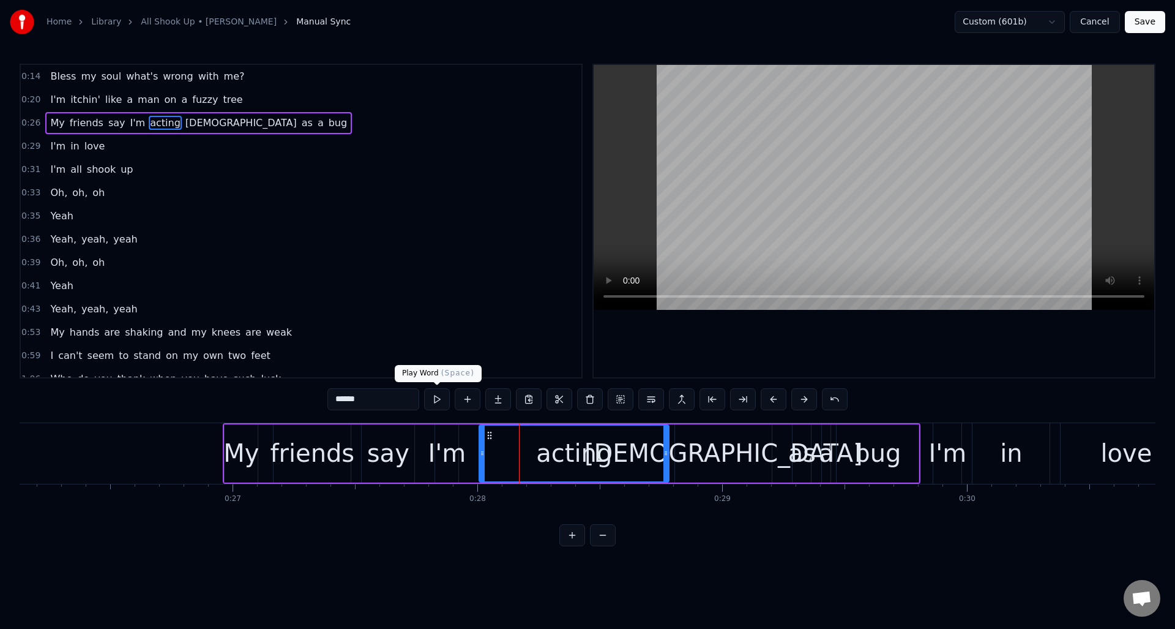
click at [435, 397] on button at bounding box center [437, 399] width 26 height 22
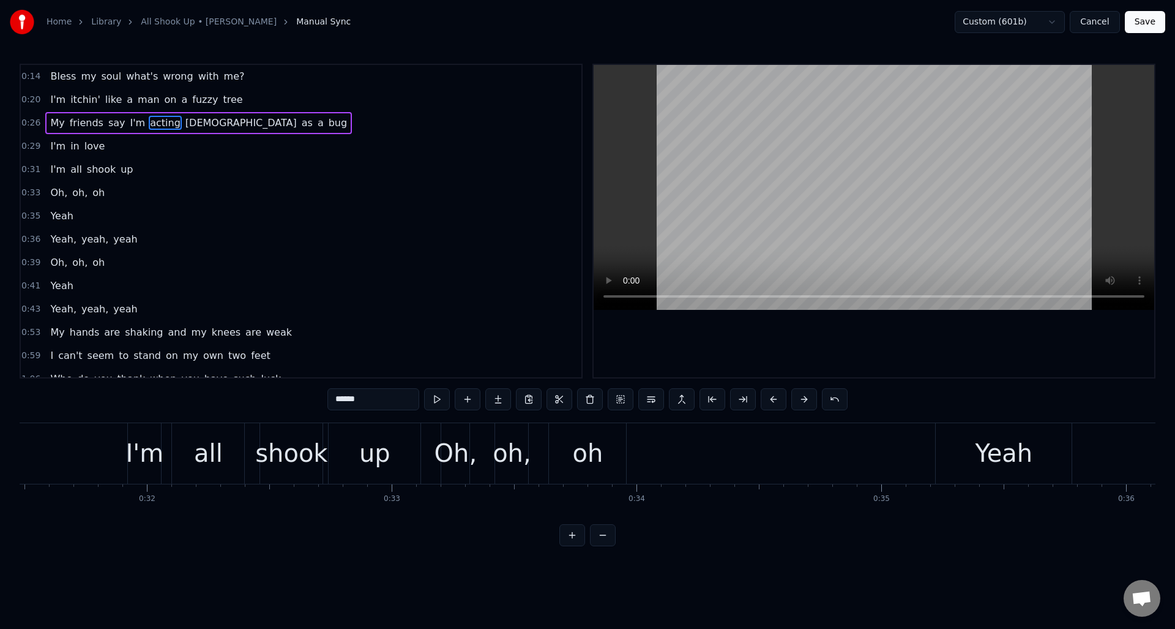
scroll to position [0, 7740]
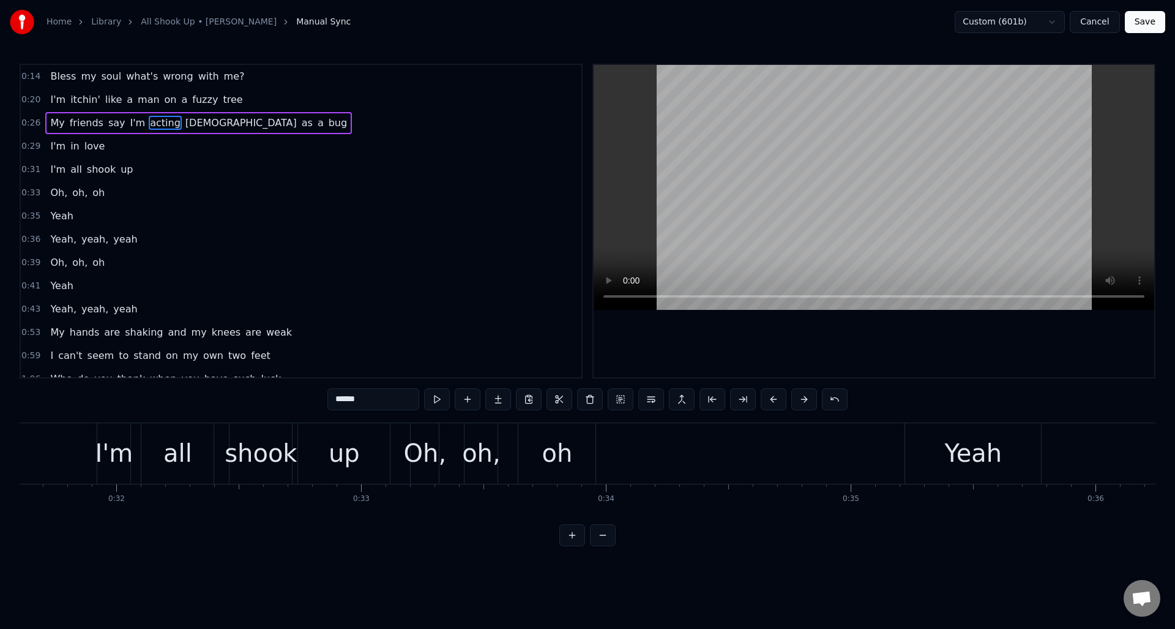
click at [552, 466] on div "oh" at bounding box center [557, 453] width 31 height 37
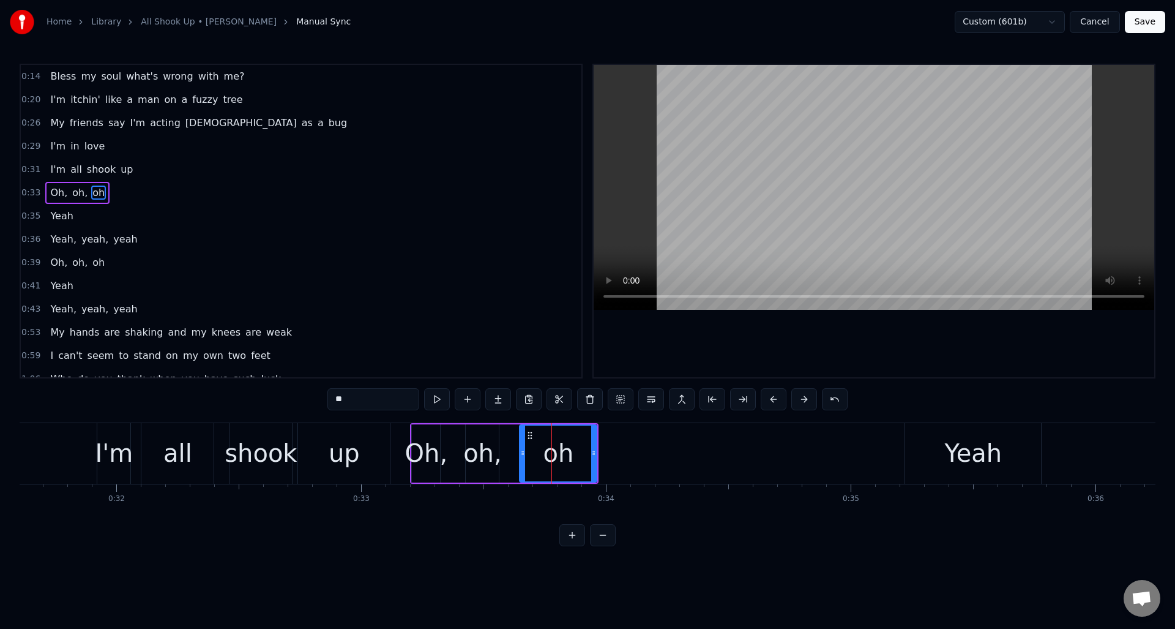
click at [356, 400] on input "**" at bounding box center [374, 399] width 92 height 22
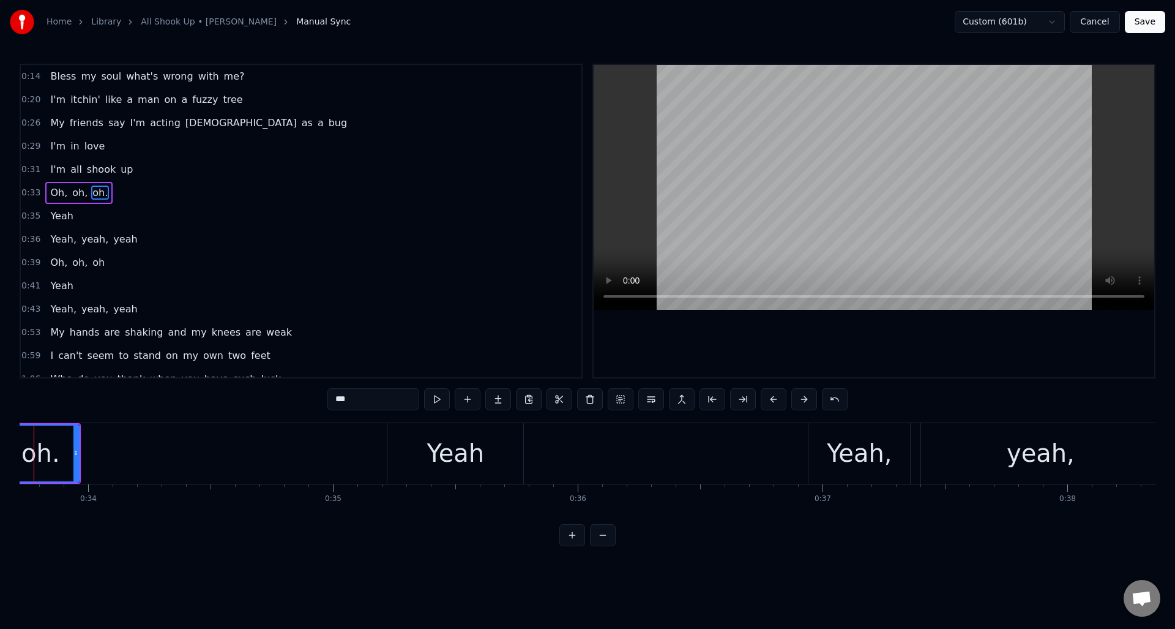
scroll to position [0, 8288]
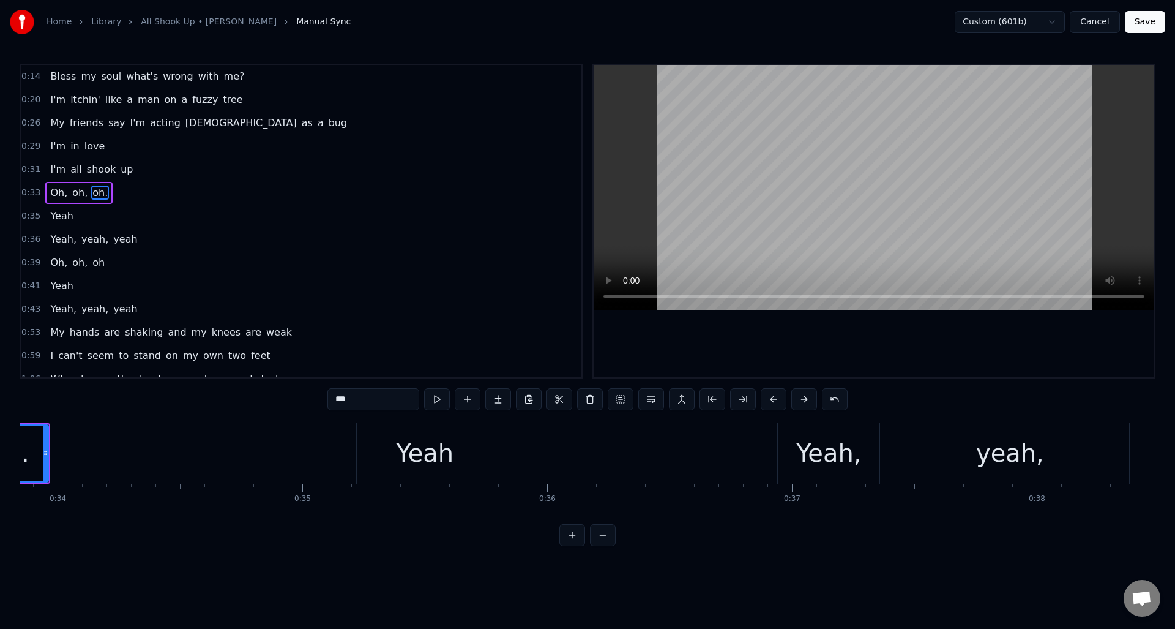
click at [423, 464] on div "Yeah" at bounding box center [426, 453] width 58 height 37
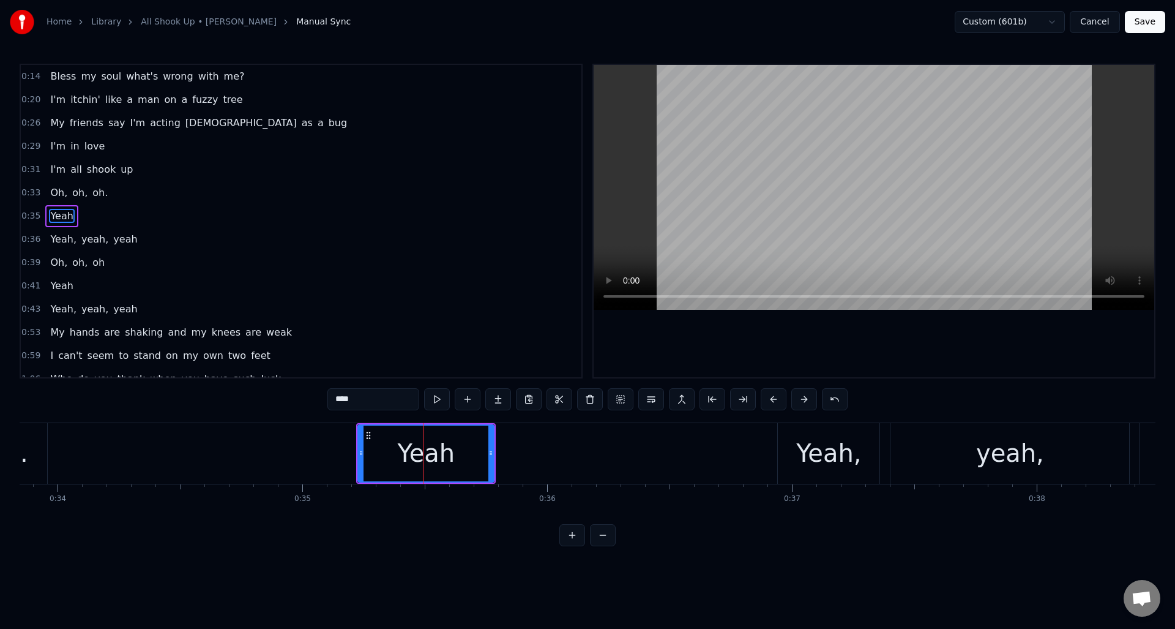
click at [369, 402] on input "****" at bounding box center [374, 399] width 92 height 22
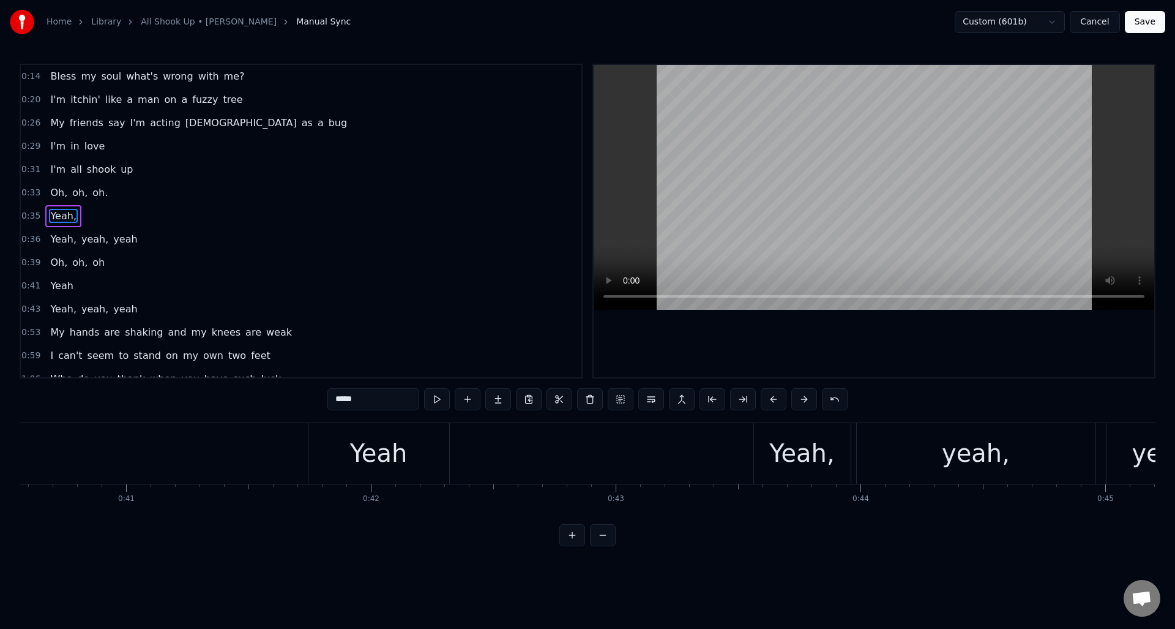
scroll to position [0, 9873]
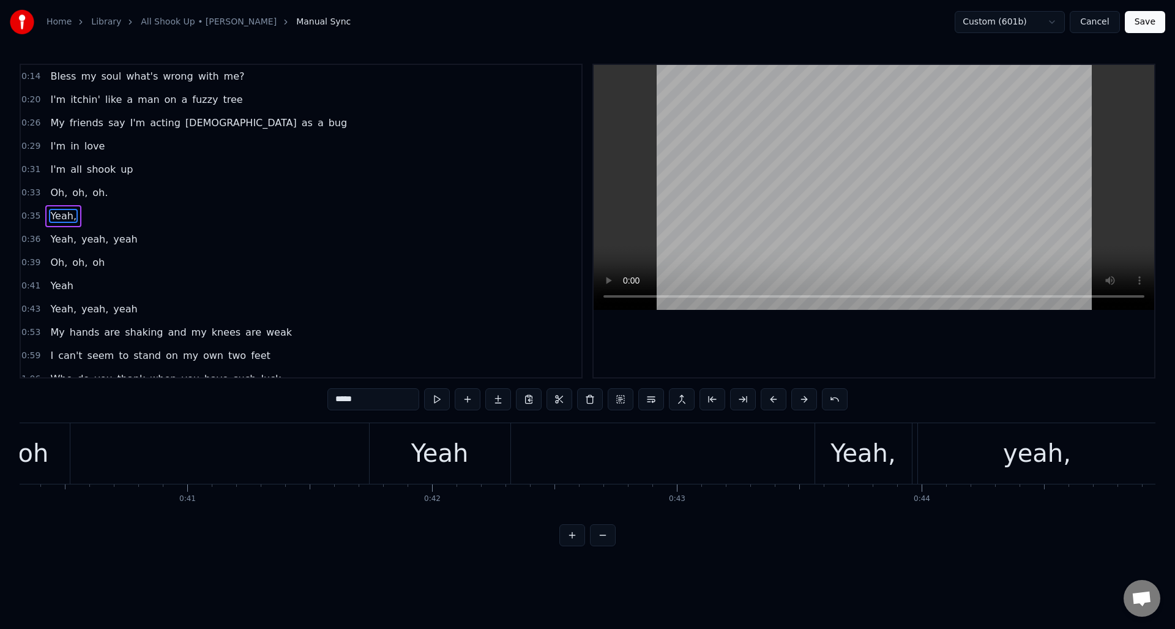
click at [465, 465] on div "Yeah" at bounding box center [440, 453] width 141 height 61
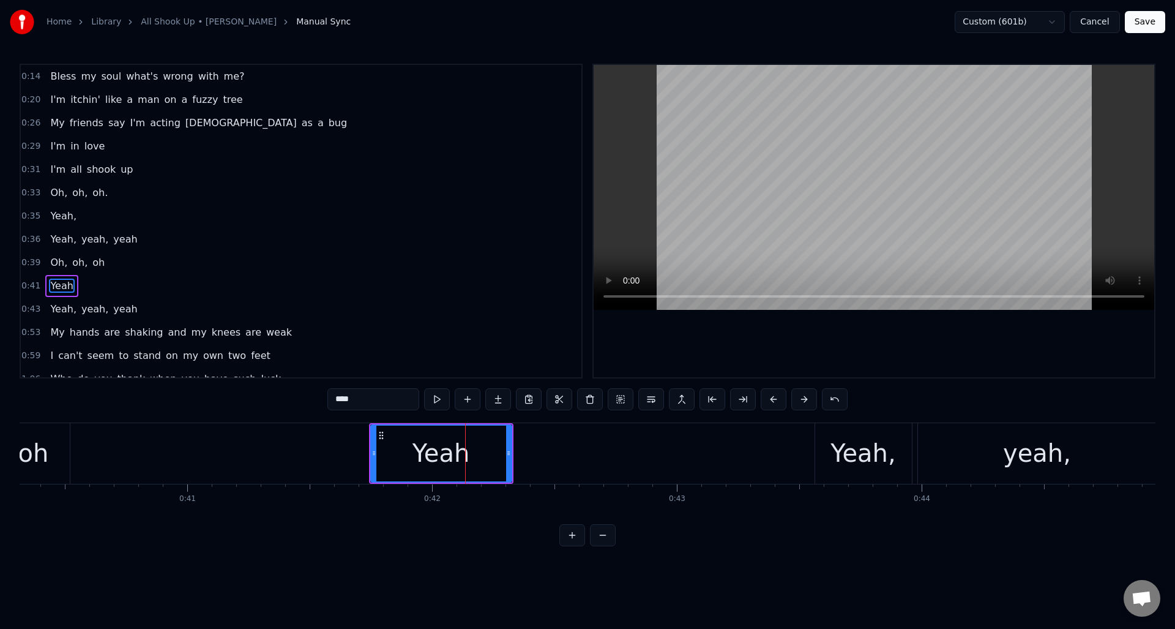
scroll to position [65, 0]
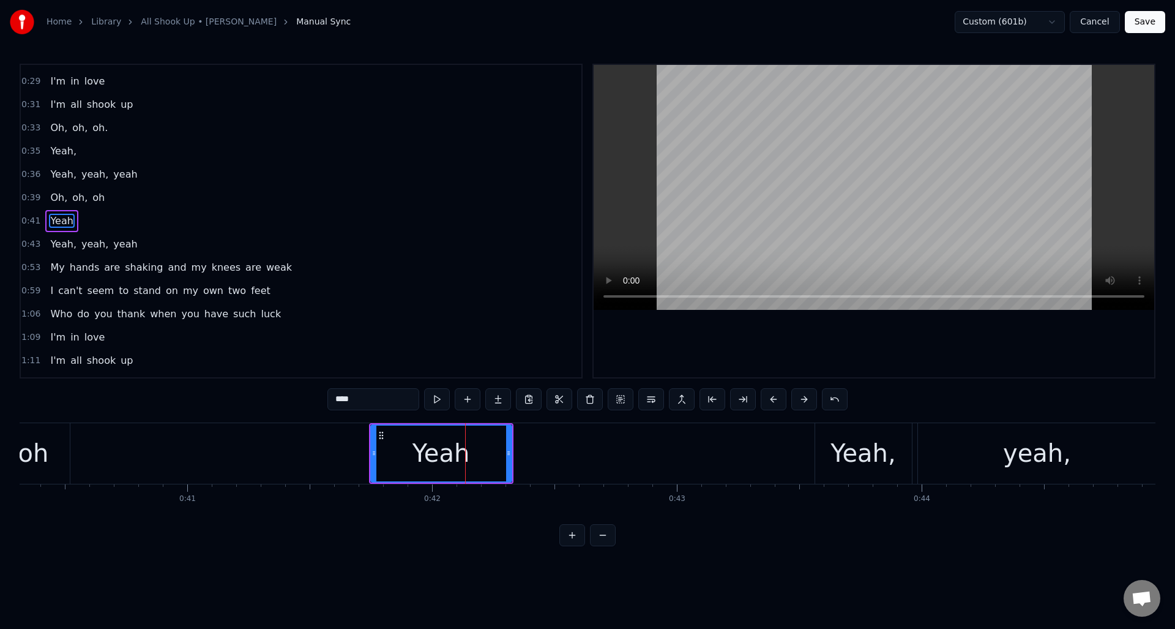
click at [375, 401] on input "****" at bounding box center [374, 399] width 92 height 22
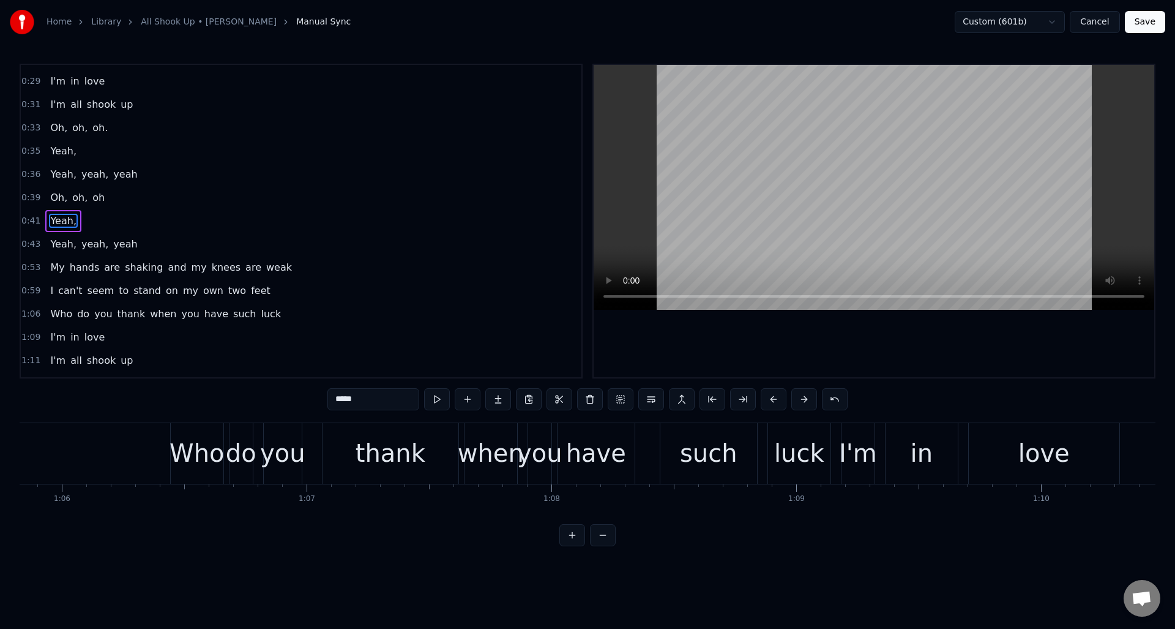
scroll to position [0, 16151]
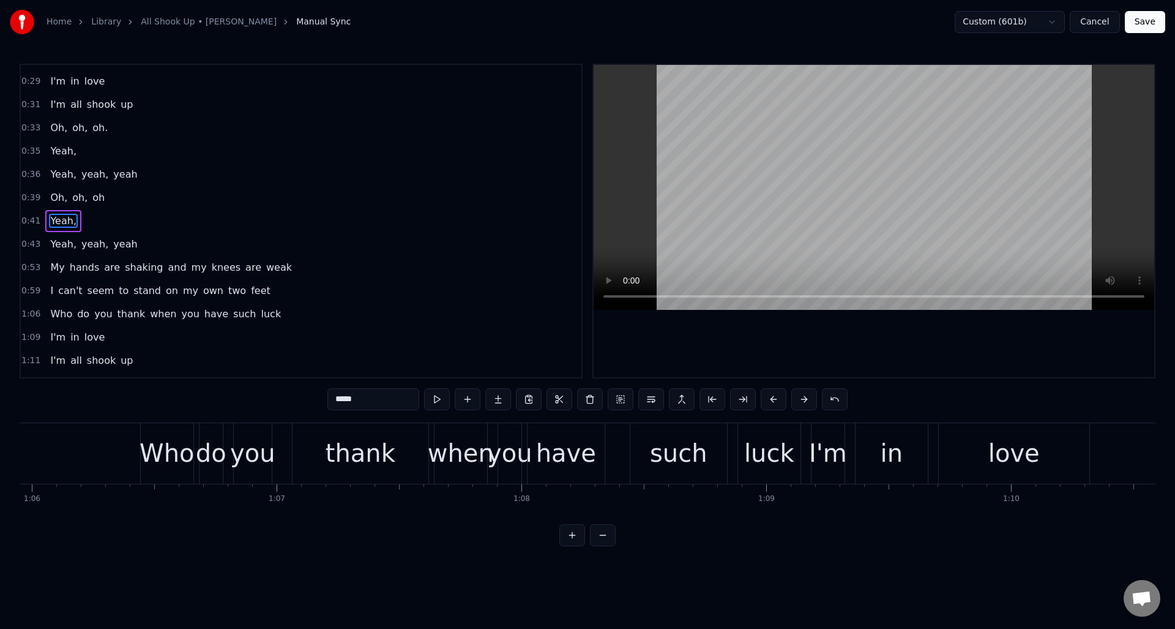
click at [378, 451] on div "thank" at bounding box center [361, 453] width 70 height 37
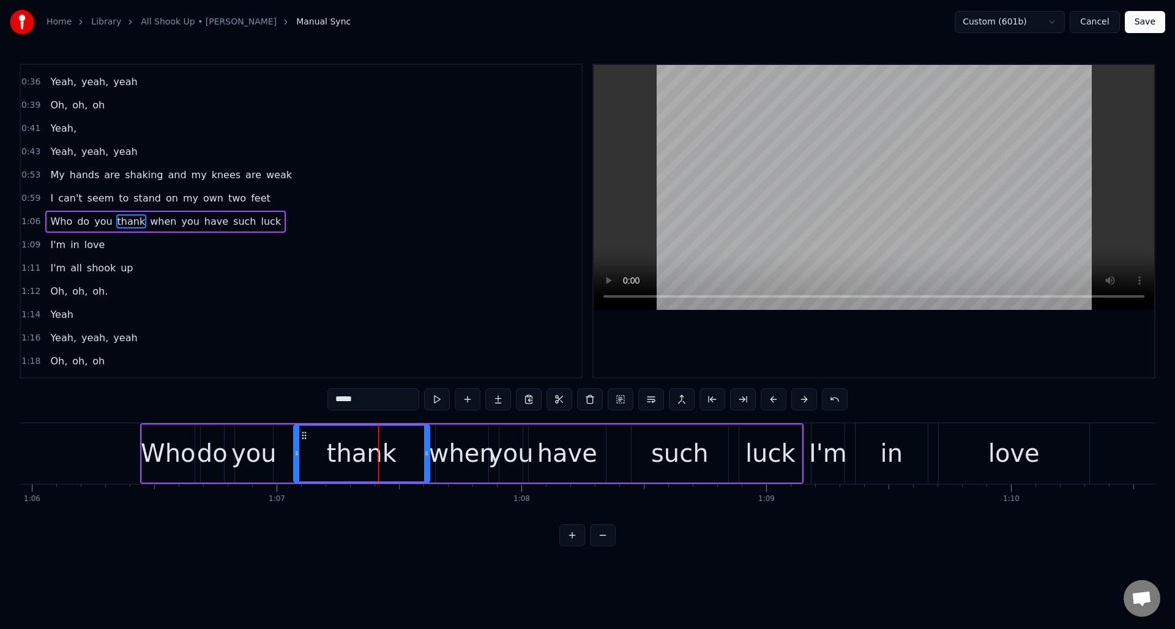
scroll to position [158, 0]
click at [439, 397] on button at bounding box center [437, 399] width 26 height 22
drag, startPoint x: 426, startPoint y: 439, endPoint x: 403, endPoint y: 437, distance: 22.7
click at [403, 437] on div at bounding box center [404, 454] width 5 height 56
click at [436, 401] on button at bounding box center [437, 399] width 26 height 22
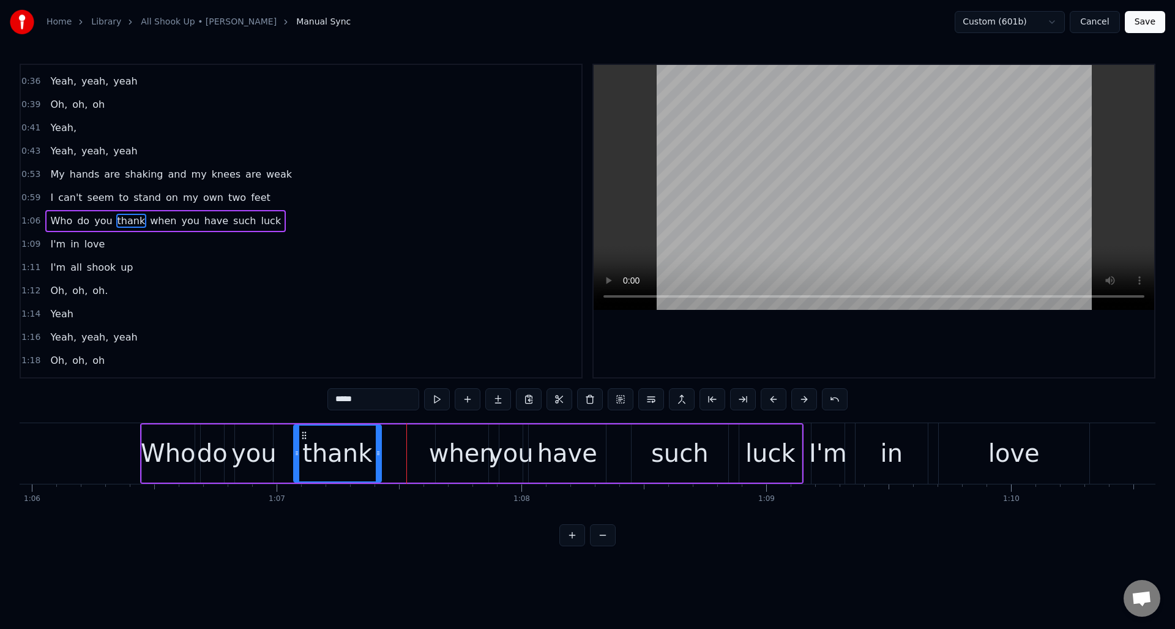
drag, startPoint x: 405, startPoint y: 435, endPoint x: 440, endPoint y: 410, distance: 42.5
click at [380, 437] on div at bounding box center [378, 454] width 5 height 56
click at [438, 402] on button at bounding box center [437, 399] width 26 height 22
click at [458, 435] on div "when" at bounding box center [462, 453] width 66 height 37
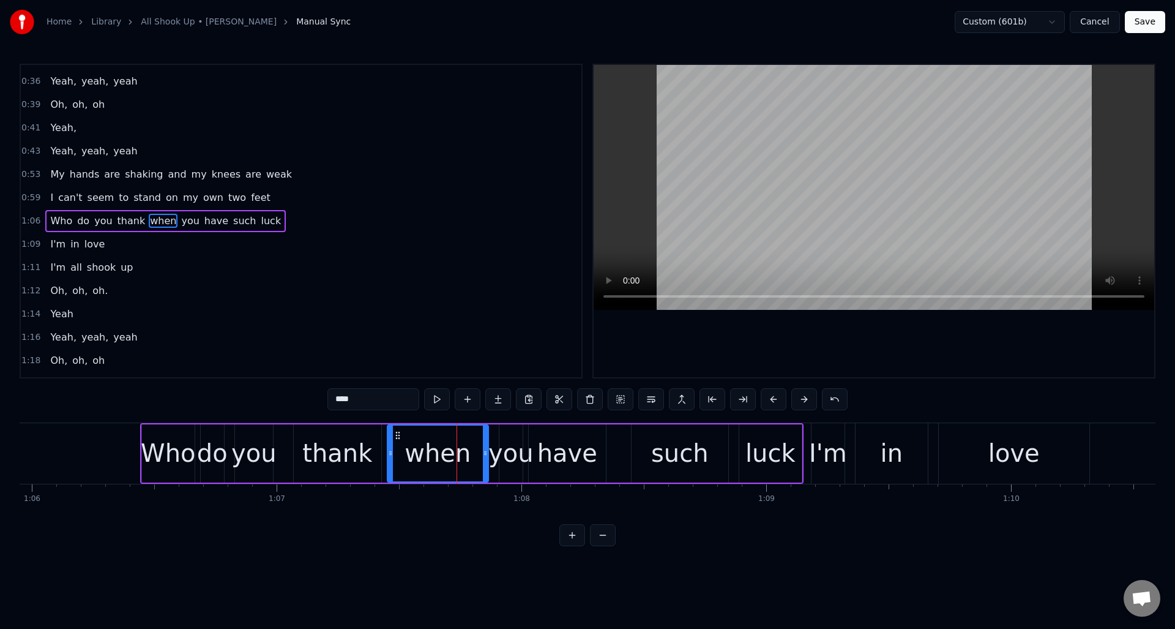
drag, startPoint x: 439, startPoint y: 440, endPoint x: 391, endPoint y: 441, distance: 48.4
click at [391, 441] on div at bounding box center [390, 454] width 5 height 56
click at [436, 400] on button at bounding box center [437, 399] width 26 height 22
drag, startPoint x: 484, startPoint y: 438, endPoint x: 490, endPoint y: 437, distance: 6.2
click at [474, 438] on div at bounding box center [475, 454] width 5 height 56
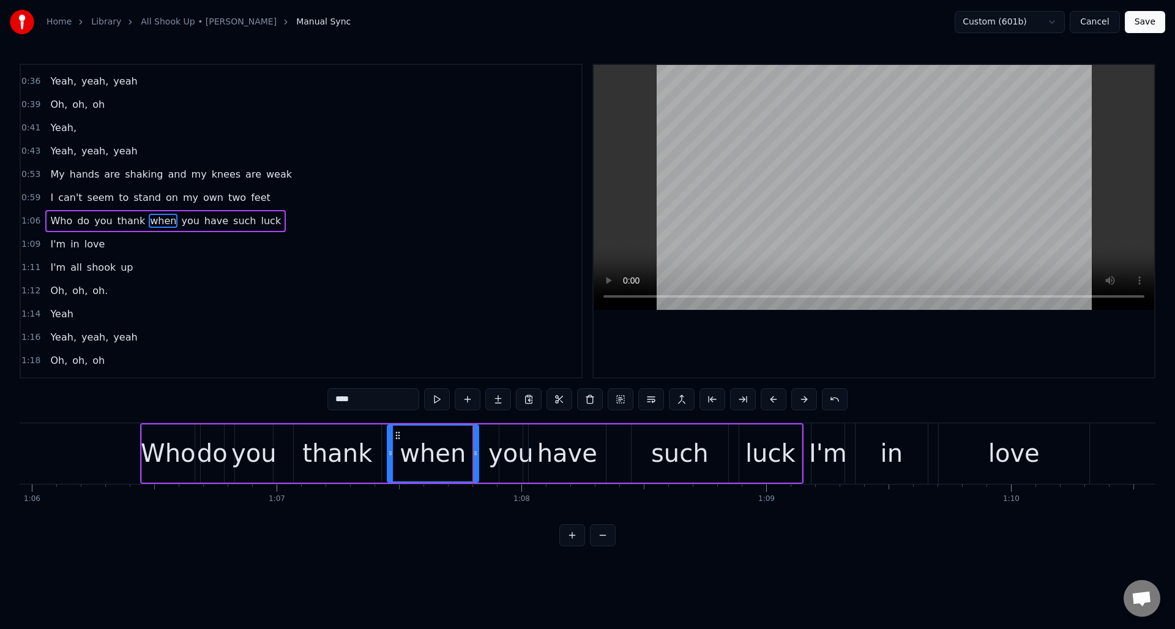
click at [505, 436] on div "you" at bounding box center [511, 453] width 45 height 37
type input "***"
drag, startPoint x: 502, startPoint y: 437, endPoint x: 485, endPoint y: 440, distance: 17.3
click at [484, 440] on div at bounding box center [484, 454] width 5 height 56
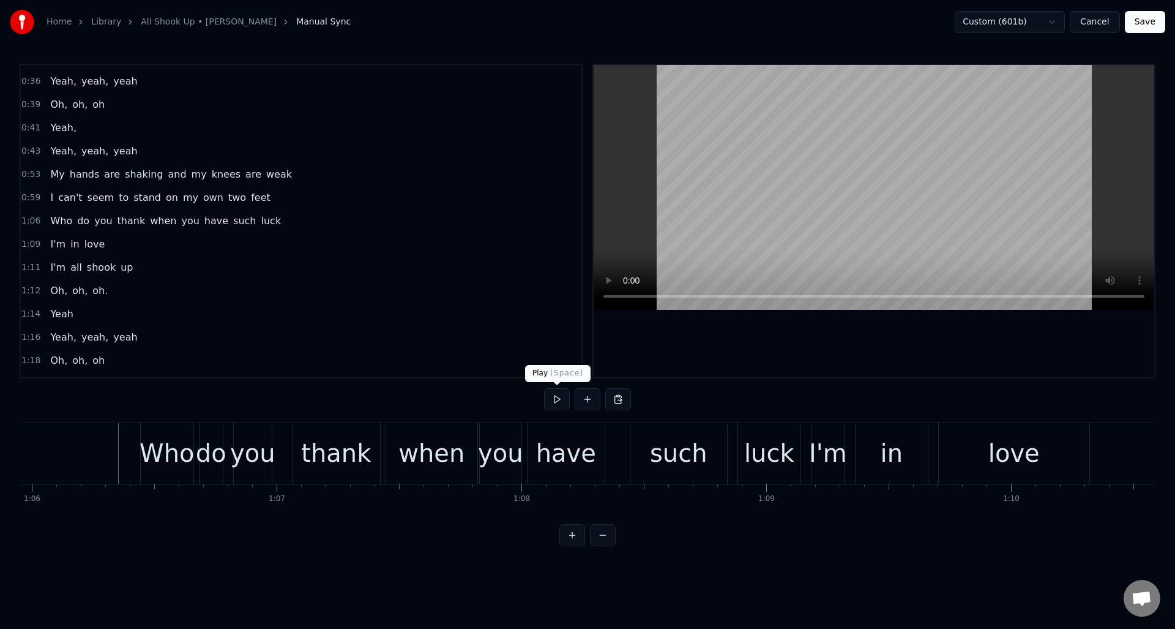
click at [553, 401] on button at bounding box center [557, 399] width 26 height 22
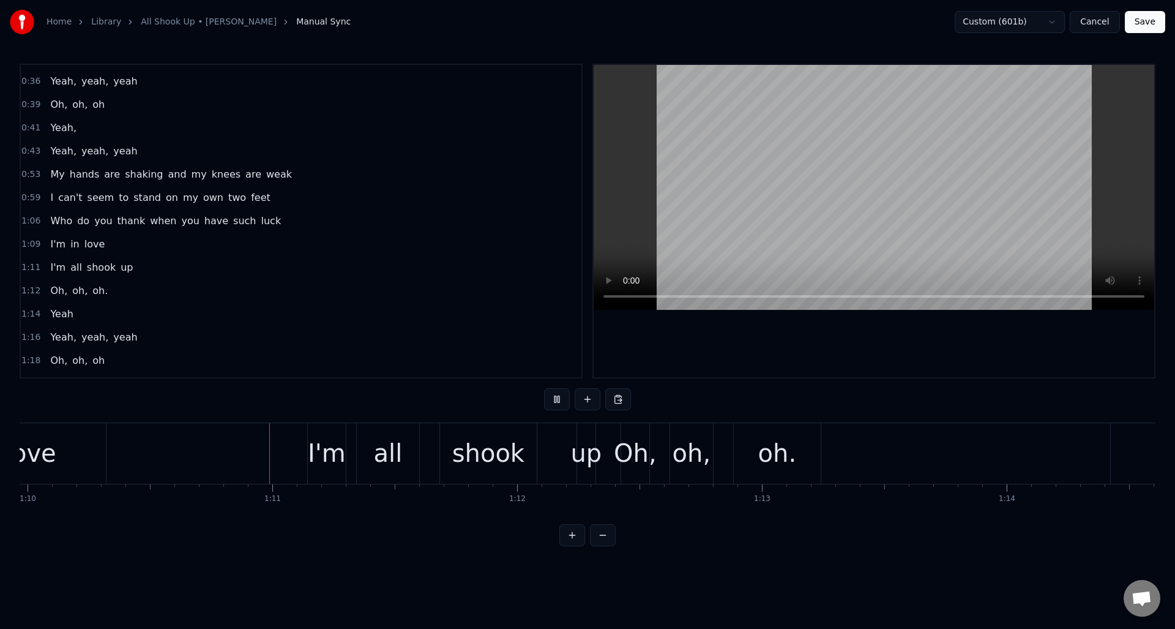
scroll to position [0, 17178]
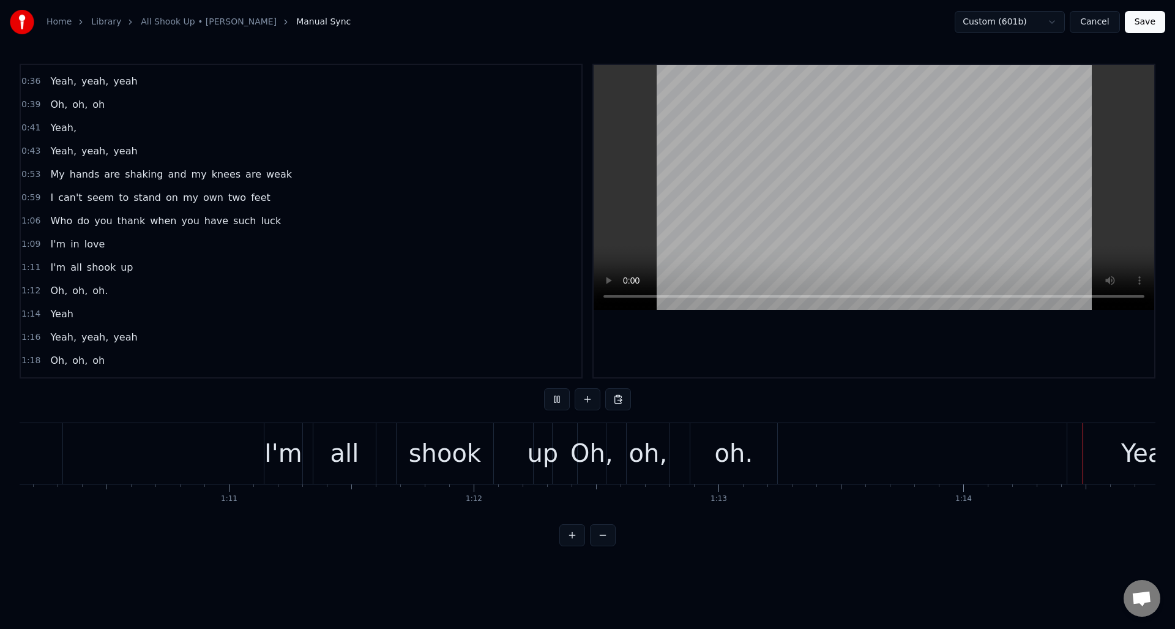
click at [553, 401] on button at bounding box center [557, 399] width 26 height 22
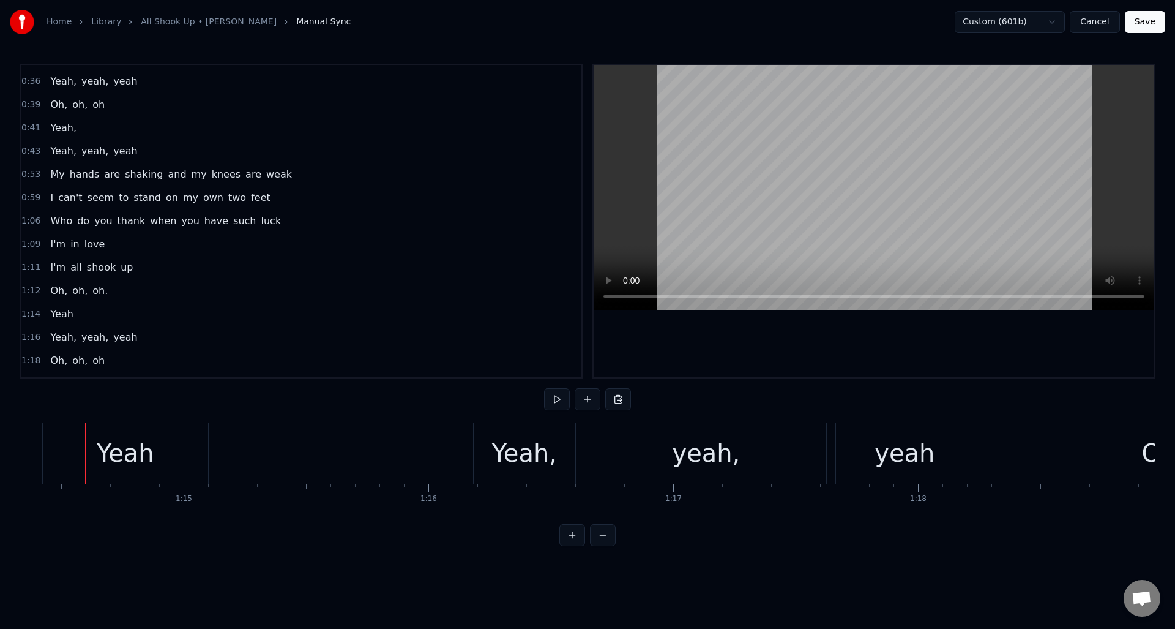
scroll to position [0, 18207]
click at [903, 448] on div "yeah" at bounding box center [901, 453] width 60 height 37
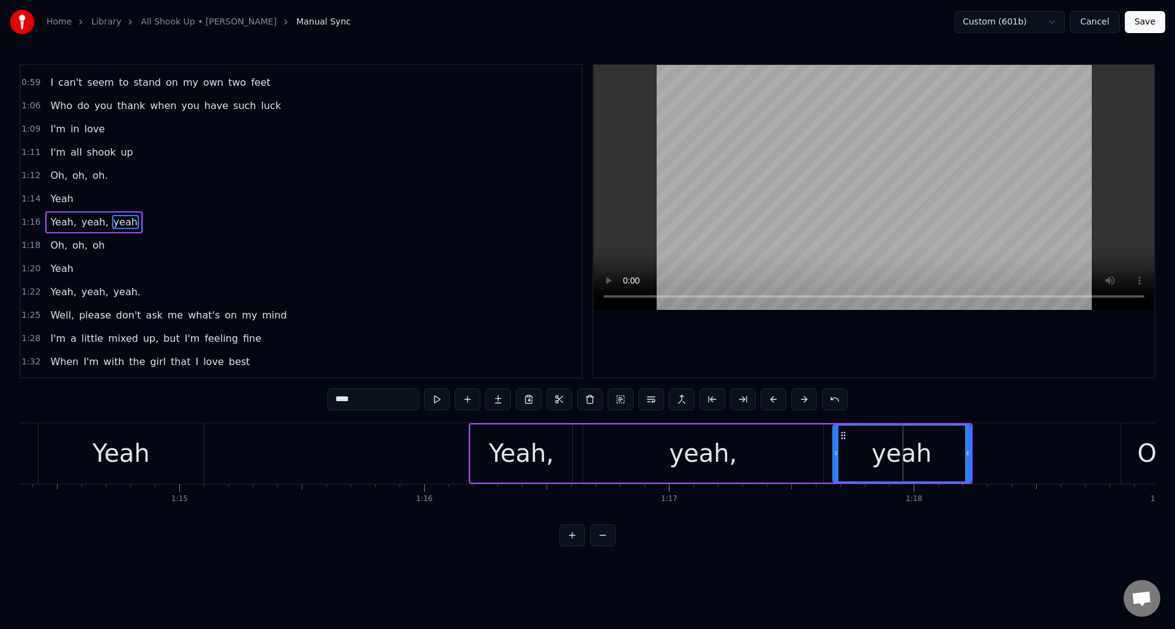
scroll to position [274, 0]
click at [359, 400] on input "****" at bounding box center [374, 399] width 92 height 22
type input "*****"
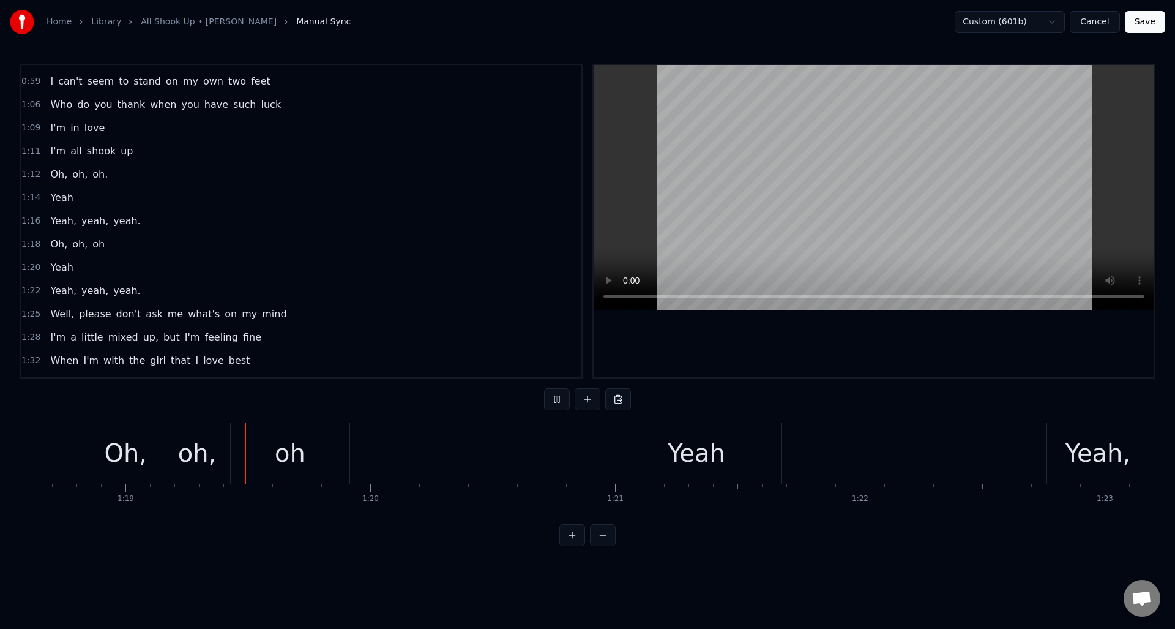
scroll to position [0, 19242]
click at [305, 462] on div "oh" at bounding box center [288, 453] width 119 height 61
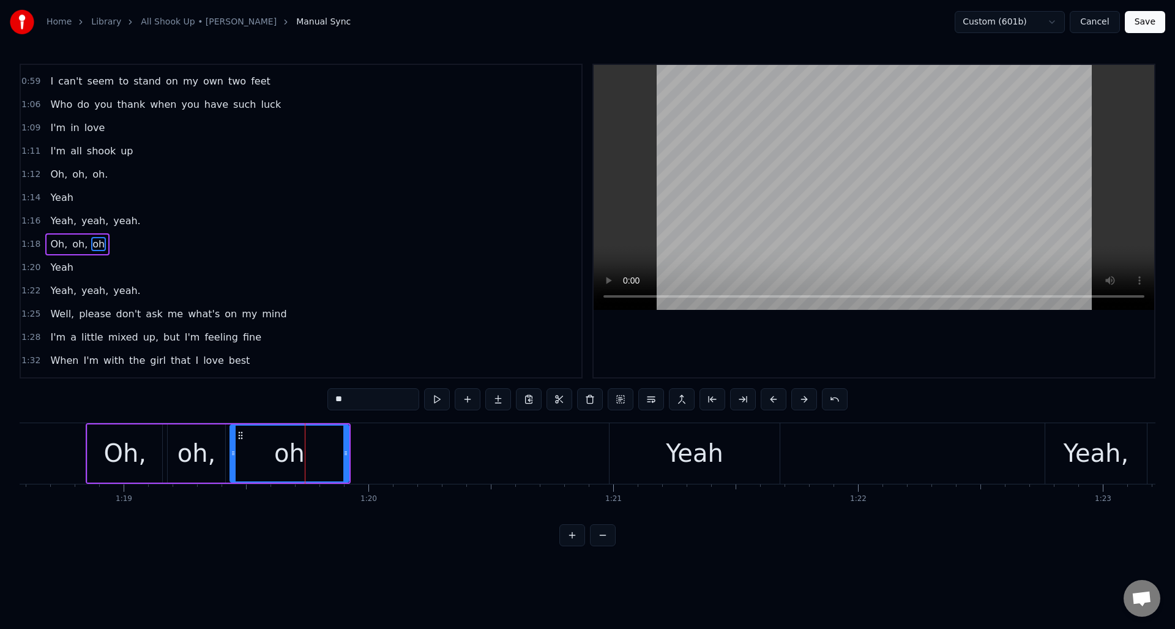
scroll to position [298, 0]
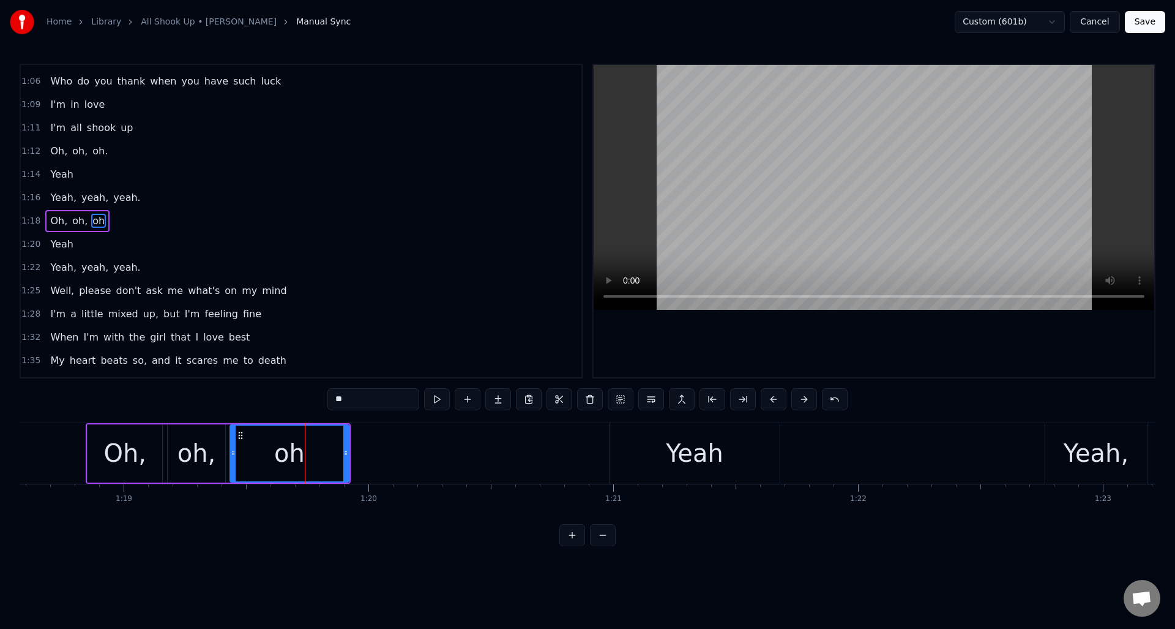
click at [375, 404] on input "**" at bounding box center [374, 399] width 92 height 22
type input "***"
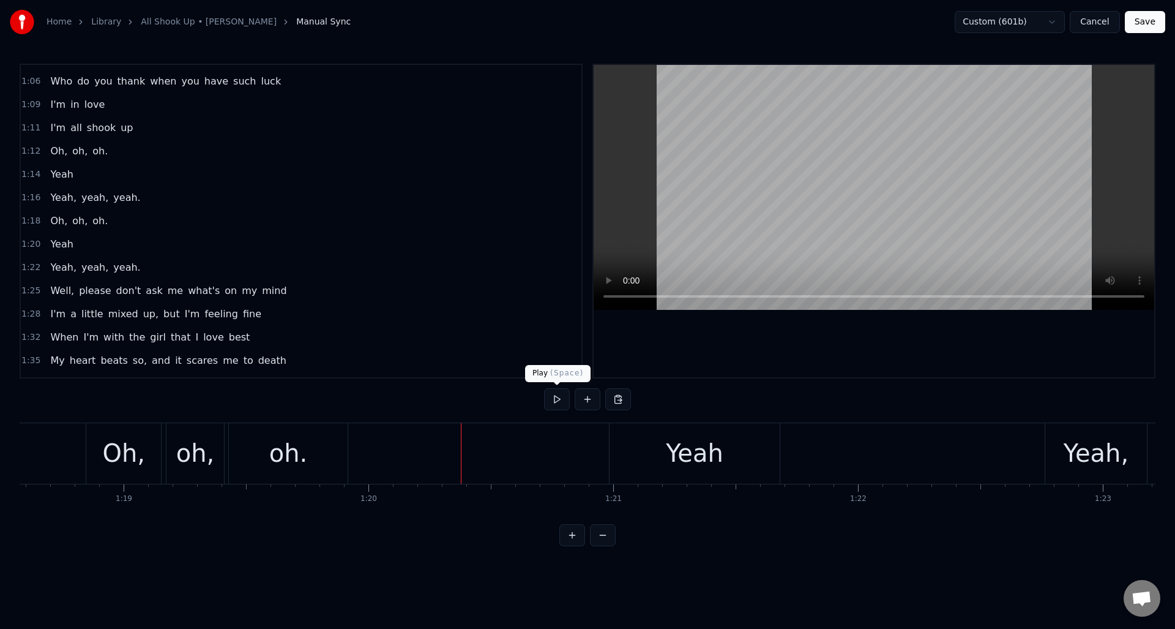
click at [556, 398] on button at bounding box center [557, 399] width 26 height 22
click at [688, 455] on div "Yeah" at bounding box center [695, 453] width 58 height 37
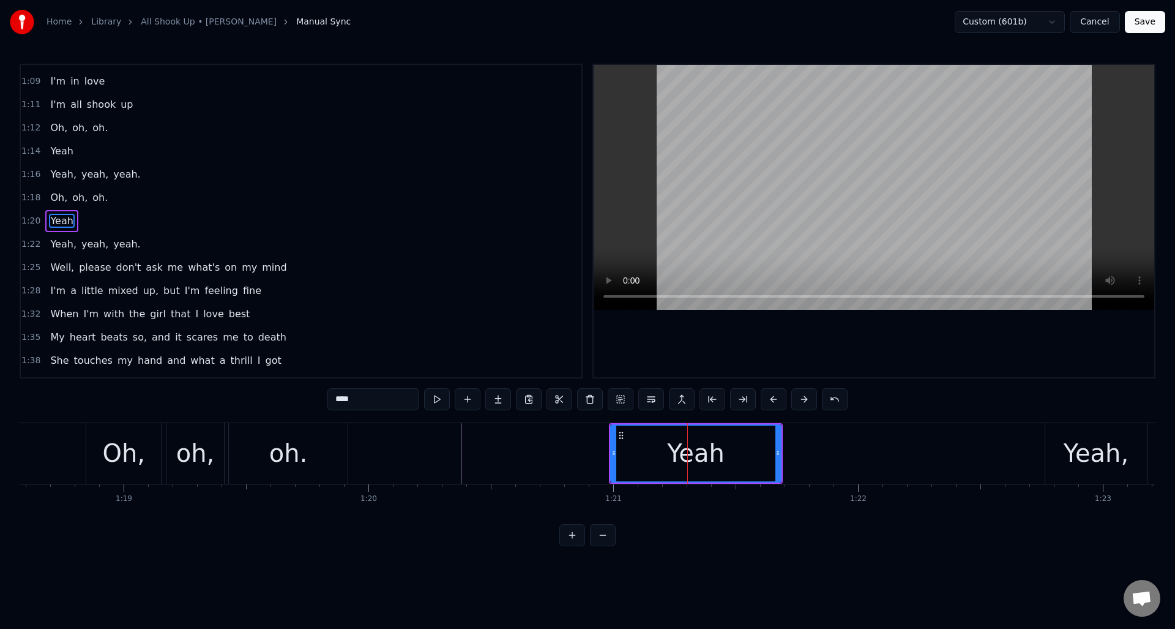
click at [403, 401] on input "****" at bounding box center [374, 399] width 92 height 22
type input "*****"
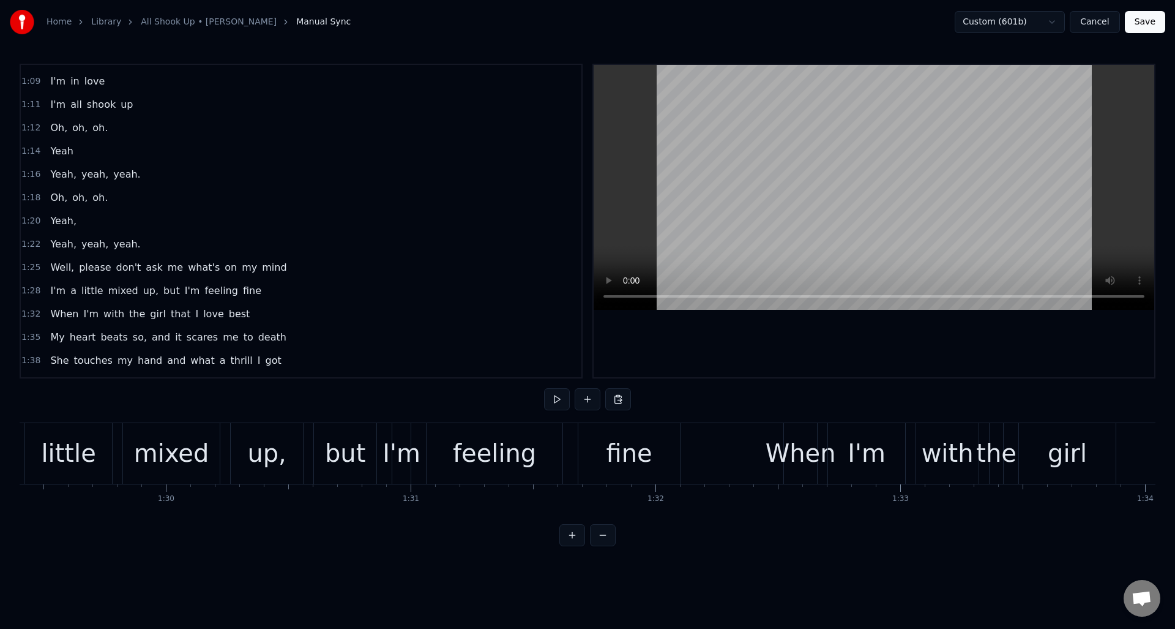
scroll to position [0, 21833]
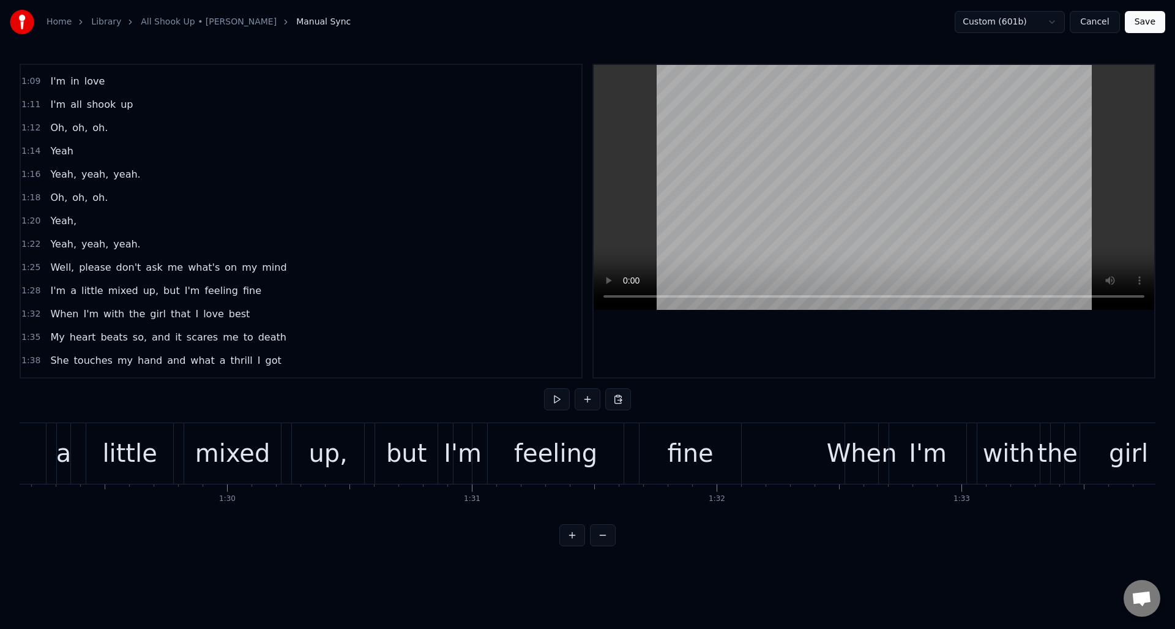
click at [710, 454] on div "fine" at bounding box center [691, 453] width 102 height 61
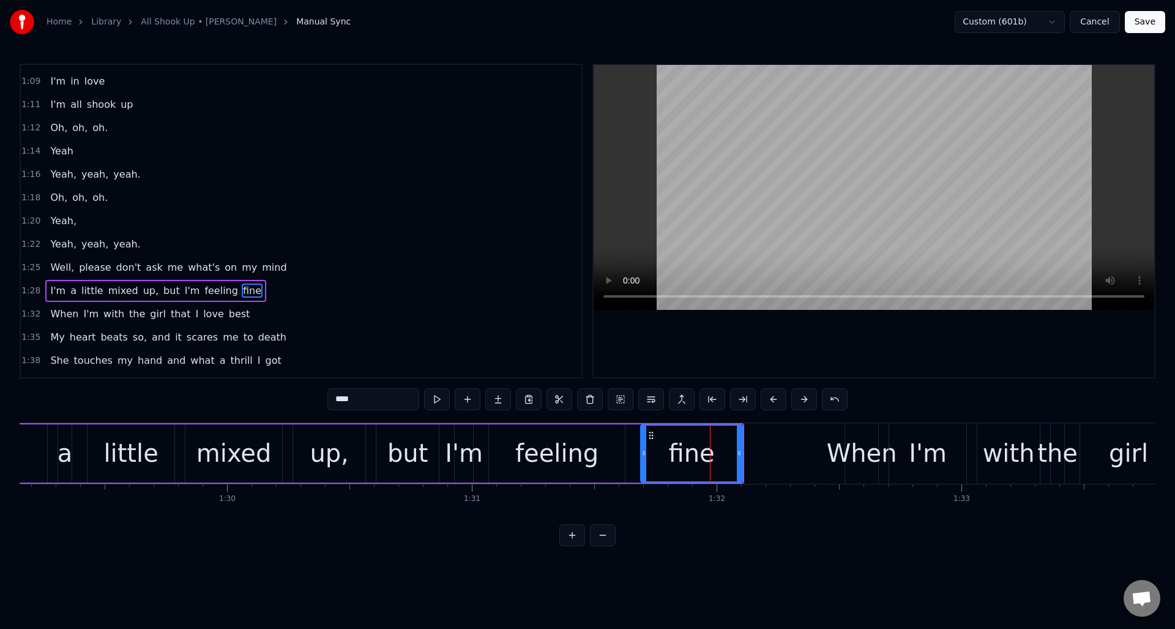
scroll to position [391, 0]
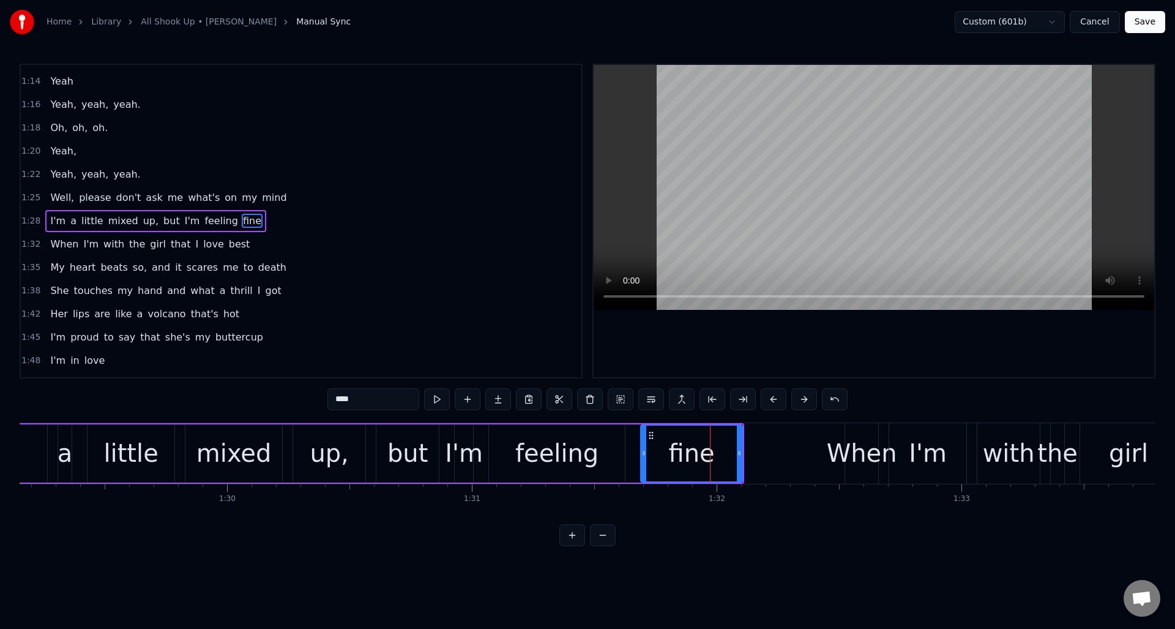
click at [375, 399] on input "****" at bounding box center [374, 399] width 92 height 22
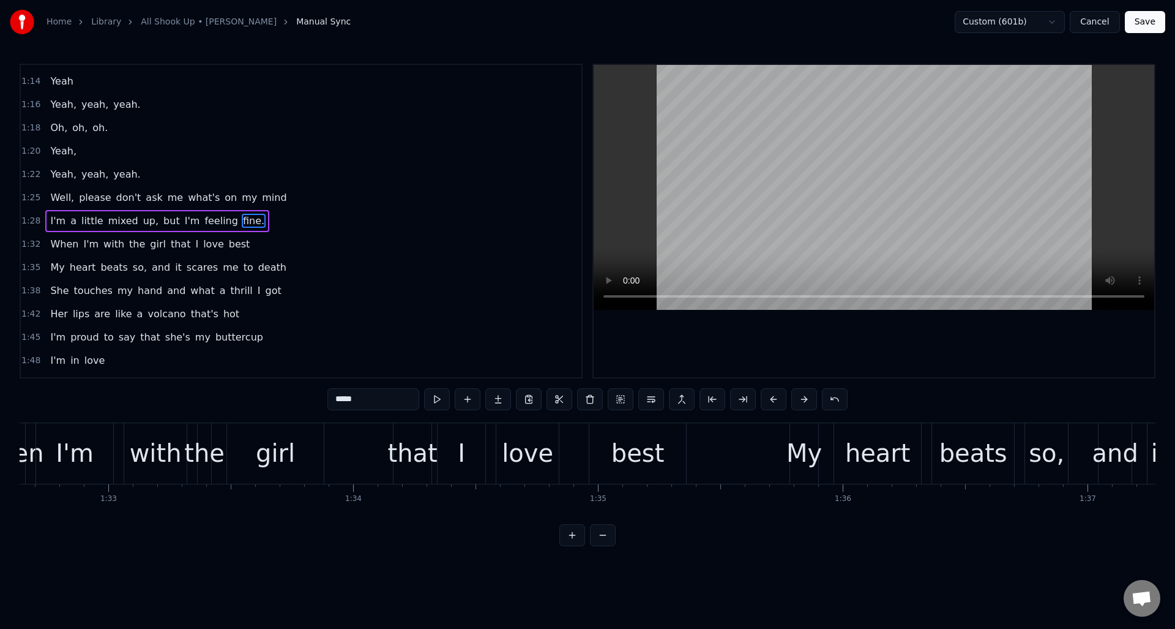
scroll to position [0, 22747]
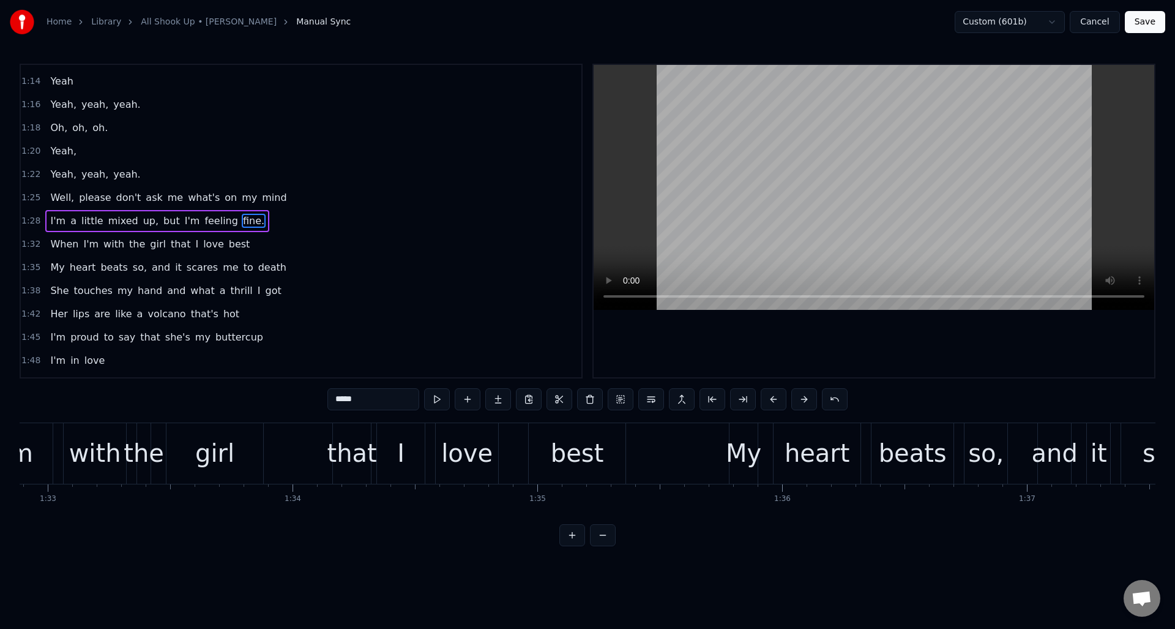
click at [590, 449] on div "best" at bounding box center [577, 453] width 53 height 37
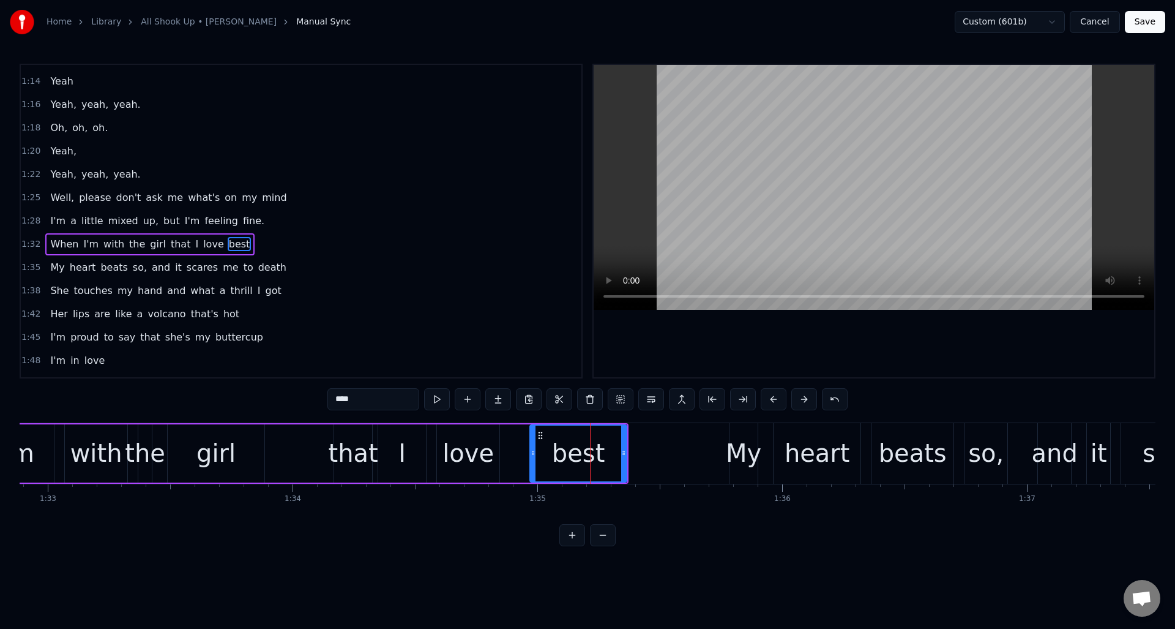
scroll to position [414, 0]
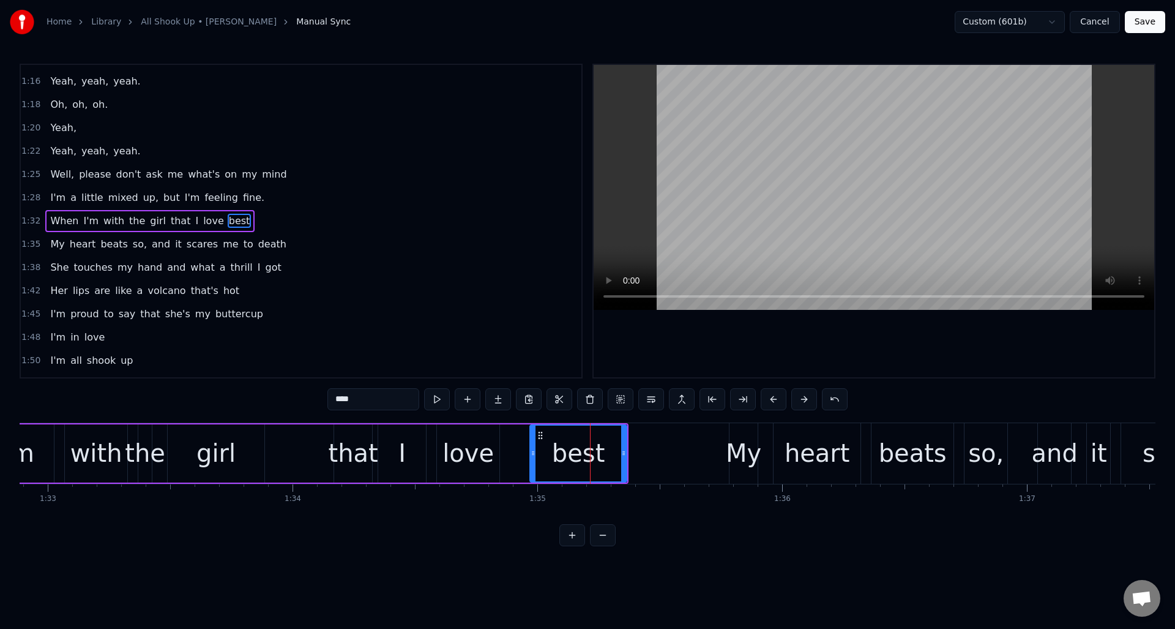
click at [390, 402] on input "****" at bounding box center [374, 399] width 92 height 22
click at [741, 450] on div "My" at bounding box center [744, 453] width 36 height 37
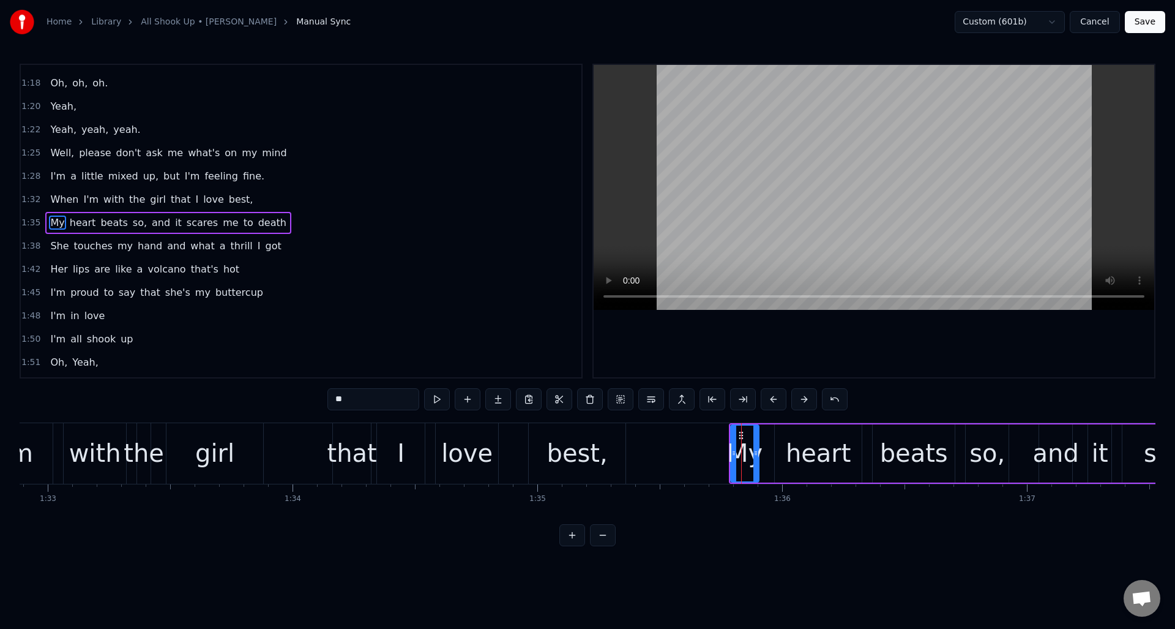
scroll to position [437, 0]
drag, startPoint x: 758, startPoint y: 444, endPoint x: 765, endPoint y: 443, distance: 6.8
click at [765, 443] on div at bounding box center [762, 454] width 5 height 56
drag, startPoint x: 341, startPoint y: 397, endPoint x: 329, endPoint y: 398, distance: 12.3
click at [329, 399] on input "**" at bounding box center [374, 399] width 92 height 22
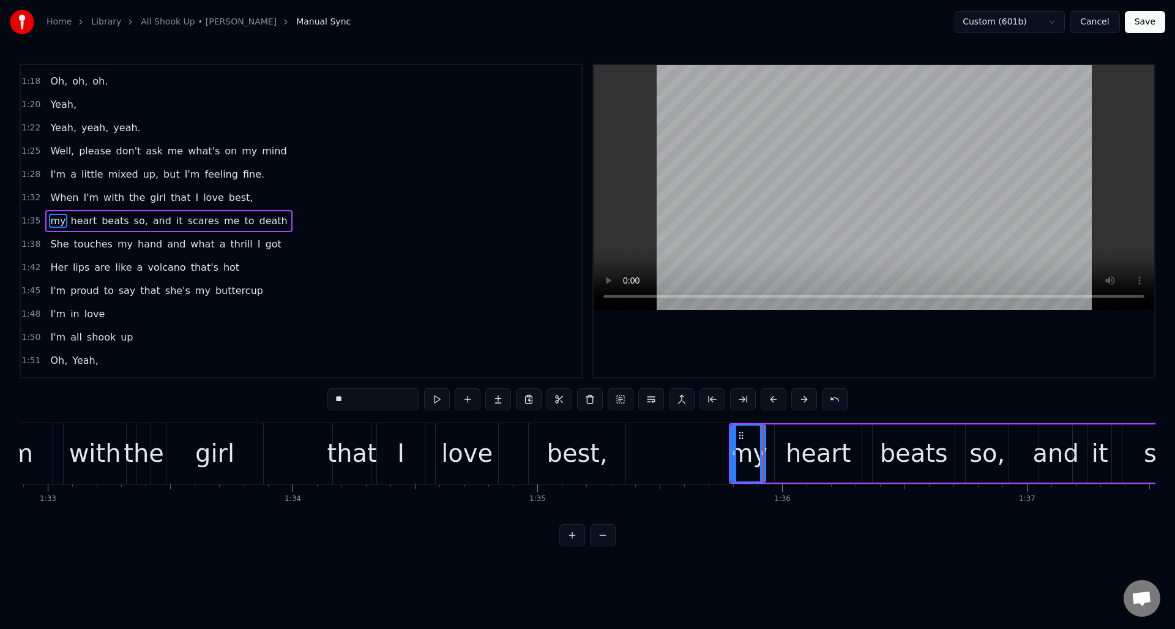
type input "**"
click at [288, 436] on div "When I'm with the girl that I love best," at bounding box center [280, 453] width 698 height 61
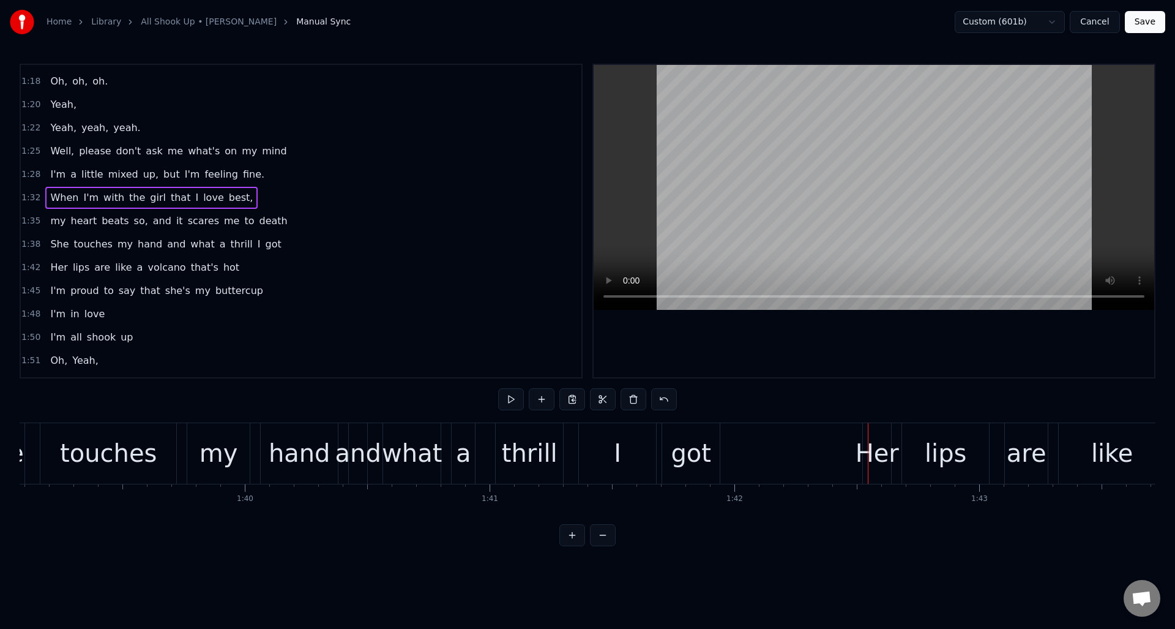
scroll to position [0, 24233]
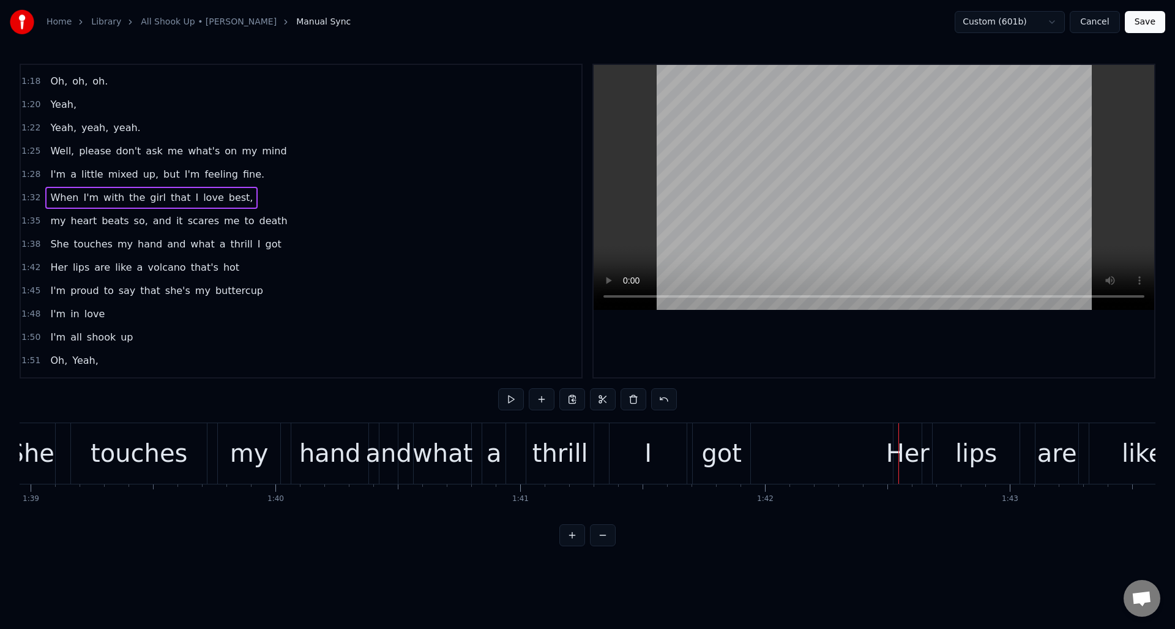
click at [636, 455] on div "I" at bounding box center [648, 453] width 77 height 61
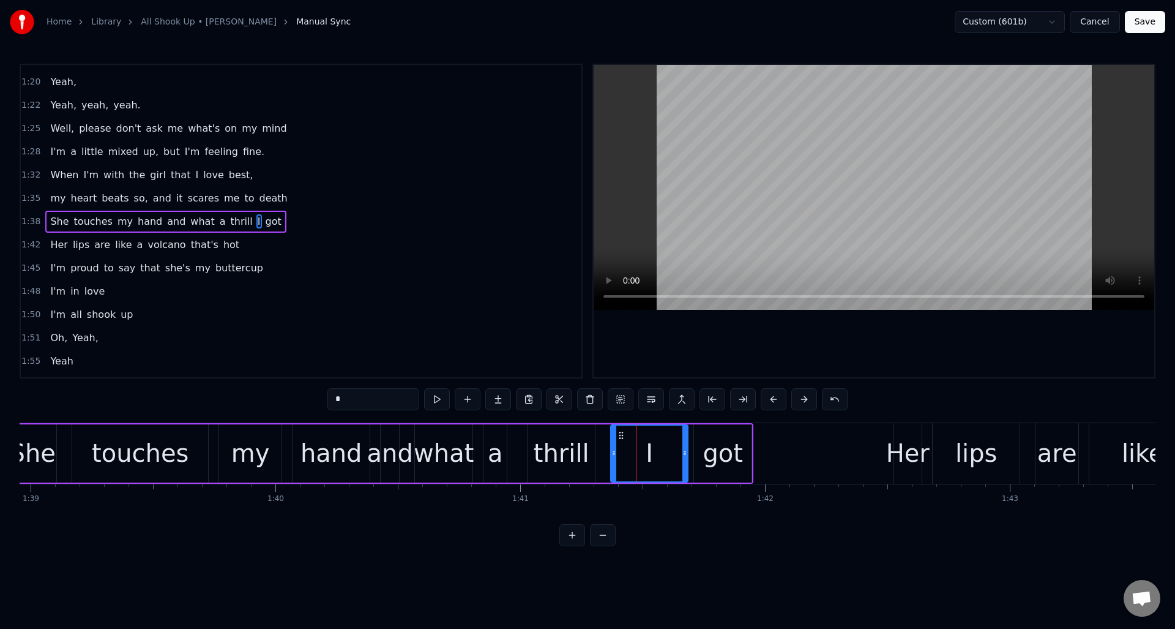
scroll to position [460, 0]
click at [353, 399] on input "*" at bounding box center [374, 399] width 92 height 22
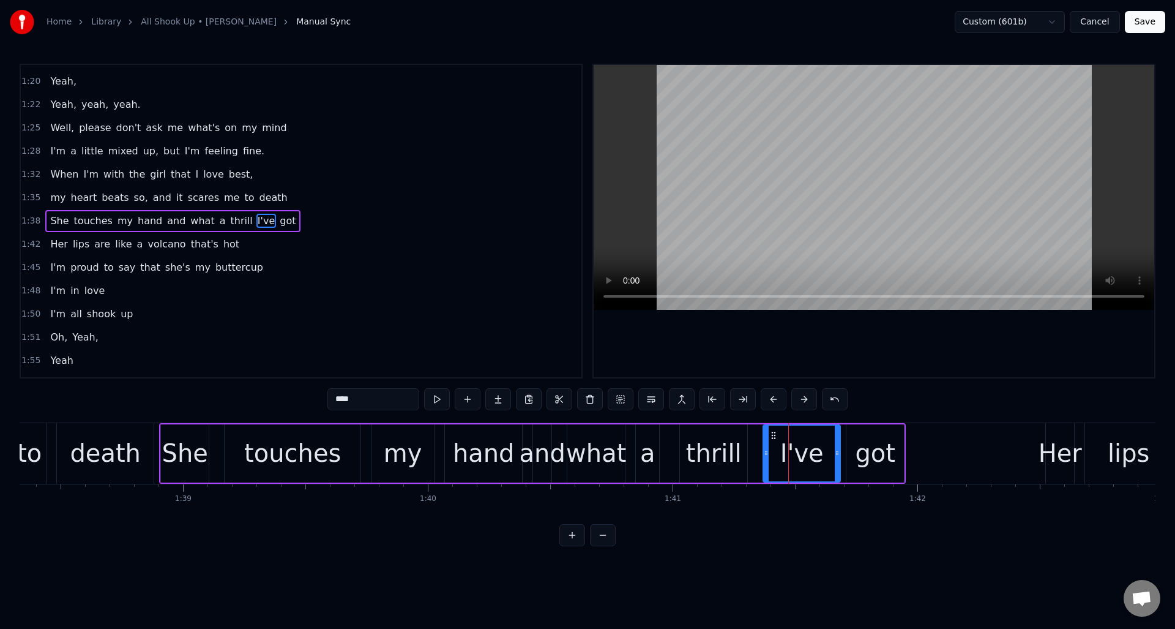
type input "****"
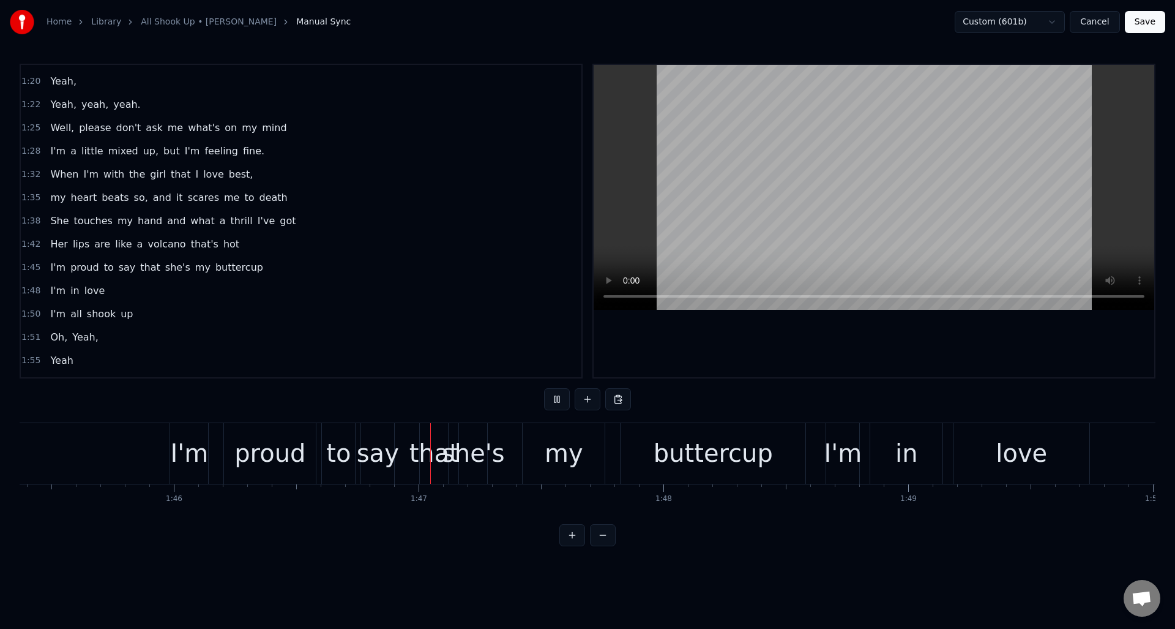
scroll to position [0, 26028]
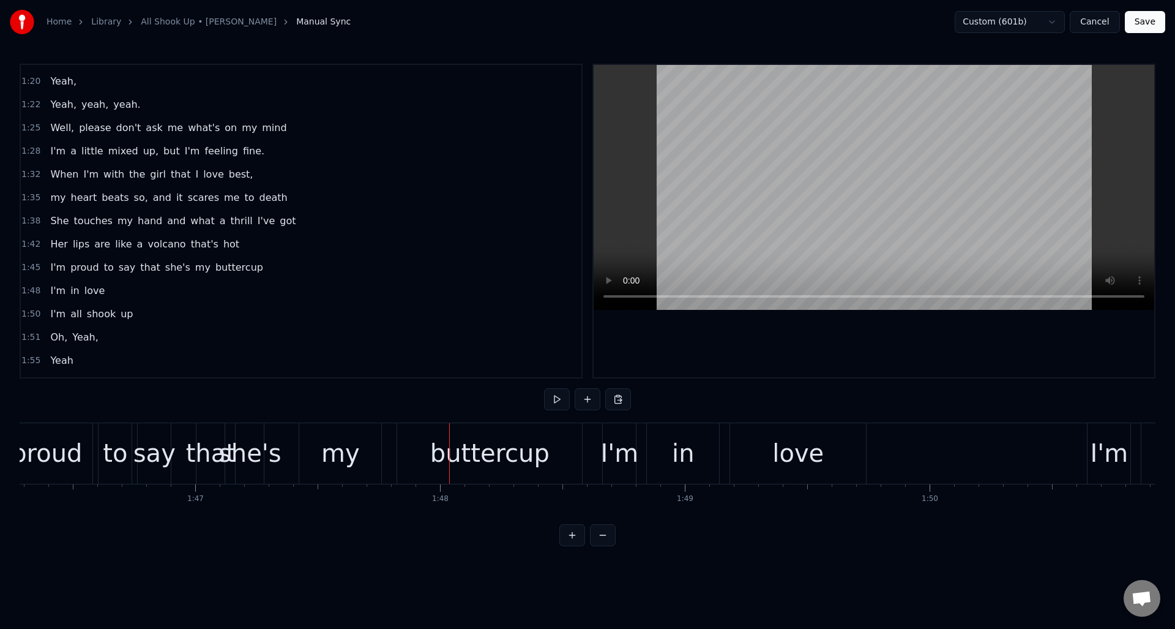
click at [251, 439] on div "she's" at bounding box center [250, 453] width 63 height 37
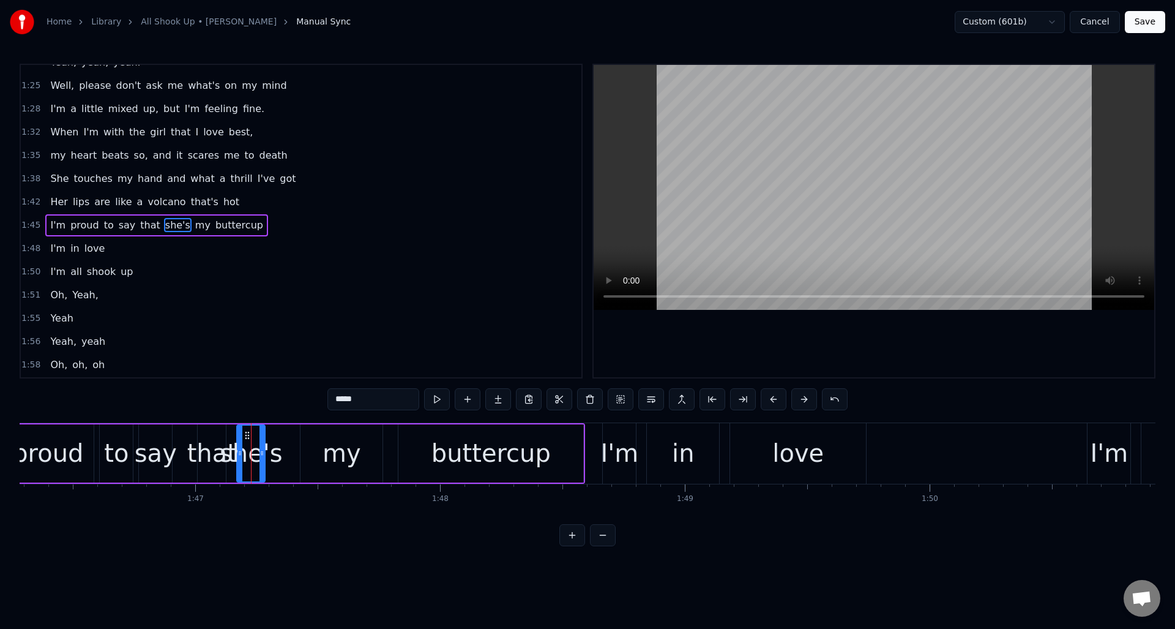
scroll to position [507, 0]
drag, startPoint x: 263, startPoint y: 438, endPoint x: 289, endPoint y: 438, distance: 25.7
click at [289, 438] on div at bounding box center [287, 454] width 5 height 56
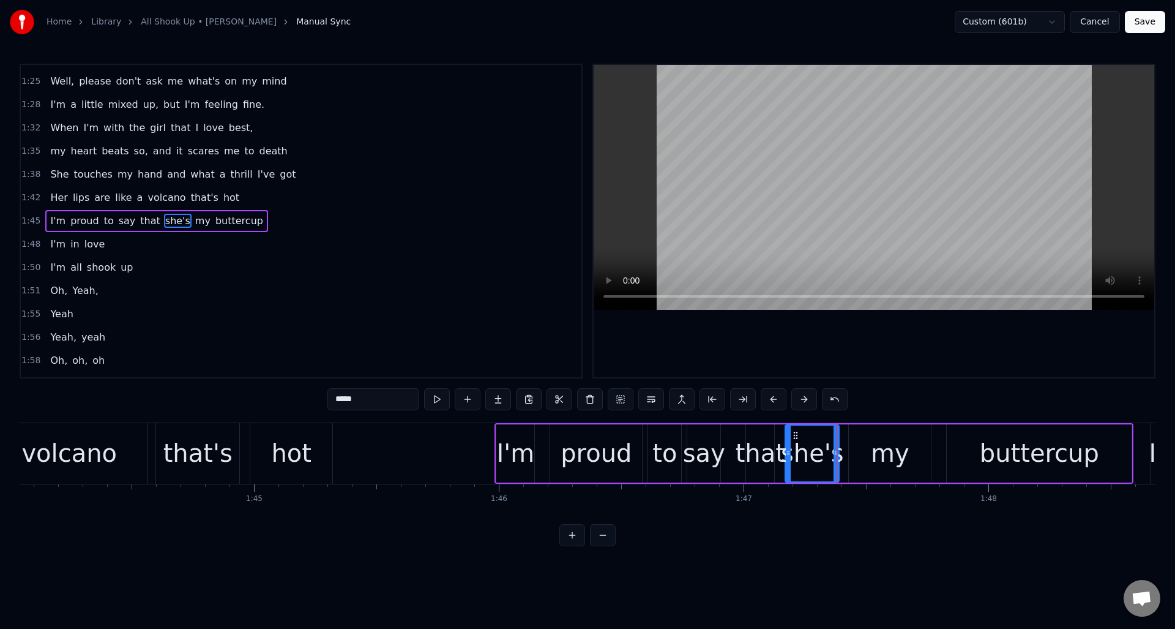
scroll to position [0, 25418]
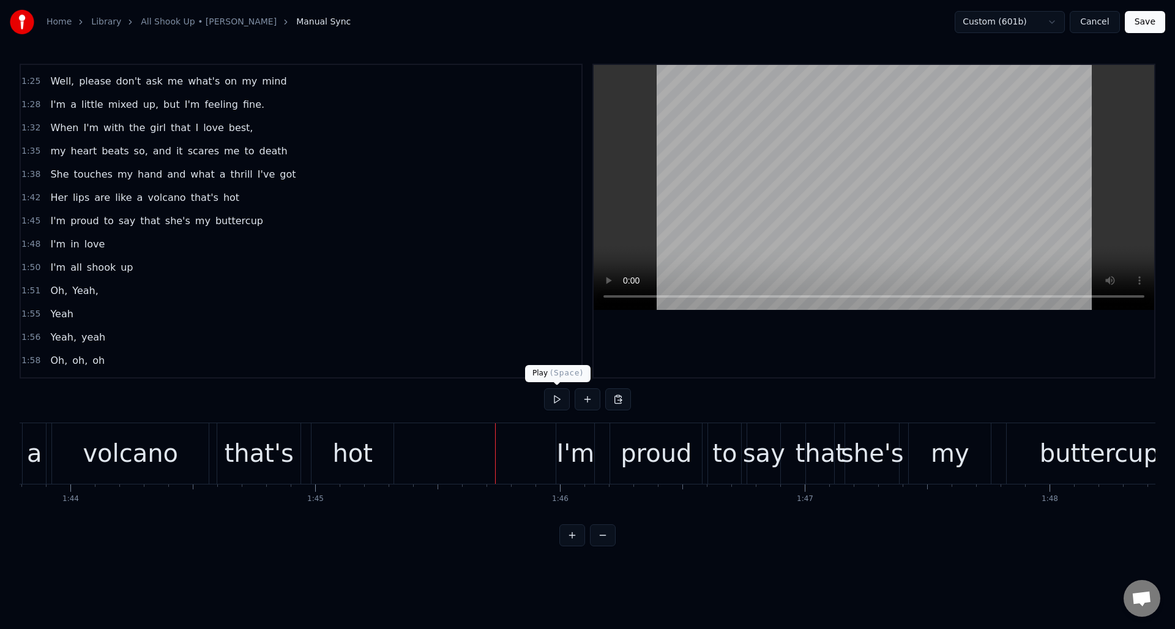
click at [556, 399] on button at bounding box center [557, 399] width 26 height 22
click at [574, 440] on div "I'm" at bounding box center [576, 453] width 38 height 37
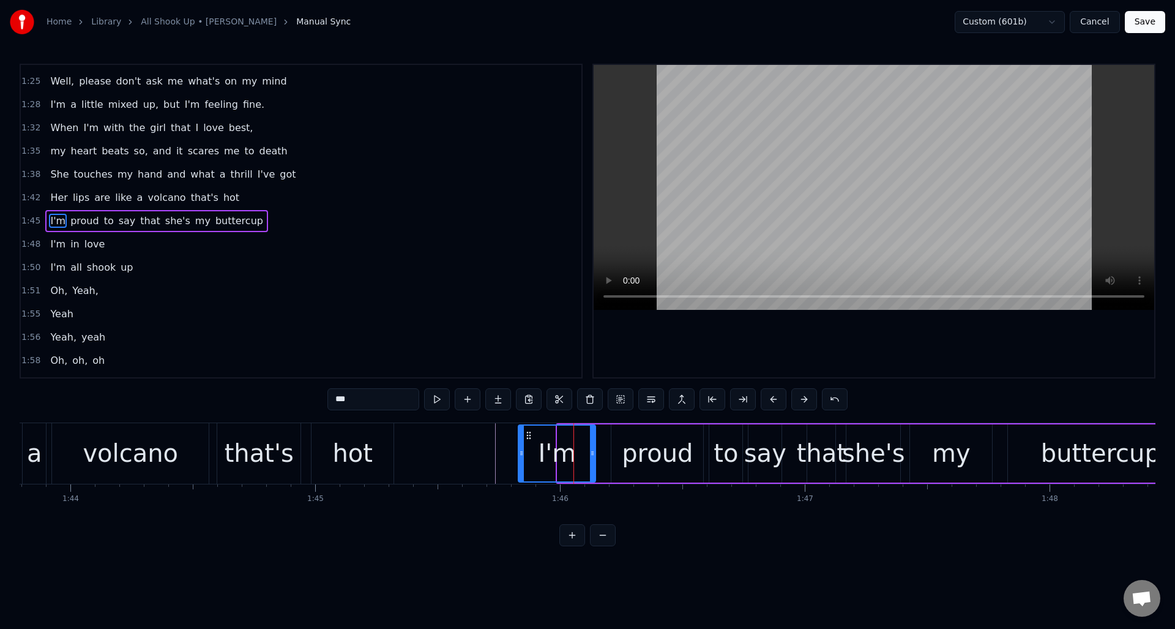
drag, startPoint x: 559, startPoint y: 445, endPoint x: 520, endPoint y: 450, distance: 39.5
click at [520, 450] on div at bounding box center [521, 454] width 5 height 56
click at [435, 399] on button at bounding box center [437, 399] width 26 height 22
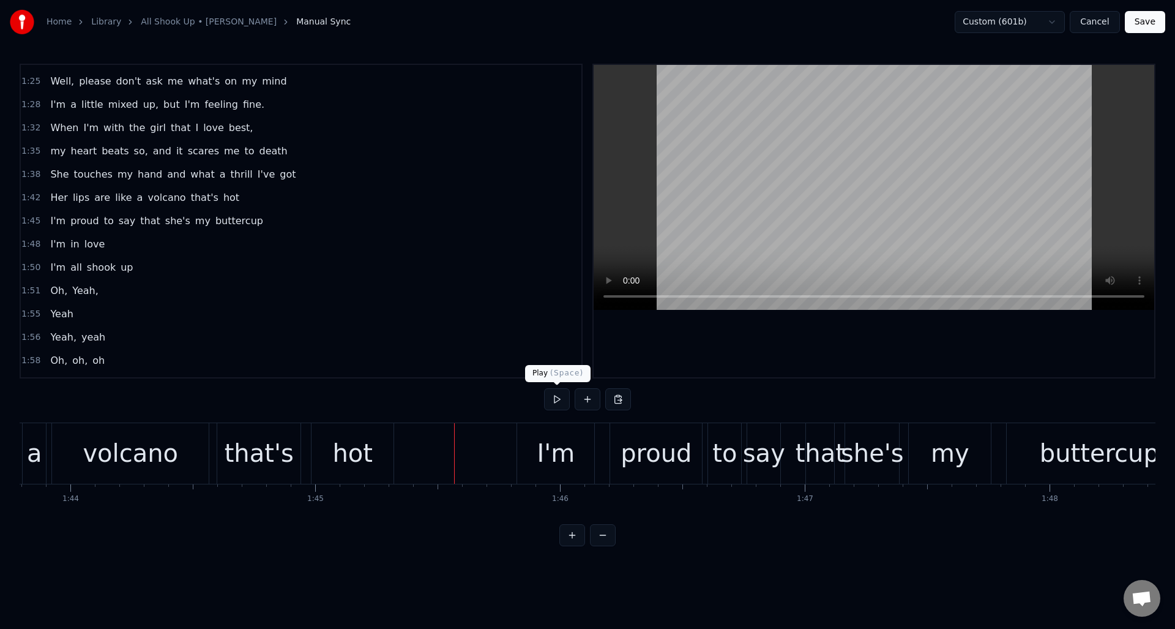
click at [558, 399] on button at bounding box center [557, 399] width 26 height 22
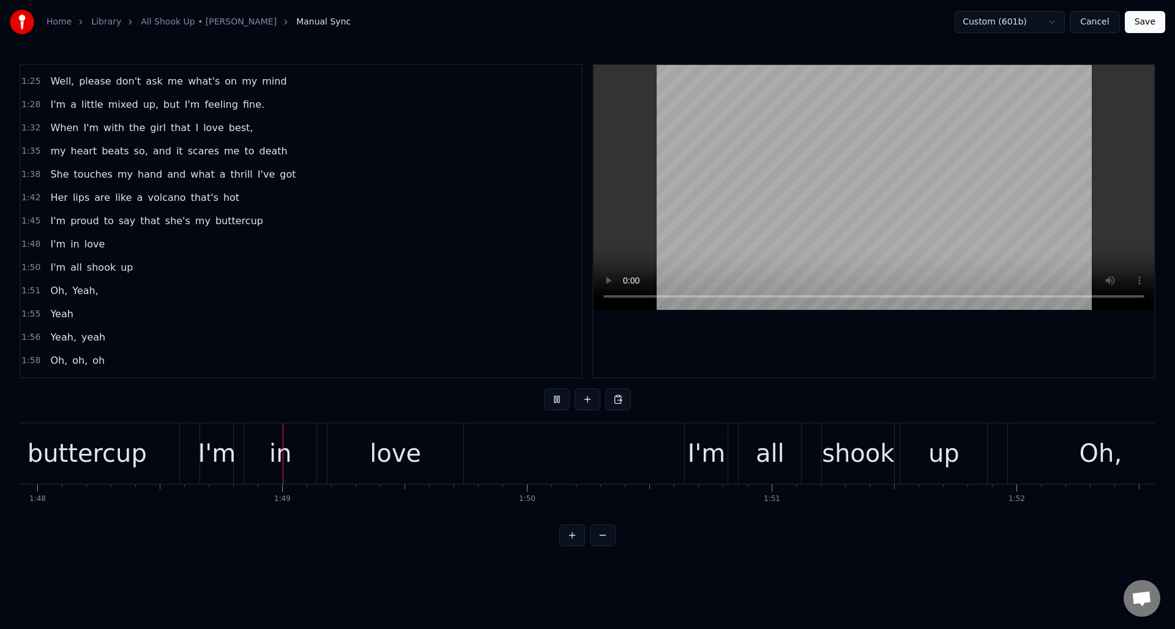
scroll to position [0, 26488]
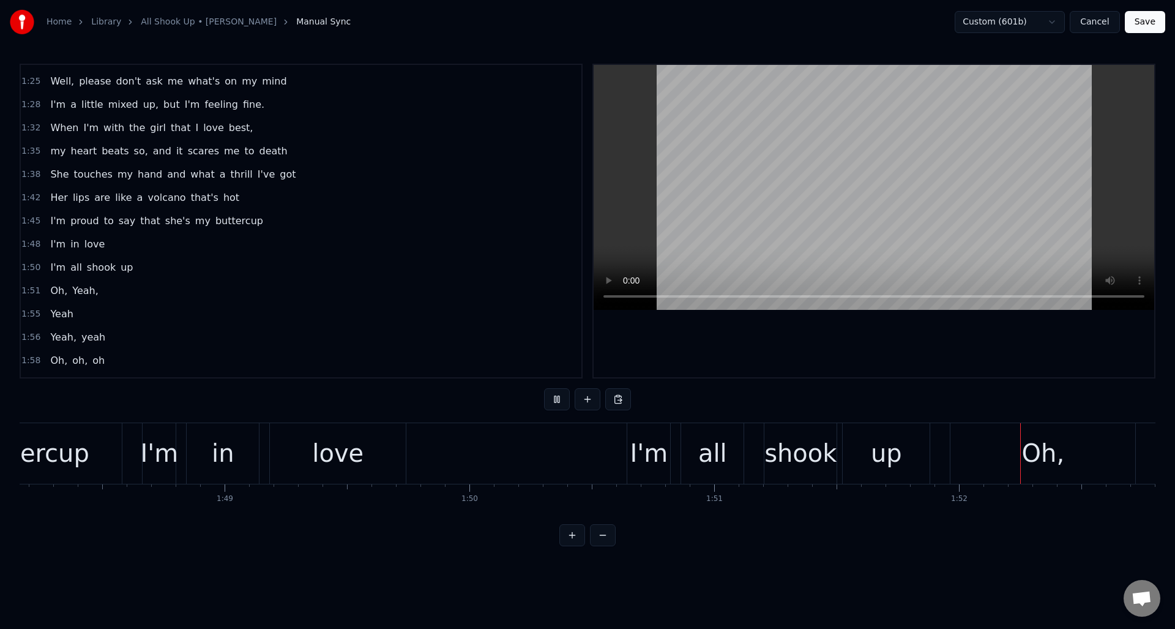
click at [559, 399] on button at bounding box center [557, 399] width 26 height 22
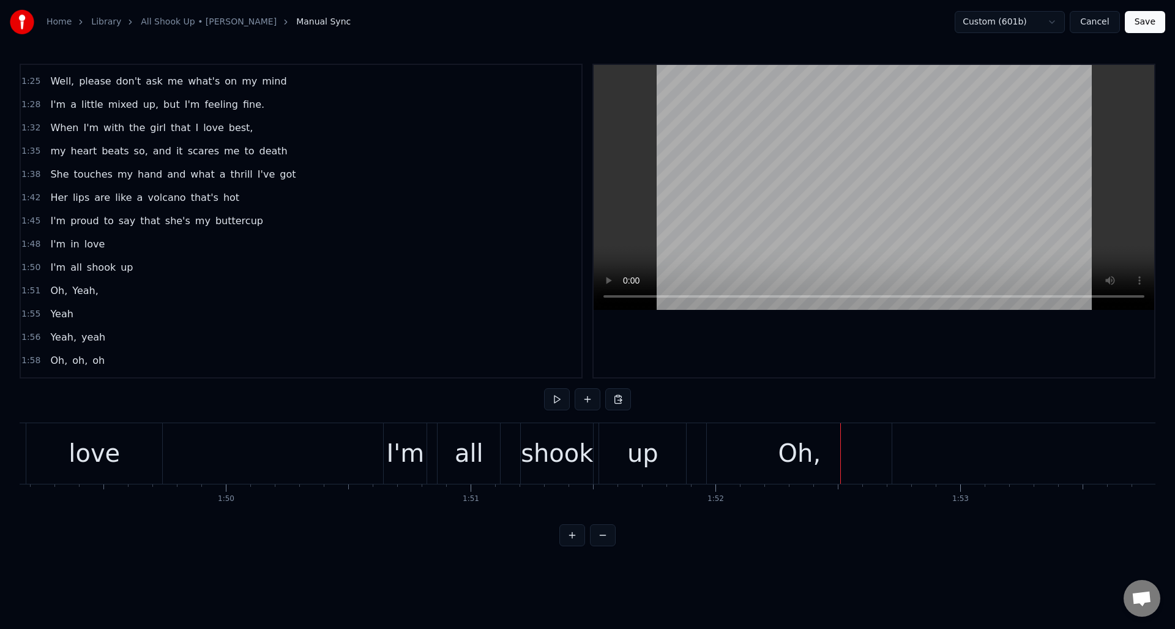
scroll to position [0, 26793]
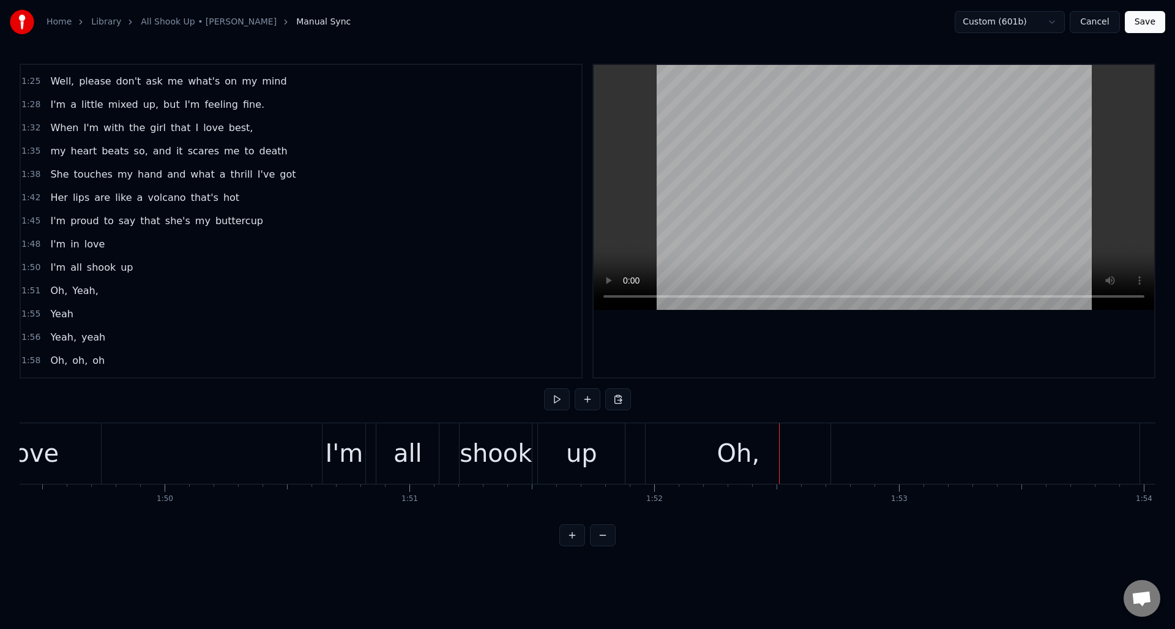
click at [738, 440] on div "Oh," at bounding box center [739, 453] width 43 height 37
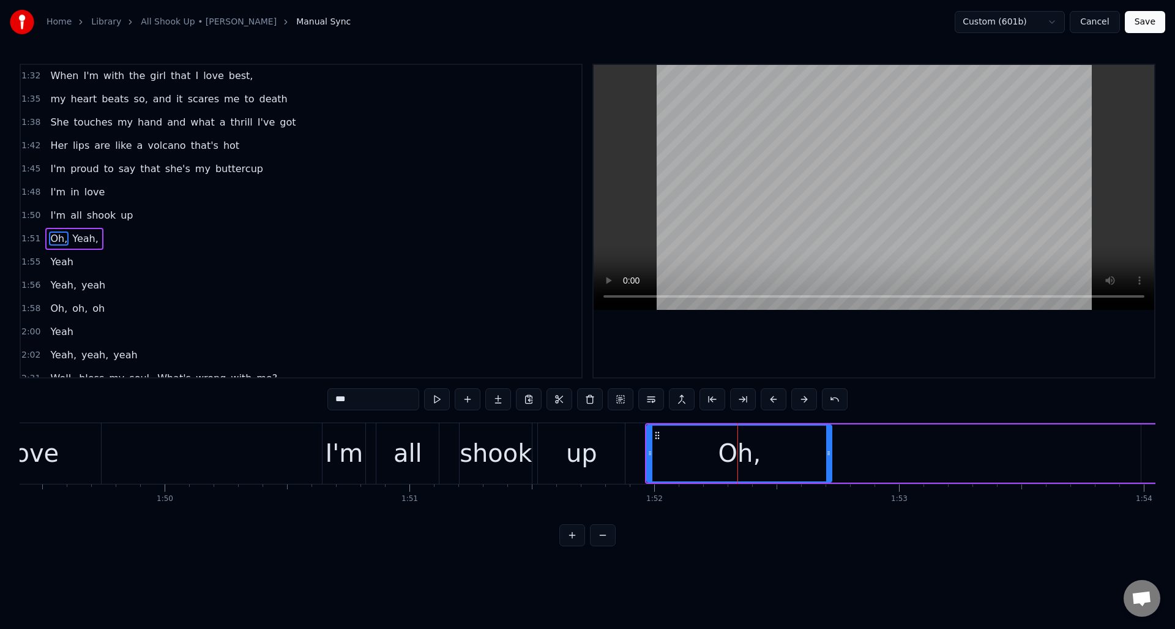
scroll to position [577, 0]
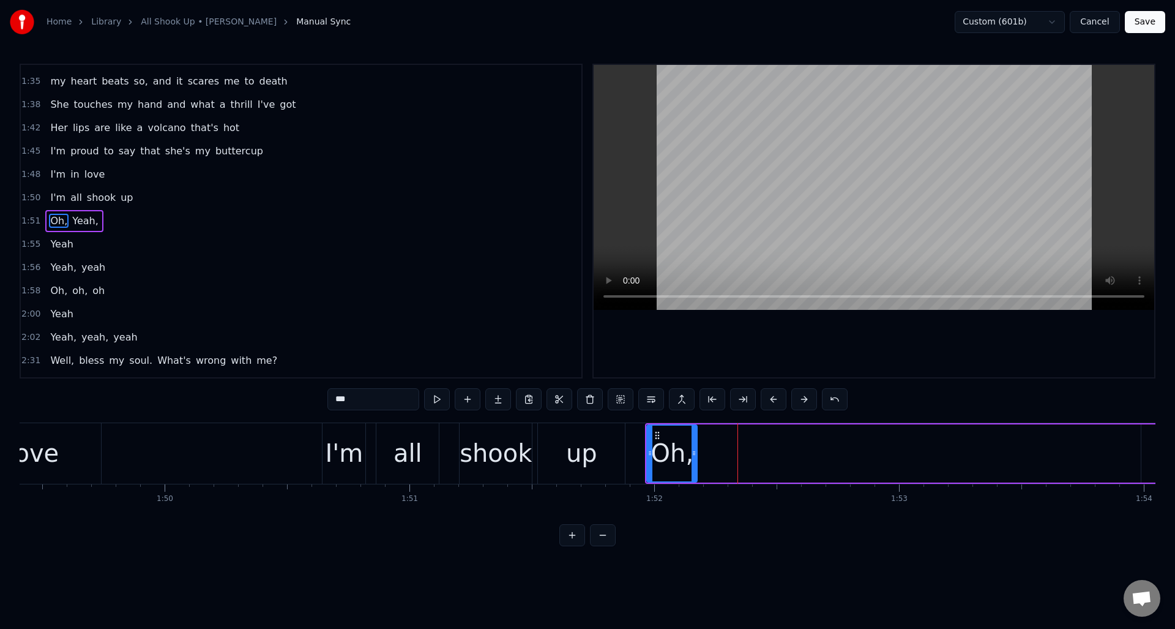
drag, startPoint x: 828, startPoint y: 437, endPoint x: 708, endPoint y: 437, distance: 120.0
click at [694, 443] on div at bounding box center [694, 454] width 5 height 56
click at [470, 397] on button at bounding box center [468, 399] width 26 height 22
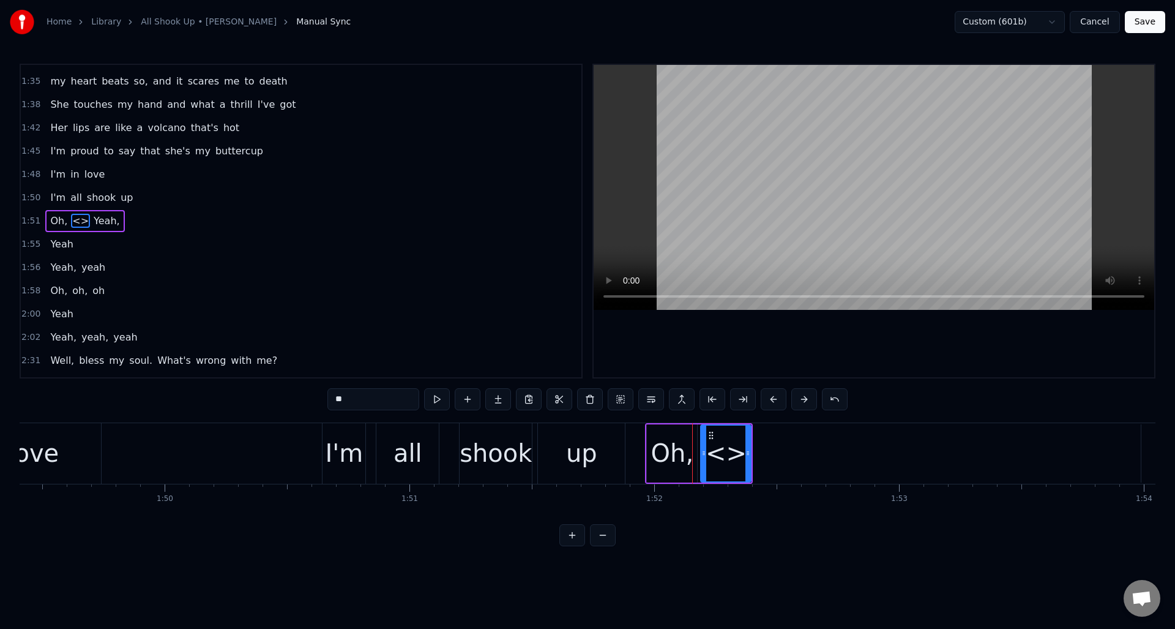
click at [470, 397] on button at bounding box center [468, 399] width 26 height 22
click at [682, 453] on div "Oh," at bounding box center [672, 453] width 43 height 37
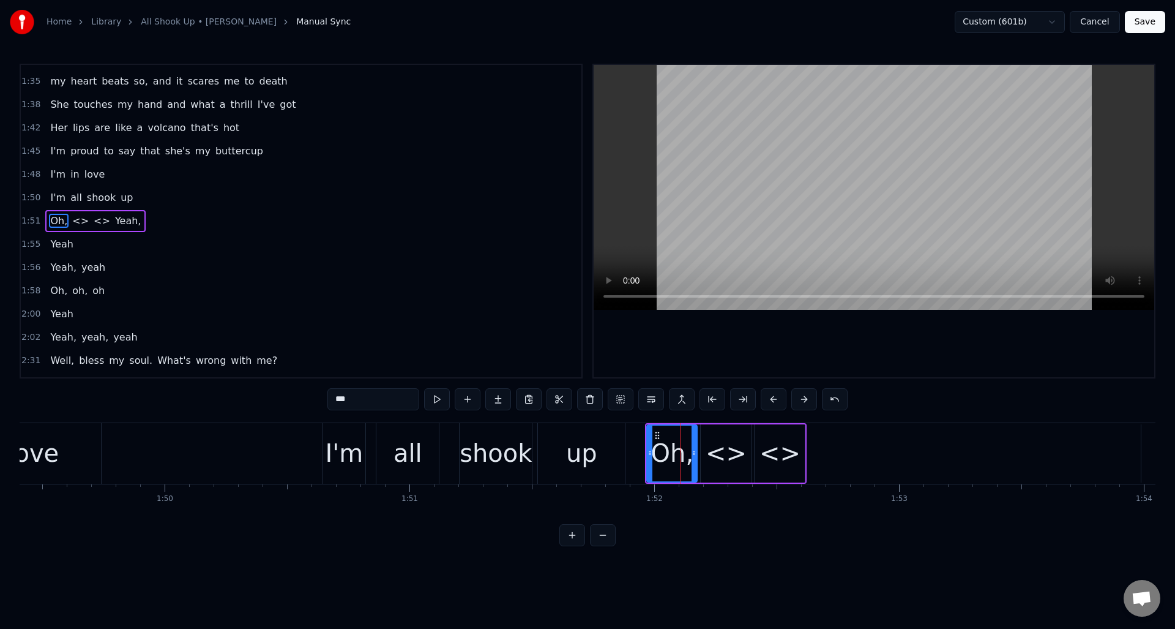
click at [377, 397] on input "***" at bounding box center [374, 399] width 92 height 22
click at [722, 446] on div "<>" at bounding box center [726, 453] width 41 height 37
drag, startPoint x: 361, startPoint y: 400, endPoint x: 307, endPoint y: 397, distance: 54.0
click at [307, 397] on div "0:14 Bless my soul what's wrong with me? 0:20 I'm itchin' like a man on a fuzzy…" at bounding box center [588, 305] width 1136 height 482
click at [791, 449] on div "<>" at bounding box center [780, 453] width 41 height 37
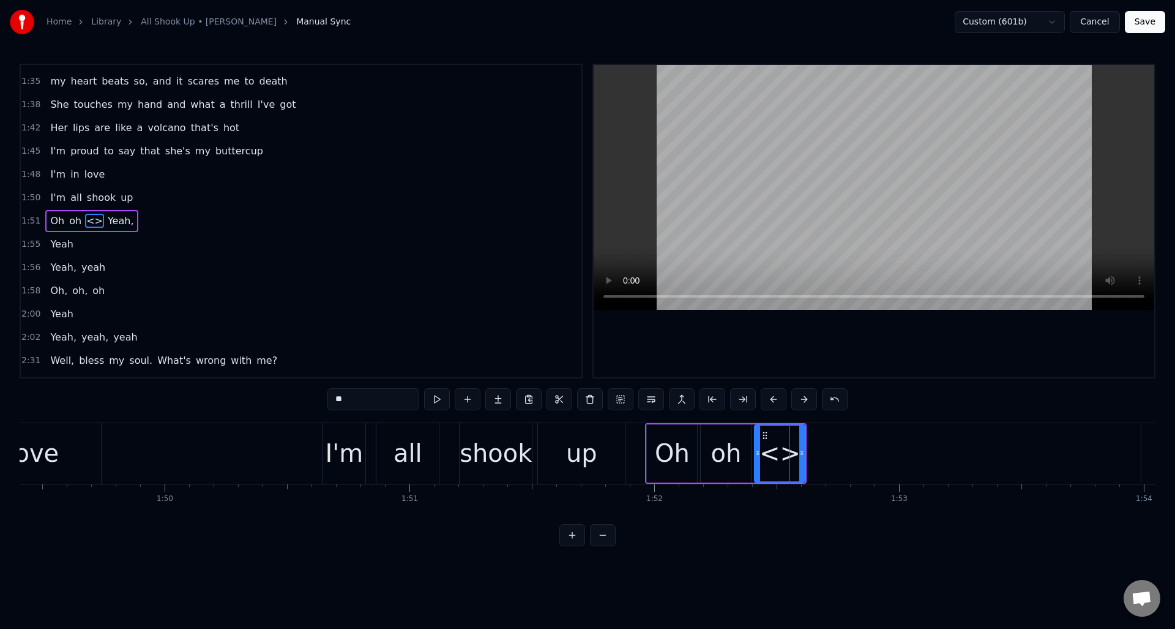
drag, startPoint x: 336, startPoint y: 398, endPoint x: 301, endPoint y: 397, distance: 34.9
click at [301, 397] on div "0:14 Bless my soul what's wrong with me? 0:20 I'm itchin' like a man on a fuzzy…" at bounding box center [588, 305] width 1136 height 482
type input "**"
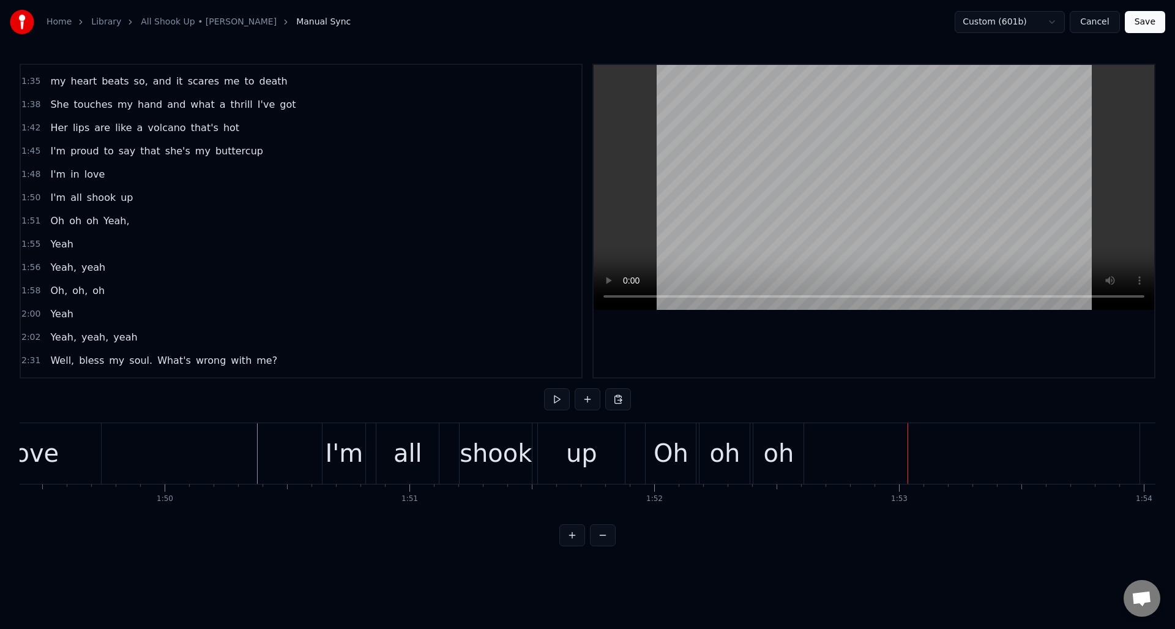
click at [776, 450] on div "oh" at bounding box center [778, 453] width 31 height 37
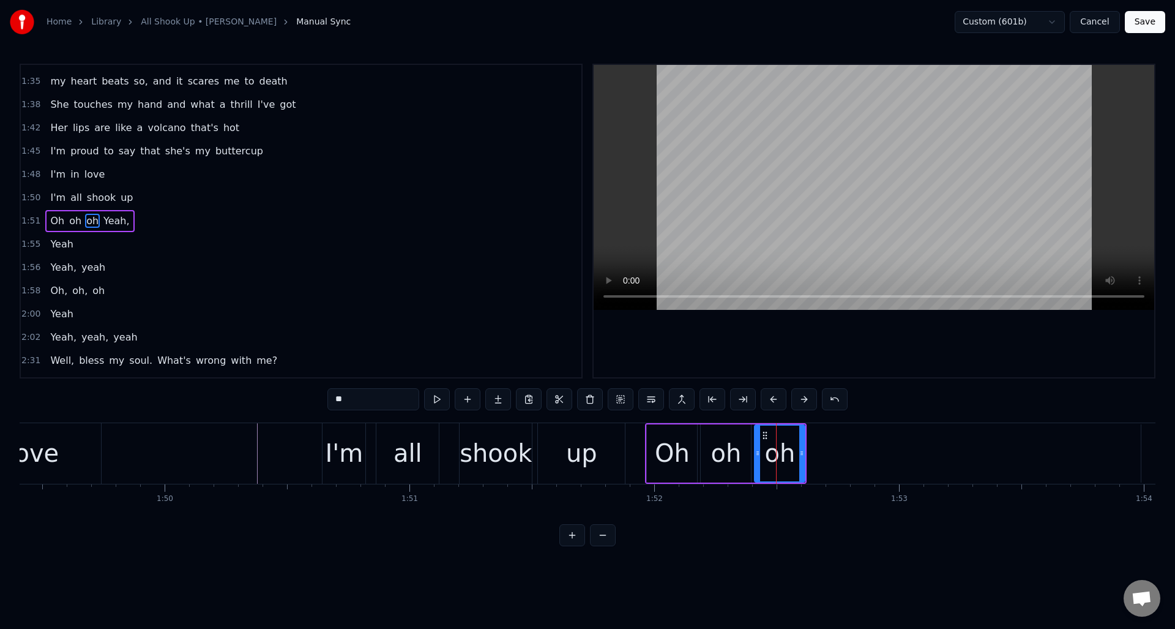
click at [368, 396] on input "**" at bounding box center [374, 399] width 92 height 22
drag, startPoint x: 804, startPoint y: 440, endPoint x: 825, endPoint y: 441, distance: 21.5
click at [825, 441] on div at bounding box center [823, 454] width 5 height 56
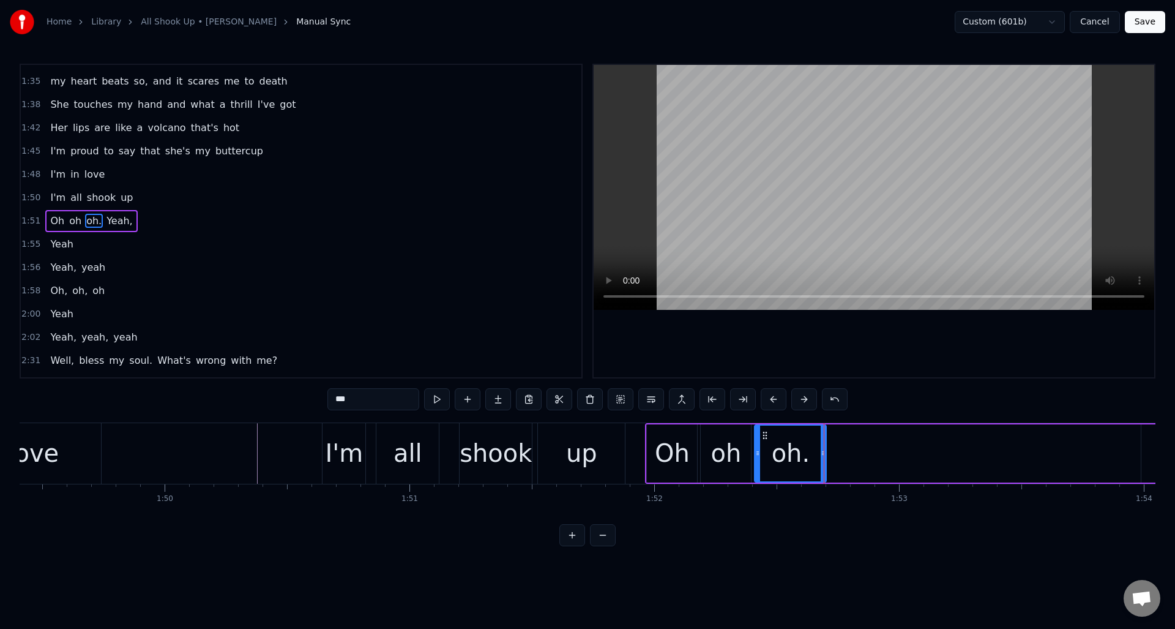
type input "***"
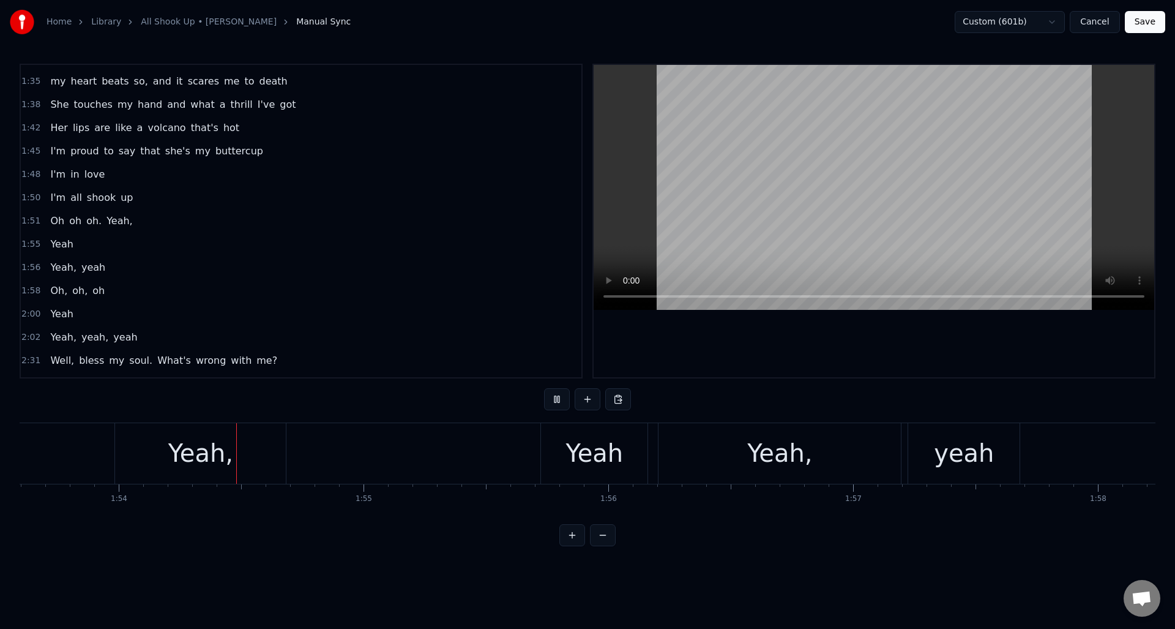
scroll to position [0, 27819]
click at [784, 451] on div "Yeah," at bounding box center [779, 453] width 65 height 37
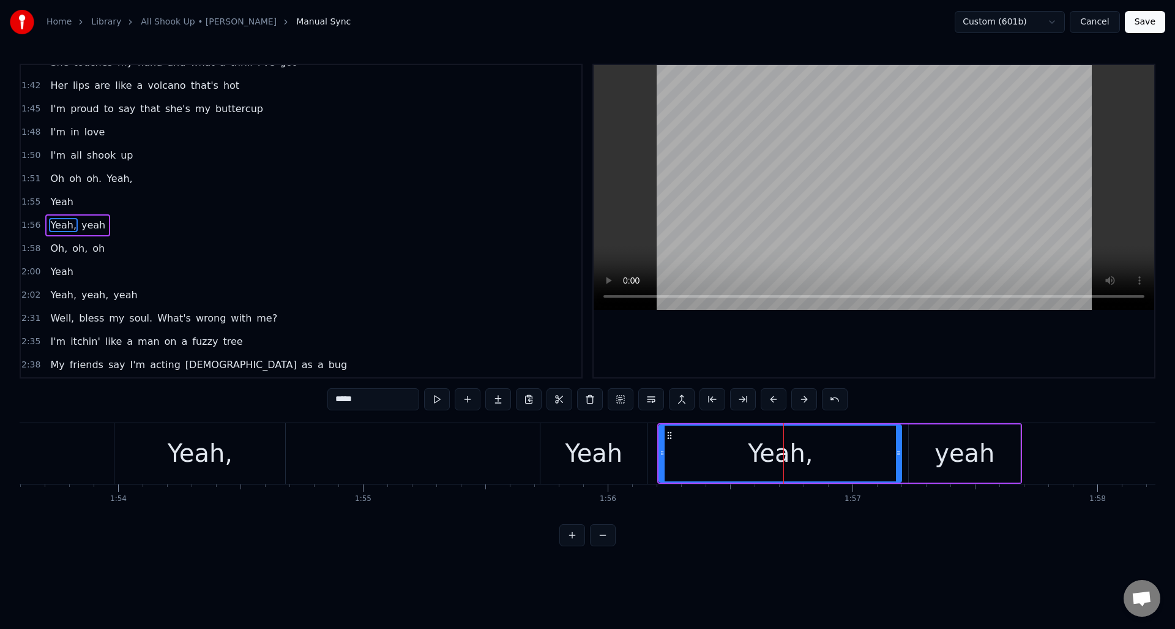
scroll to position [623, 0]
drag, startPoint x: 340, startPoint y: 399, endPoint x: 331, endPoint y: 399, distance: 8.6
click at [331, 399] on input "*****" at bounding box center [374, 399] width 92 height 22
type input "****"
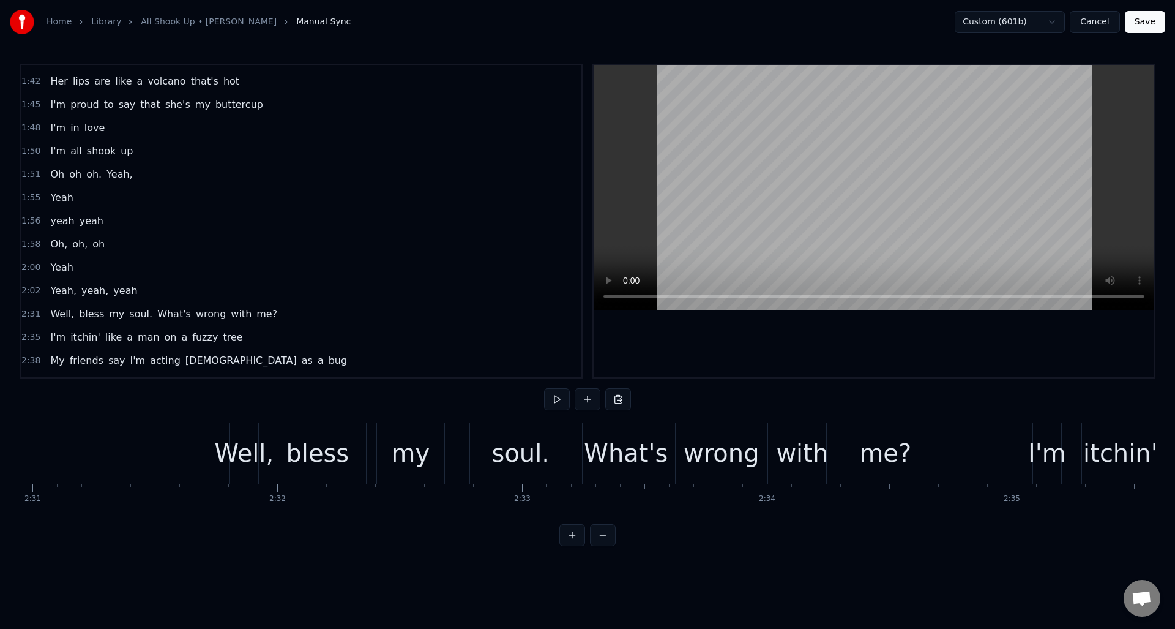
scroll to position [0, 36844]
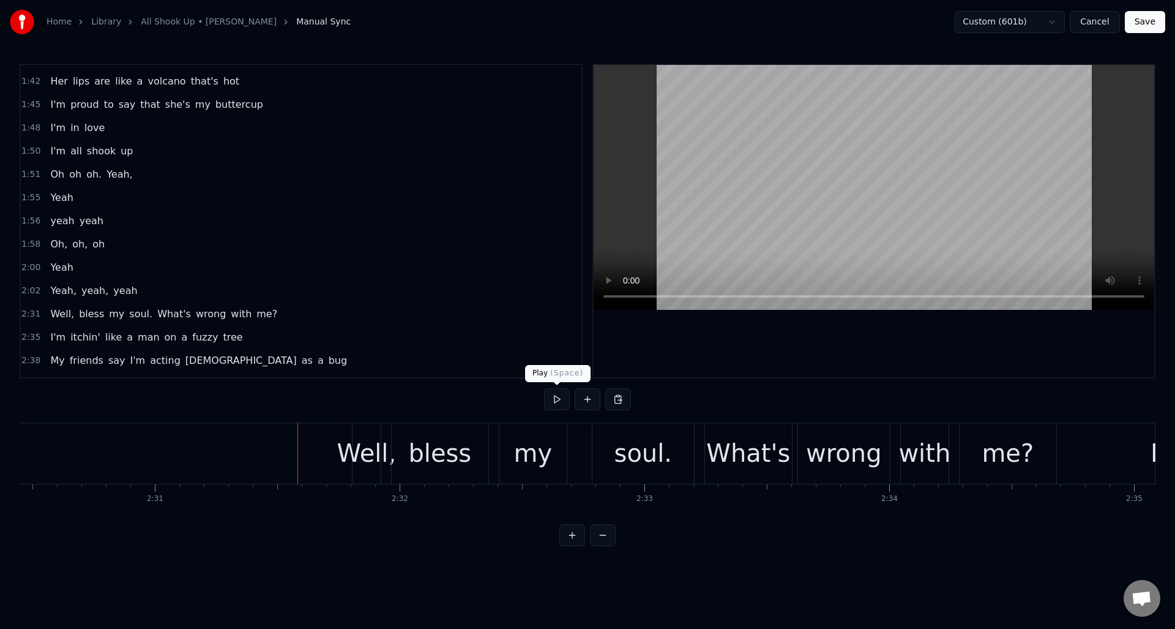
click at [557, 398] on button at bounding box center [557, 399] width 26 height 22
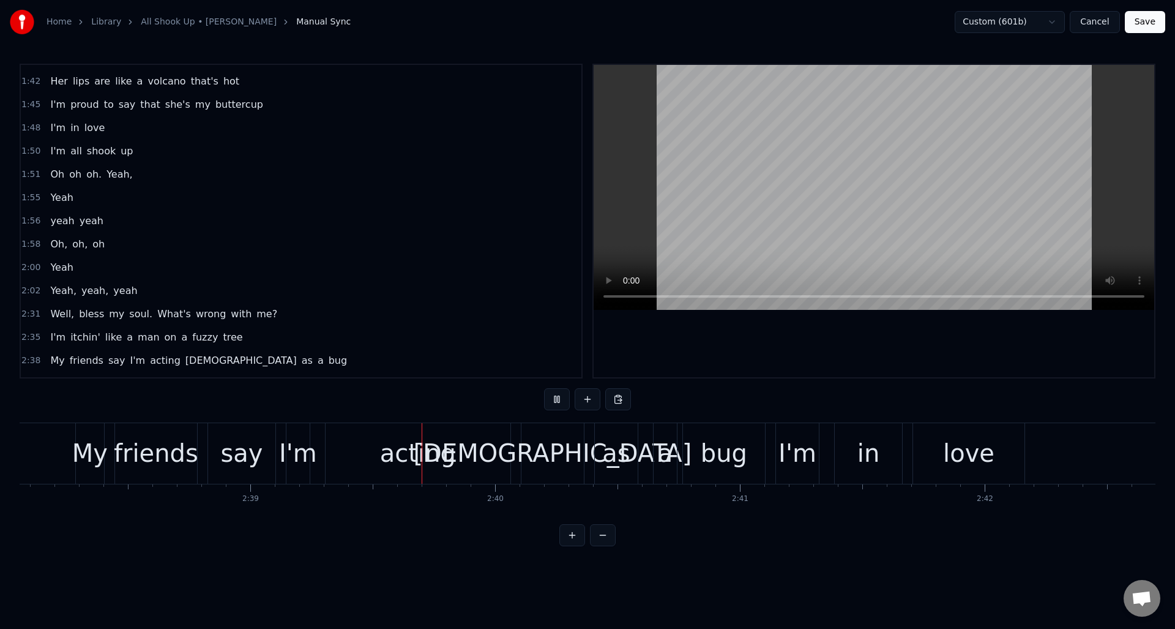
scroll to position [0, 38931]
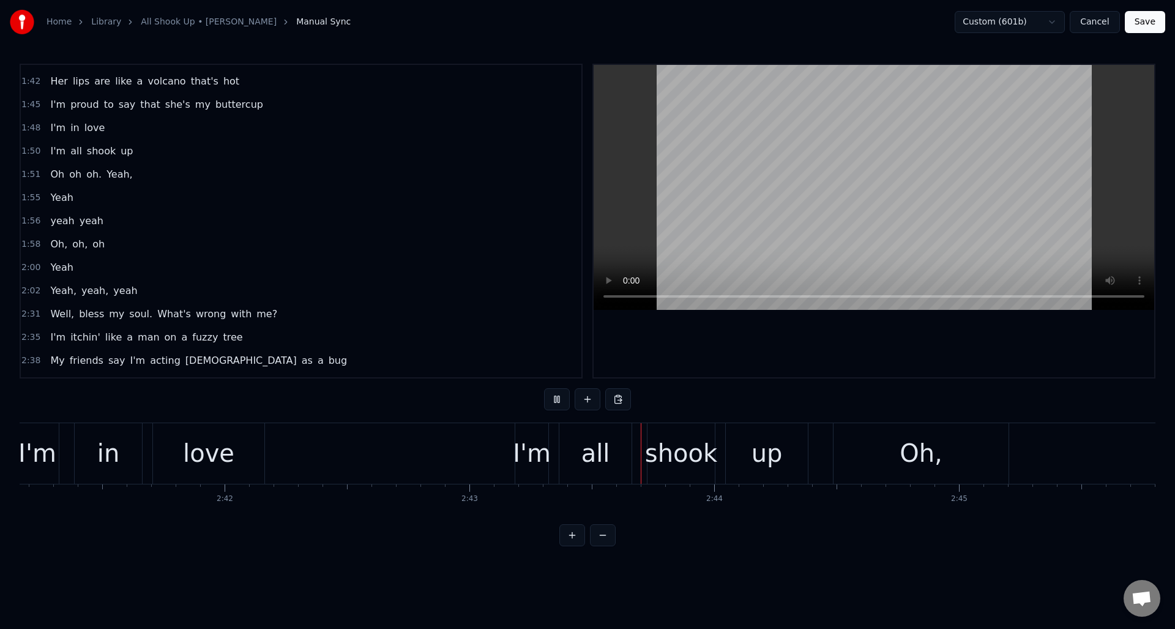
click at [557, 398] on button at bounding box center [557, 399] width 26 height 22
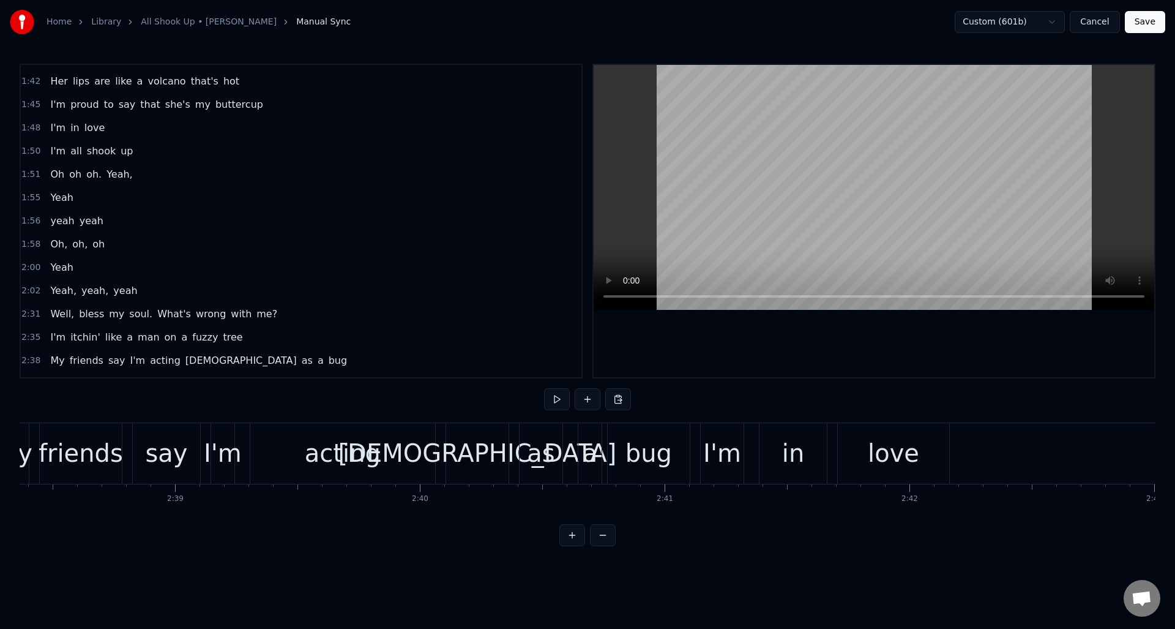
scroll to position [0, 38661]
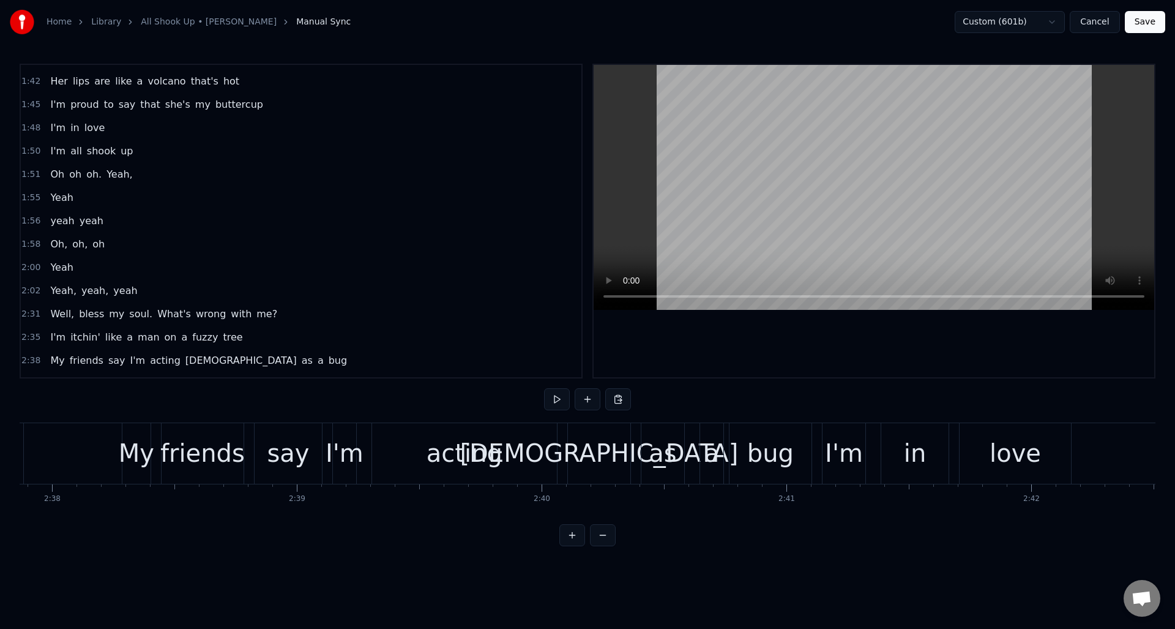
click at [444, 443] on div "acting" at bounding box center [465, 453] width 76 height 37
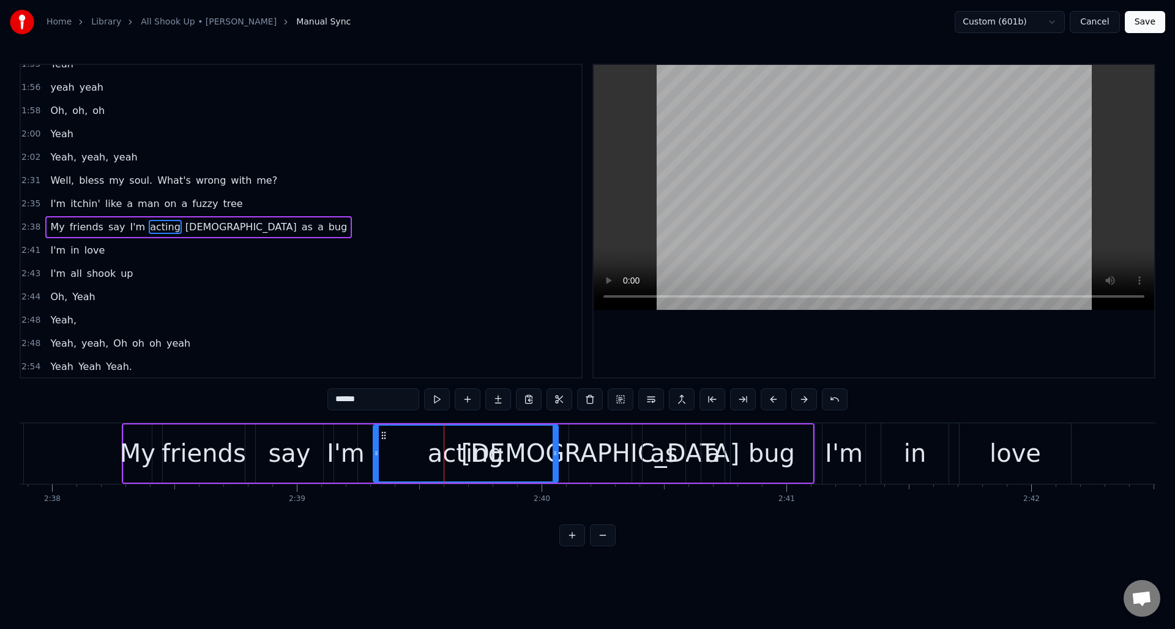
scroll to position [758, 0]
click at [438, 397] on button at bounding box center [437, 399] width 26 height 22
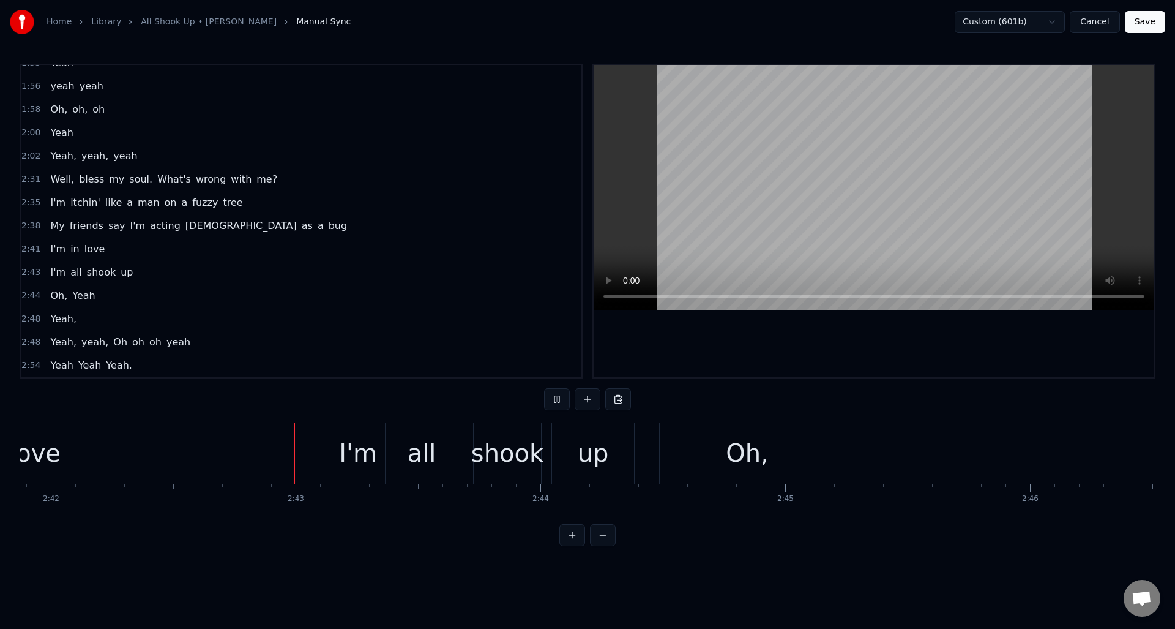
scroll to position [0, 39685]
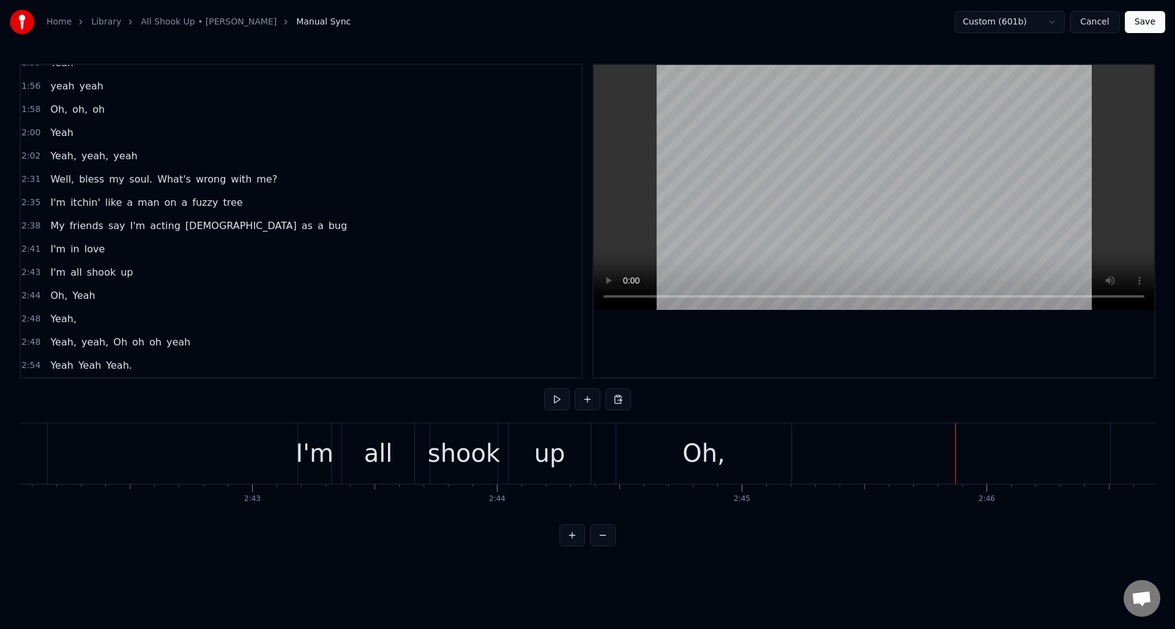
click at [673, 449] on div "Oh," at bounding box center [704, 453] width 175 height 61
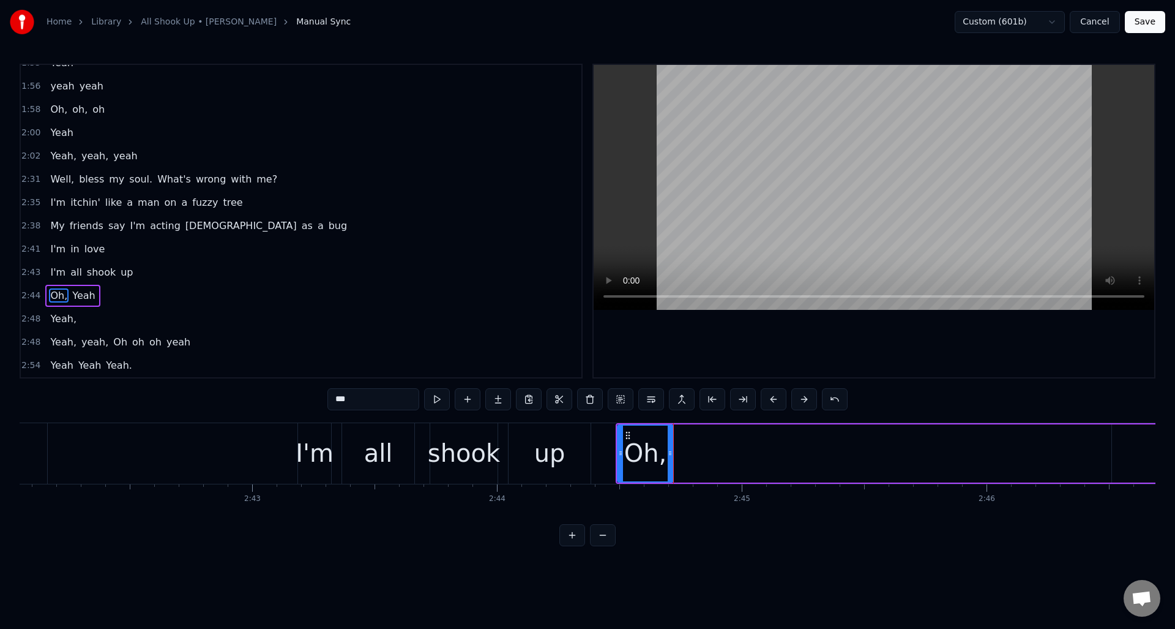
drag, startPoint x: 789, startPoint y: 443, endPoint x: 669, endPoint y: 441, distance: 119.4
click at [669, 441] on div at bounding box center [670, 454] width 5 height 56
click at [372, 400] on input "***" at bounding box center [374, 399] width 92 height 22
type input "**"
click at [463, 396] on button at bounding box center [468, 399] width 26 height 22
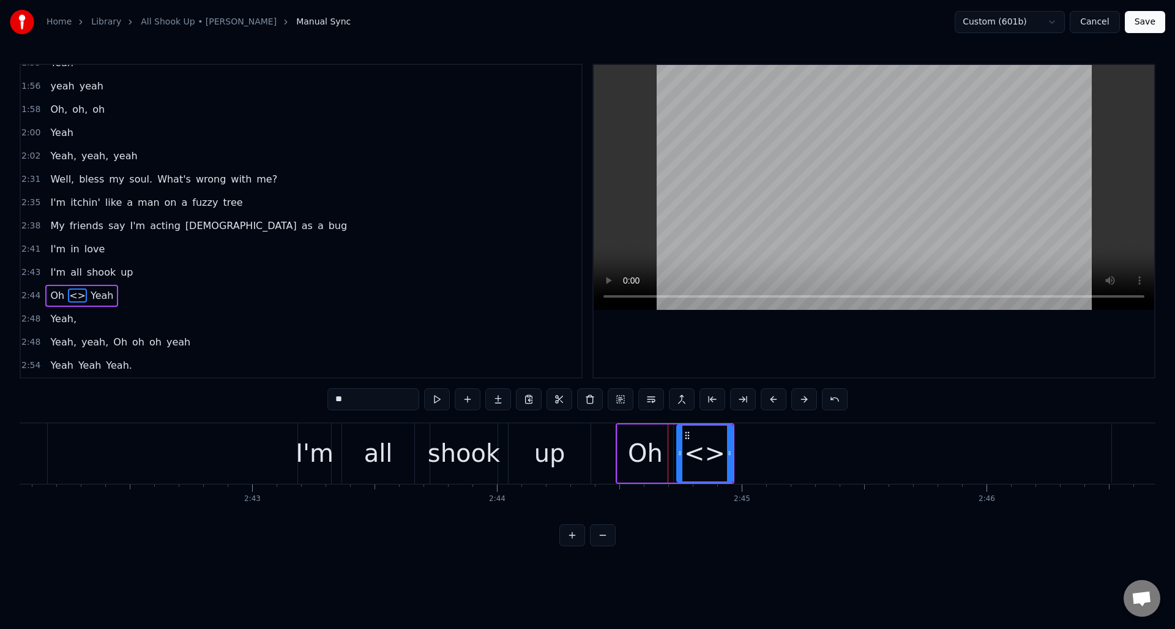
click at [463, 396] on button at bounding box center [468, 399] width 26 height 22
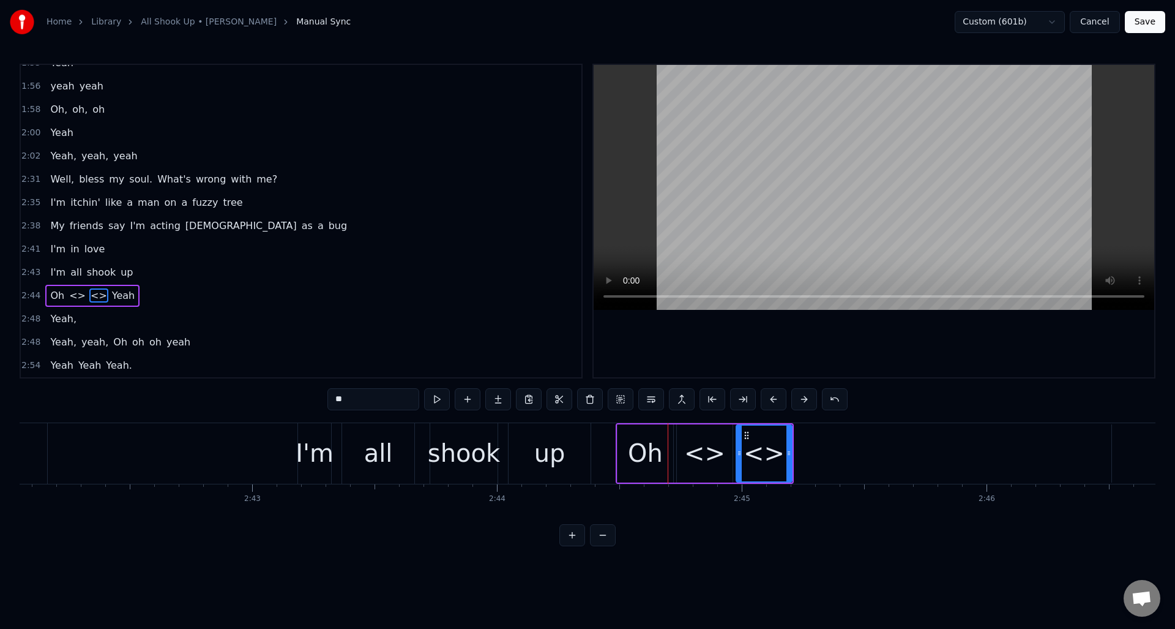
click at [709, 452] on div "<>" at bounding box center [704, 453] width 41 height 37
drag, startPoint x: 320, startPoint y: 394, endPoint x: 347, endPoint y: 407, distance: 29.3
click at [347, 407] on div "0:14 Bless my soul what's wrong with me? 0:20 I'm itchin' like a man on a fuzzy…" at bounding box center [588, 305] width 1136 height 482
drag, startPoint x: 359, startPoint y: 399, endPoint x: 335, endPoint y: 402, distance: 24.1
click at [335, 402] on input "**" at bounding box center [374, 399] width 92 height 22
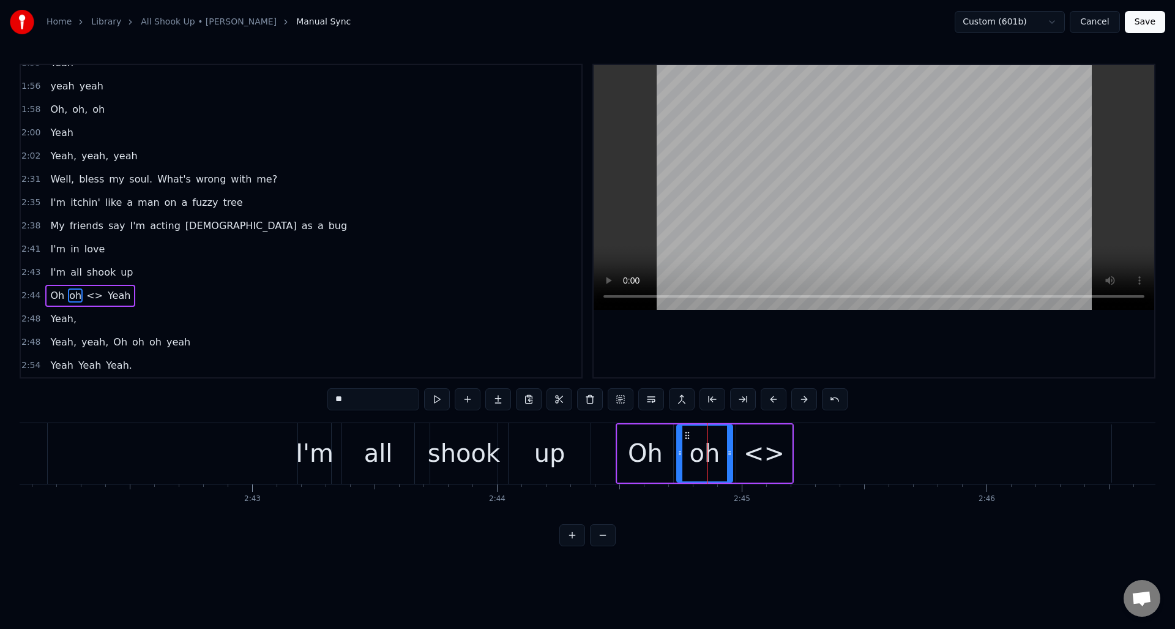
click at [759, 463] on div "<>" at bounding box center [764, 453] width 41 height 37
drag, startPoint x: 351, startPoint y: 399, endPoint x: 318, endPoint y: 398, distance: 33.1
click at [318, 398] on div "0:14 Bless my soul what's wrong with me? 0:20 I'm itchin' like a man on a fuzzy…" at bounding box center [588, 305] width 1136 height 482
type input "***"
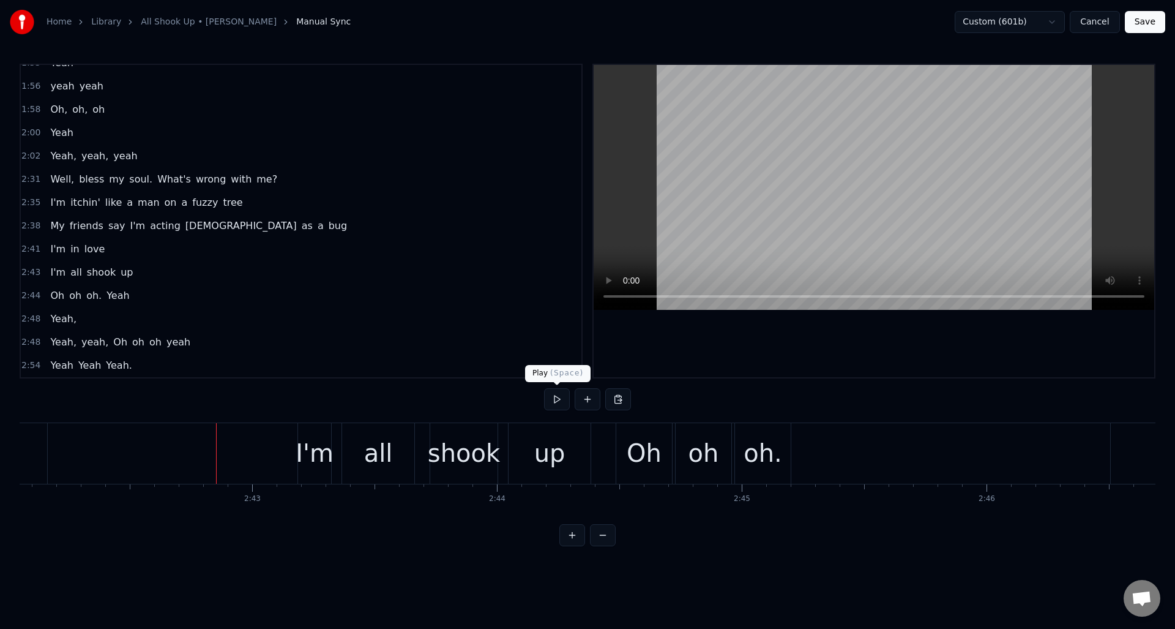
click at [559, 399] on button at bounding box center [557, 399] width 26 height 22
drag, startPoint x: 559, startPoint y: 399, endPoint x: 570, endPoint y: 399, distance: 11.0
click at [563, 399] on button at bounding box center [557, 399] width 26 height 22
click at [658, 440] on div "Oh" at bounding box center [644, 453] width 35 height 37
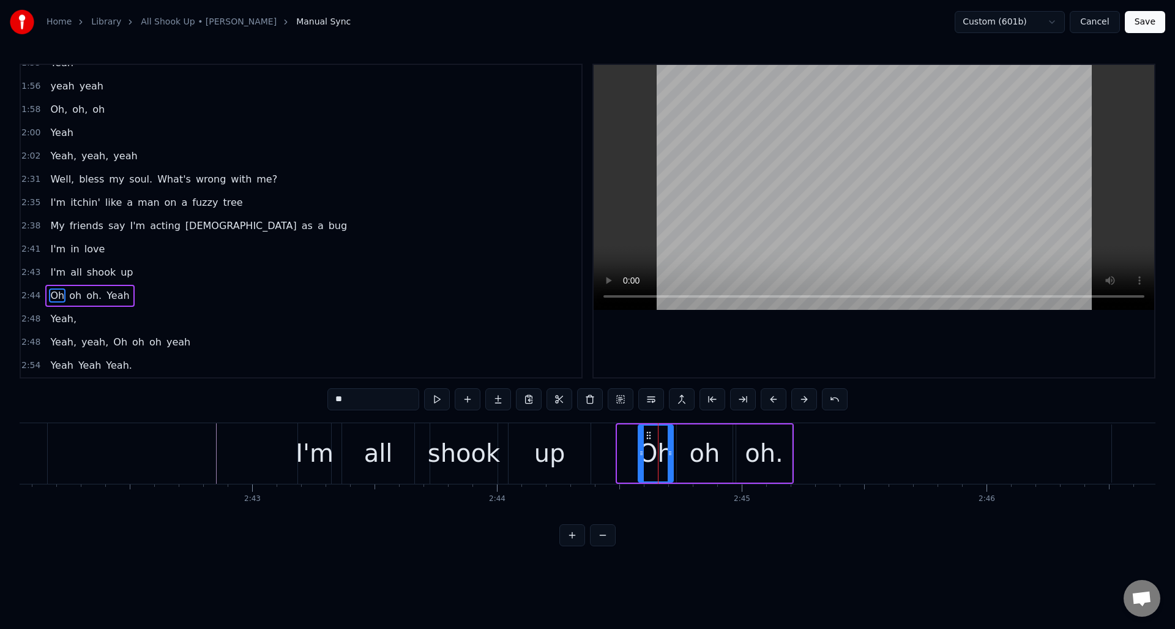
drag, startPoint x: 620, startPoint y: 458, endPoint x: 641, endPoint y: 457, distance: 20.8
click at [641, 457] on div at bounding box center [641, 454] width 5 height 56
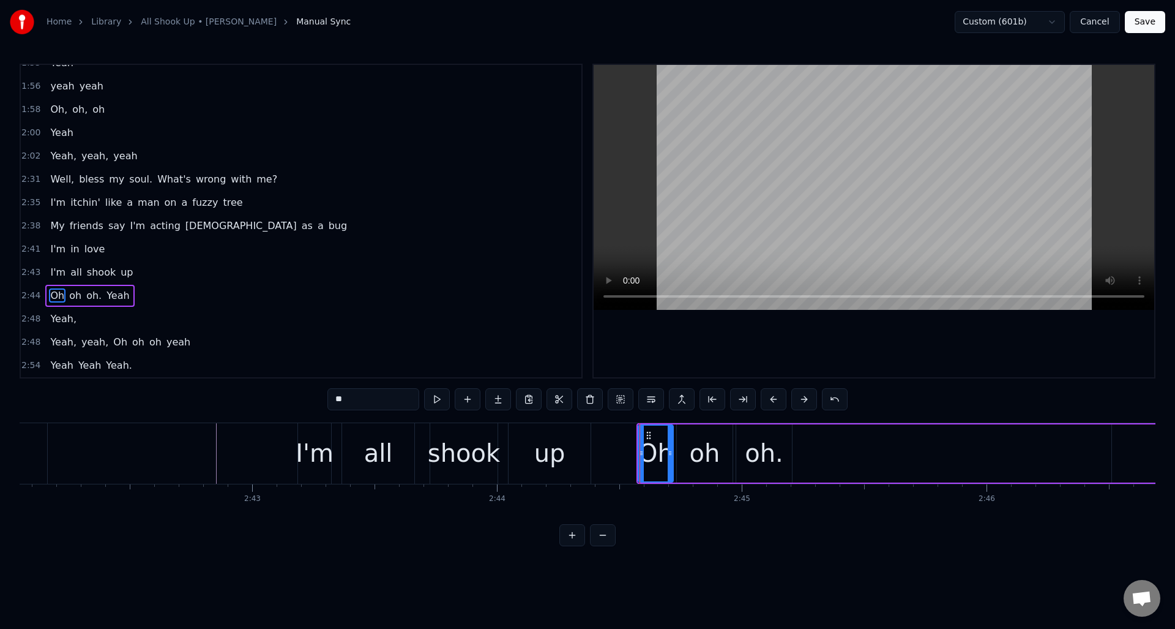
drag, startPoint x: 767, startPoint y: 441, endPoint x: 782, endPoint y: 442, distance: 15.3
click at [767, 441] on div "oh." at bounding box center [764, 453] width 39 height 37
drag, startPoint x: 789, startPoint y: 442, endPoint x: 774, endPoint y: 442, distance: 15.3
click at [773, 444] on div at bounding box center [771, 454] width 5 height 56
drag, startPoint x: 746, startPoint y: 434, endPoint x: 777, endPoint y: 434, distance: 31.2
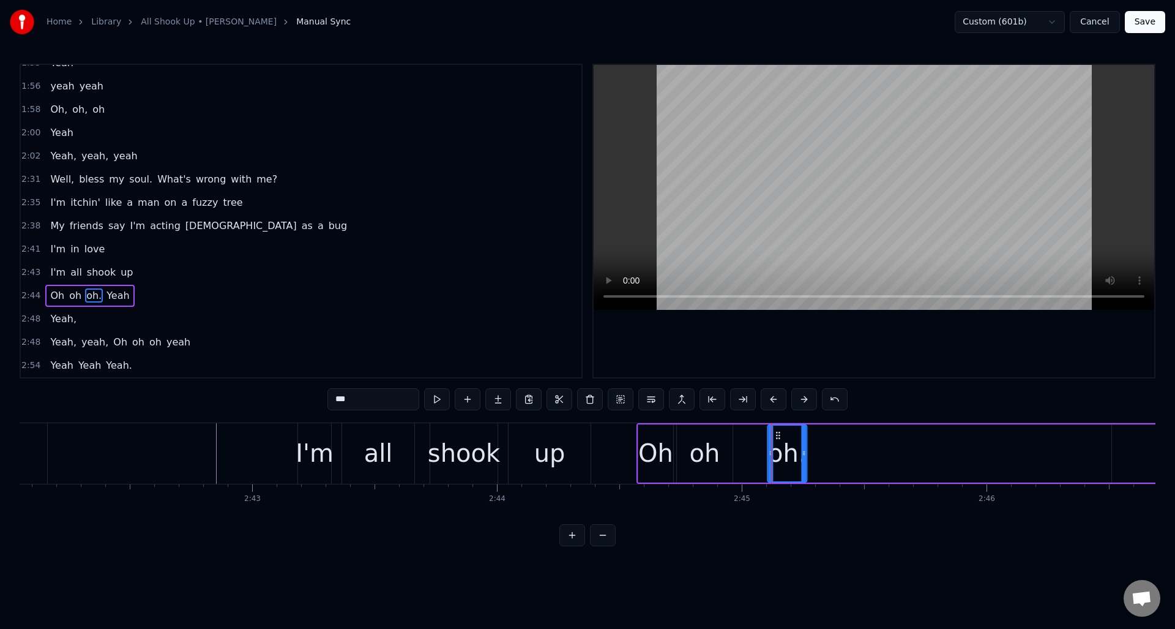
click at [777, 435] on circle at bounding box center [777, 435] width 1 height 1
click at [719, 437] on div "oh" at bounding box center [705, 453] width 56 height 58
type input "**"
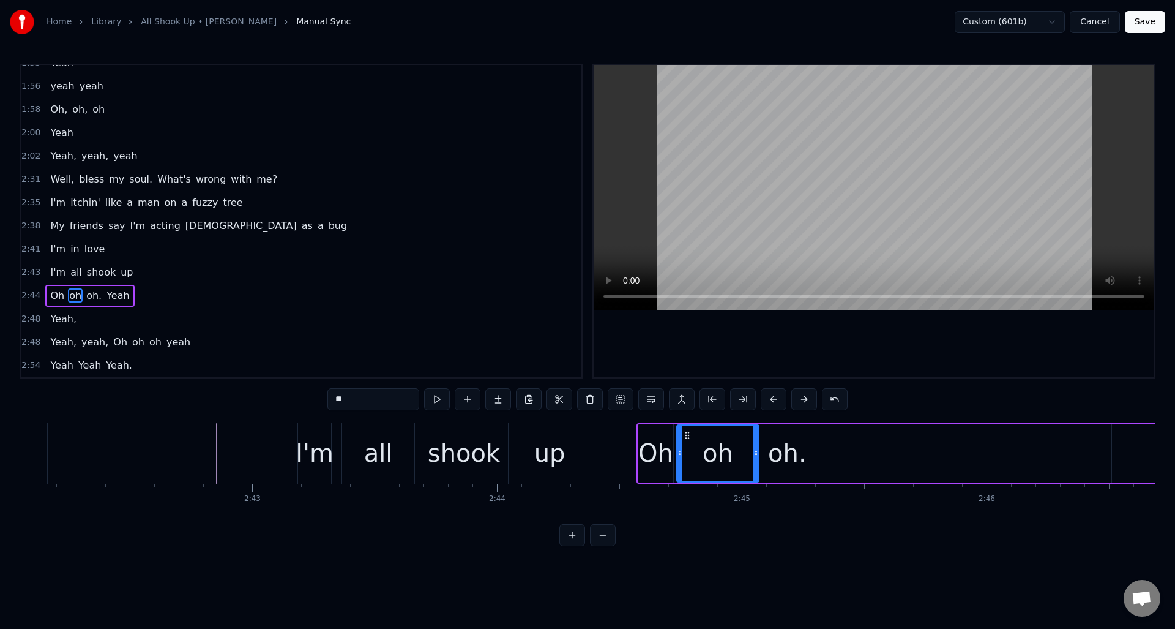
drag, startPoint x: 730, startPoint y: 439, endPoint x: 735, endPoint y: 444, distance: 6.5
click at [757, 440] on div at bounding box center [756, 454] width 5 height 56
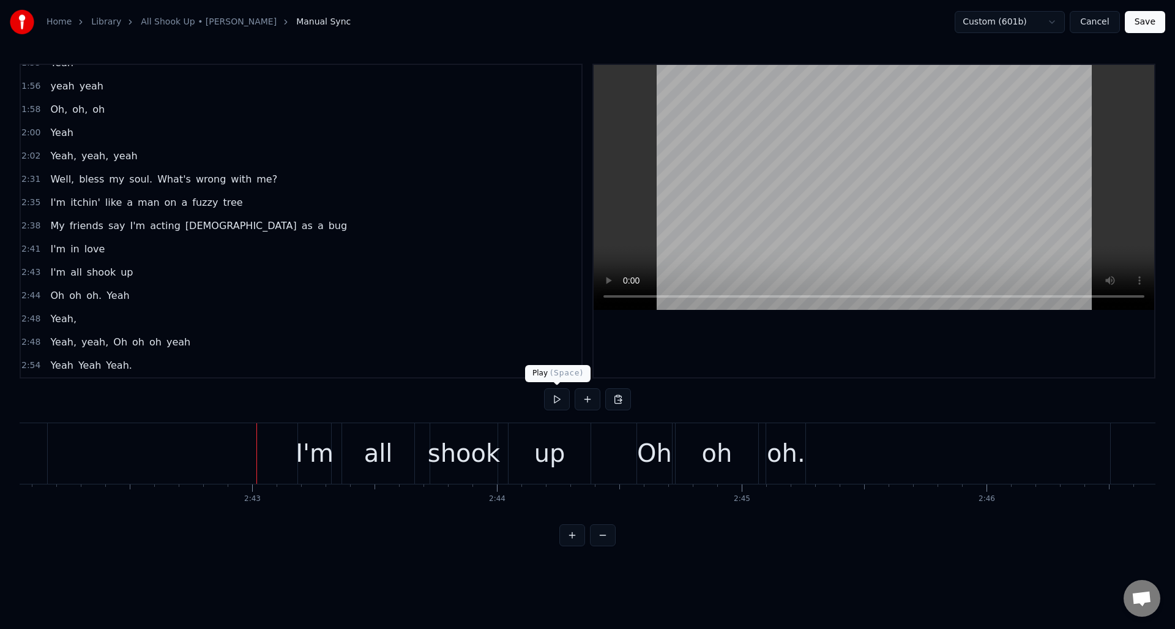
click at [550, 398] on button at bounding box center [557, 399] width 26 height 22
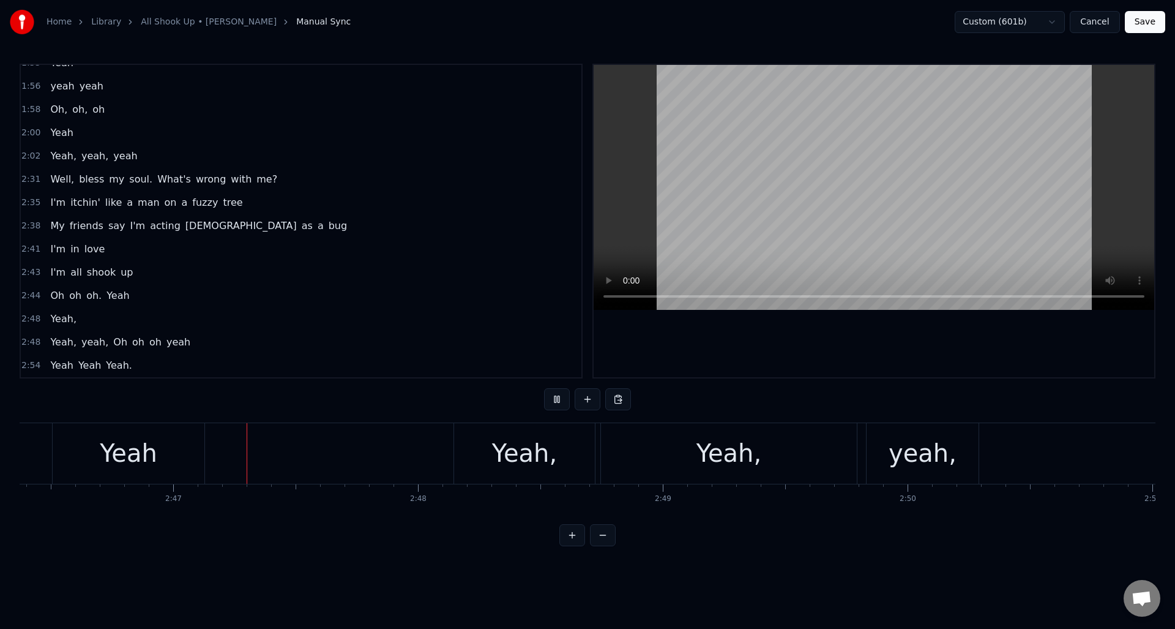
scroll to position [0, 40744]
click at [550, 398] on button at bounding box center [557, 399] width 26 height 22
click at [145, 462] on div "Yeah" at bounding box center [128, 453] width 58 height 37
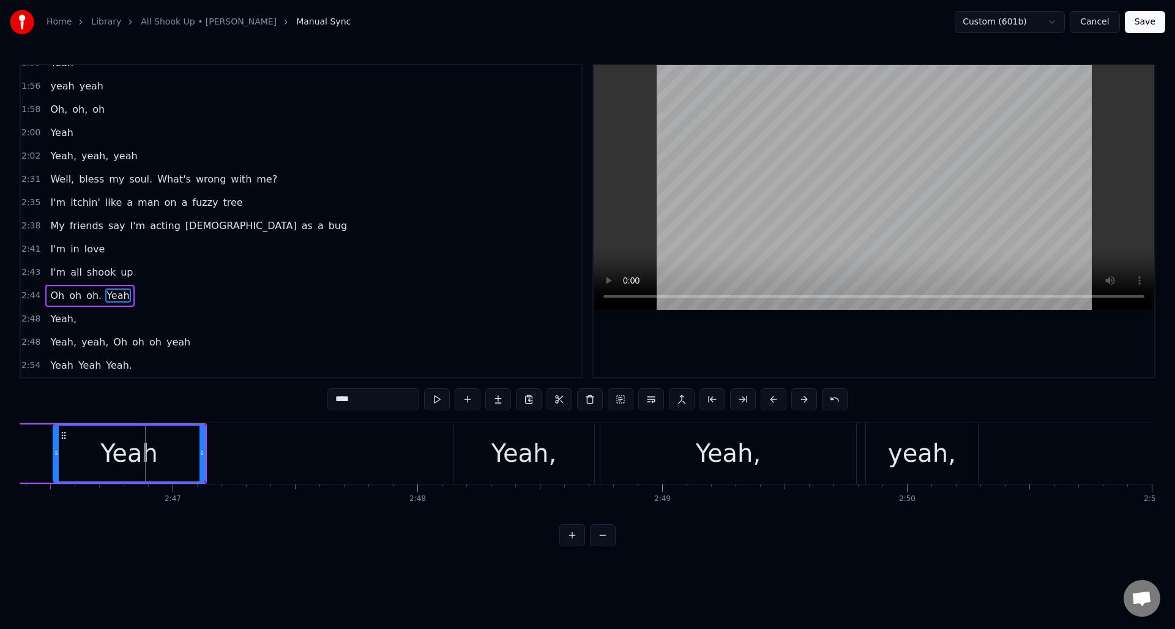
click at [370, 403] on input "****" at bounding box center [374, 399] width 92 height 22
click at [558, 456] on div "Yeah," at bounding box center [524, 453] width 141 height 61
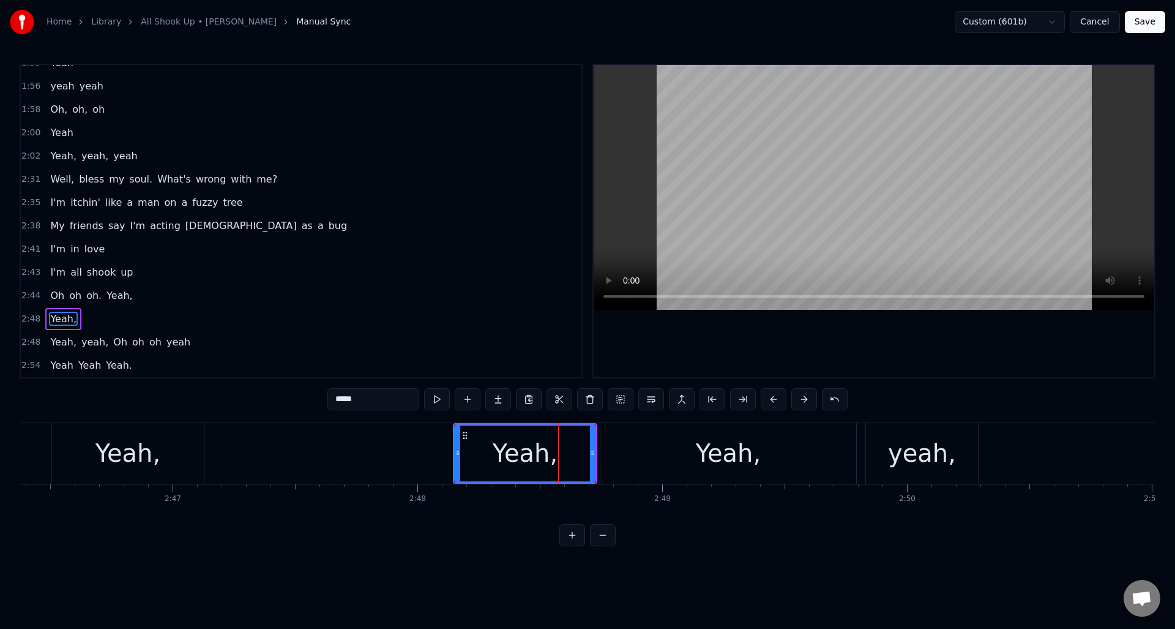
click at [379, 402] on input "*****" at bounding box center [374, 399] width 92 height 22
click at [740, 453] on div "Yeah," at bounding box center [728, 453] width 65 height 37
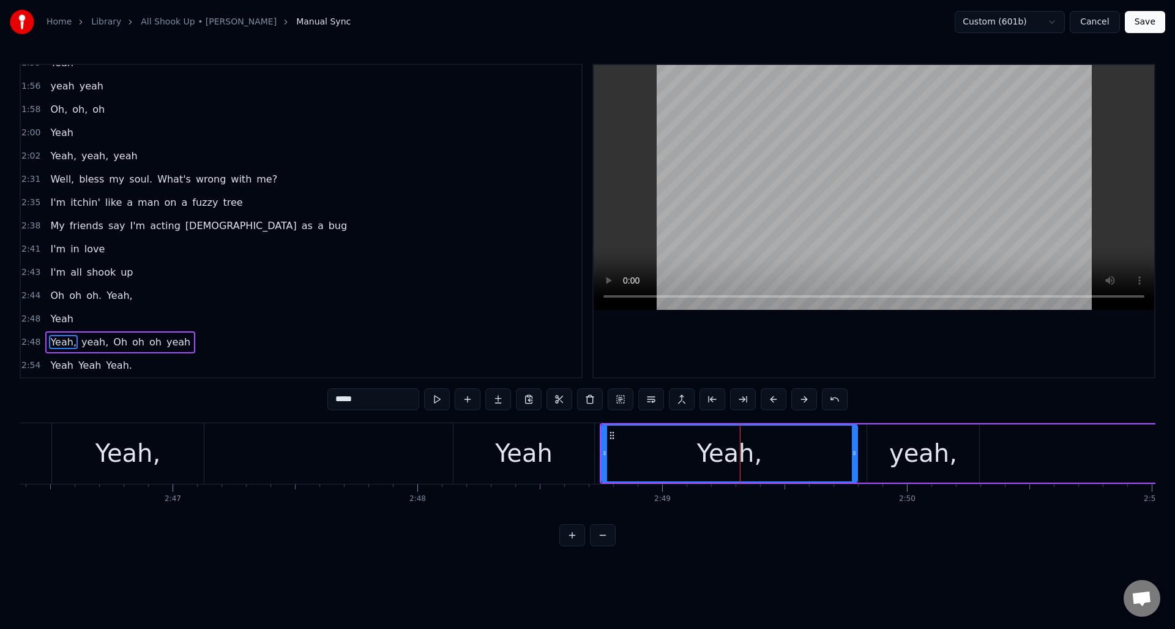
click at [366, 400] on input "*****" at bounding box center [374, 399] width 92 height 22
click at [341, 402] on input "****" at bounding box center [374, 399] width 92 height 22
drag, startPoint x: 341, startPoint y: 401, endPoint x: 316, endPoint y: 402, distance: 25.1
click at [316, 402] on div "0:14 Bless my soul what's wrong with me? 0:20 I'm itchin' like a man on a fuzzy…" at bounding box center [588, 305] width 1136 height 482
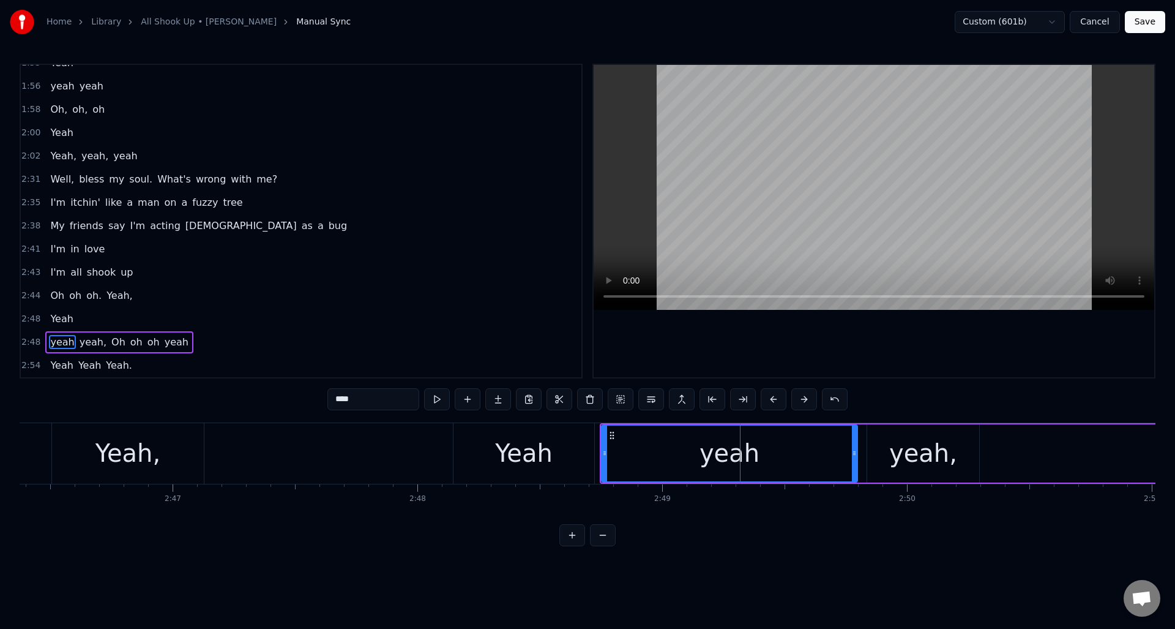
click at [953, 454] on div "yeah," at bounding box center [924, 453] width 112 height 58
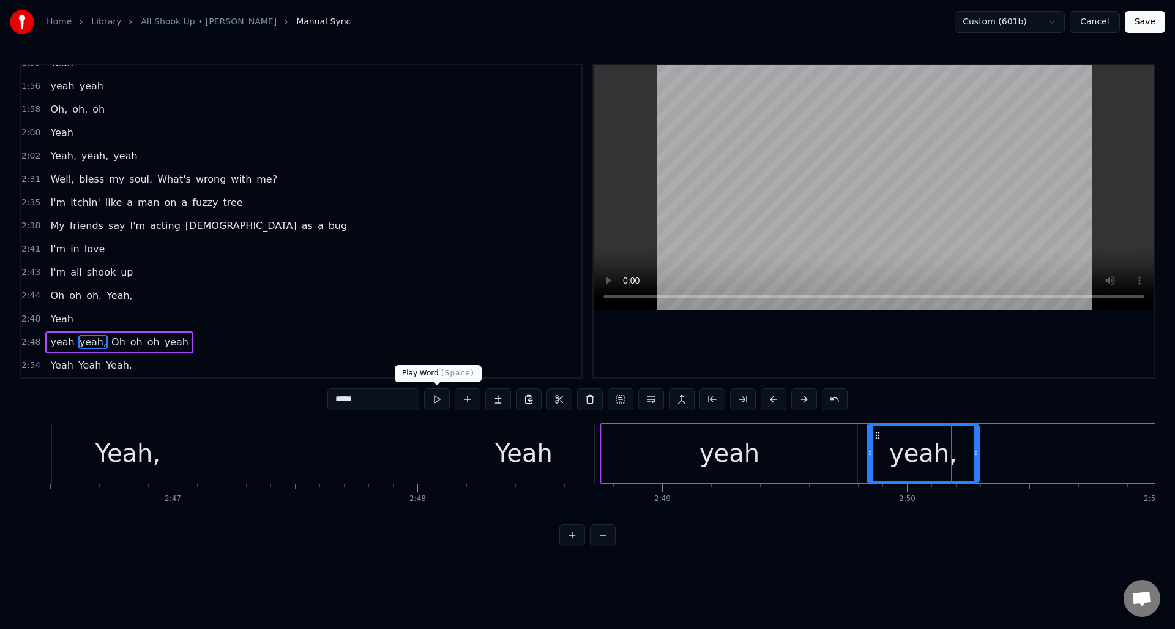
click at [405, 397] on input "*****" at bounding box center [374, 399] width 92 height 22
type input "****"
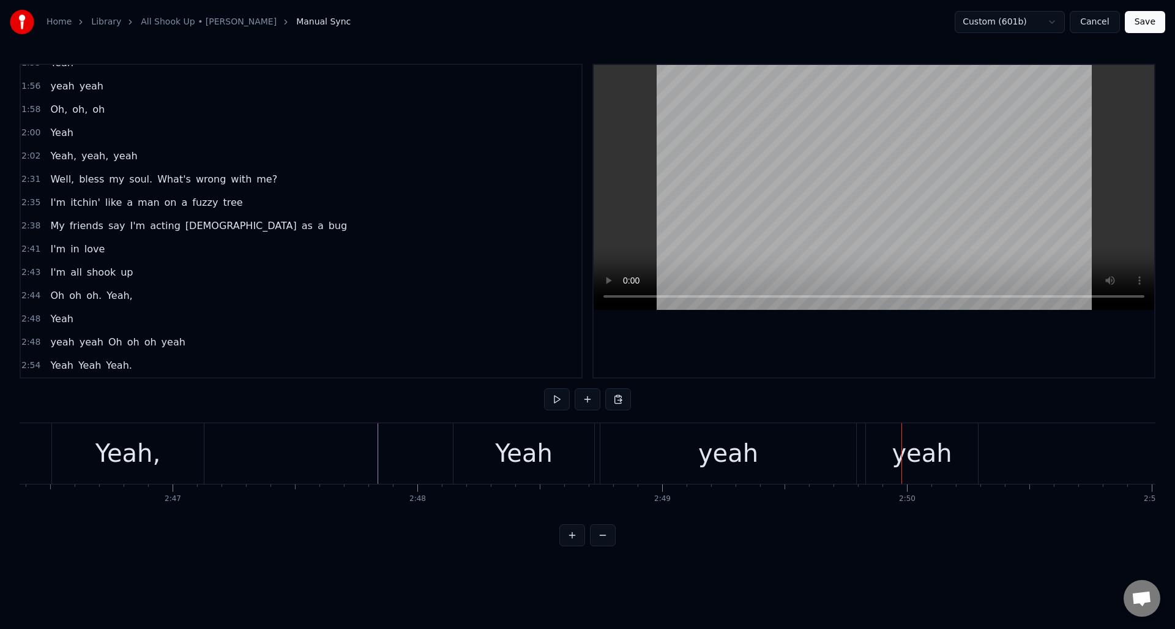
click at [921, 453] on div "yeah" at bounding box center [922, 453] width 60 height 37
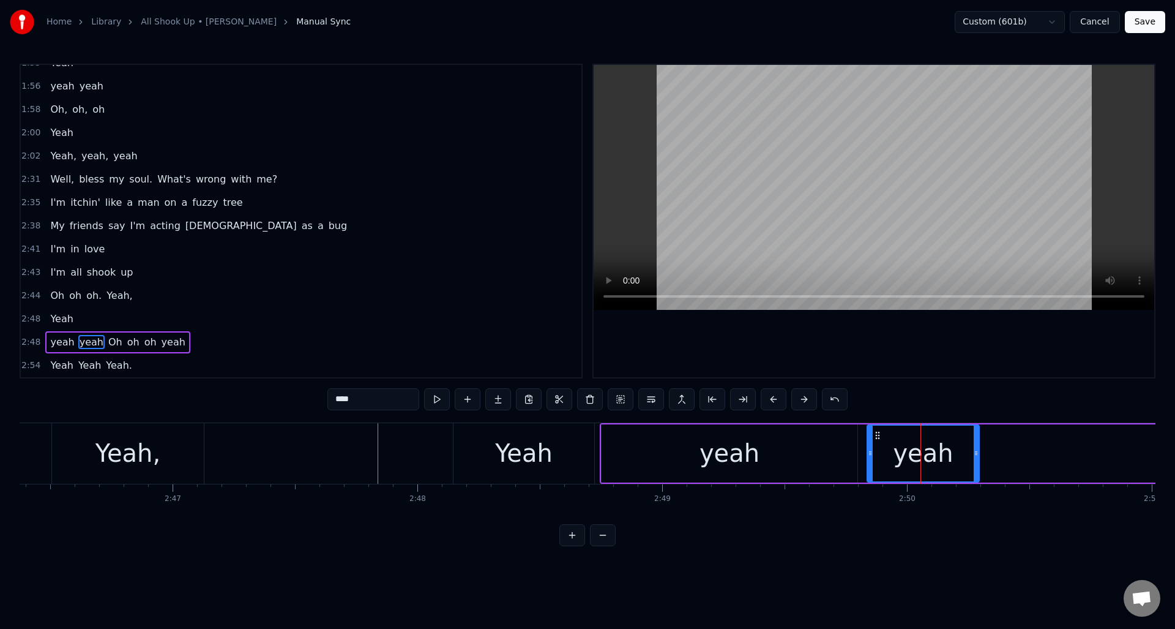
click at [429, 400] on button at bounding box center [437, 399] width 26 height 22
click at [378, 401] on input "****" at bounding box center [374, 399] width 92 height 22
type input "*****"
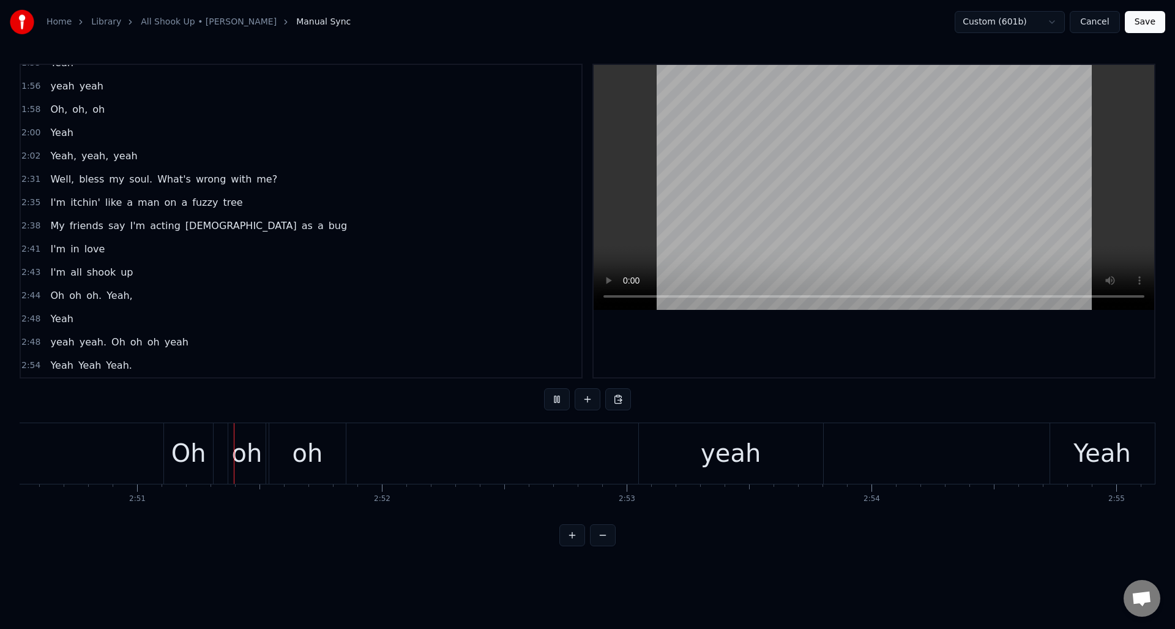
scroll to position [0, 41760]
click at [707, 457] on div "yeah" at bounding box center [730, 453] width 60 height 37
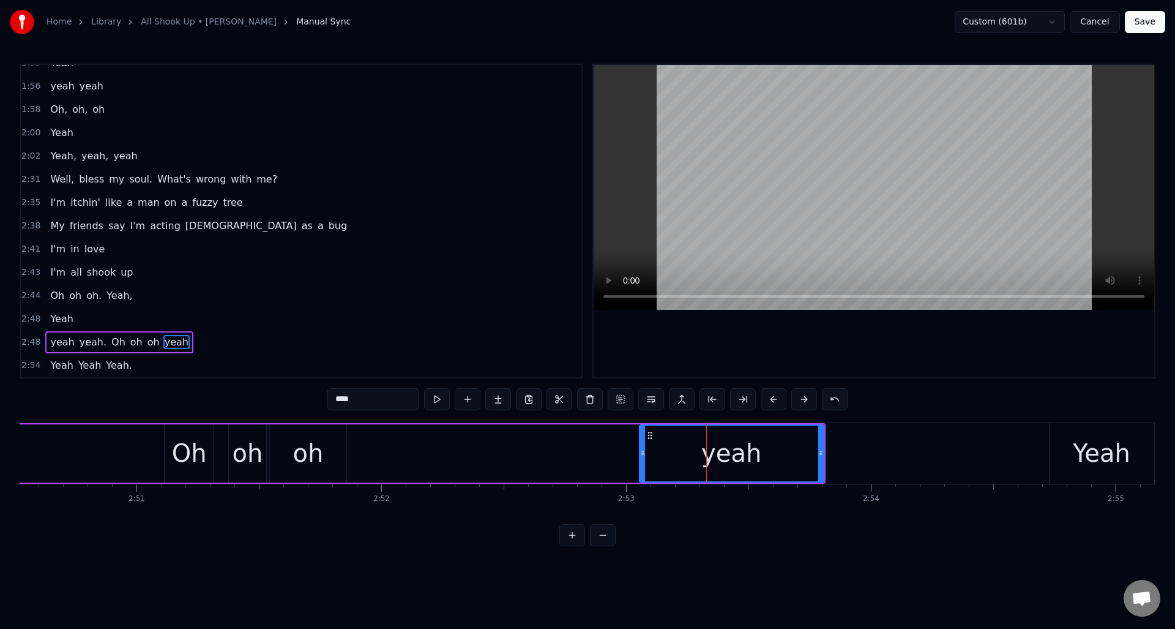
drag, startPoint x: 340, startPoint y: 400, endPoint x: 328, endPoint y: 398, distance: 11.9
click at [328, 398] on input "****" at bounding box center [374, 399] width 92 height 22
type input "*****"
click at [474, 437] on div "yeah yeah. Oh oh oh Yeah," at bounding box center [205, 453] width 1242 height 61
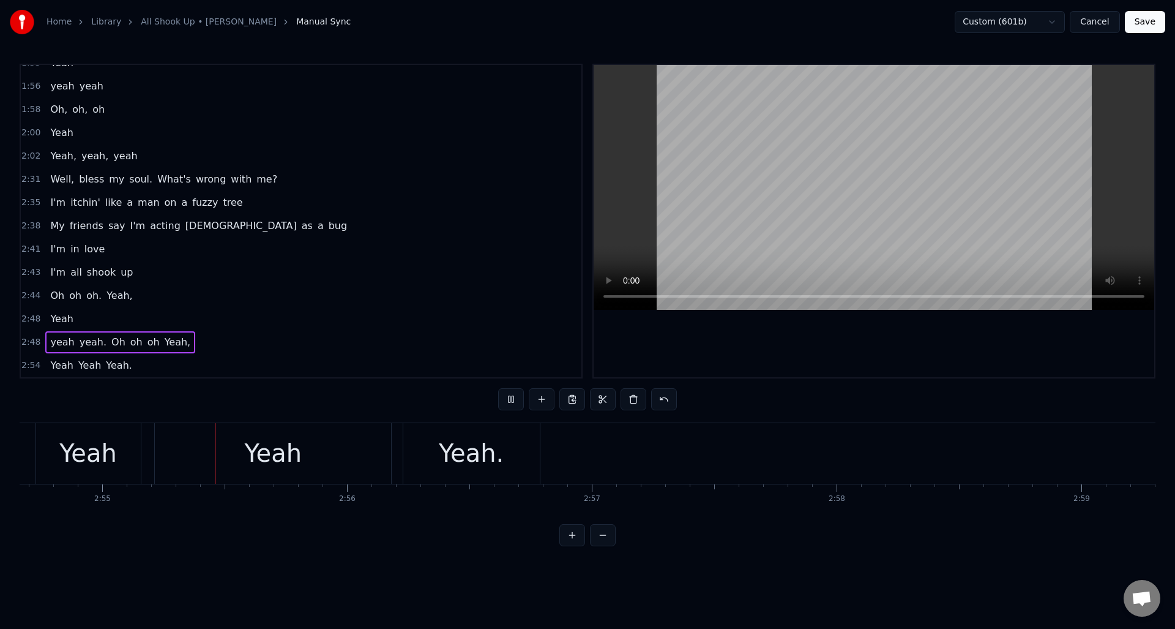
scroll to position [0, 42774]
click at [299, 449] on div "Yeah" at bounding box center [272, 453] width 236 height 61
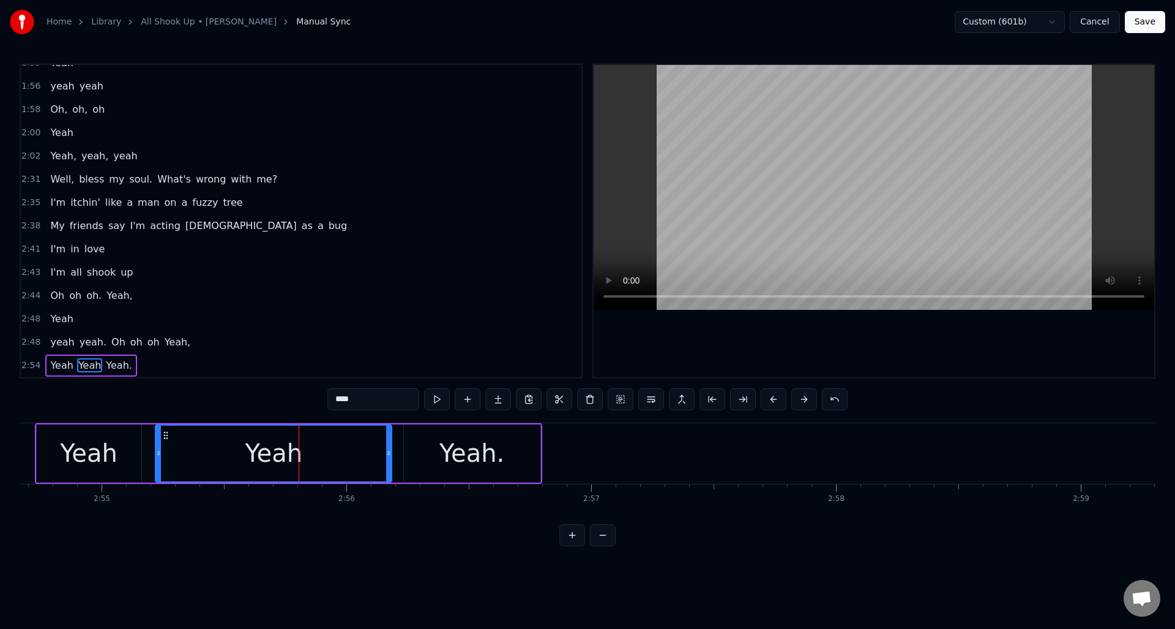
drag, startPoint x: 340, startPoint y: 398, endPoint x: 326, endPoint y: 399, distance: 14.7
click at [326, 399] on div "0:14 Bless my soul what's wrong with me? 0:20 I'm itchin' like a man on a fuzzy…" at bounding box center [588, 305] width 1136 height 482
click at [456, 450] on div "Yeah." at bounding box center [472, 453] width 65 height 37
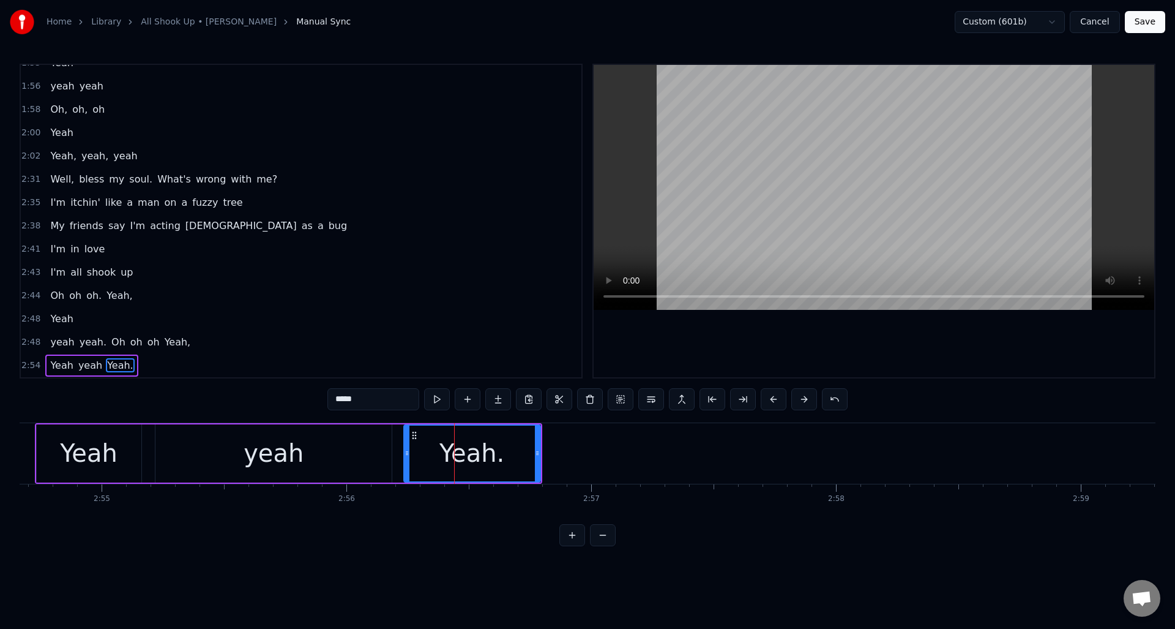
drag, startPoint x: 342, startPoint y: 397, endPoint x: 330, endPoint y: 399, distance: 11.8
click at [330, 399] on input "*****" at bounding box center [374, 399] width 92 height 22
type input "*****"
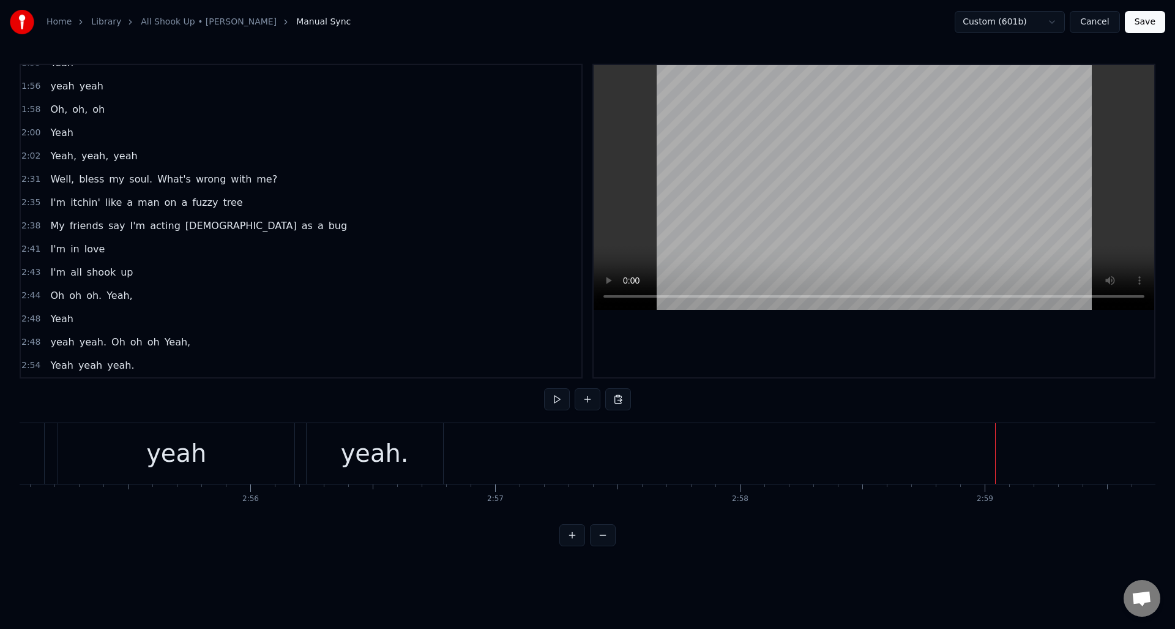
scroll to position [0, 42840]
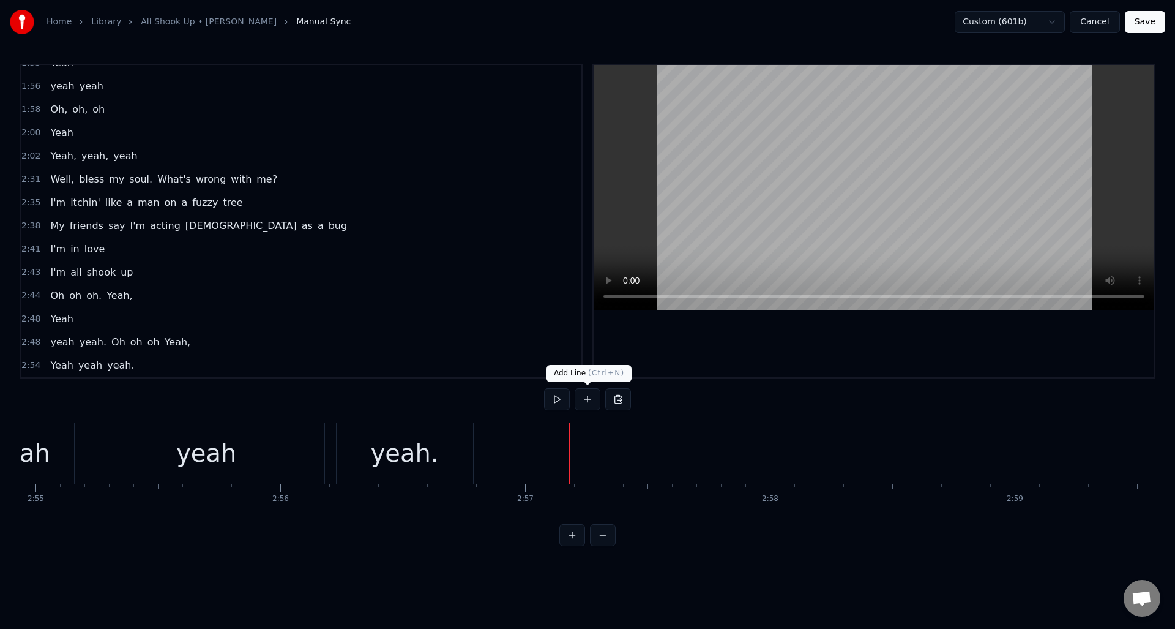
click at [586, 397] on button at bounding box center [588, 399] width 26 height 22
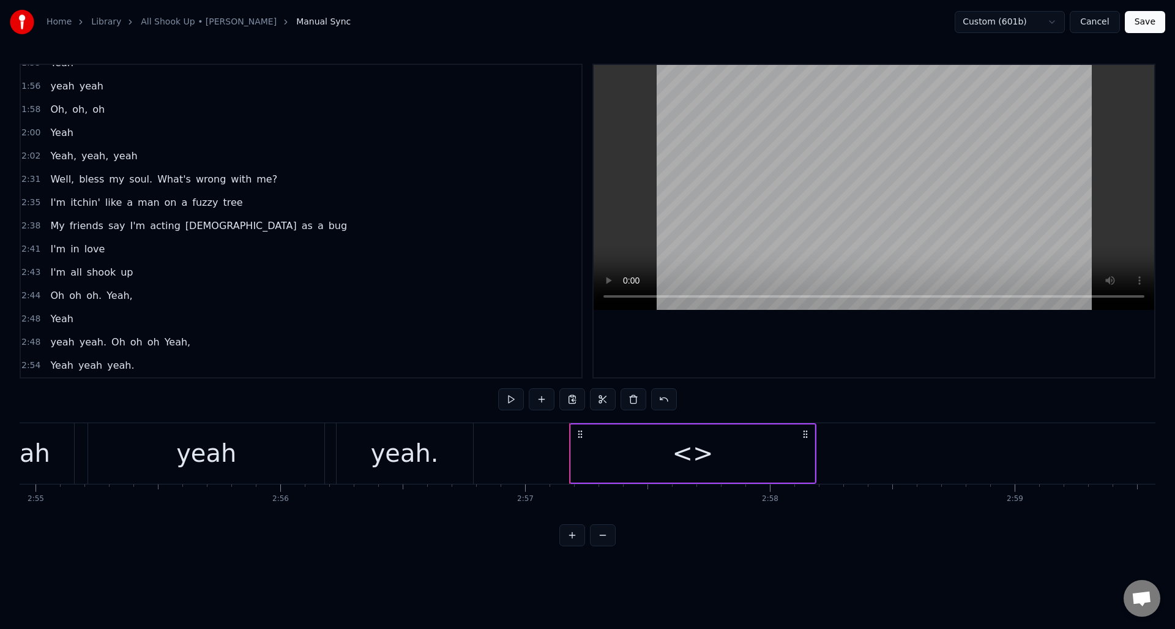
click at [689, 454] on div "<>" at bounding box center [692, 453] width 41 height 37
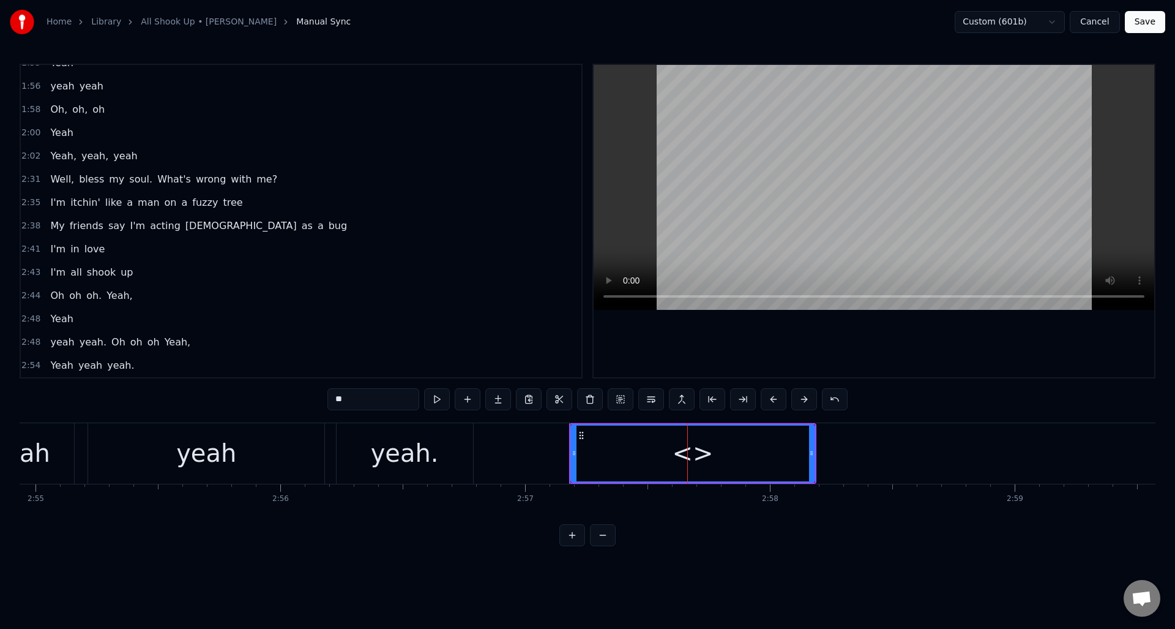
scroll to position [781, 0]
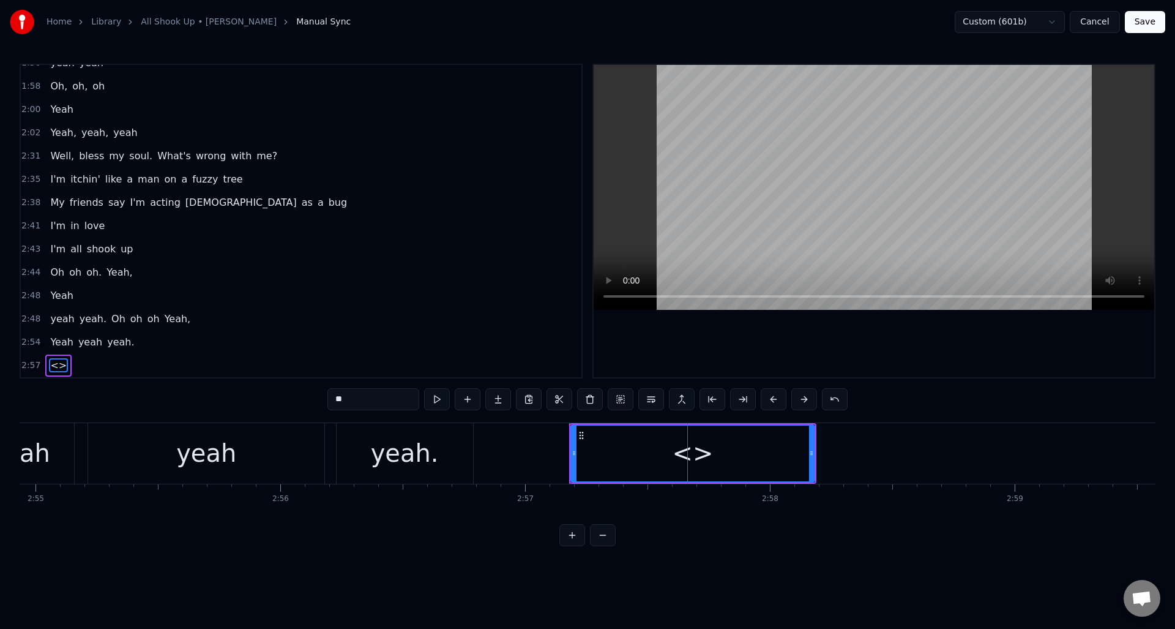
drag, startPoint x: 371, startPoint y: 403, endPoint x: 306, endPoint y: 399, distance: 65.6
click at [306, 399] on div "0:14 Bless my soul what's wrong with me? 0:20 I'm itchin' like a man on a fuzzy…" at bounding box center [588, 305] width 1136 height 482
type input "*******"
click at [607, 542] on button at bounding box center [603, 535] width 26 height 22
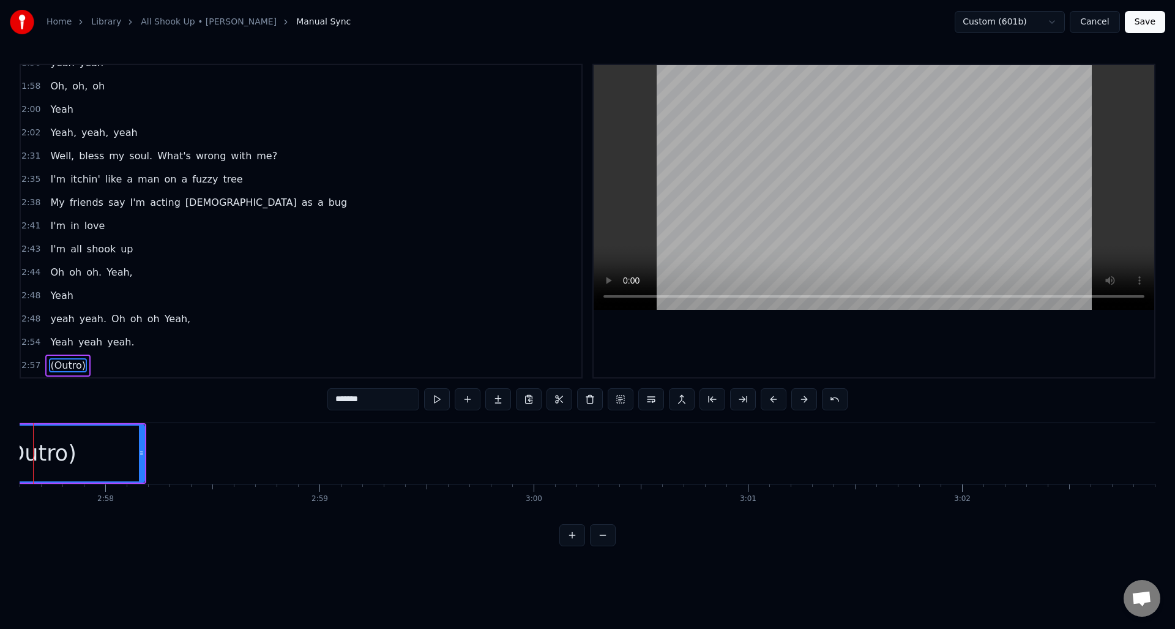
click at [607, 542] on button at bounding box center [603, 535] width 26 height 22
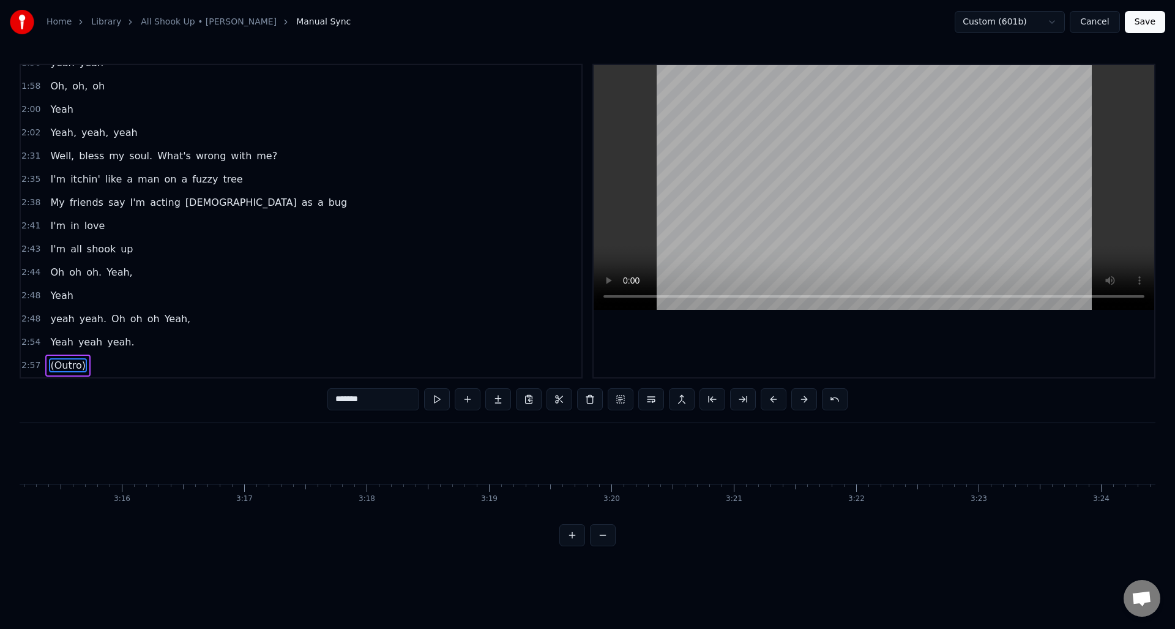
click at [607, 542] on button at bounding box center [603, 535] width 26 height 22
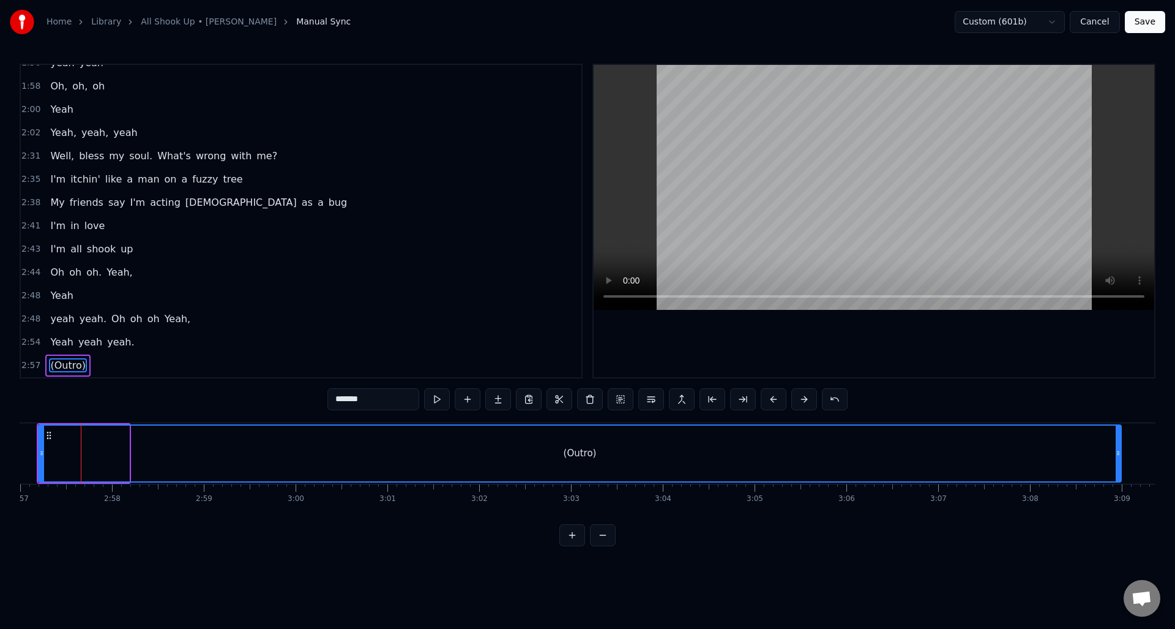
drag, startPoint x: 125, startPoint y: 469, endPoint x: 1117, endPoint y: 457, distance: 992.5
click at [1117, 457] on div at bounding box center [1118, 454] width 5 height 56
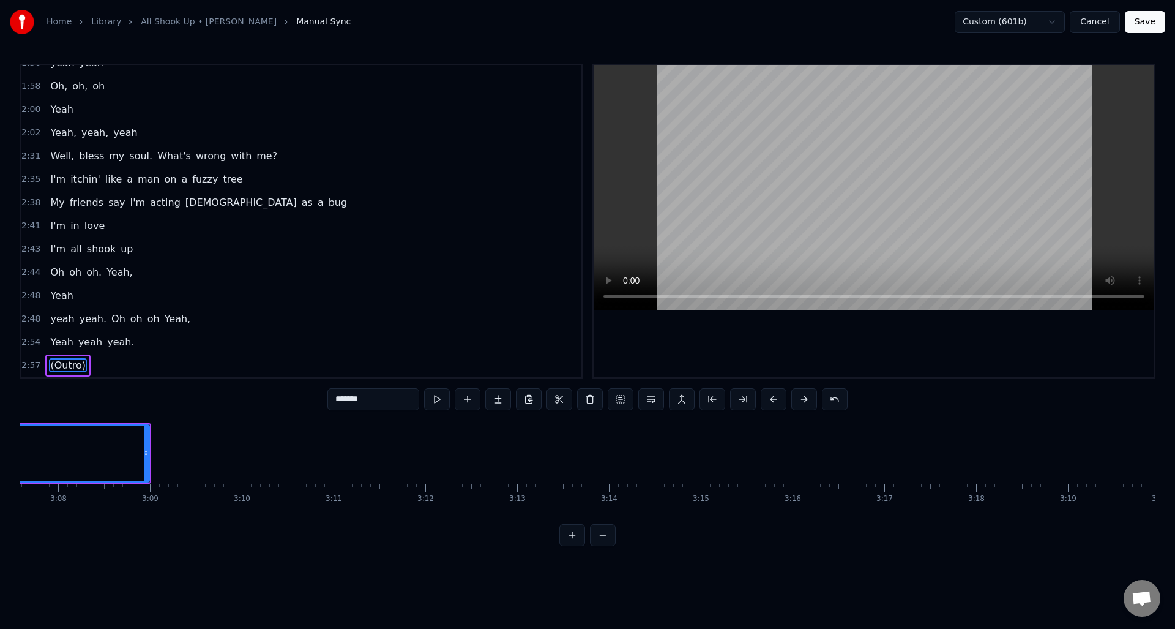
scroll to position [0, 17289]
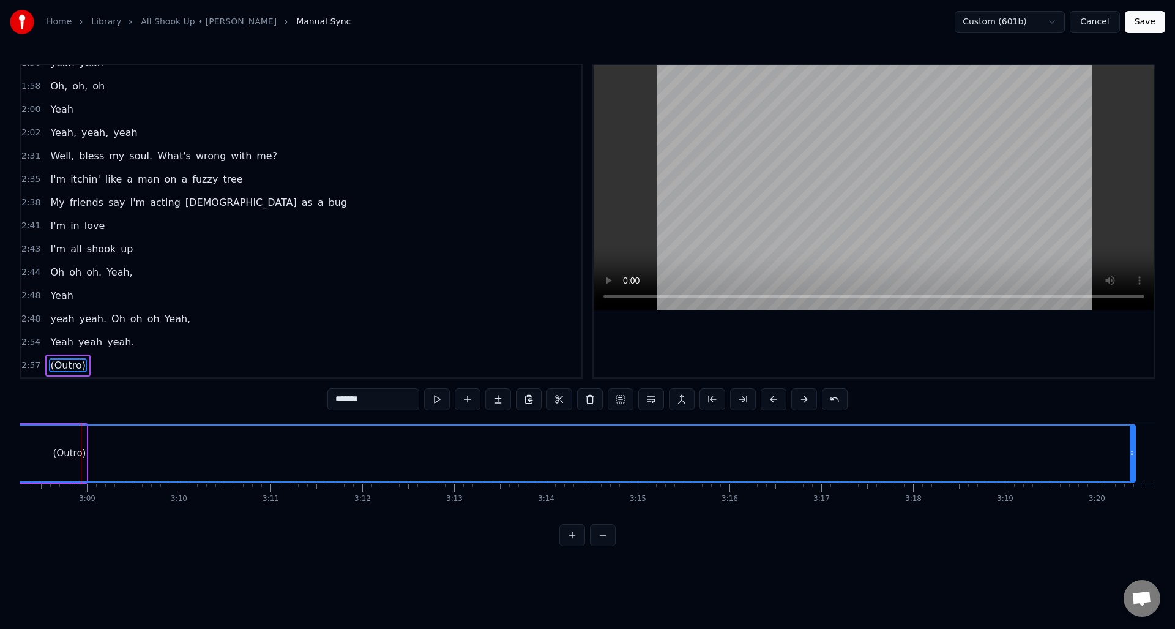
drag, startPoint x: 83, startPoint y: 464, endPoint x: 1132, endPoint y: 487, distance: 1049.6
click at [1132, 487] on div "Bless my soul what's wrong with me? I'm itchin' like a man on a fuzzy tree My f…" at bounding box center [588, 468] width 1136 height 92
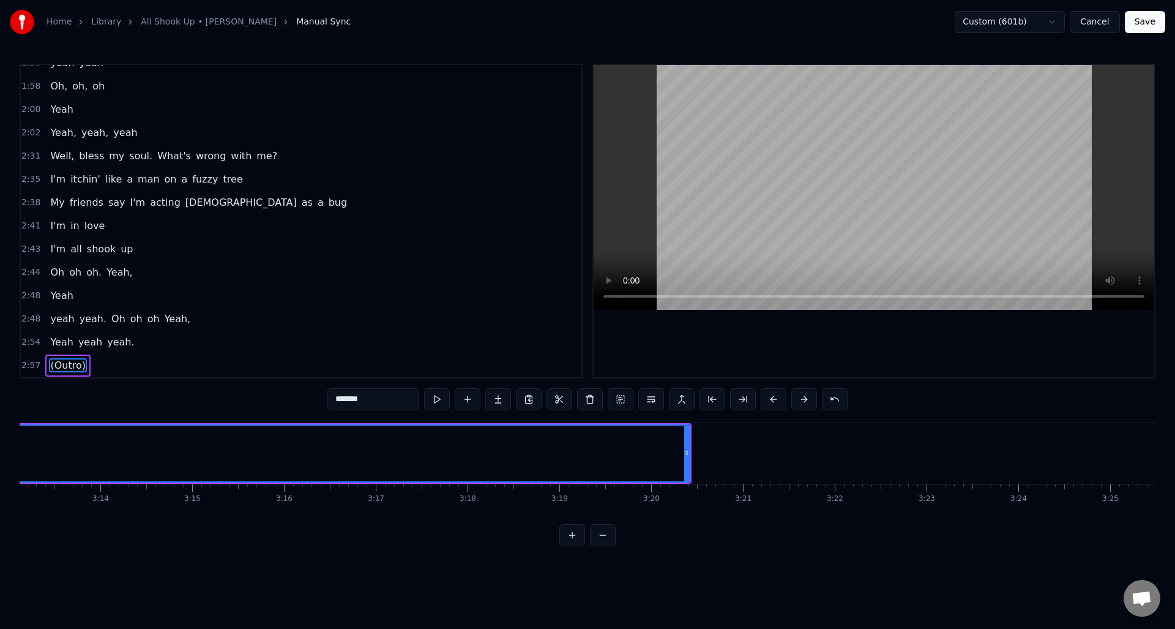
scroll to position [0, 18044]
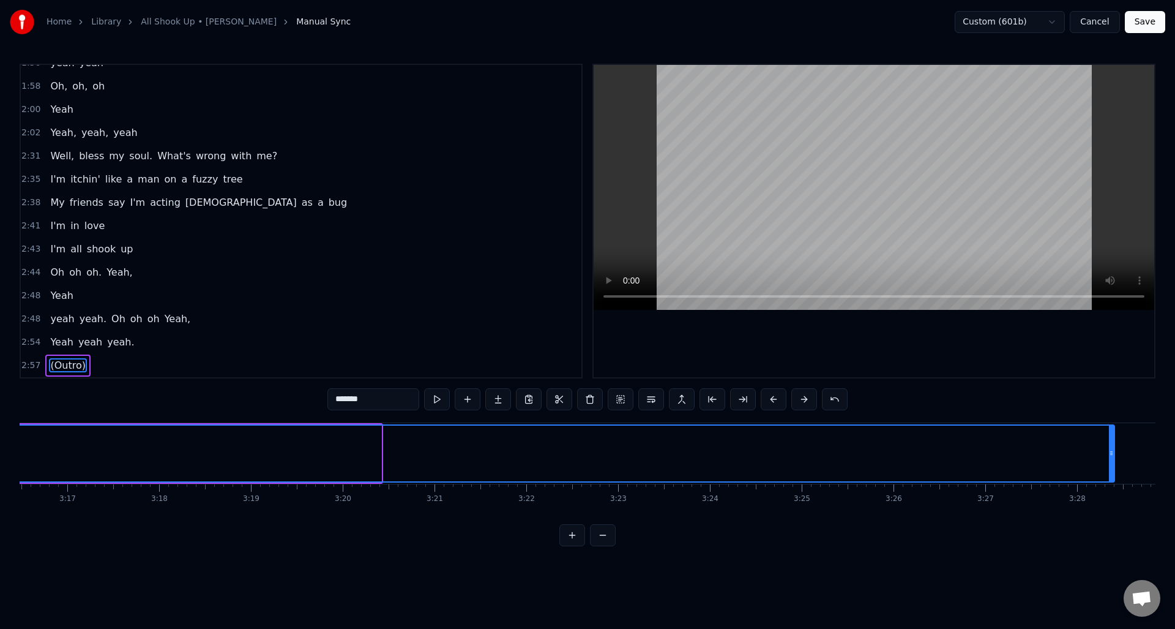
drag, startPoint x: 379, startPoint y: 465, endPoint x: 1112, endPoint y: 473, distance: 733.5
click at [1112, 473] on div at bounding box center [1111, 454] width 5 height 56
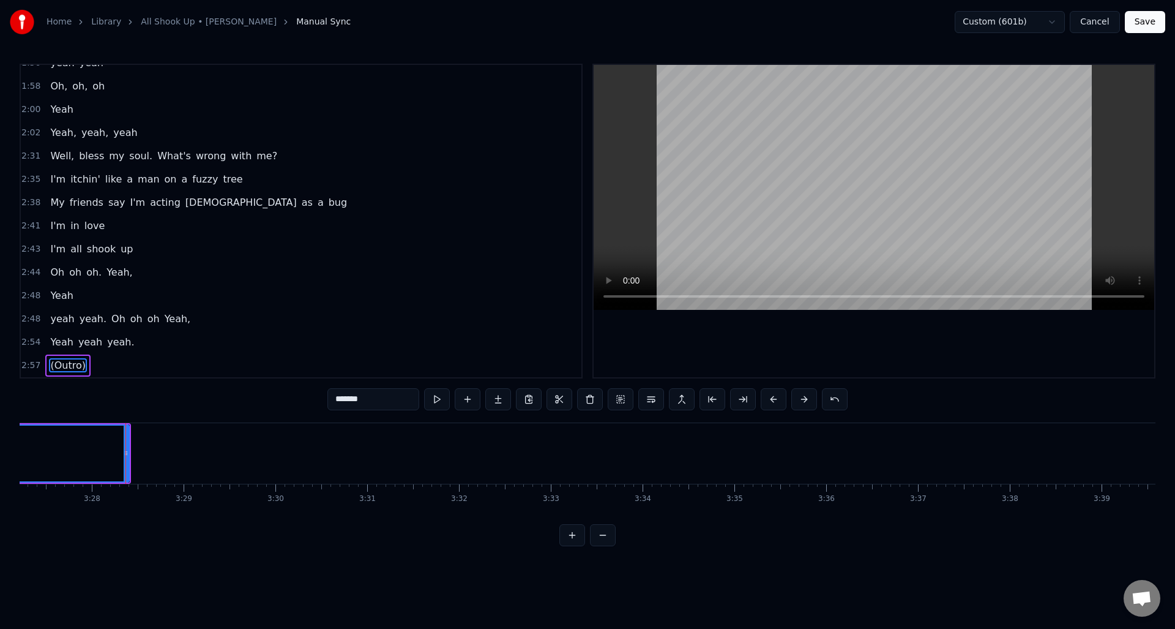
scroll to position [0, 19074]
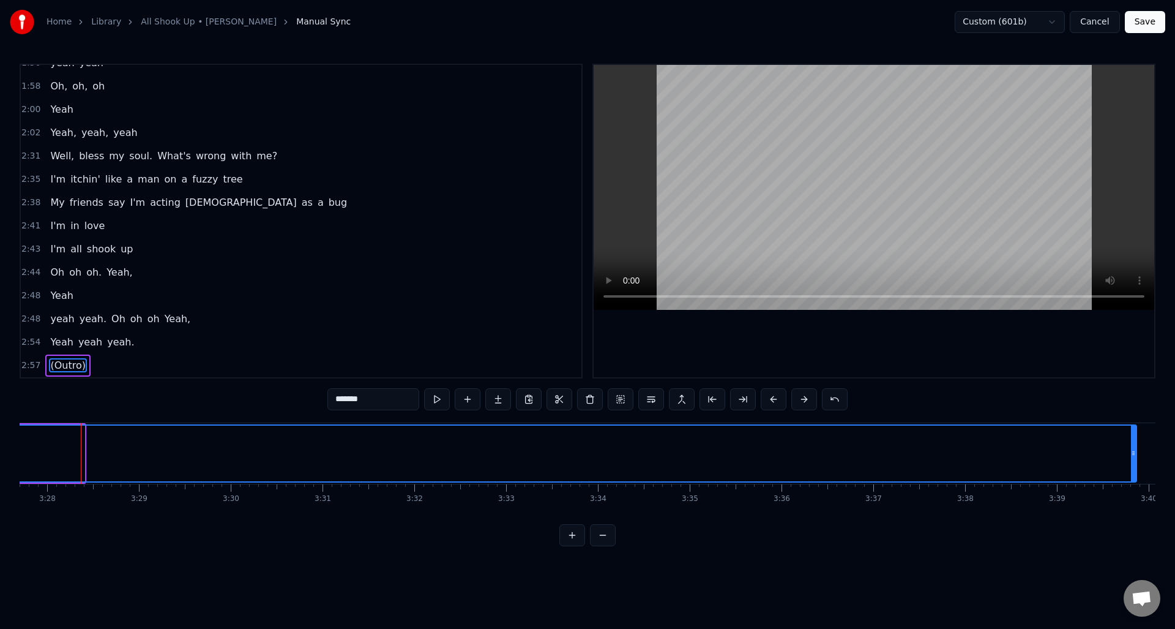
drag, startPoint x: 82, startPoint y: 467, endPoint x: 1134, endPoint y: 470, distance: 1052.4
click at [1134, 470] on div at bounding box center [1133, 454] width 5 height 56
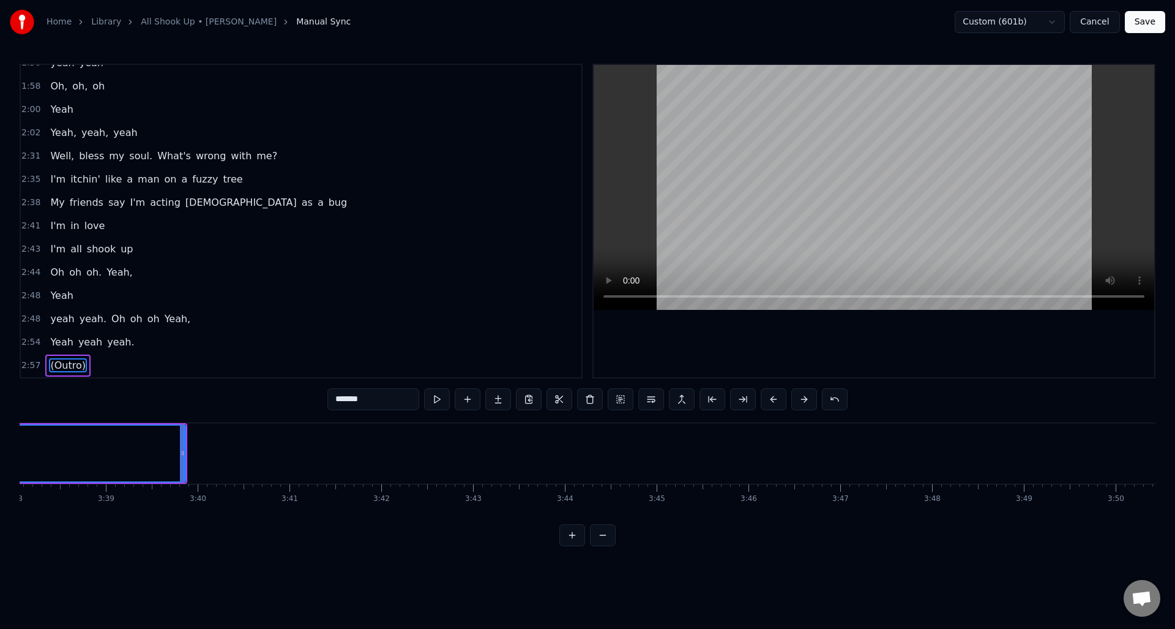
scroll to position [0, 20078]
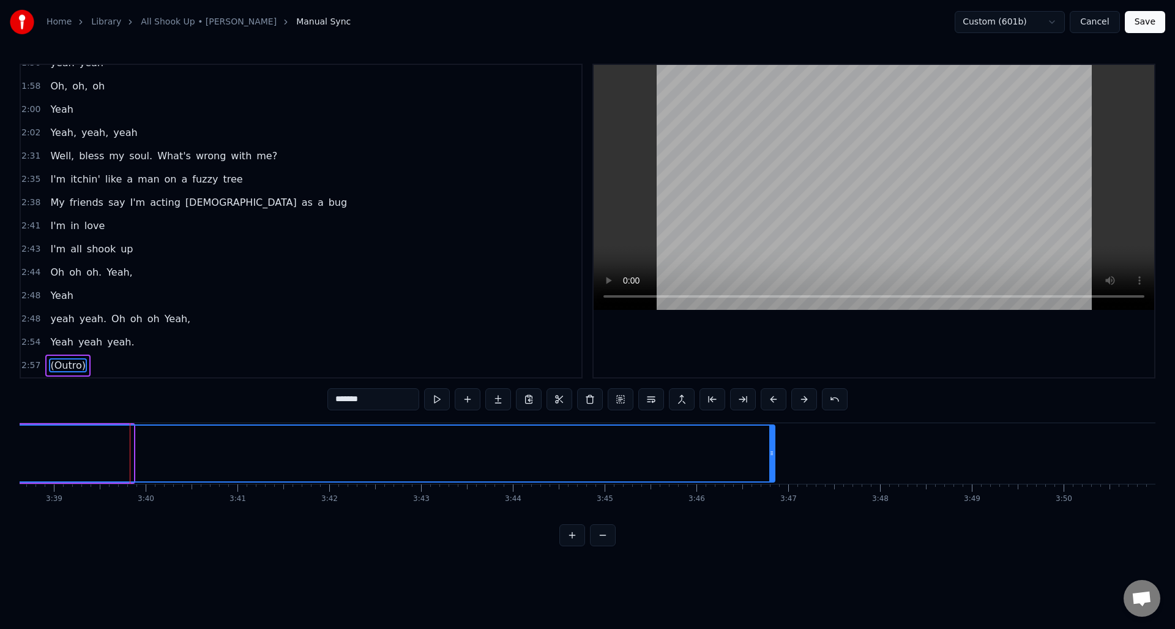
drag, startPoint x: 132, startPoint y: 463, endPoint x: 767, endPoint y: 453, distance: 635.6
click at [773, 454] on div at bounding box center [772, 454] width 5 height 56
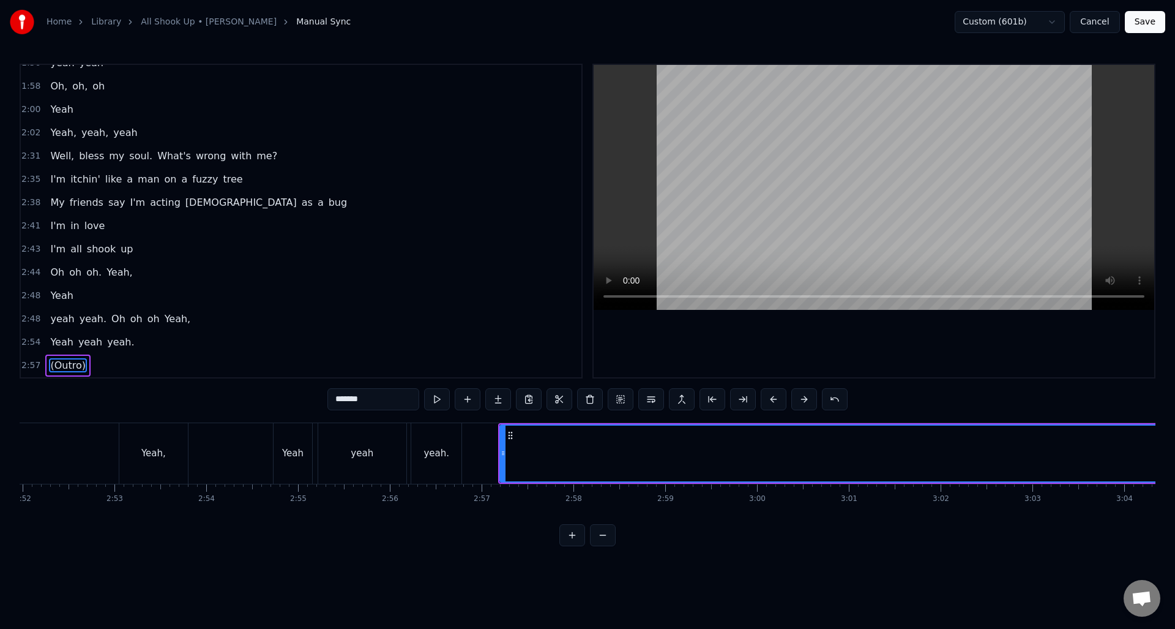
scroll to position [0, 15575]
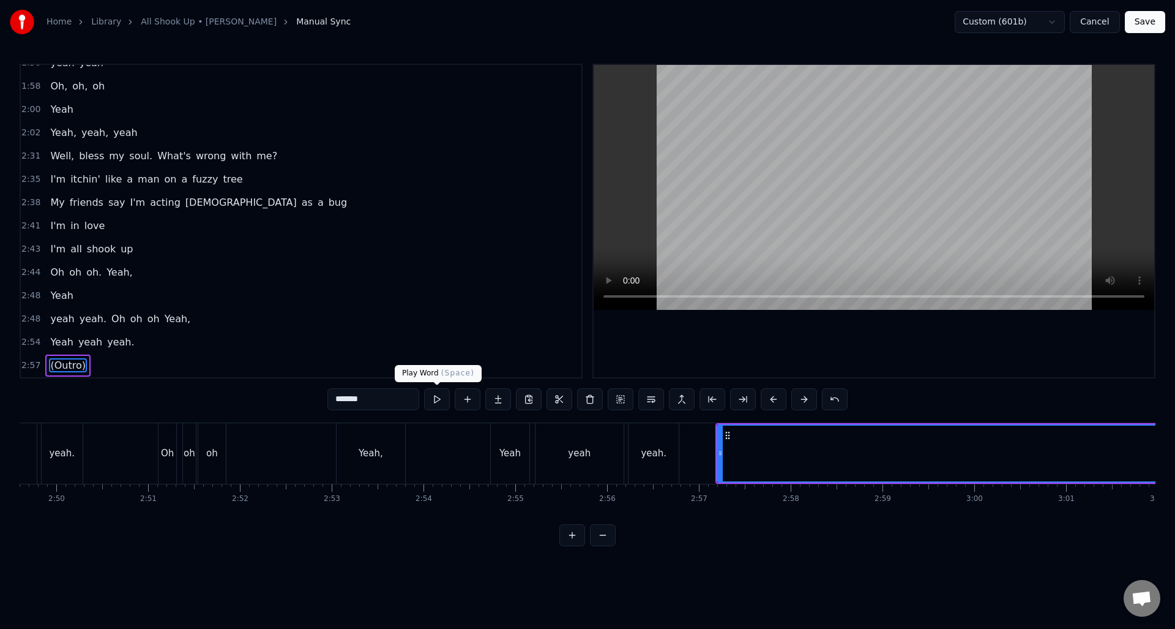
click at [437, 399] on button at bounding box center [437, 399] width 26 height 22
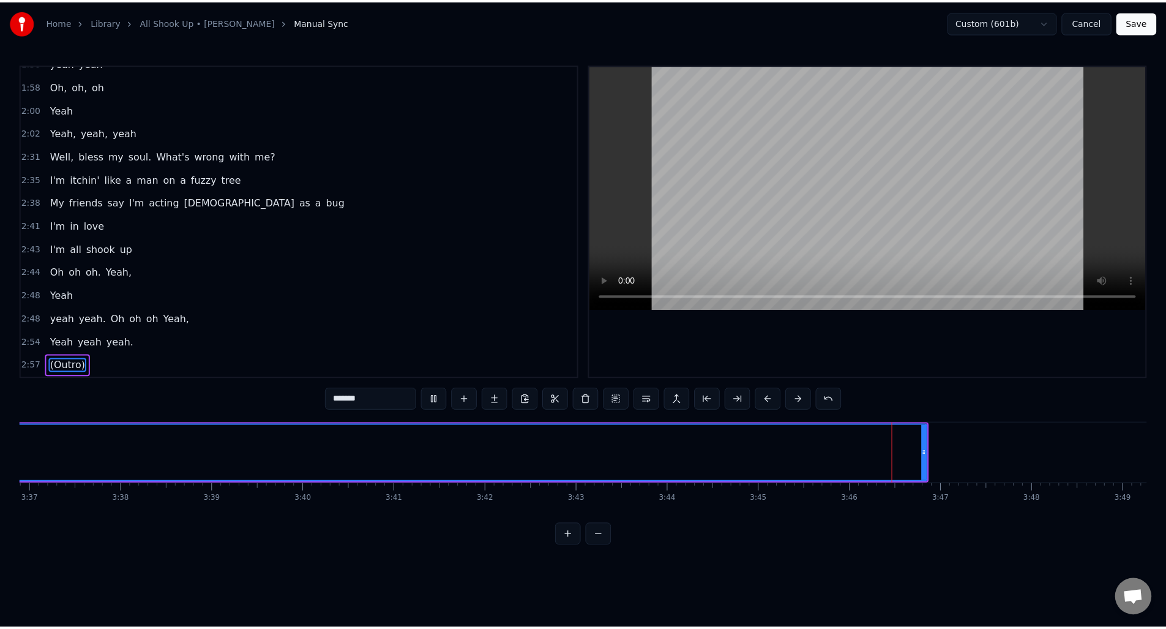
scroll to position [0, 20078]
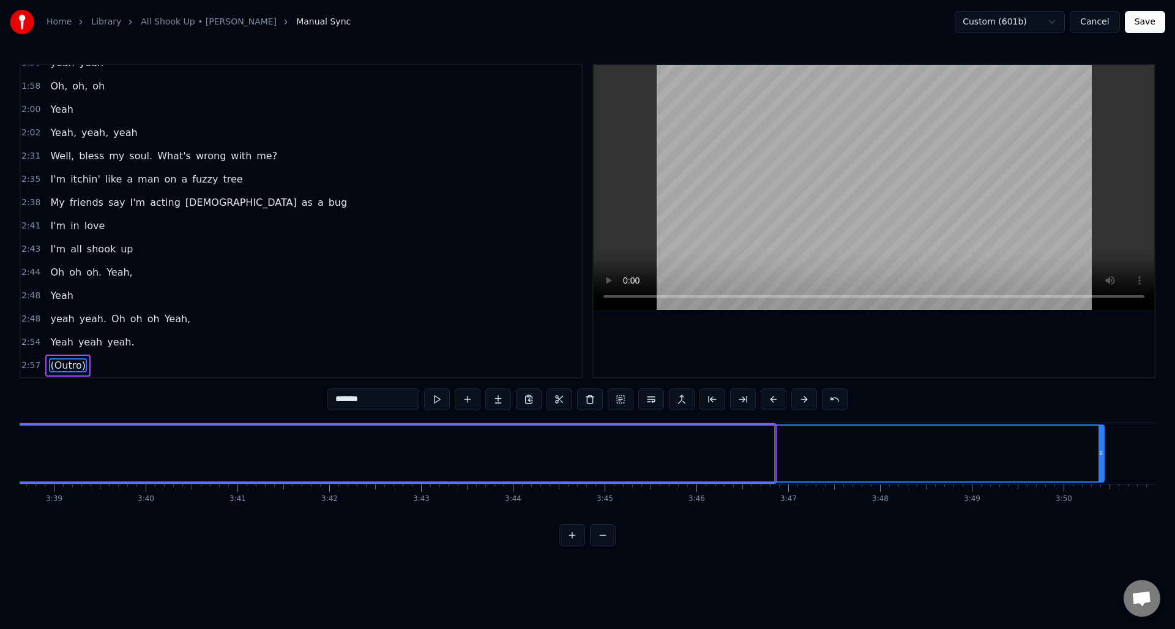
drag, startPoint x: 772, startPoint y: 467, endPoint x: 1101, endPoint y: 455, distance: 329.6
click at [1101, 455] on div at bounding box center [1101, 454] width 5 height 56
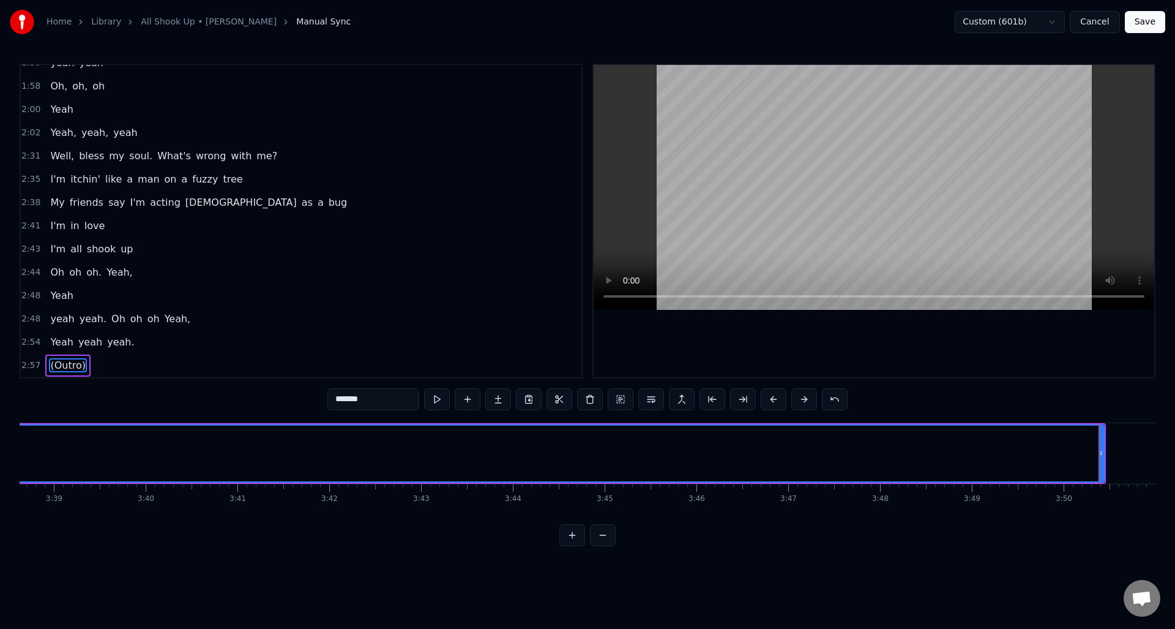
drag, startPoint x: 1103, startPoint y: 465, endPoint x: 902, endPoint y: 469, distance: 200.9
click at [902, 469] on div at bounding box center [899, 454] width 5 height 56
click at [1142, 23] on button "Save" at bounding box center [1145, 22] width 40 height 22
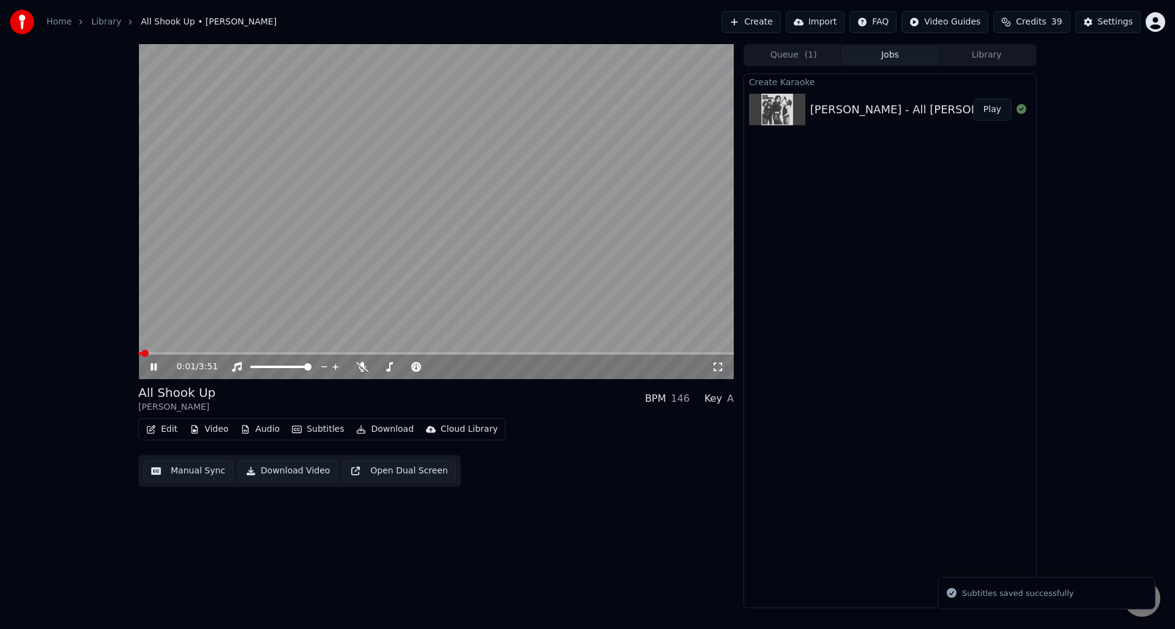
drag, startPoint x: 155, startPoint y: 364, endPoint x: 246, endPoint y: 395, distance: 95.6
click at [155, 364] on icon at bounding box center [154, 366] width 6 height 7
click at [283, 468] on button "Download Video" at bounding box center [288, 471] width 100 height 22
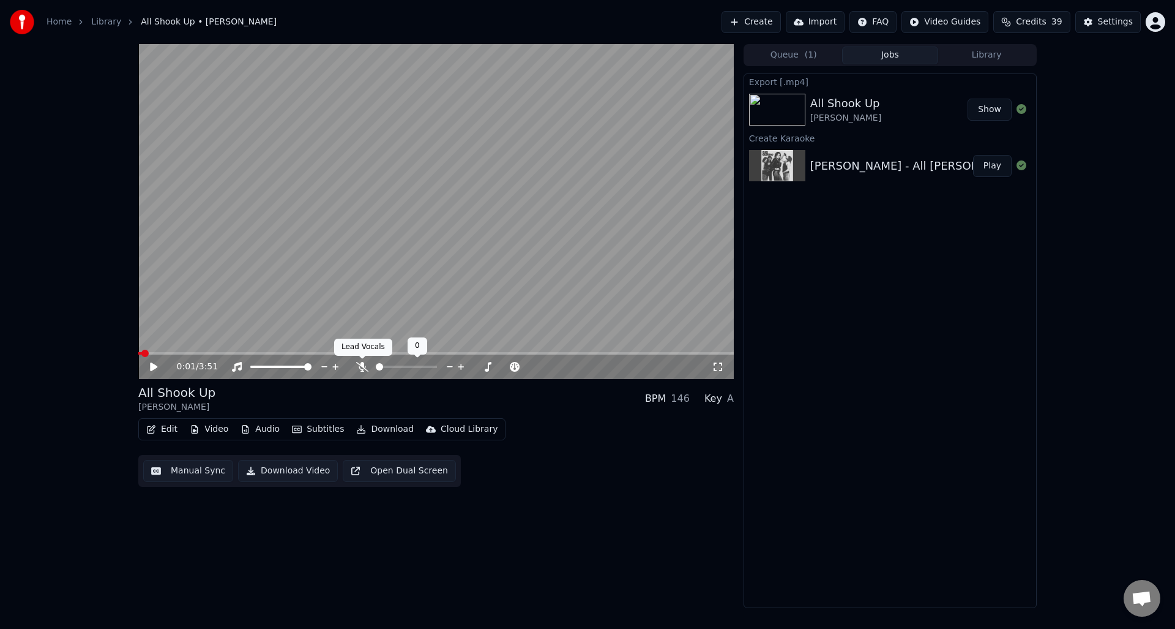
click at [362, 363] on icon at bounding box center [362, 367] width 12 height 10
click at [287, 468] on button "Download Video" at bounding box center [288, 471] width 100 height 22
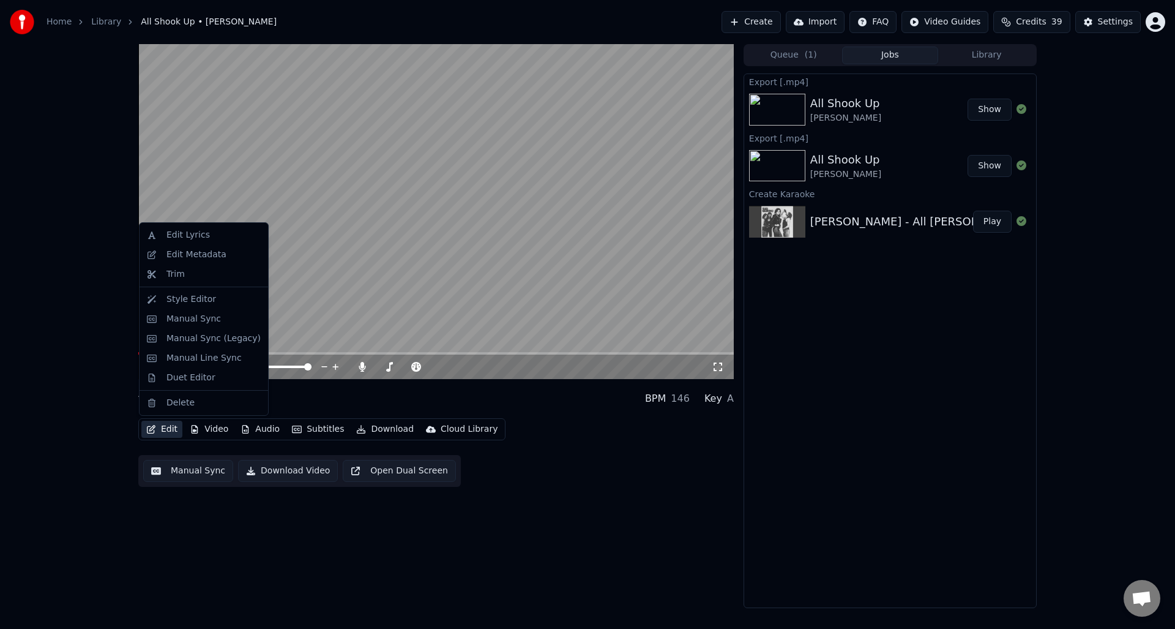
click at [165, 427] on button "Edit" at bounding box center [161, 429] width 41 height 17
click at [185, 374] on div "Duet Editor" at bounding box center [191, 378] width 49 height 12
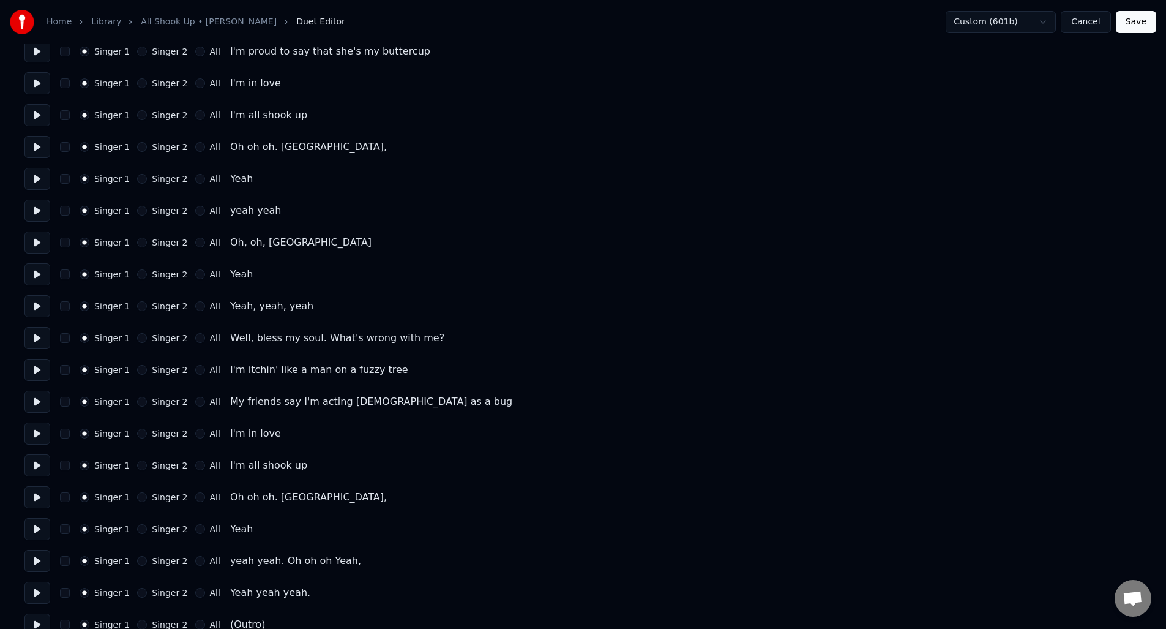
scroll to position [1022, 0]
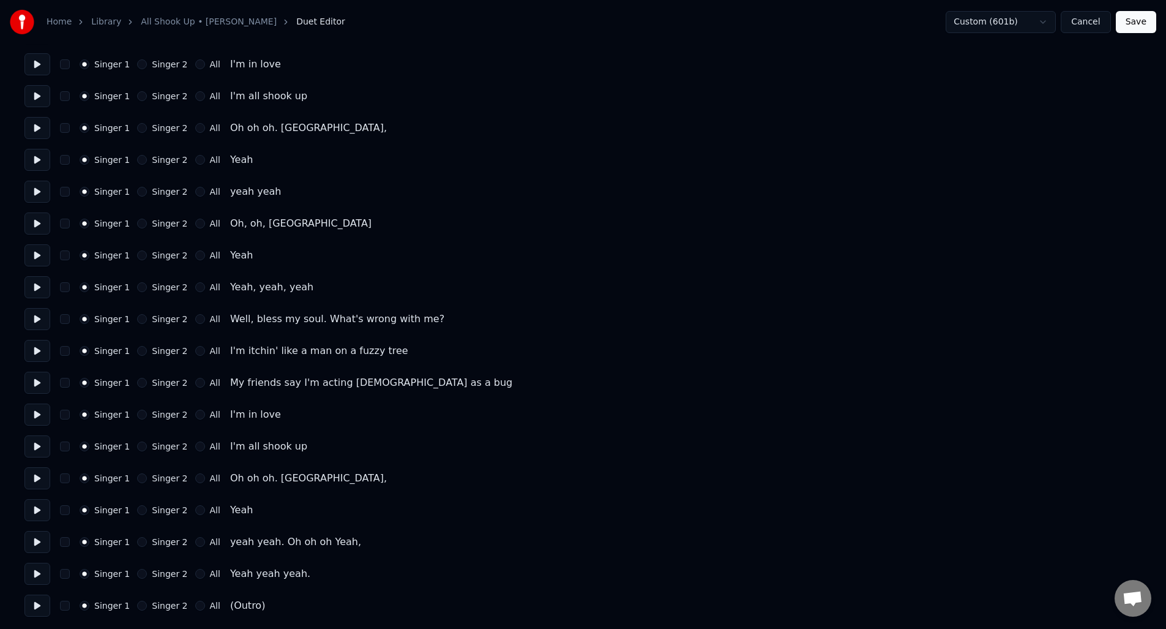
click at [66, 605] on button "button" at bounding box center [65, 606] width 10 height 10
click at [35, 605] on button at bounding box center [37, 605] width 26 height 22
click at [1132, 25] on button "Save" at bounding box center [1136, 22] width 40 height 22
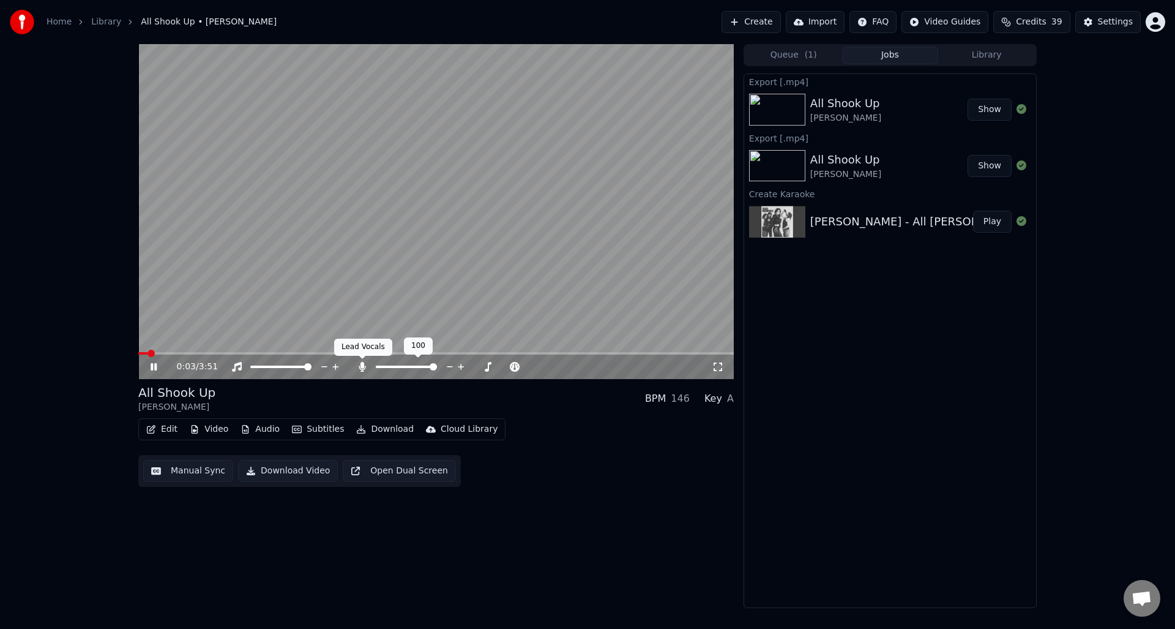
click at [361, 364] on icon at bounding box center [362, 367] width 7 height 10
click at [528, 352] on span at bounding box center [436, 353] width 596 height 2
click at [279, 470] on button "Download Video" at bounding box center [288, 471] width 100 height 22
